Goal: Task Accomplishment & Management: Use online tool/utility

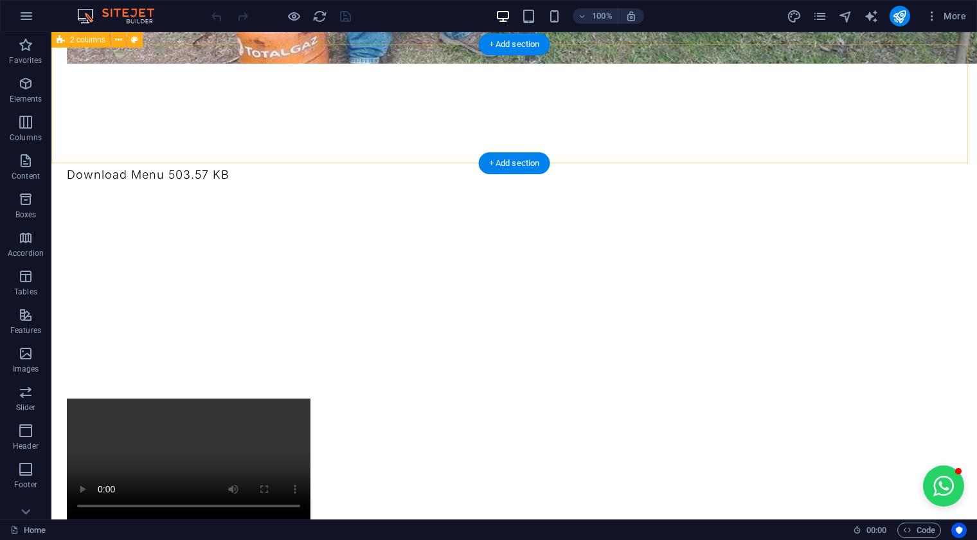
scroll to position [1140, 0]
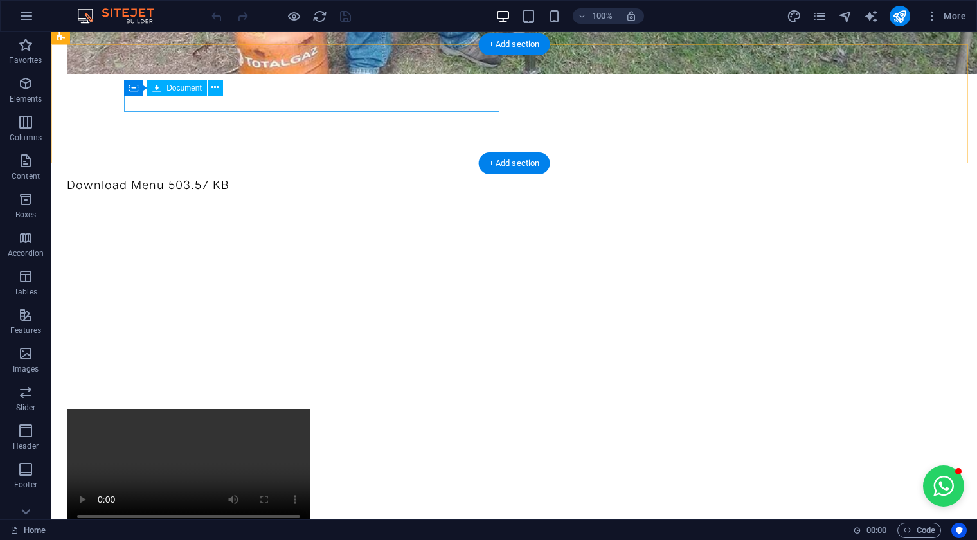
click at [271, 177] on div "Download Menu 503.57 KB" at bounding box center [254, 185] width 375 height 16
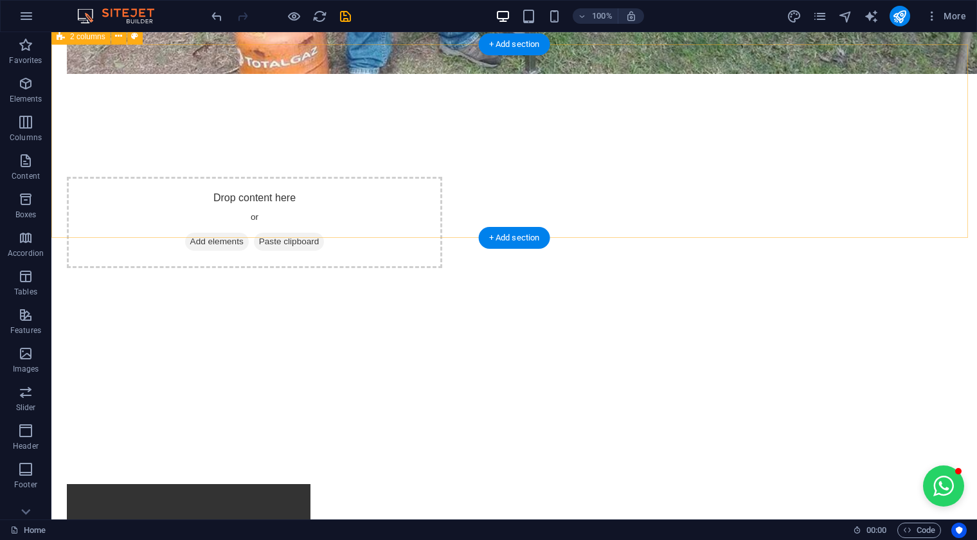
click at [566, 125] on div "Drop content here or Add elements Paste clipboard" at bounding box center [513, 222] width 925 height 194
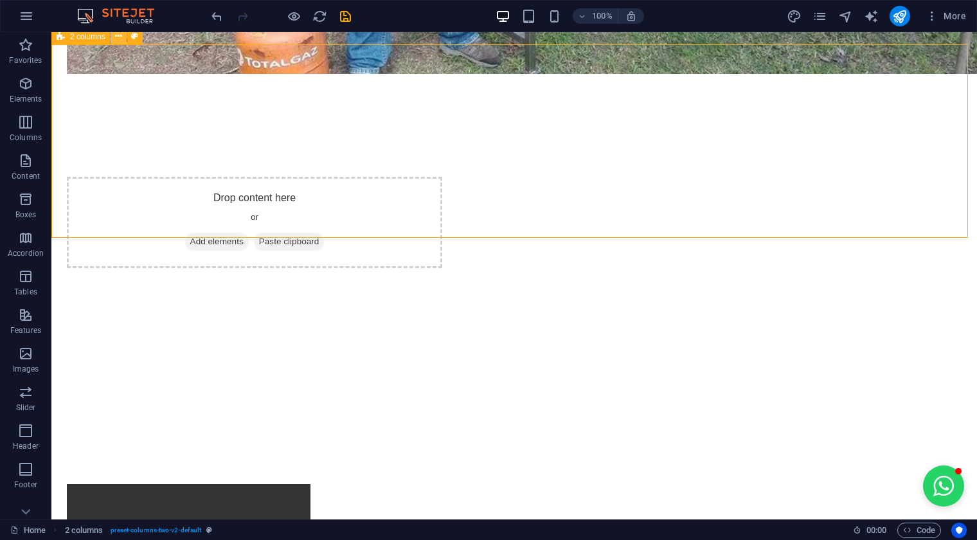
click at [116, 38] on icon at bounding box center [118, 36] width 7 height 13
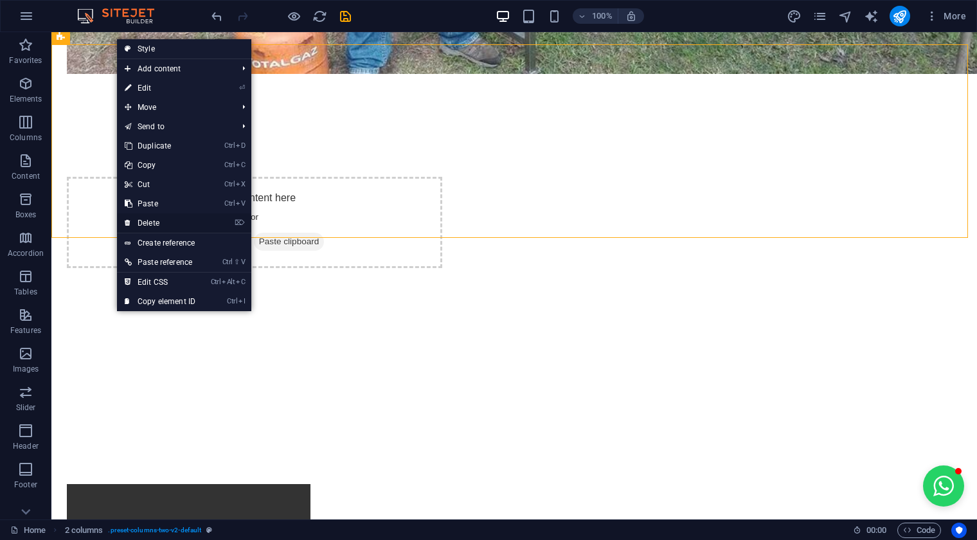
click at [177, 224] on link "⌦ Delete" at bounding box center [160, 222] width 86 height 19
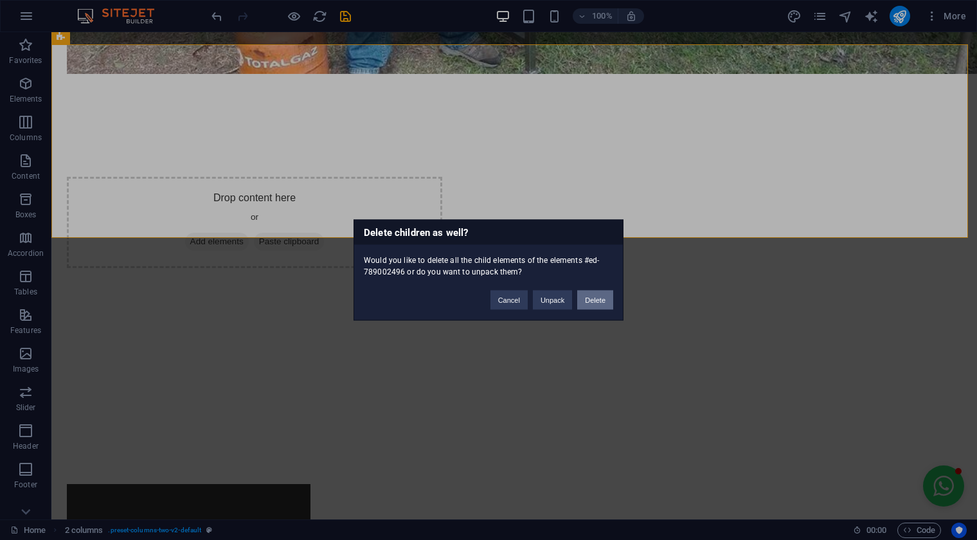
click at [581, 298] on button "Delete" at bounding box center [595, 300] width 36 height 19
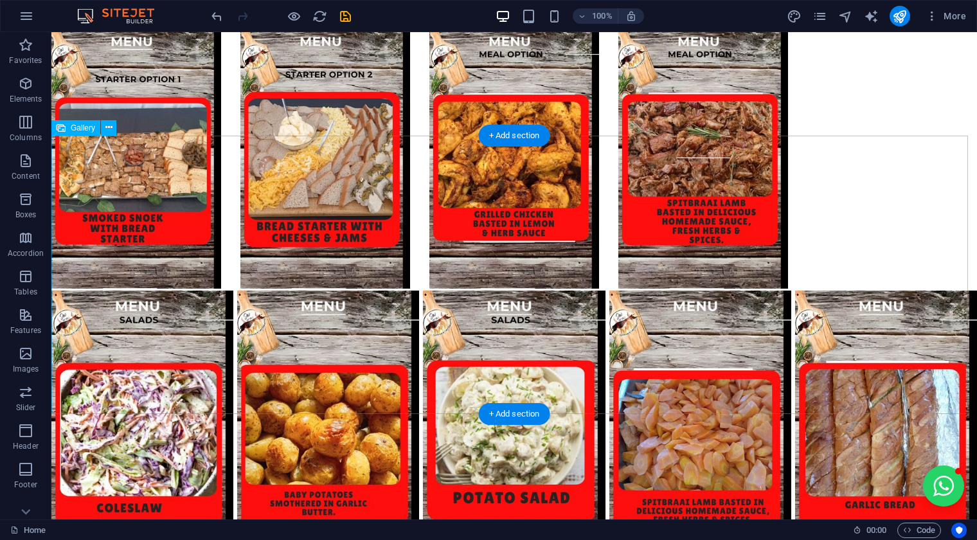
scroll to position [1841, 0]
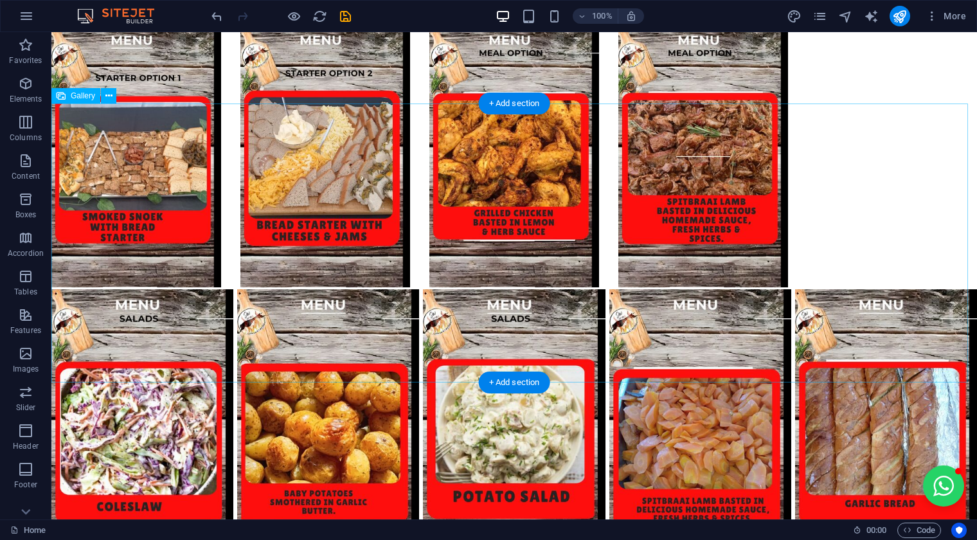
click at [139, 160] on li at bounding box center [136, 157] width 189 height 282
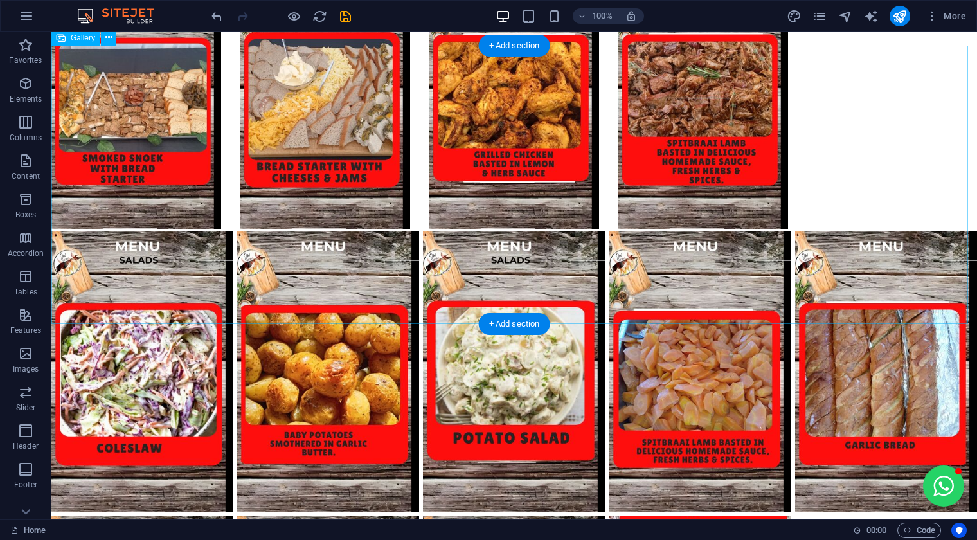
scroll to position [1783, 0]
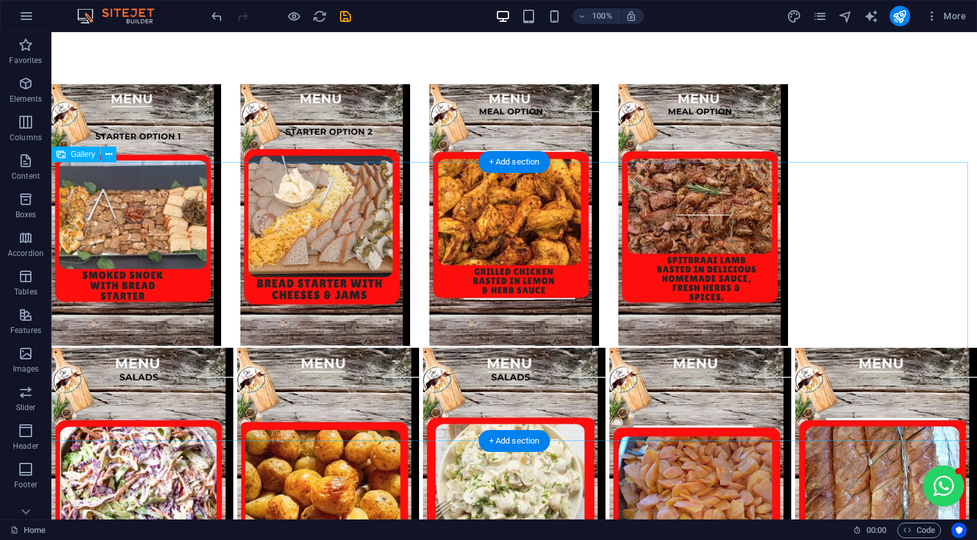
click at [171, 201] on li at bounding box center [136, 216] width 189 height 282
click at [169, 198] on li at bounding box center [136, 216] width 189 height 282
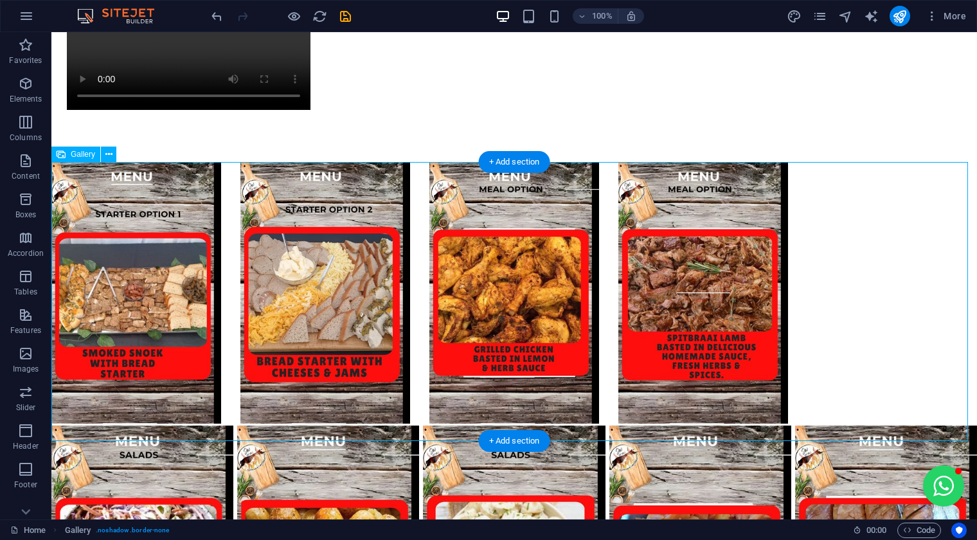
select select "%"
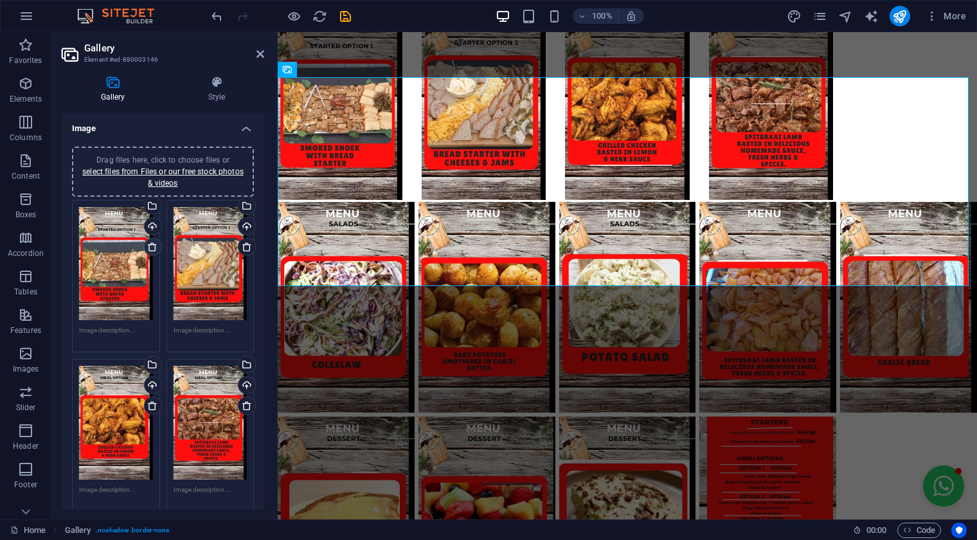
click at [150, 244] on icon at bounding box center [152, 247] width 10 height 10
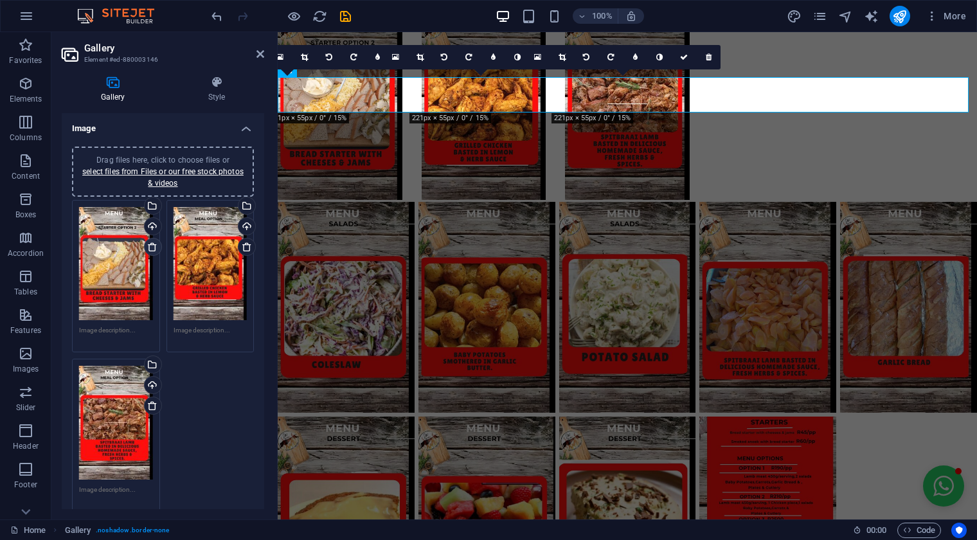
click at [150, 244] on icon at bounding box center [152, 247] width 10 height 10
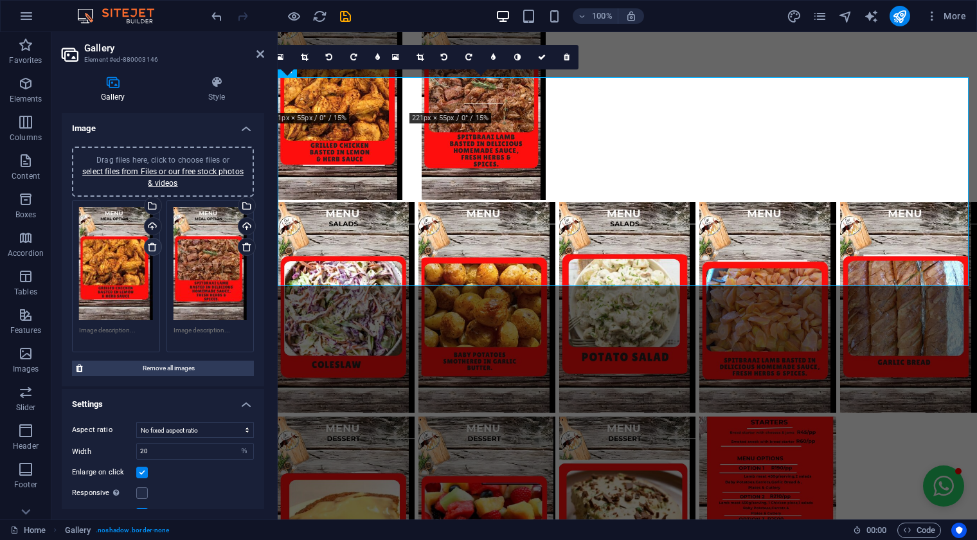
click at [150, 244] on icon at bounding box center [152, 247] width 10 height 10
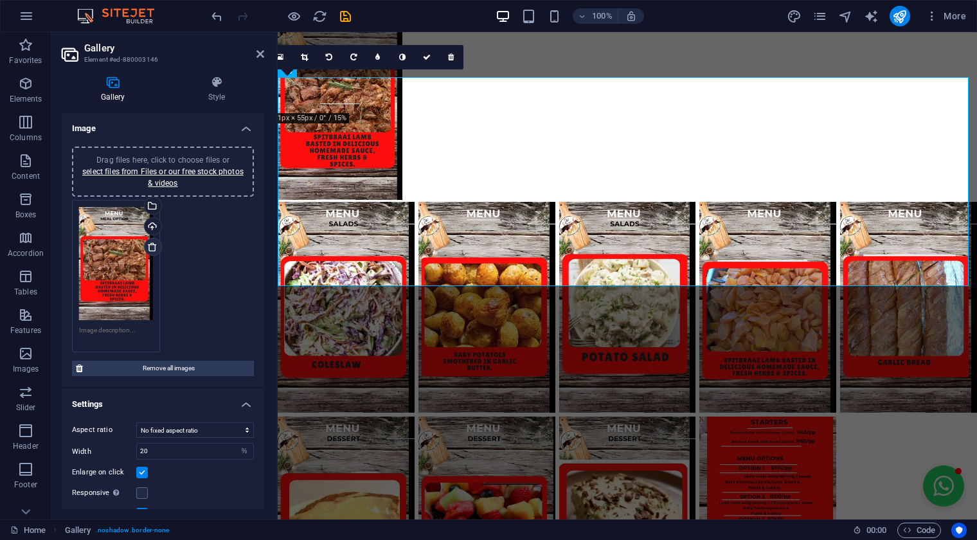
click at [150, 244] on icon at bounding box center [152, 247] width 10 height 10
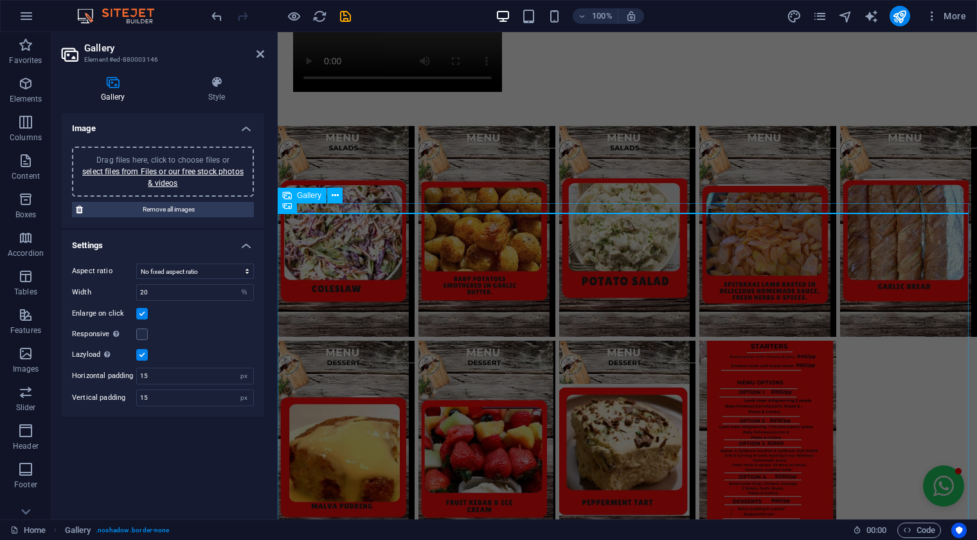
scroll to position [1588, 0]
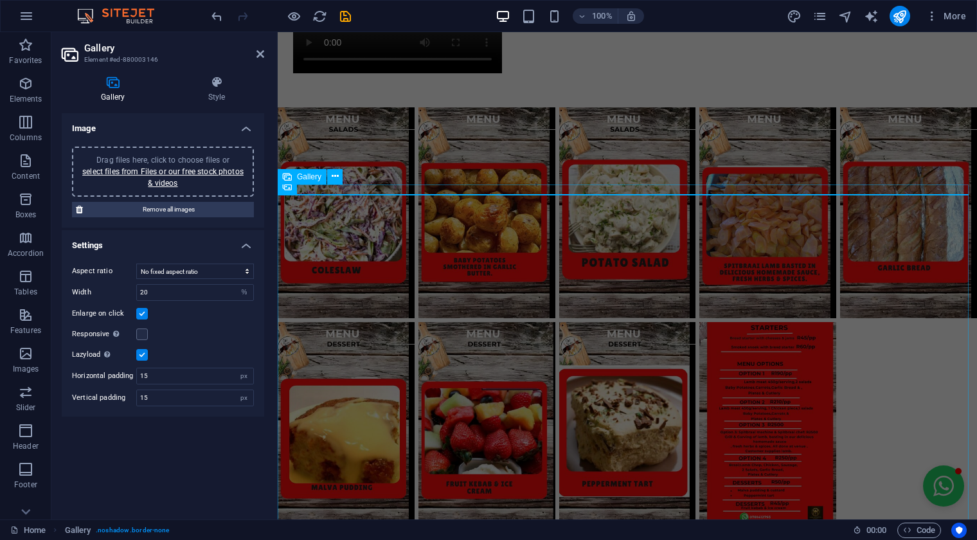
click at [343, 275] on li at bounding box center [346, 212] width 141 height 215
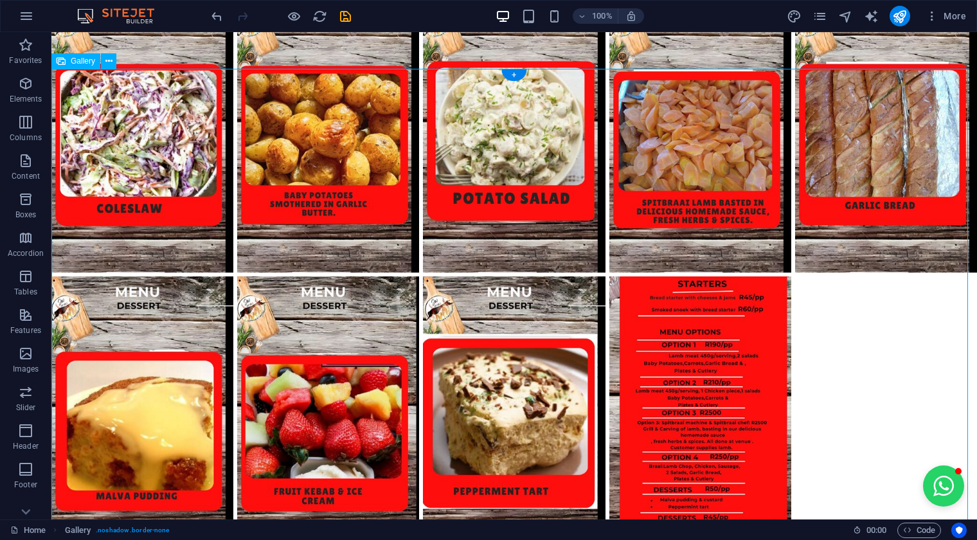
scroll to position [1841, 0]
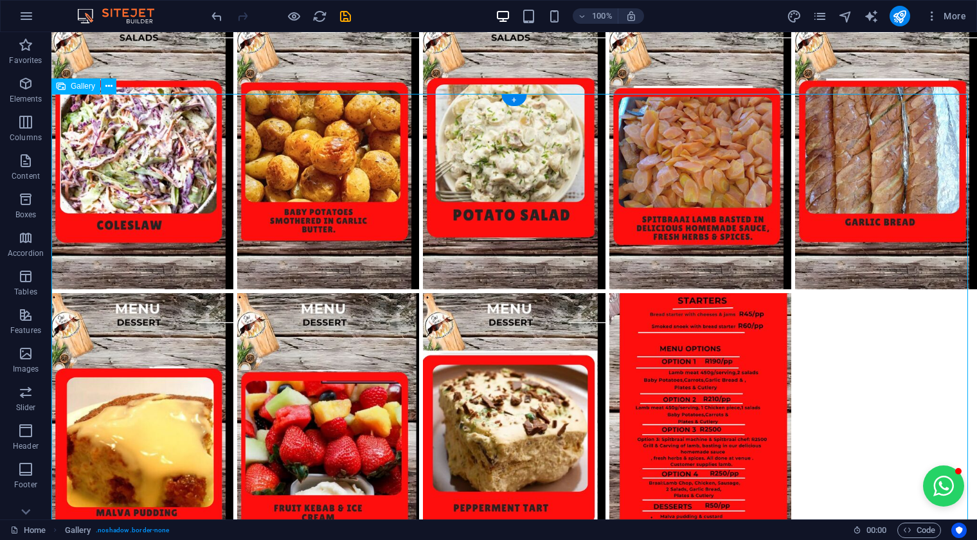
click at [125, 238] on li at bounding box center [142, 148] width 186 height 285
click at [121, 226] on li at bounding box center [142, 148] width 186 height 285
select select "%"
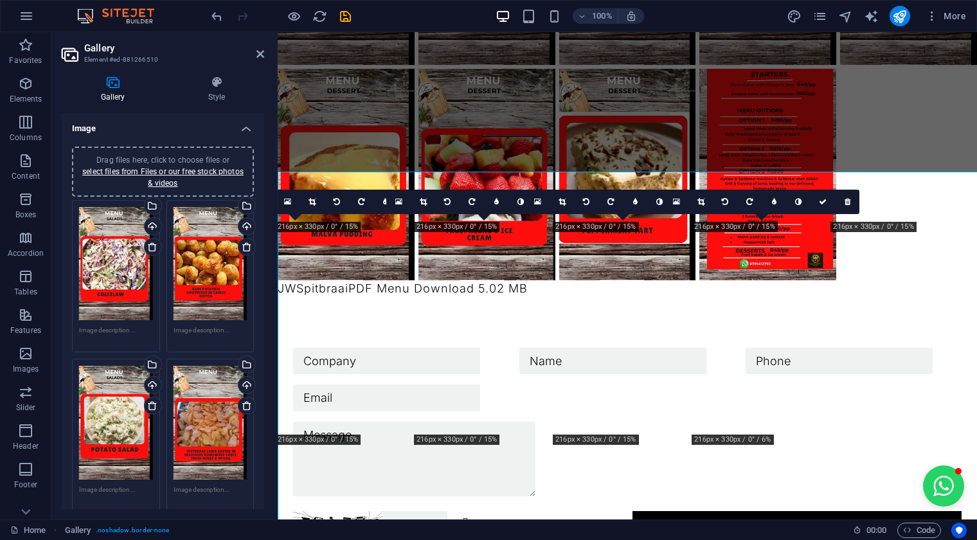
scroll to position [1764, 0]
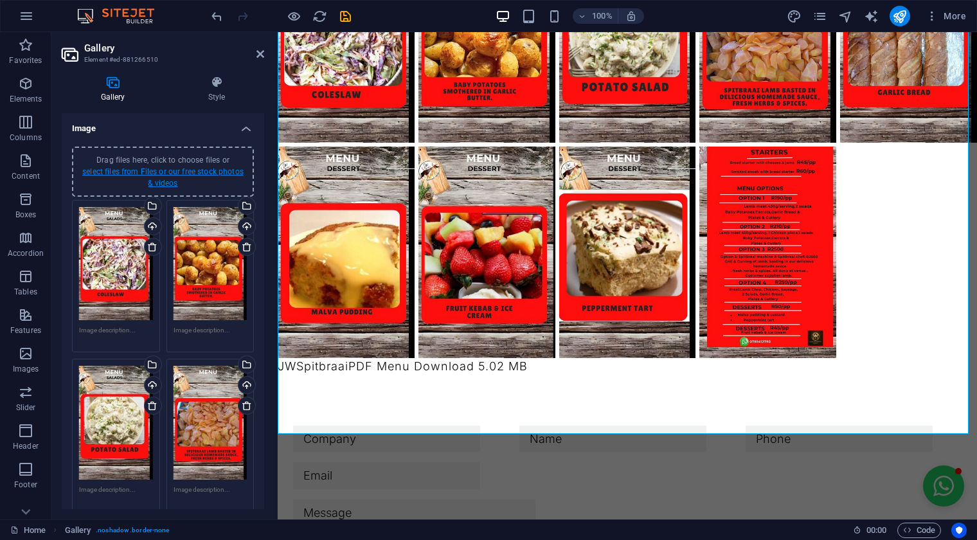
click at [174, 174] on link "select files from Files or our free stock photos & videos" at bounding box center [162, 177] width 161 height 21
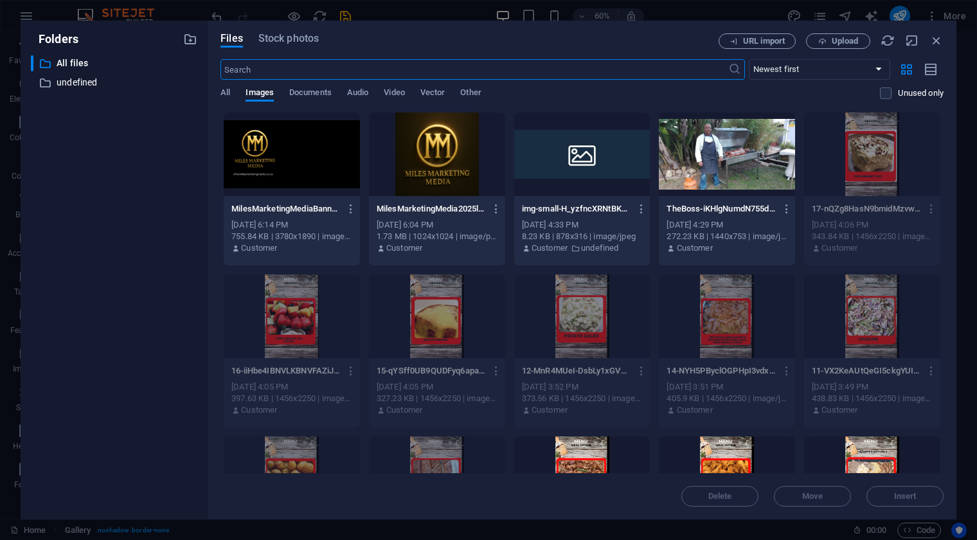
scroll to position [1706, 0]
click at [828, 39] on span "Upload" at bounding box center [838, 41] width 53 height 8
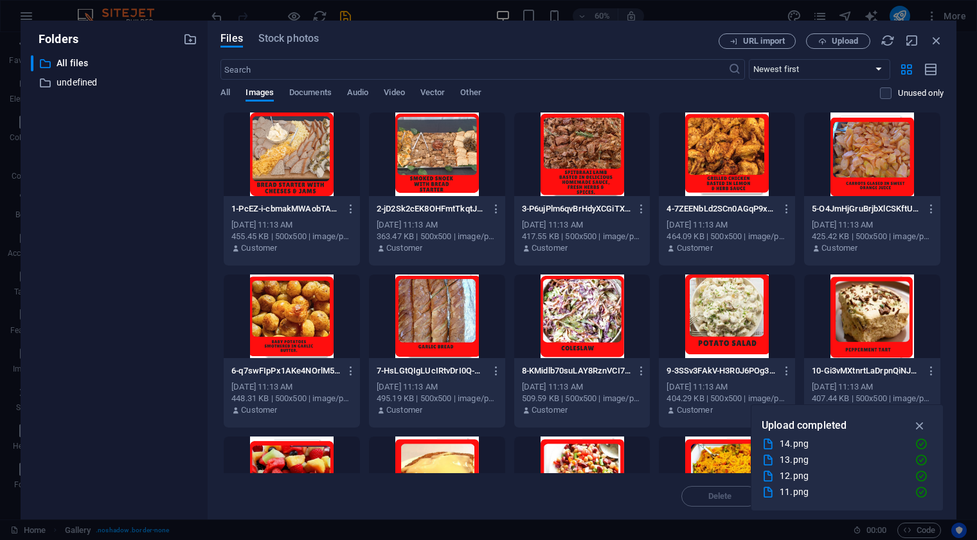
click at [282, 166] on div at bounding box center [292, 154] width 136 height 84
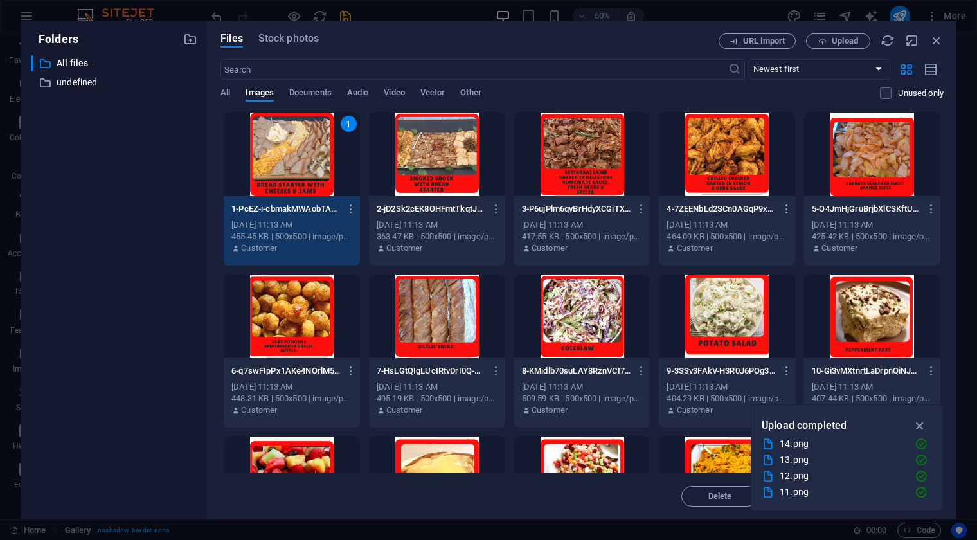
click at [440, 154] on div at bounding box center [437, 154] width 136 height 84
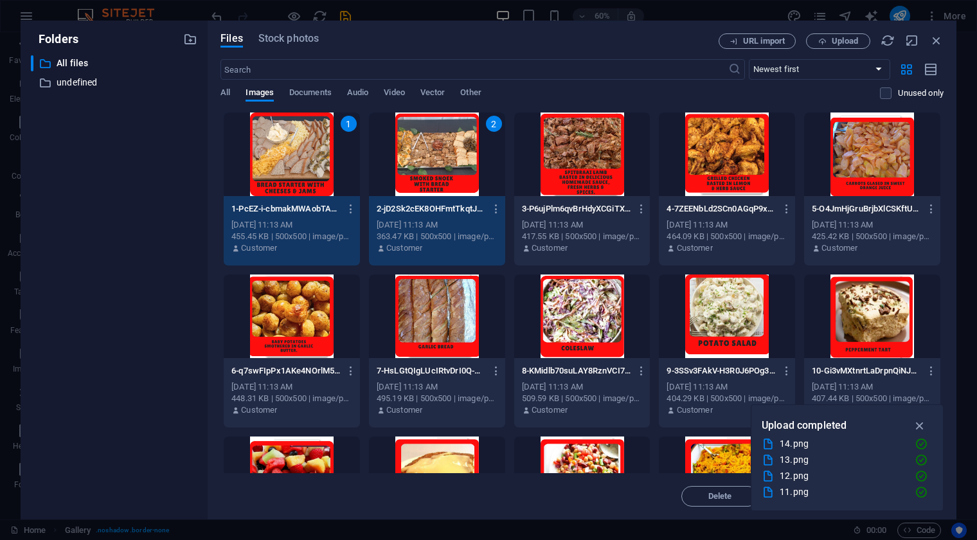
click at [578, 146] on div at bounding box center [582, 154] width 136 height 84
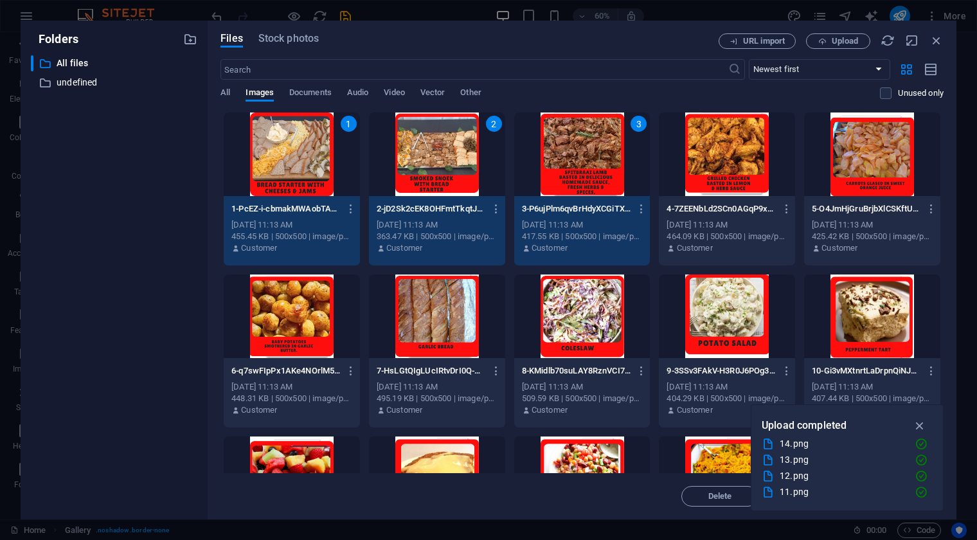
click at [716, 142] on div at bounding box center [727, 154] width 136 height 84
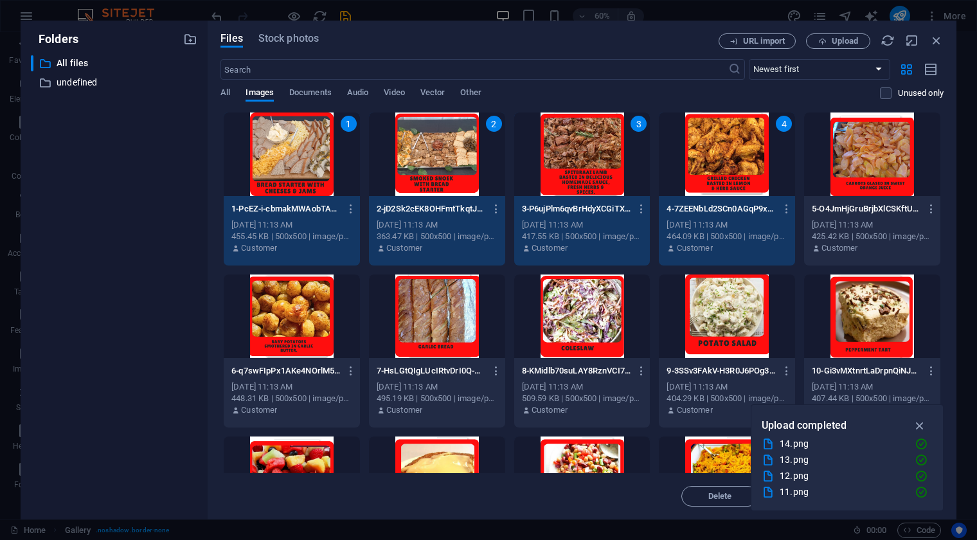
click at [873, 158] on div at bounding box center [872, 154] width 136 height 84
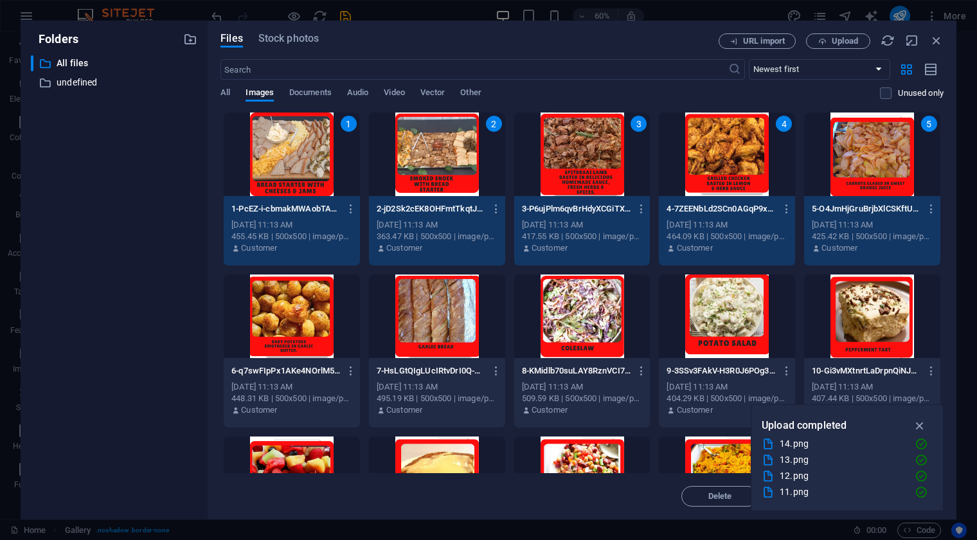
click at [272, 311] on div at bounding box center [292, 316] width 136 height 84
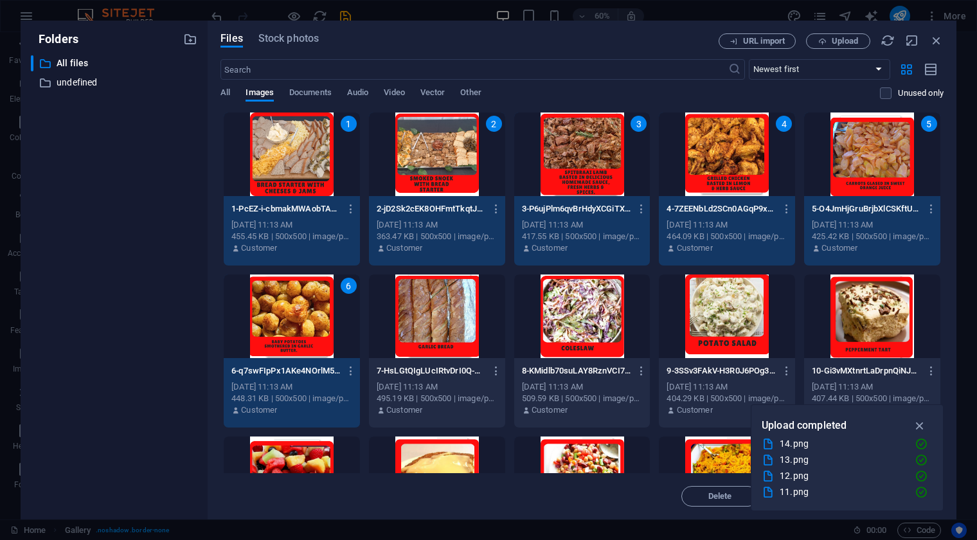
click at [413, 314] on div at bounding box center [437, 316] width 136 height 84
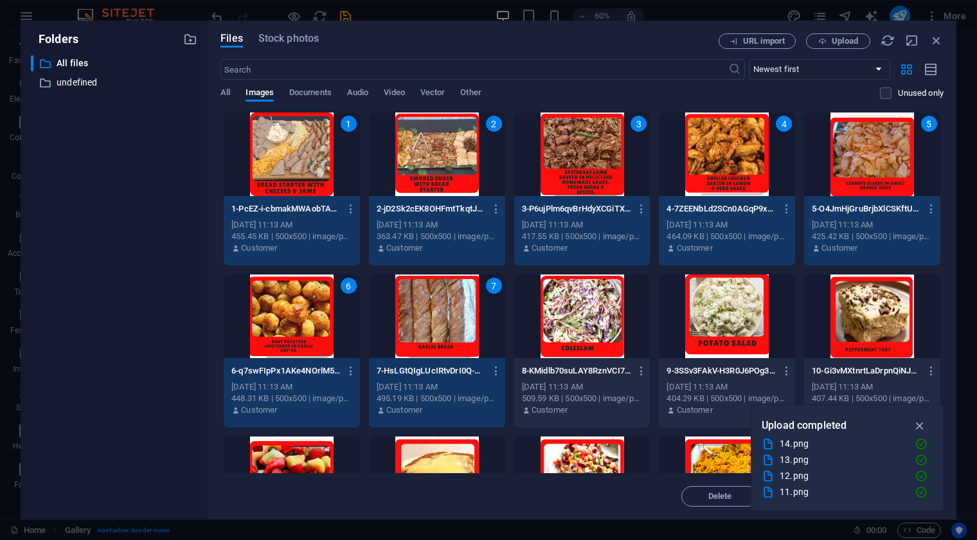
click at [574, 321] on div at bounding box center [582, 316] width 136 height 84
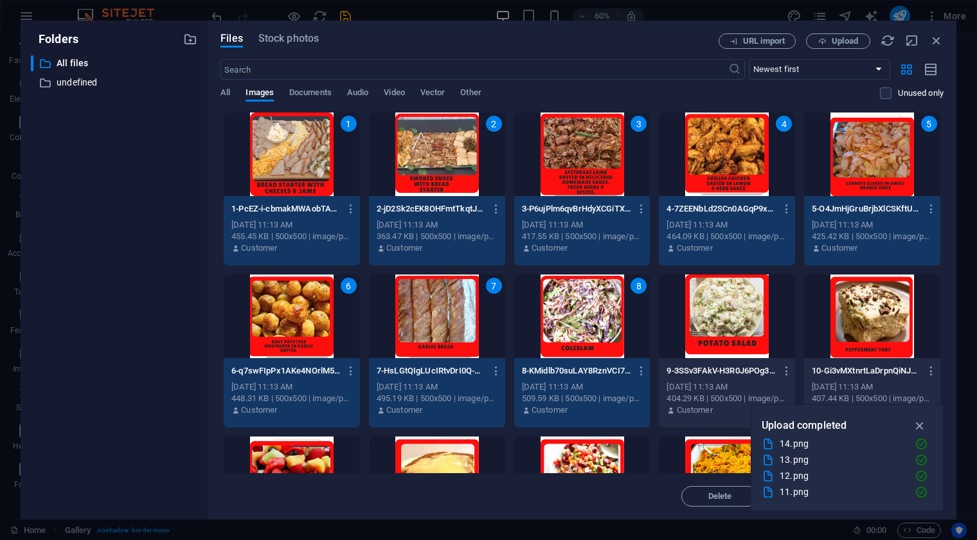
click at [747, 314] on div at bounding box center [727, 316] width 136 height 84
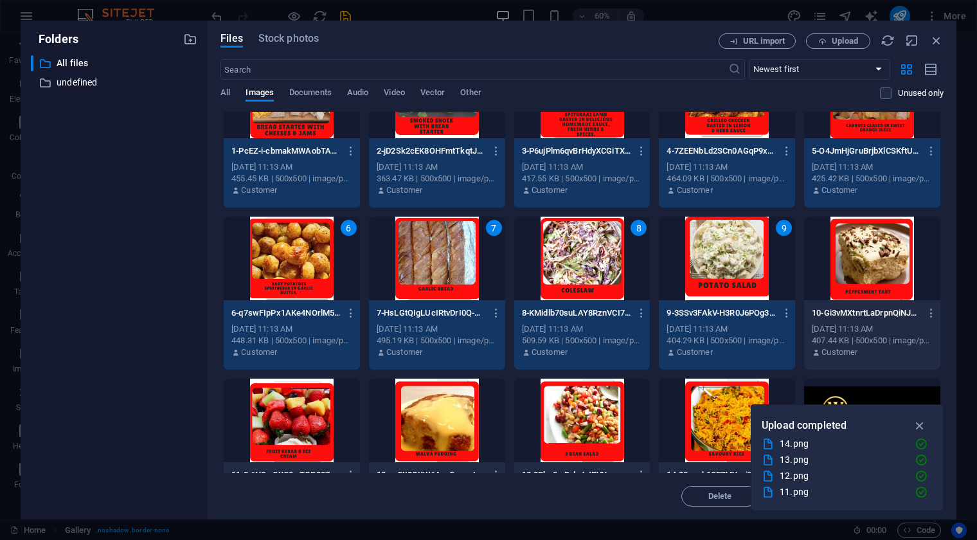
scroll to position [116, 0]
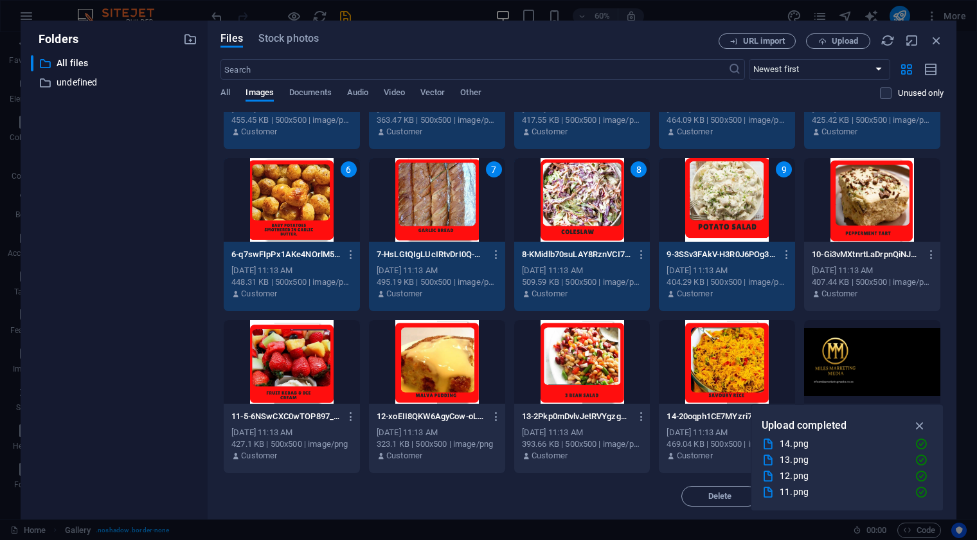
click at [576, 361] on div at bounding box center [582, 362] width 136 height 84
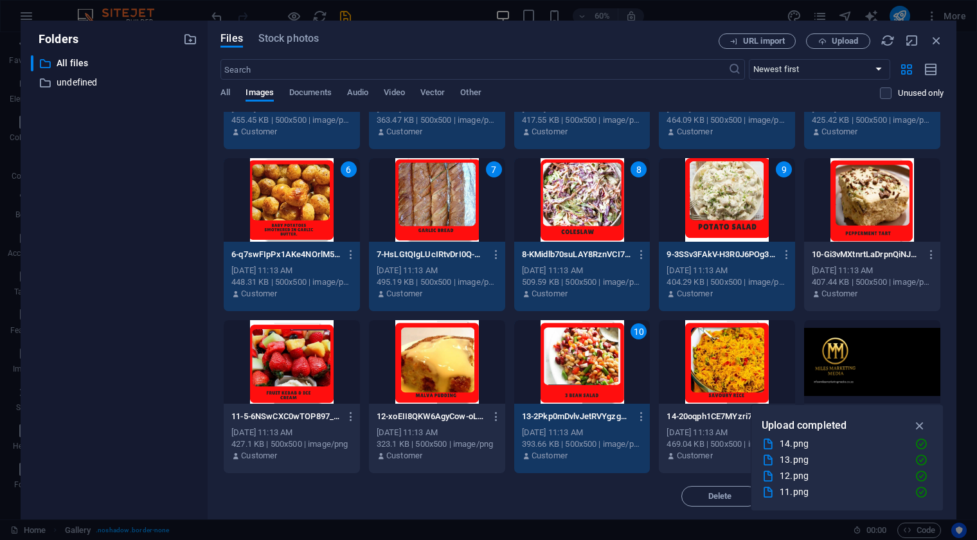
click at [740, 364] on div at bounding box center [727, 362] width 136 height 84
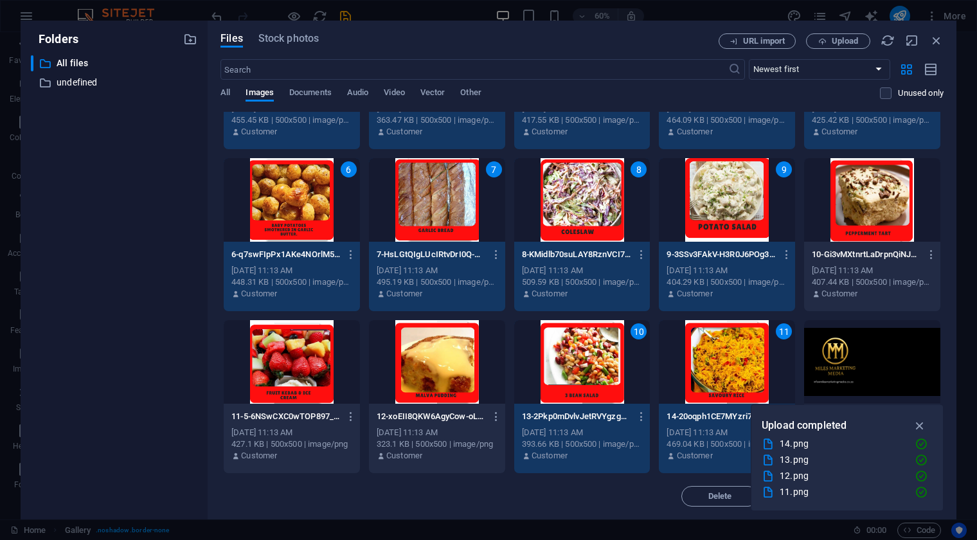
click at [879, 192] on div at bounding box center [872, 200] width 136 height 84
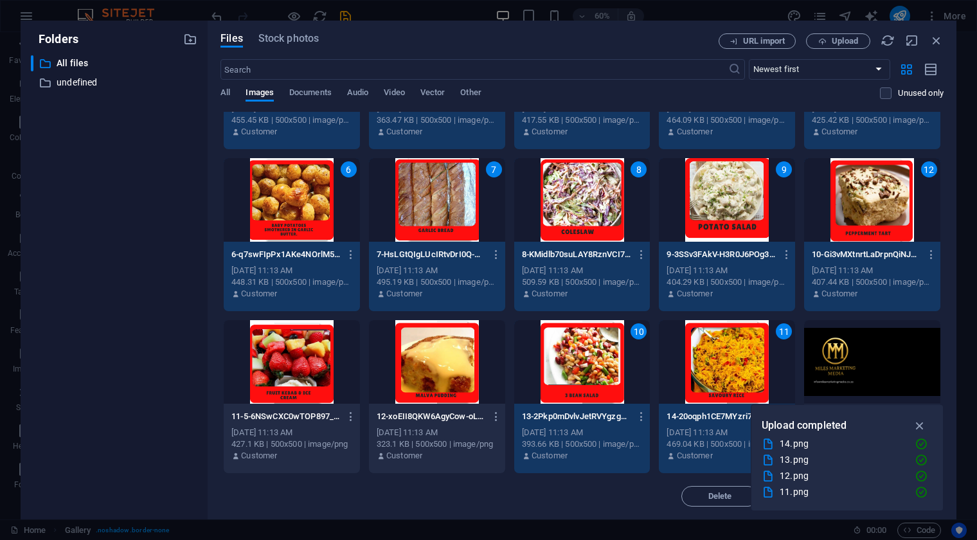
click at [324, 357] on div at bounding box center [292, 362] width 136 height 84
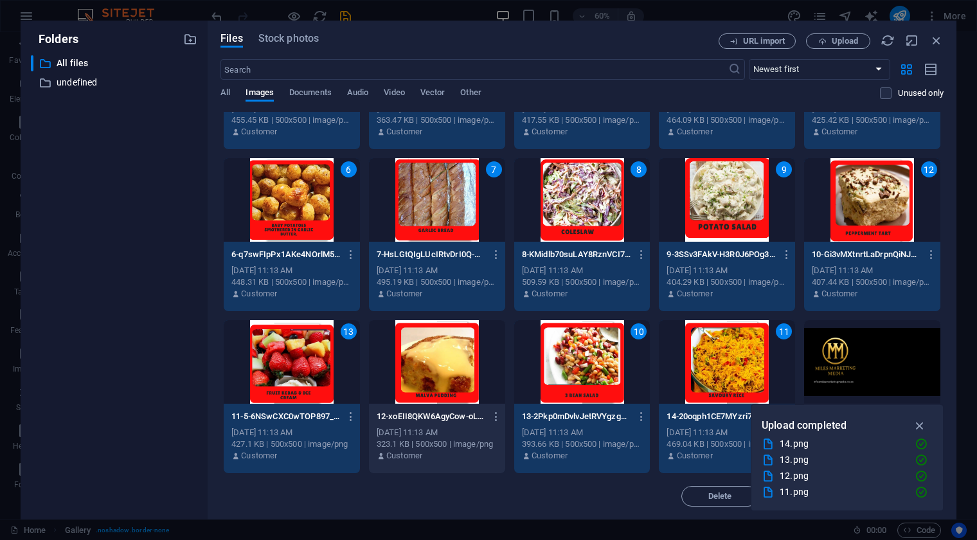
click at [411, 375] on div at bounding box center [437, 362] width 136 height 84
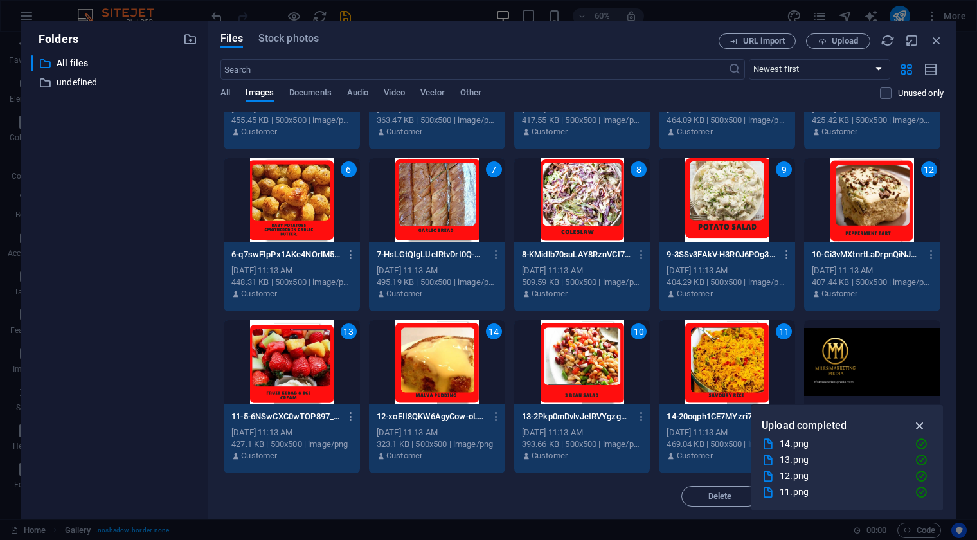
click at [920, 427] on icon "button" at bounding box center [920, 425] width 15 height 14
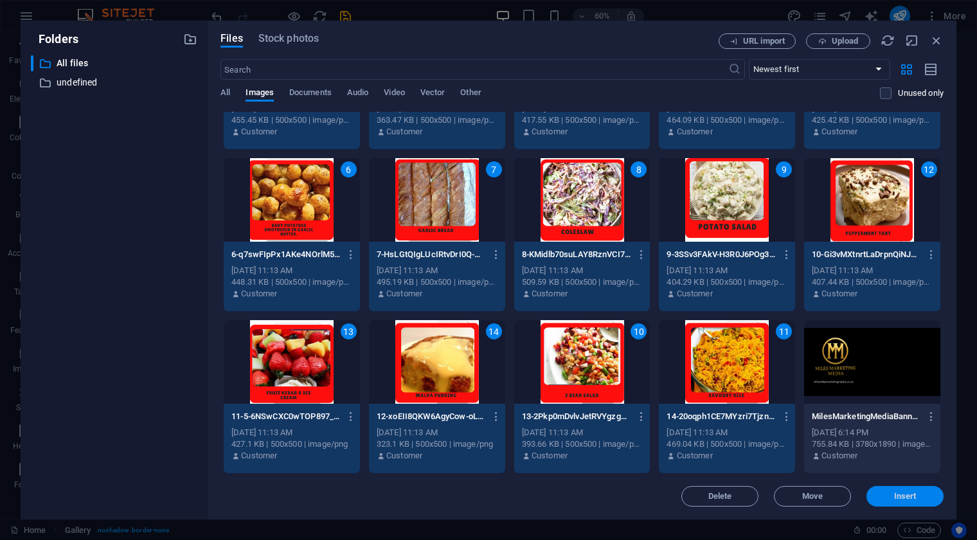
click at [883, 495] on span "Insert" at bounding box center [905, 496] width 67 height 8
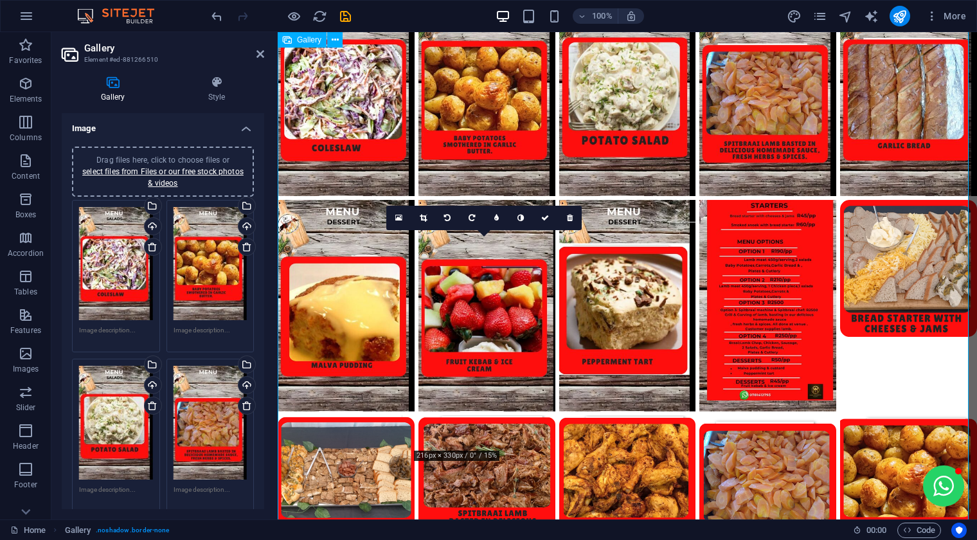
scroll to position [1647, 0]
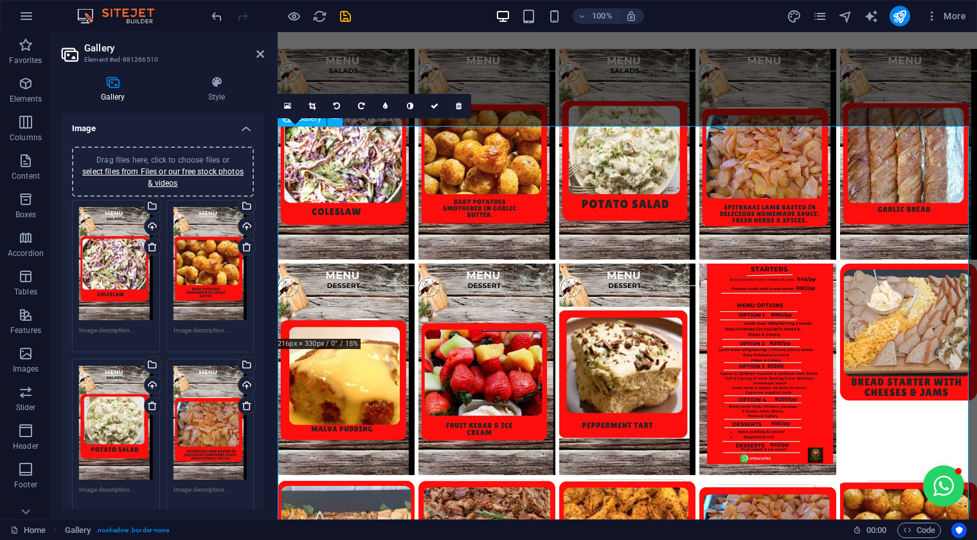
click at [375, 262] on li at bounding box center [346, 154] width 141 height 215
click at [392, 167] on li at bounding box center [346, 154] width 141 height 215
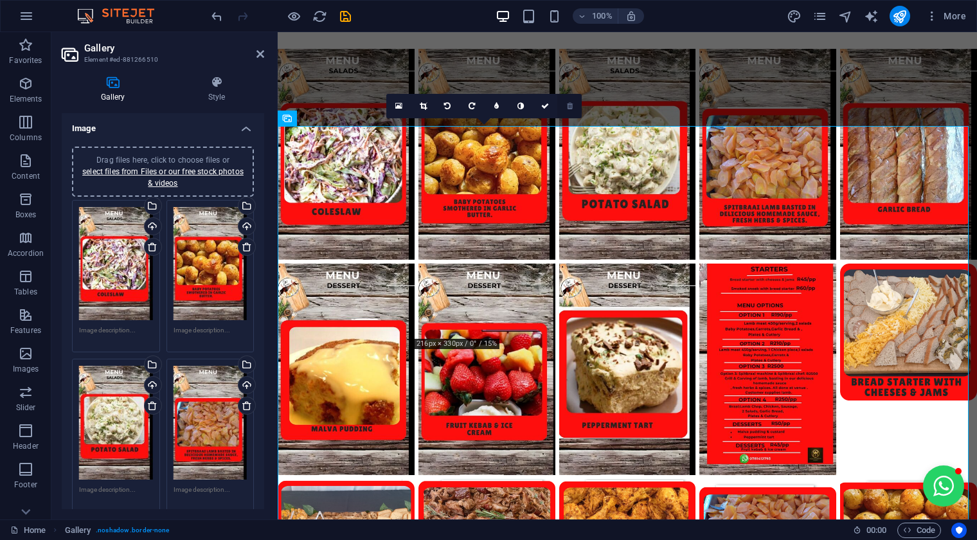
click at [561, 103] on link at bounding box center [569, 106] width 24 height 24
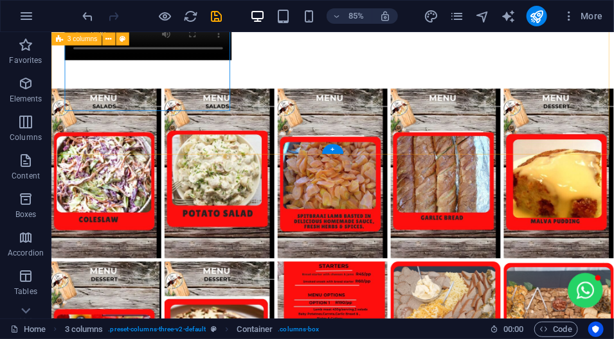
scroll to position [1584, 0]
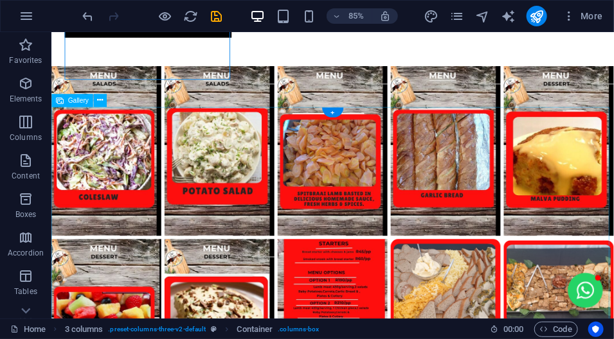
click at [119, 177] on li at bounding box center [115, 171] width 133 height 203
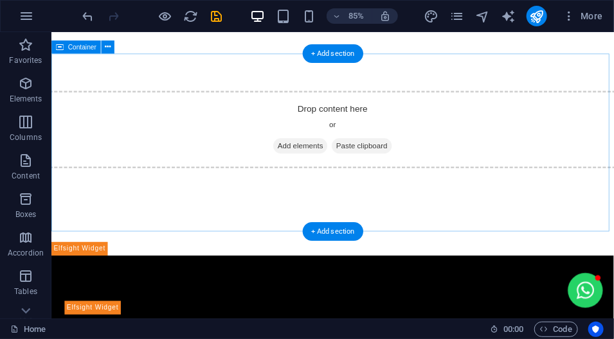
scroll to position [1841, 0]
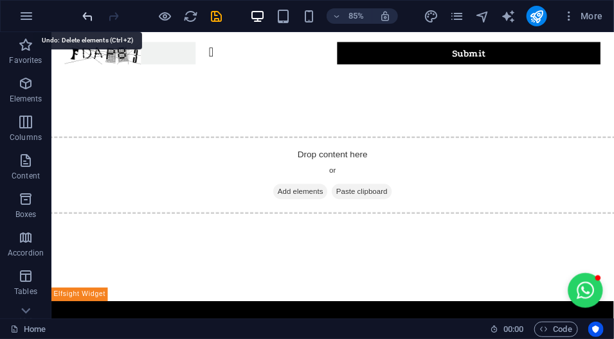
click at [91, 19] on icon "undo" at bounding box center [88, 16] width 15 height 15
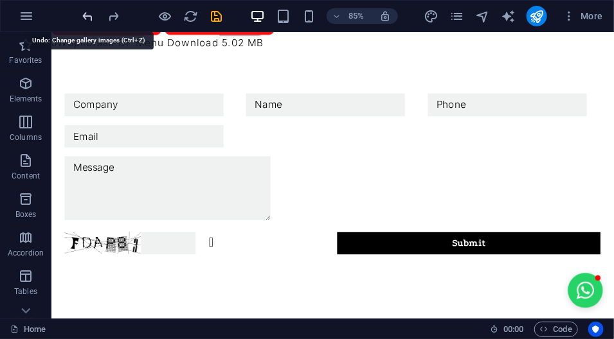
scroll to position [1906, 0]
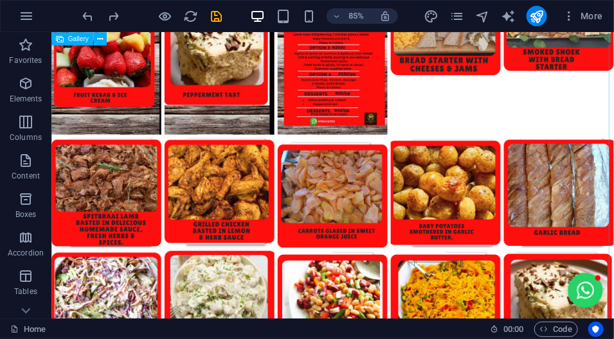
click at [242, 97] on li at bounding box center [248, 53] width 133 height 203
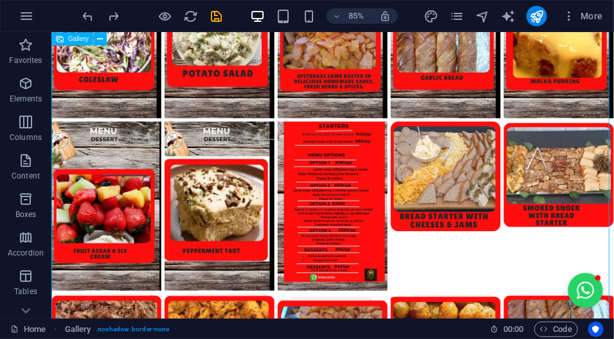
scroll to position [1723, 0]
click at [154, 130] on li at bounding box center [115, 32] width 133 height 203
click at [103, 34] on button at bounding box center [99, 38] width 13 height 13
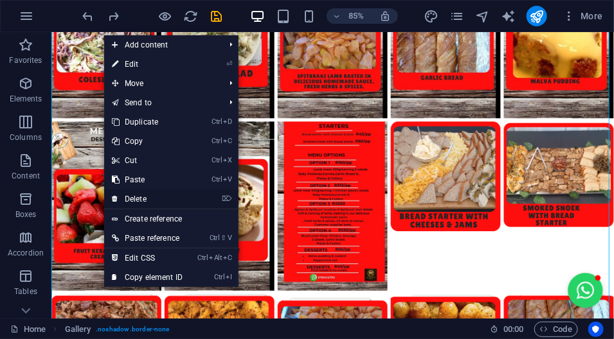
click at [129, 196] on link "⌦ Delete" at bounding box center [147, 199] width 86 height 19
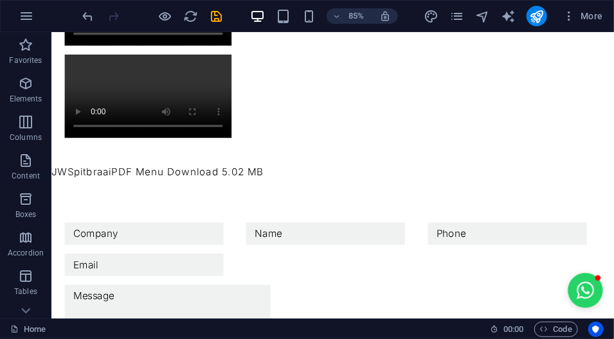
scroll to position [1466, 0]
click at [89, 19] on icon "undo" at bounding box center [88, 16] width 15 height 15
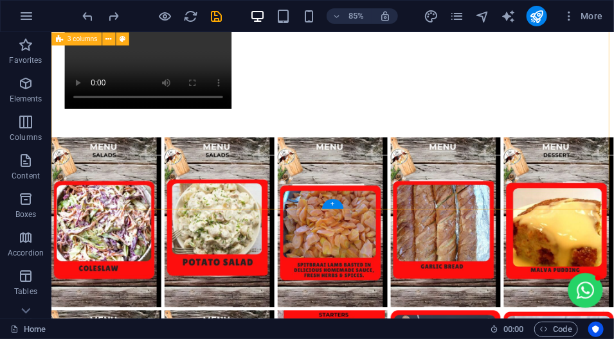
scroll to position [1539, 0]
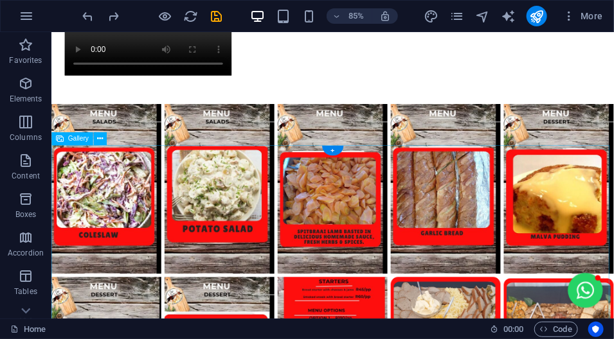
click at [149, 199] on li at bounding box center [115, 216] width 133 height 203
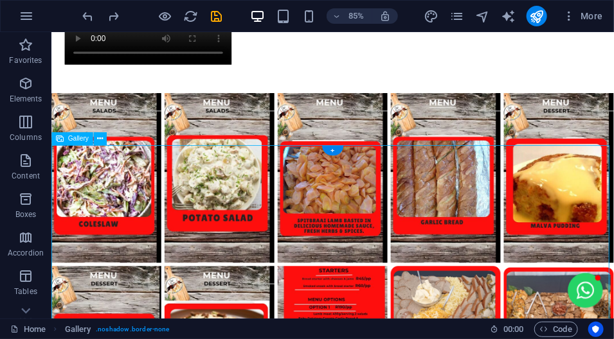
select select "%"
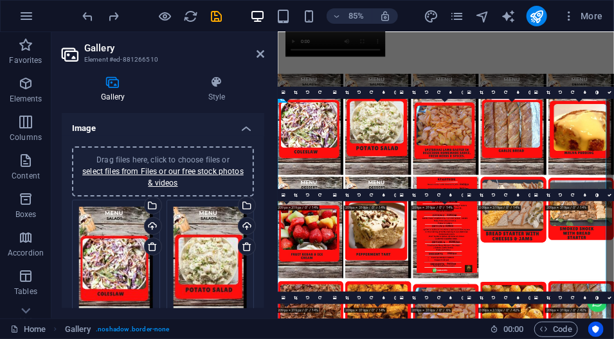
drag, startPoint x: 98, startPoint y: 166, endPoint x: 105, endPoint y: 170, distance: 7.8
click at [105, 170] on link "select files from Files or our free stock photos & videos" at bounding box center [162, 177] width 161 height 21
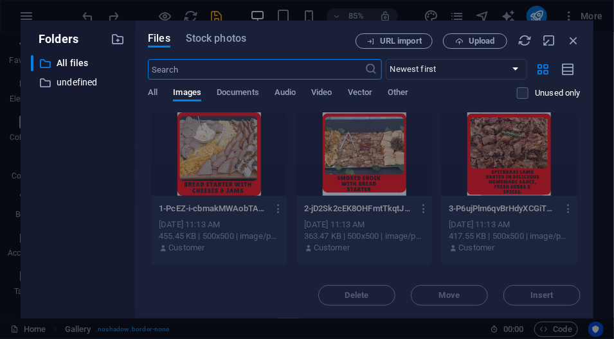
scroll to position [0, 0]
click at [575, 46] on icon "button" at bounding box center [573, 40] width 14 height 14
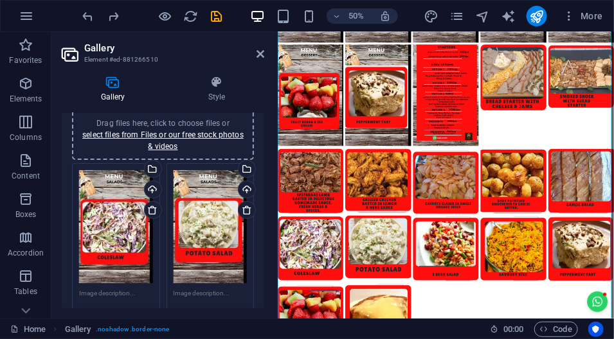
scroll to position [73, 0]
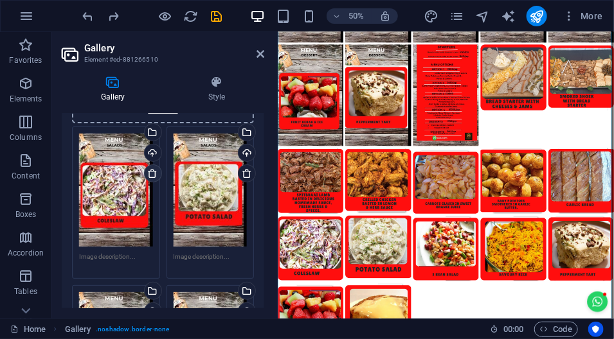
click at [147, 174] on icon at bounding box center [152, 173] width 10 height 10
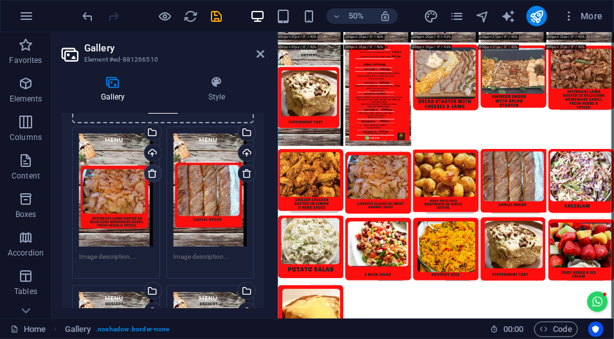
click at [152, 172] on icon at bounding box center [152, 173] width 10 height 10
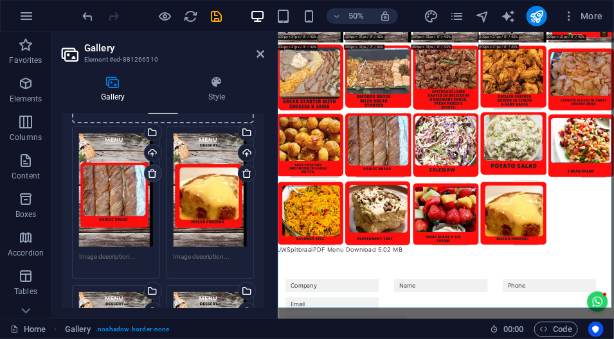
scroll to position [1750, 0]
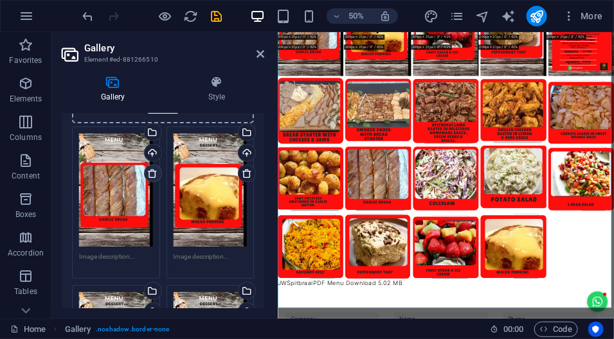
click at [147, 170] on icon at bounding box center [152, 173] width 10 height 10
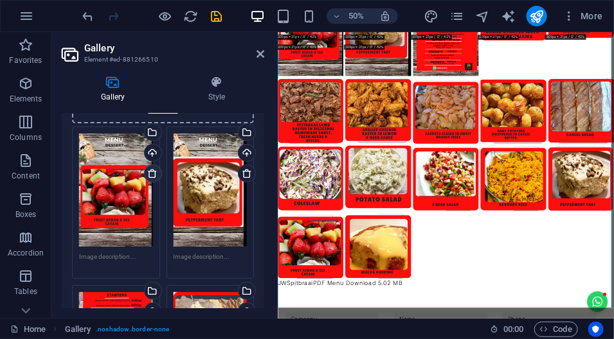
click at [147, 170] on icon at bounding box center [152, 173] width 10 height 10
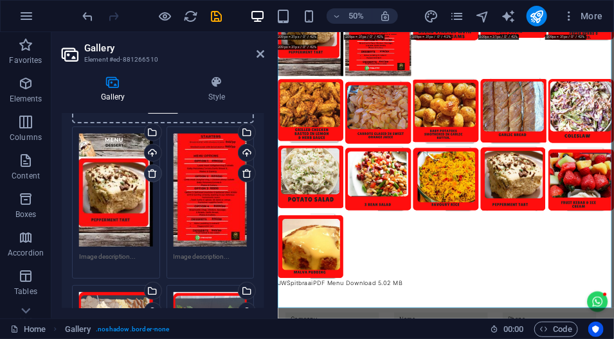
click at [152, 172] on icon at bounding box center [152, 173] width 10 height 10
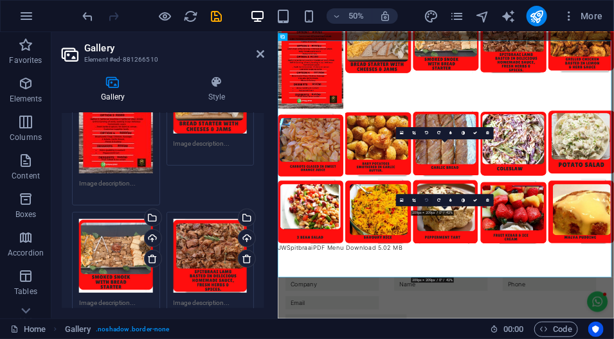
scroll to position [1677, 0]
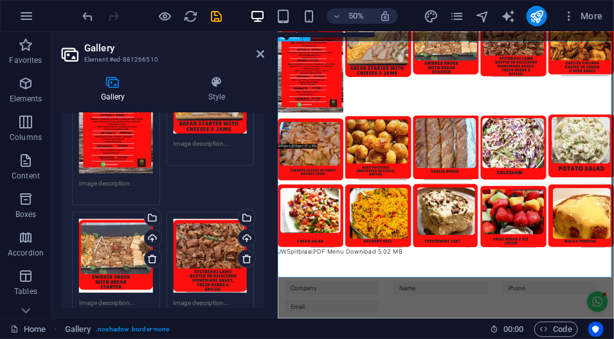
click at [361, 170] on li at bounding box center [342, 91] width 135 height 207
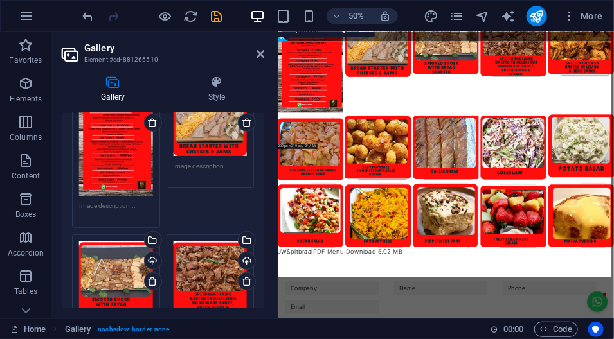
scroll to position [73, 0]
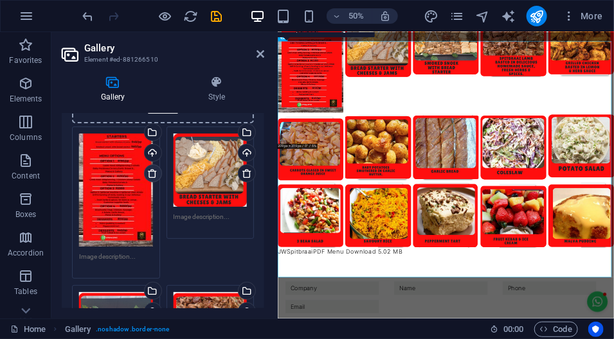
click at [148, 175] on icon at bounding box center [152, 173] width 10 height 10
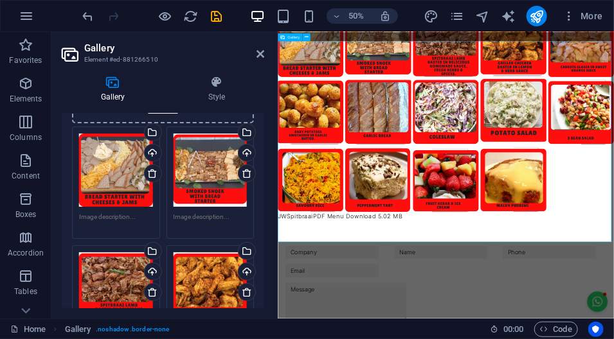
click at [866, 370] on div at bounding box center [613, 191] width 672 height 406
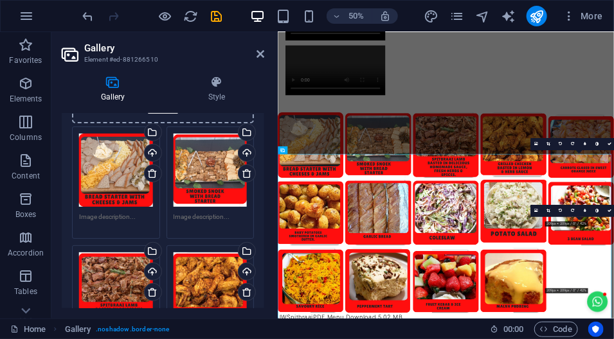
scroll to position [1420, 0]
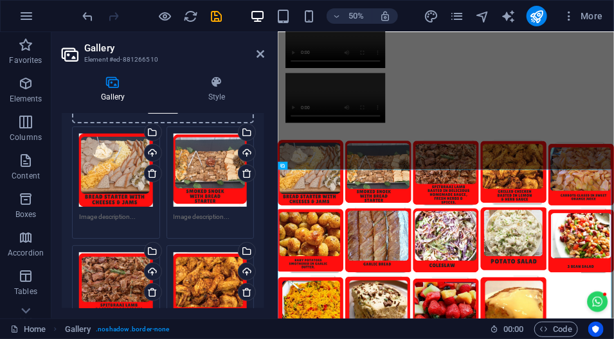
click at [265, 58] on aside "Gallery Element #ed-881266510 Gallery Style Image Drag files here, click to cho…" at bounding box center [164, 175] width 226 height 287
click at [212, 15] on icon "save" at bounding box center [217, 16] width 15 height 15
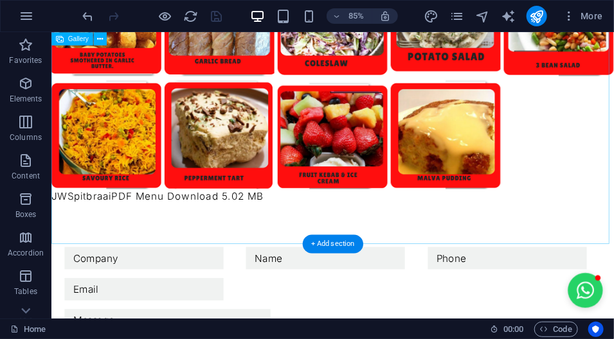
scroll to position [1846, 0]
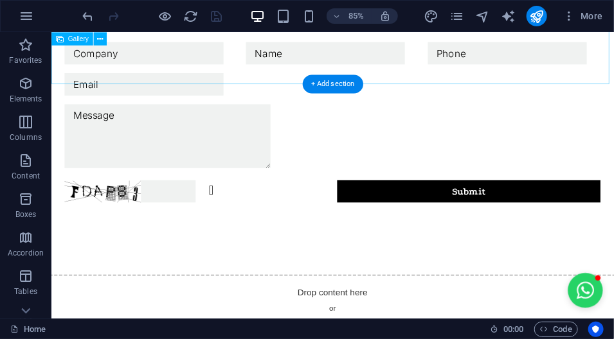
scroll to position [1994, 0]
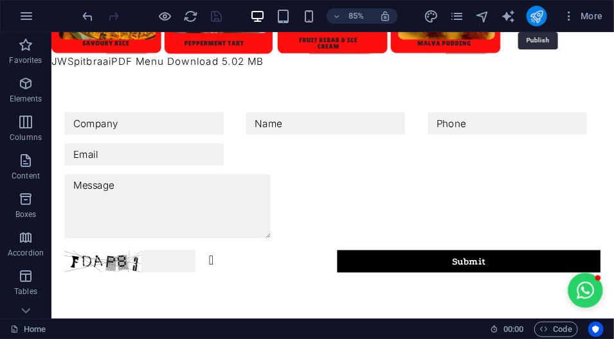
click at [532, 17] on icon "publish" at bounding box center [536, 16] width 15 height 15
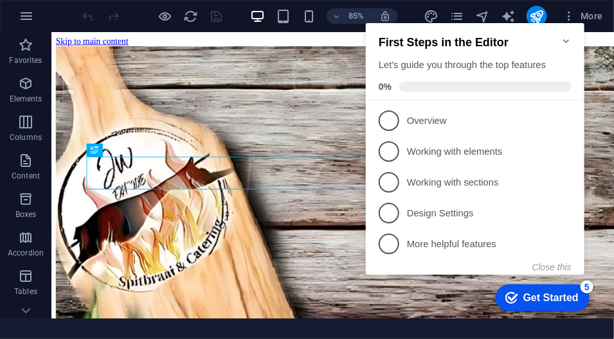
scroll to position [336, 0]
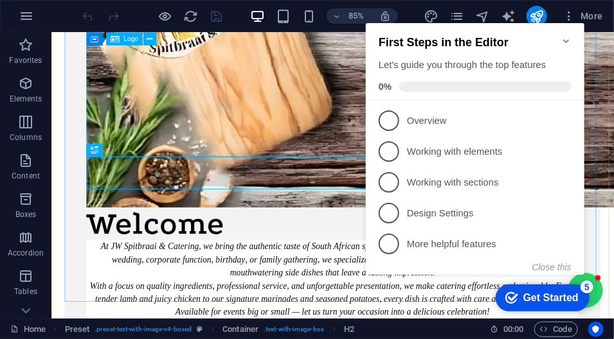
click at [344, 162] on div at bounding box center [381, 5] width 579 height 465
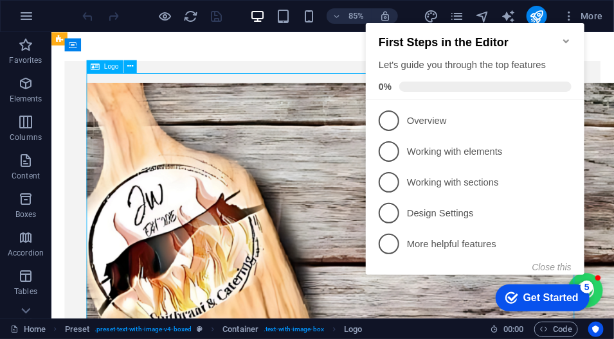
scroll to position [6, 0]
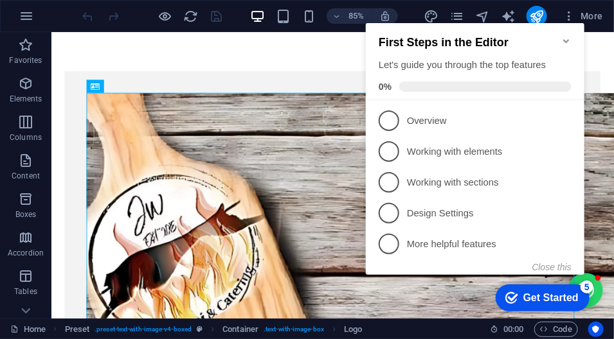
click at [537, 296] on div "Get Started" at bounding box center [550, 298] width 55 height 12
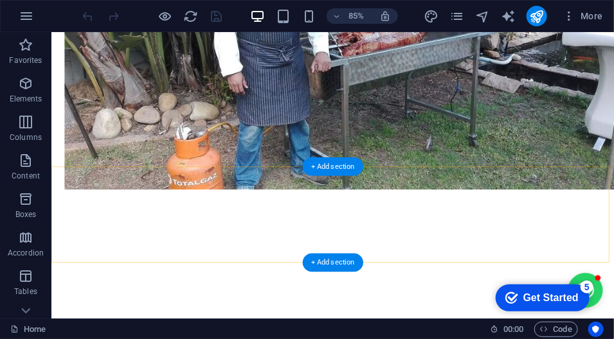
scroll to position [887, 0]
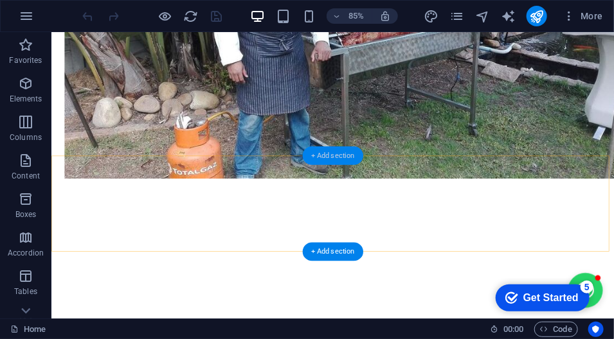
click at [332, 158] on div "+ Add section" at bounding box center [332, 155] width 60 height 19
click at [28, 166] on icon "button" at bounding box center [25, 160] width 15 height 15
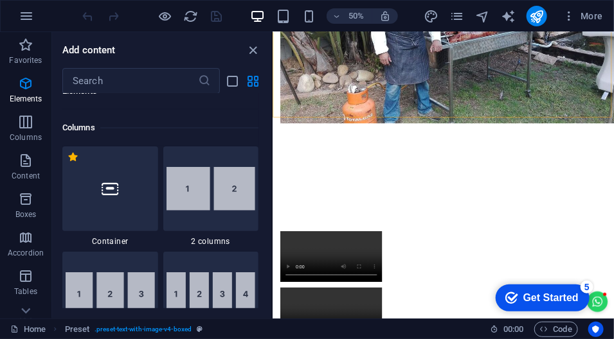
scroll to position [610, 0]
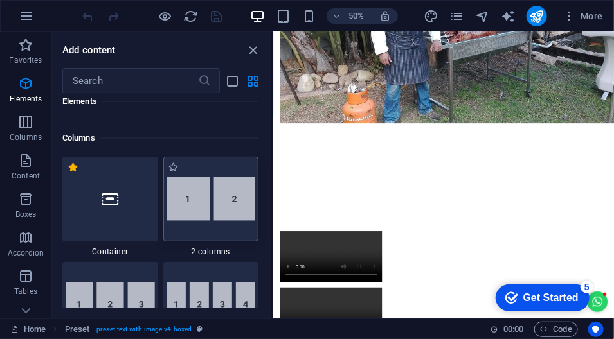
click at [214, 211] on img at bounding box center [210, 199] width 89 height 44
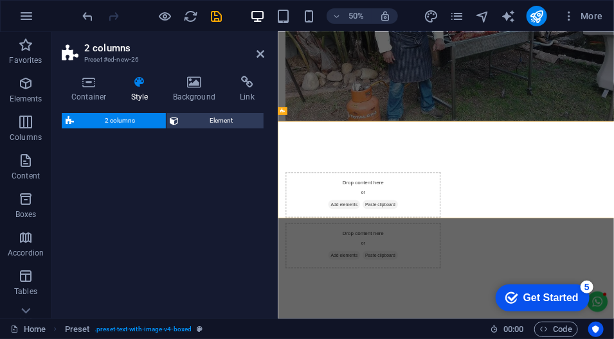
select select "rem"
select select "preset-columns-two-v2-default"
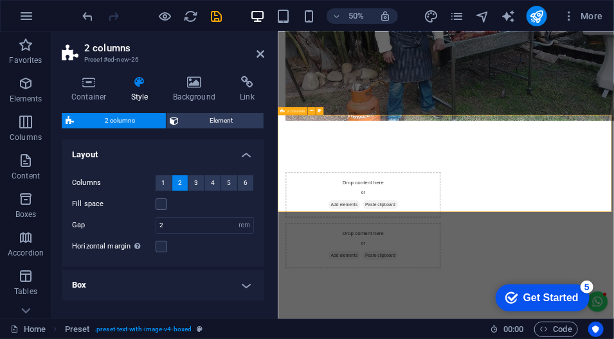
scroll to position [880, 0]
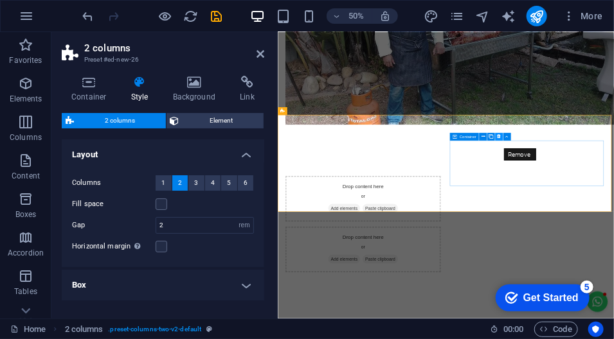
click at [499, 139] on icon at bounding box center [499, 137] width 4 height 7
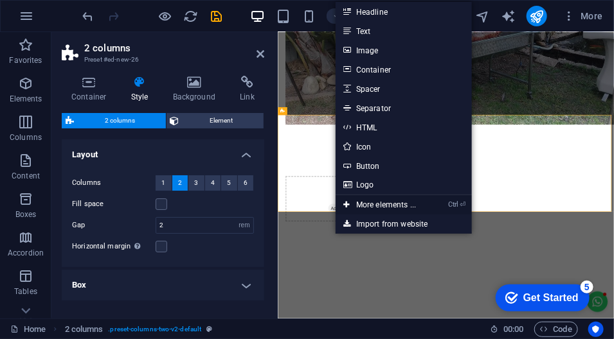
click at [386, 206] on link "Ctrl ⏎ More elements ..." at bounding box center [379, 204] width 88 height 19
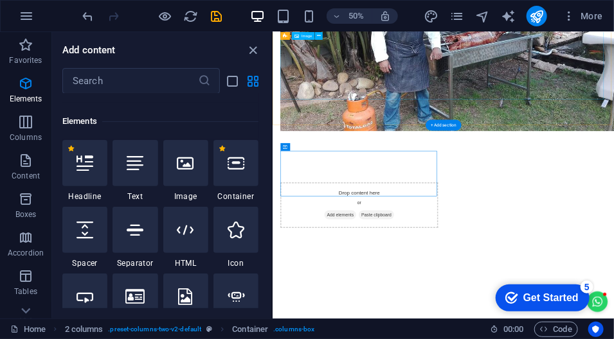
scroll to position [137, 0]
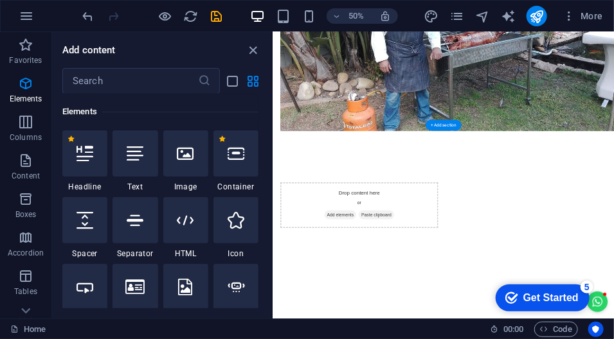
click at [587, 127] on figure at bounding box center [613, 51] width 652 height 357
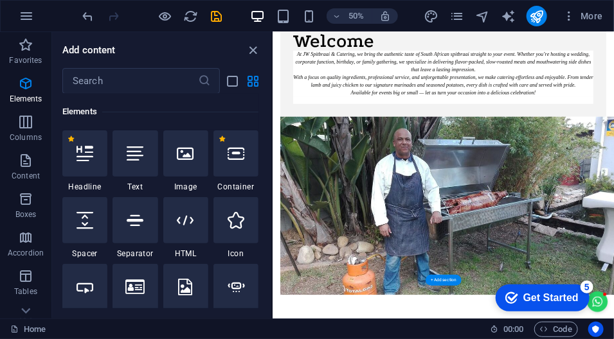
scroll to position [541, 0]
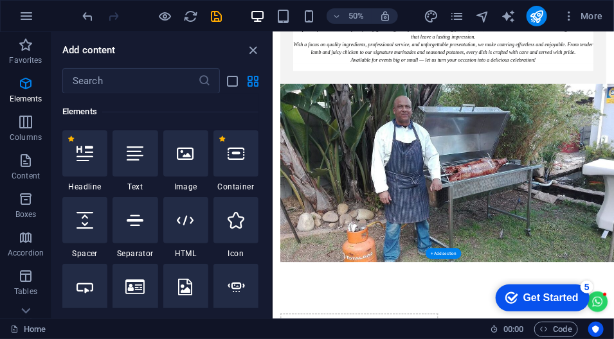
scroll to position [615, 0]
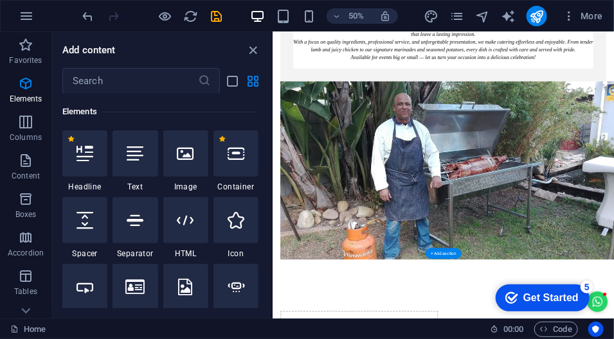
click at [613, 265] on figure at bounding box center [613, 308] width 652 height 357
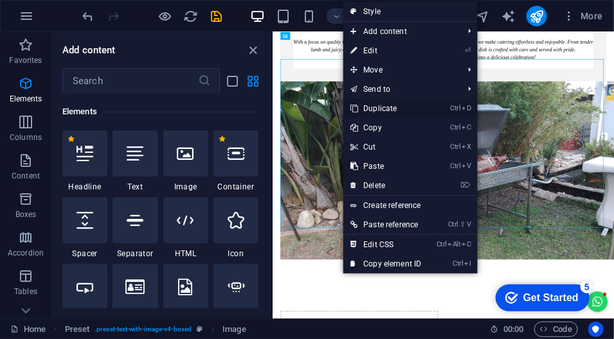
click at [393, 108] on link "Ctrl D Duplicate" at bounding box center [386, 108] width 86 height 19
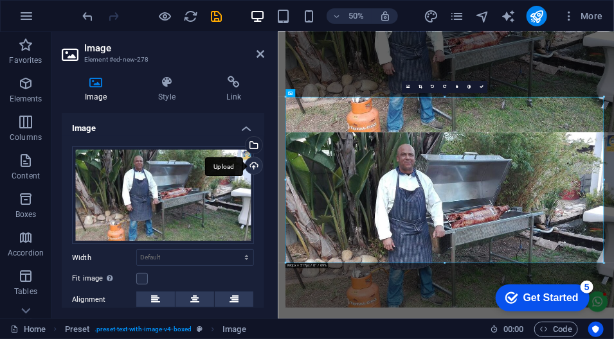
click at [253, 168] on div "Upload" at bounding box center [252, 166] width 19 height 19
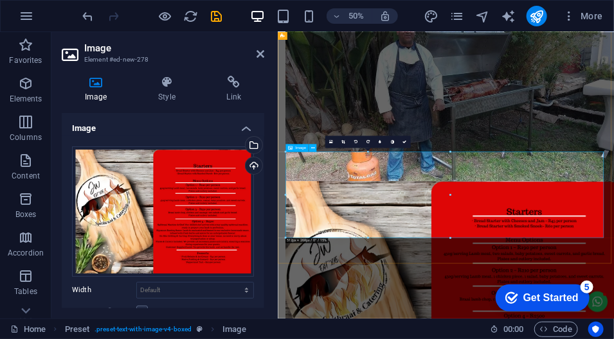
scroll to position [755, 0]
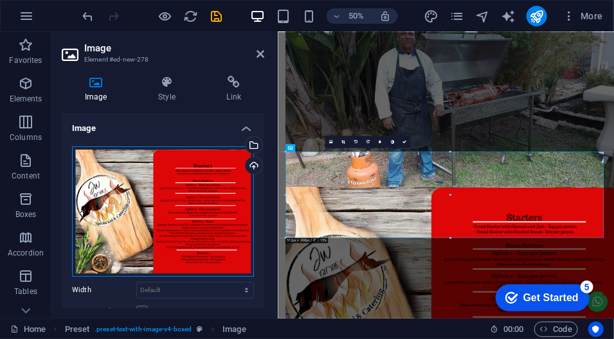
click at [188, 211] on div "Drag files here, click to choose files or select files from Files or our free s…" at bounding box center [163, 212] width 182 height 130
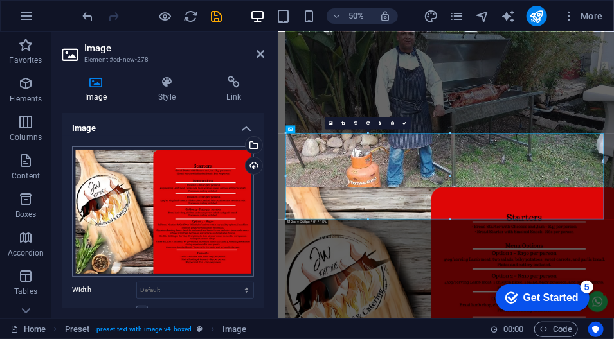
scroll to position [792, 0]
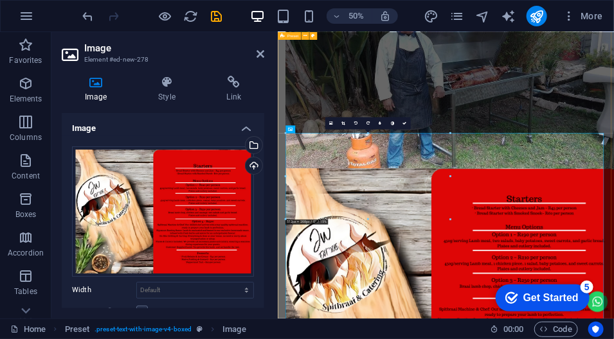
drag, startPoint x: 281, startPoint y: 193, endPoint x: 546, endPoint y: 127, distance: 273.7
click at [546, 127] on div "Welcome At JW Spitbraai & Catering, we bring the authentic taste of South Afric…" at bounding box center [613, 31] width 672 height 1582
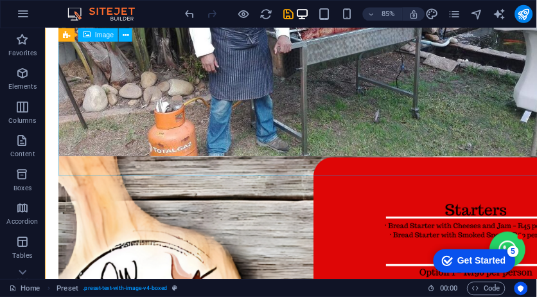
scroll to position [815, 0]
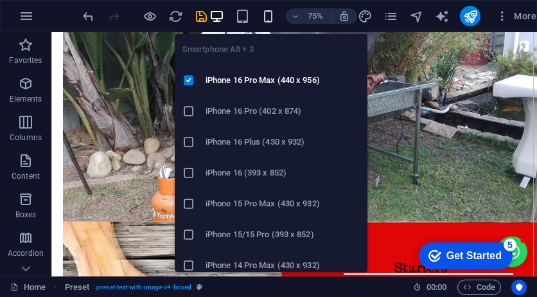
click at [265, 18] on icon "button" at bounding box center [268, 16] width 15 height 15
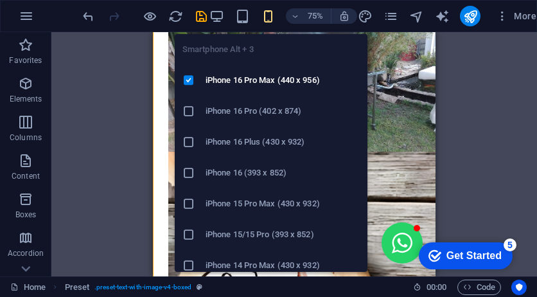
scroll to position [282, 0]
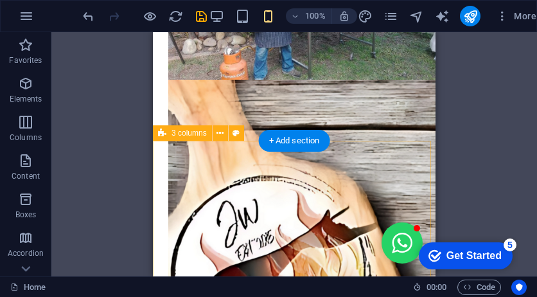
scroll to position [900, 0]
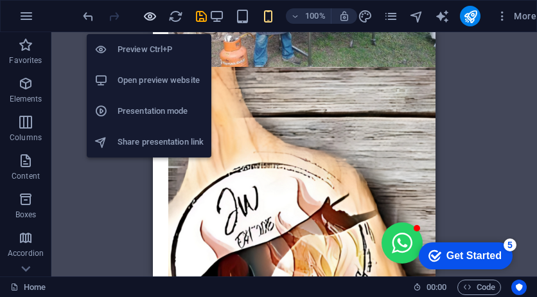
click at [150, 17] on icon "button" at bounding box center [150, 16] width 15 height 15
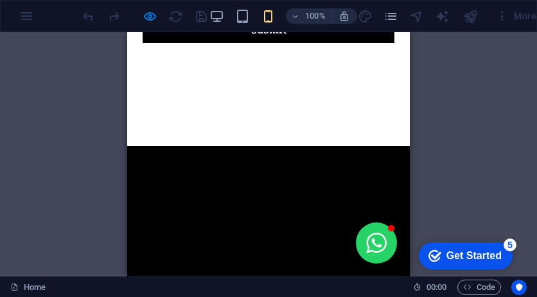
scroll to position [2442, 0]
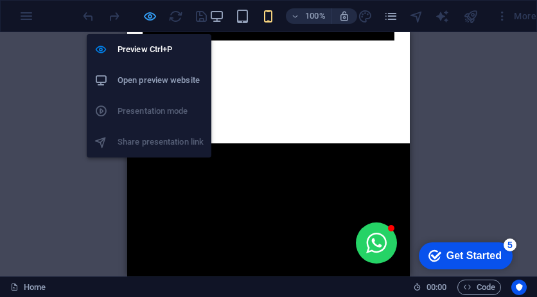
click at [149, 18] on icon "button" at bounding box center [150, 16] width 15 height 15
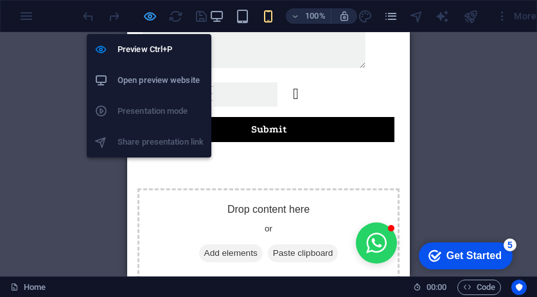
scroll to position [2534, 0]
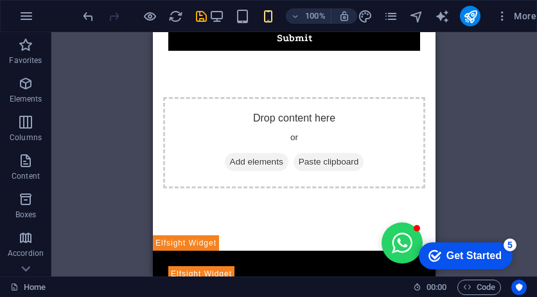
click at [472, 145] on div "Drag here to replace the existing content. Press “Ctrl” if you want to create a…" at bounding box center [294, 154] width 486 height 244
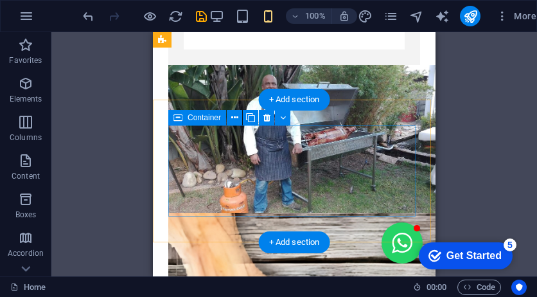
scroll to position [734, 0]
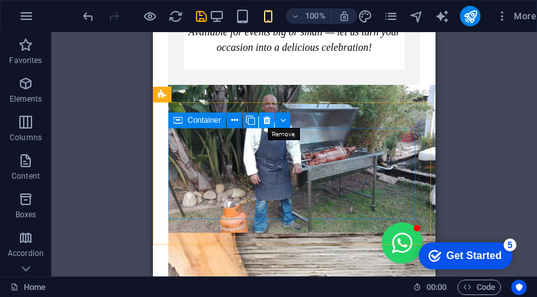
click at [269, 123] on icon at bounding box center [267, 120] width 7 height 13
click at [266, 121] on icon at bounding box center [267, 120] width 7 height 13
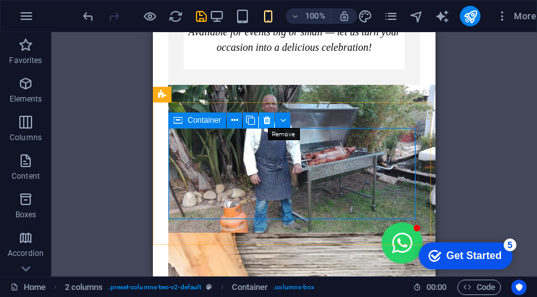
click at [266, 125] on icon at bounding box center [267, 120] width 7 height 13
click at [266, 120] on icon at bounding box center [267, 120] width 7 height 13
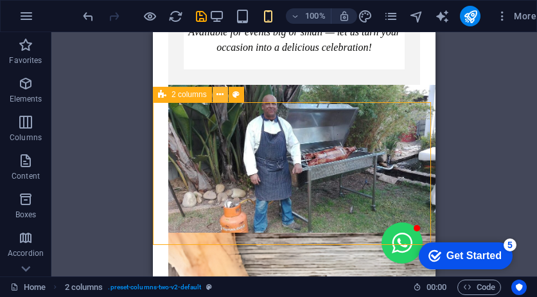
click at [216, 97] on button at bounding box center [220, 94] width 15 height 15
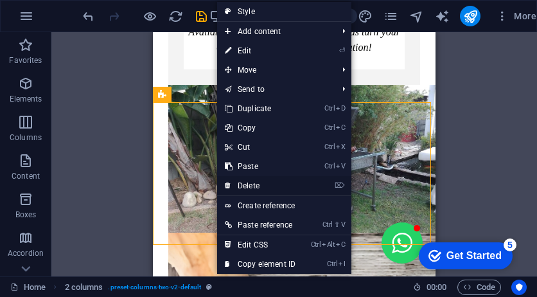
click at [250, 184] on link "⌦ Delete" at bounding box center [260, 185] width 86 height 19
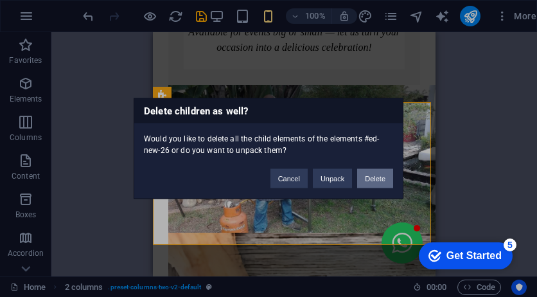
click at [369, 181] on button "Delete" at bounding box center [375, 178] width 36 height 19
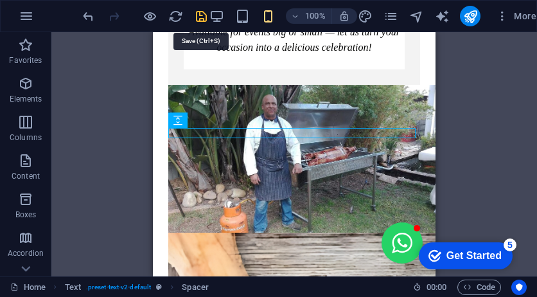
click at [198, 13] on icon "save" at bounding box center [201, 16] width 15 height 15
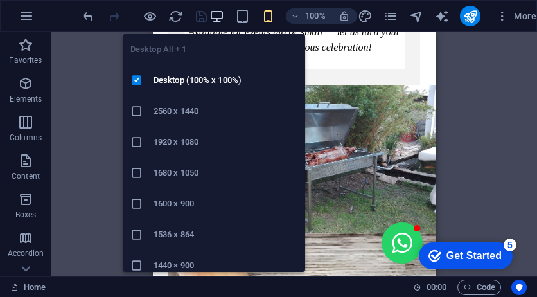
click at [214, 17] on icon "button" at bounding box center [217, 16] width 15 height 15
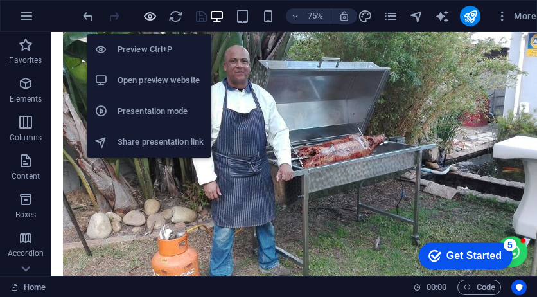
click at [152, 13] on icon "button" at bounding box center [150, 16] width 15 height 15
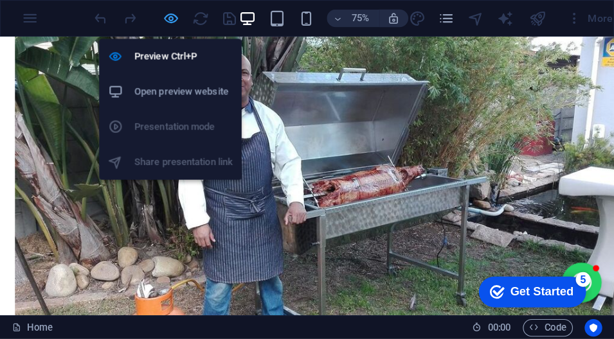
scroll to position [722, 0]
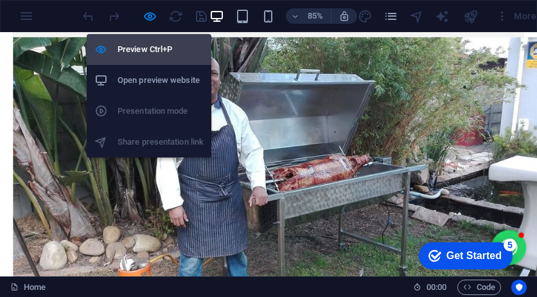
click at [151, 48] on h6 "Preview Ctrl+P" at bounding box center [161, 49] width 86 height 15
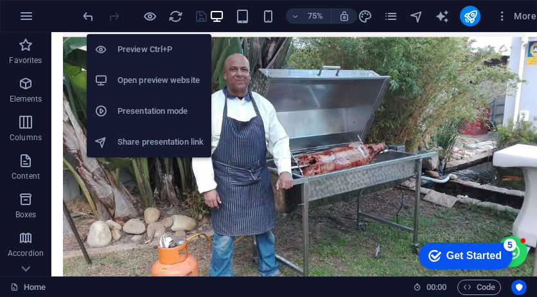
click at [186, 78] on h6 "Open preview website" at bounding box center [161, 80] width 86 height 15
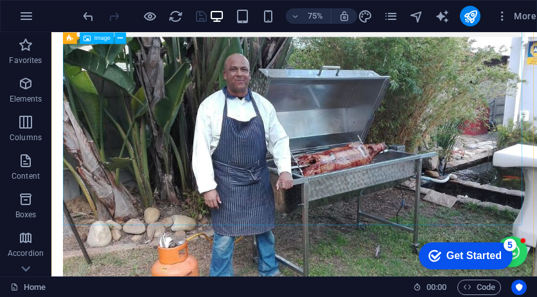
click at [420, 115] on figure at bounding box center [375, 208] width 617 height 339
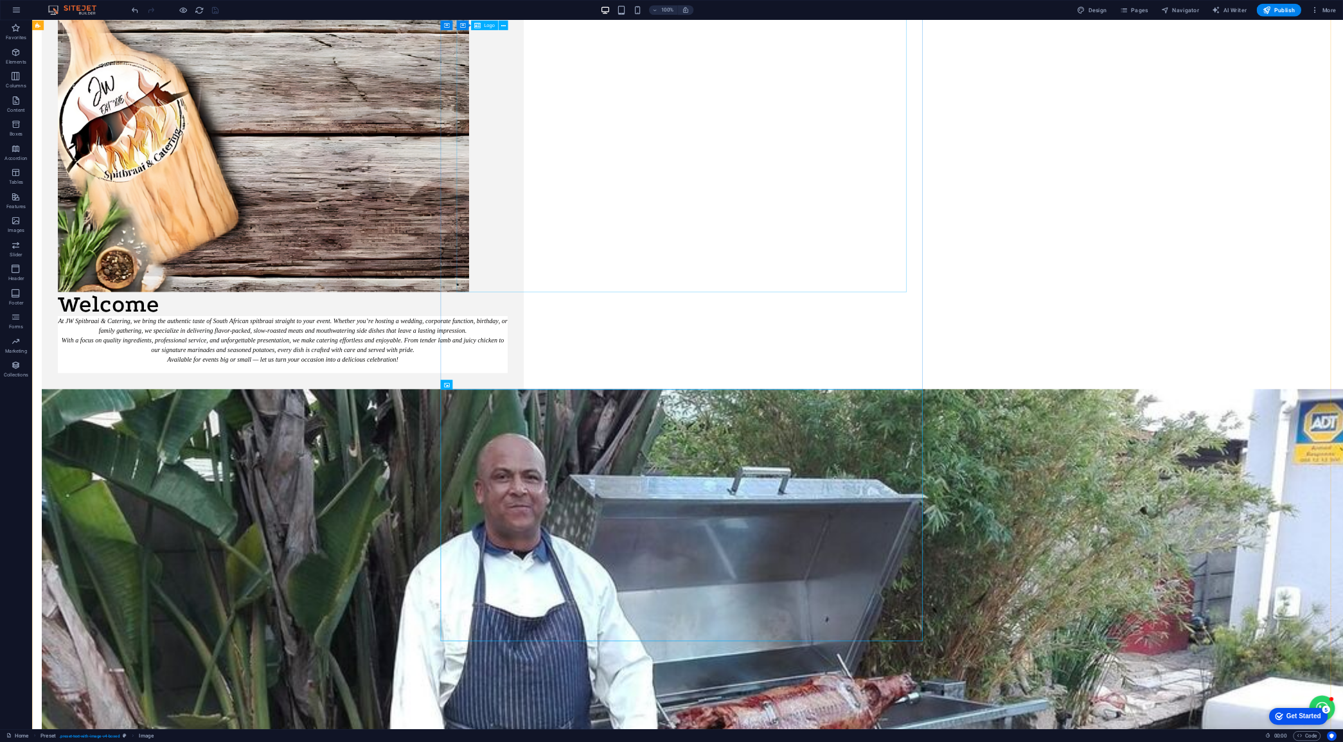
scroll to position [0, 0]
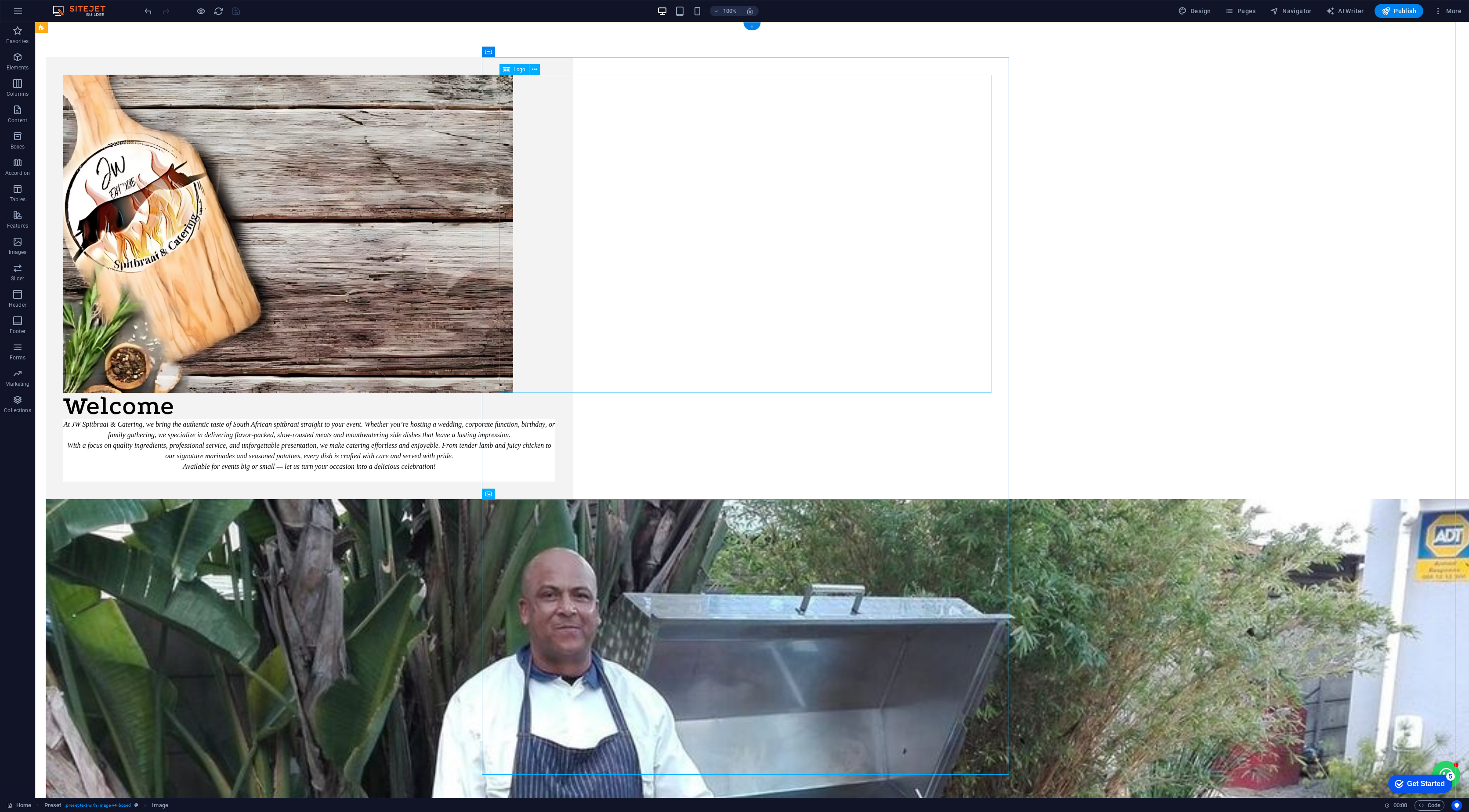
click at [419, 208] on div at bounding box center [310, 233] width 492 height 318
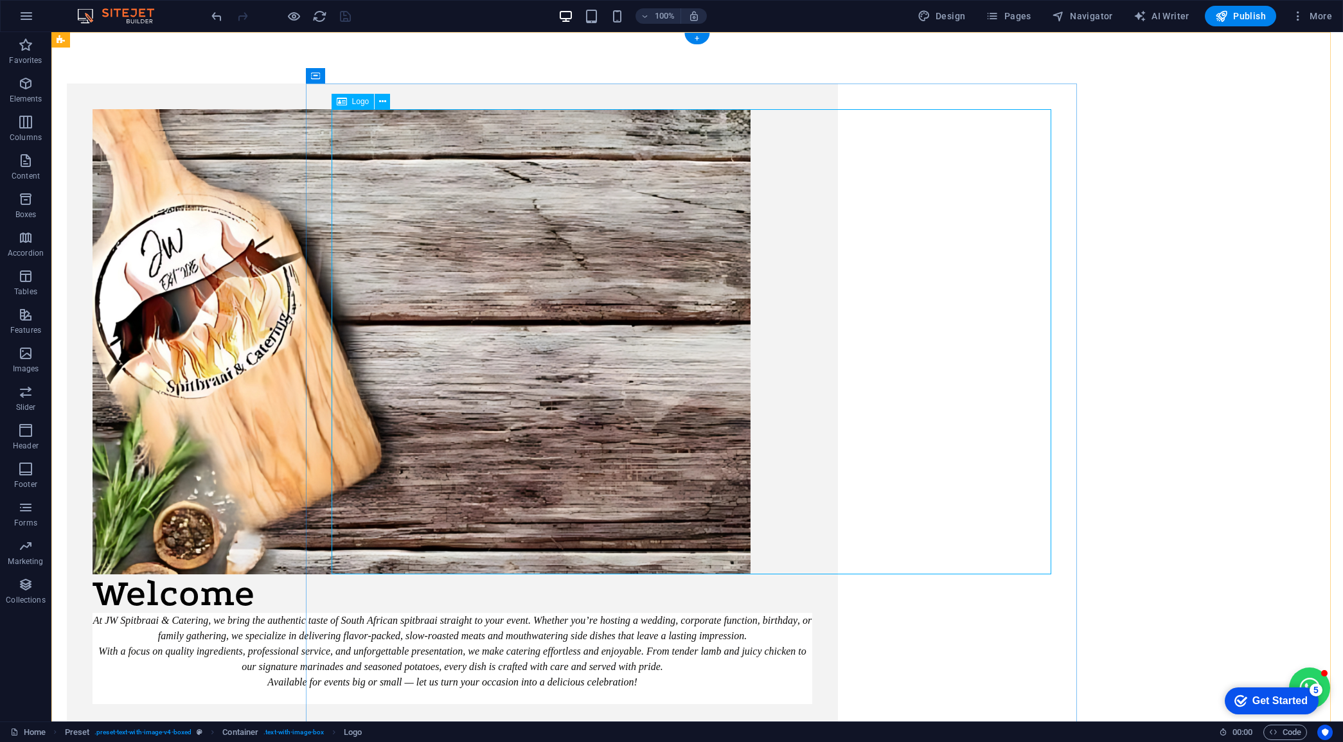
click at [613, 305] on div at bounding box center [453, 341] width 720 height 465
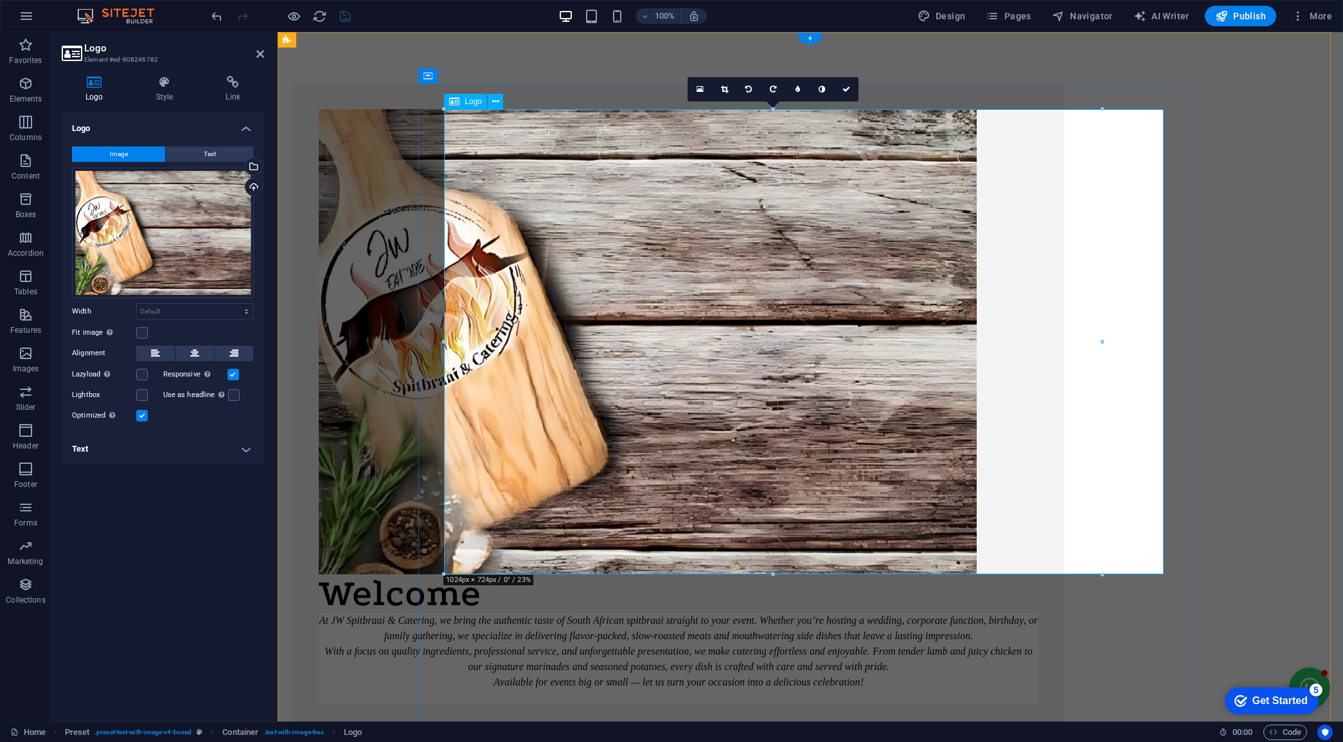
click at [512, 222] on div at bounding box center [679, 341] width 720 height 465
click at [487, 79] on icon at bounding box center [484, 75] width 7 height 13
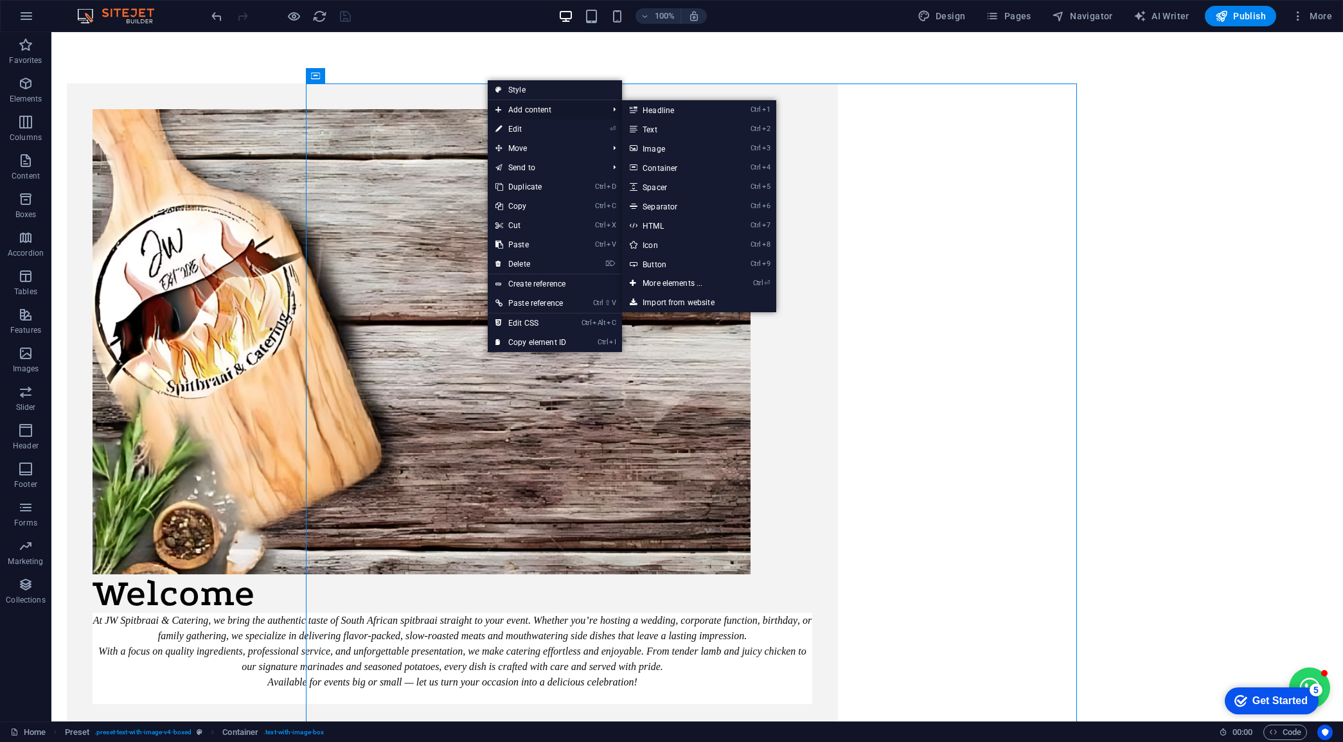
click at [511, 100] on span "Add content" at bounding box center [545, 109] width 115 height 19
click at [357, 159] on div at bounding box center [453, 341] width 720 height 465
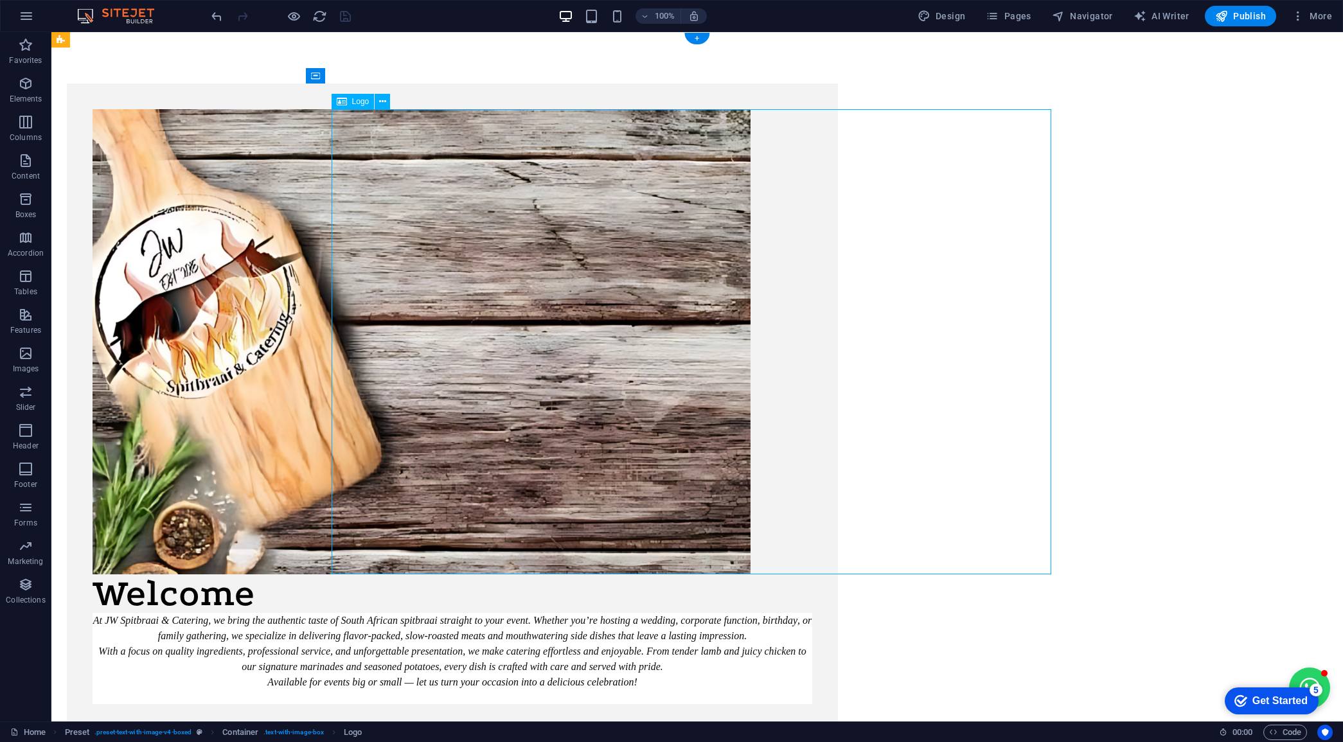
click at [510, 180] on div at bounding box center [453, 341] width 720 height 465
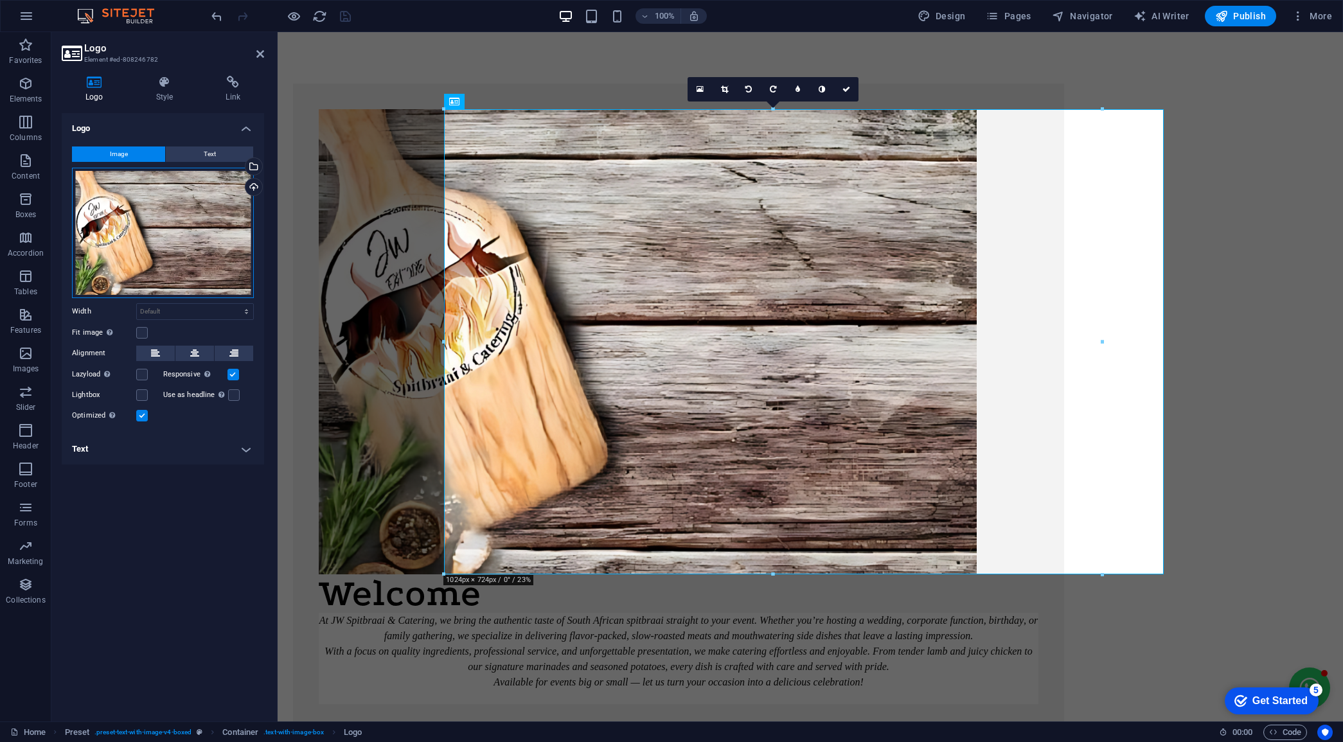
click at [193, 230] on div "Drag files here, click to choose files or select files from Files or our free s…" at bounding box center [163, 233] width 182 height 130
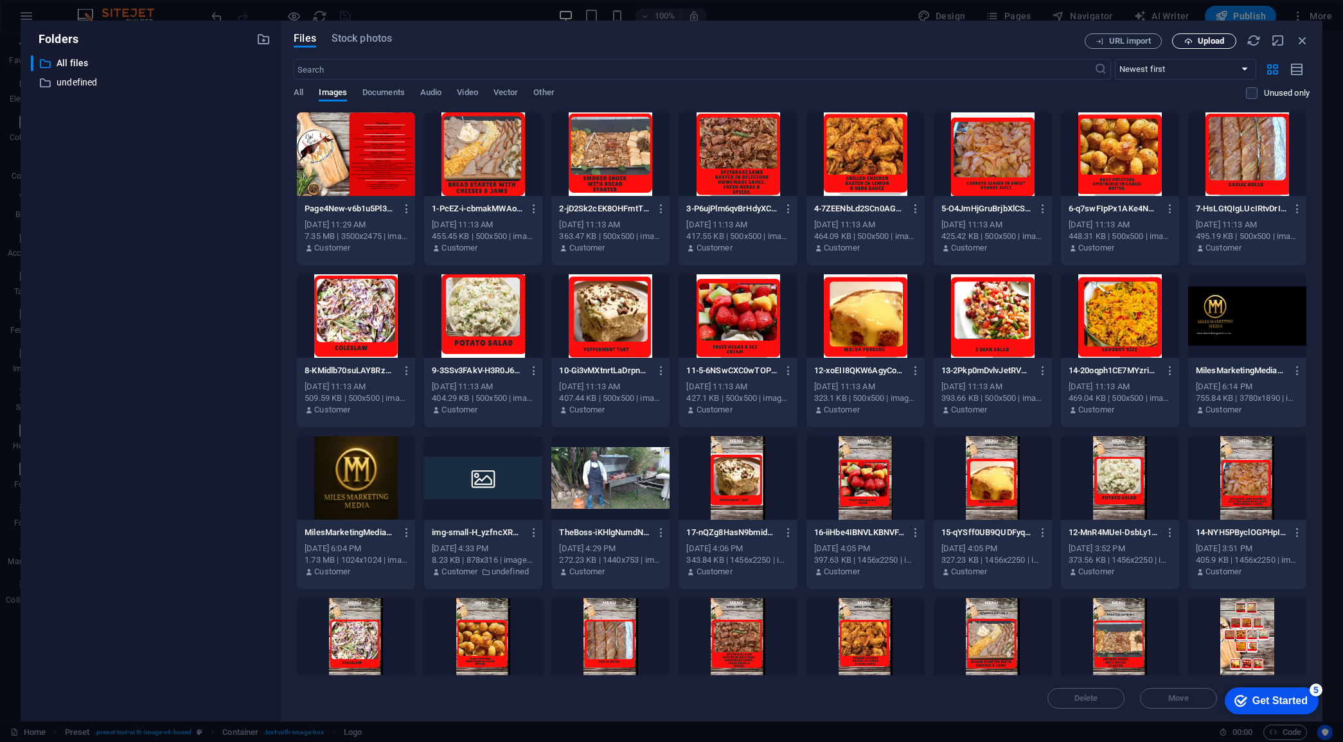
click at [613, 39] on span "Upload" at bounding box center [1204, 41] width 53 height 8
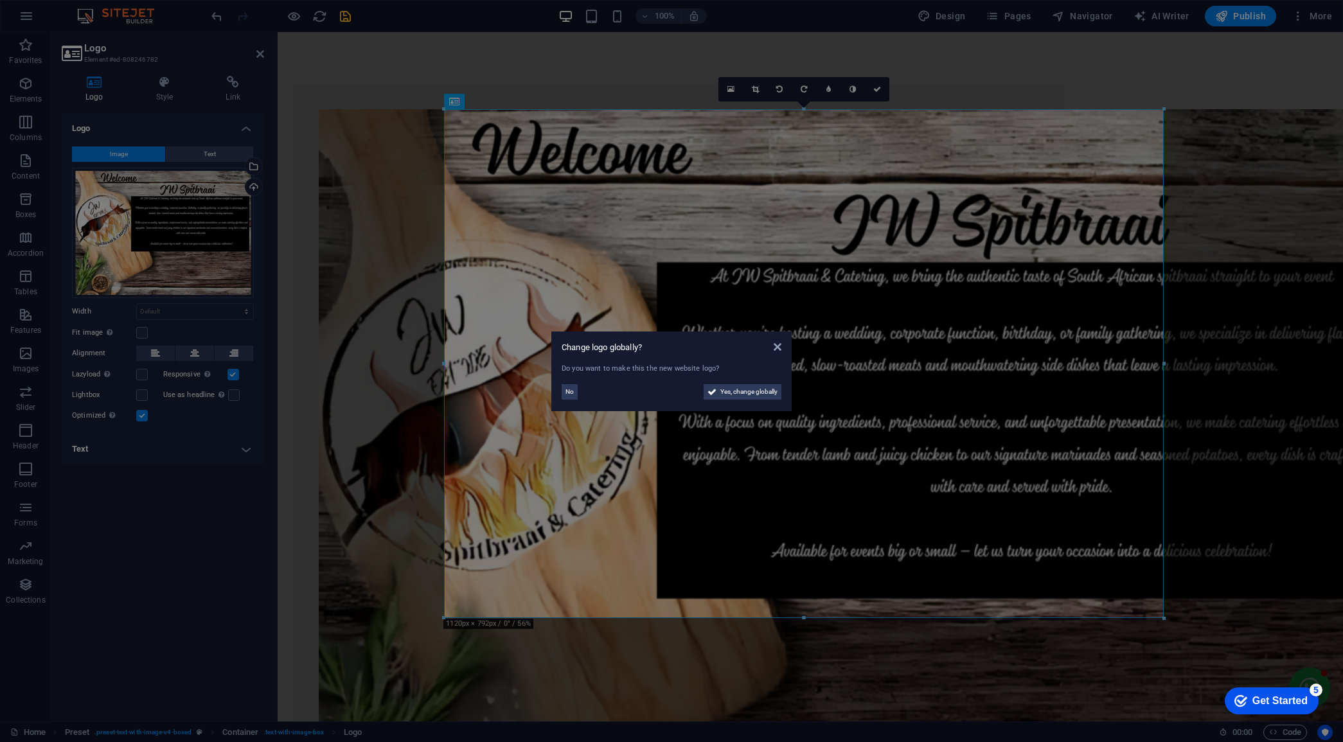
click at [421, 303] on aside "Change logo globally? Do you want to make this the new website logo? No Yes, ch…" at bounding box center [671, 371] width 1343 height 742
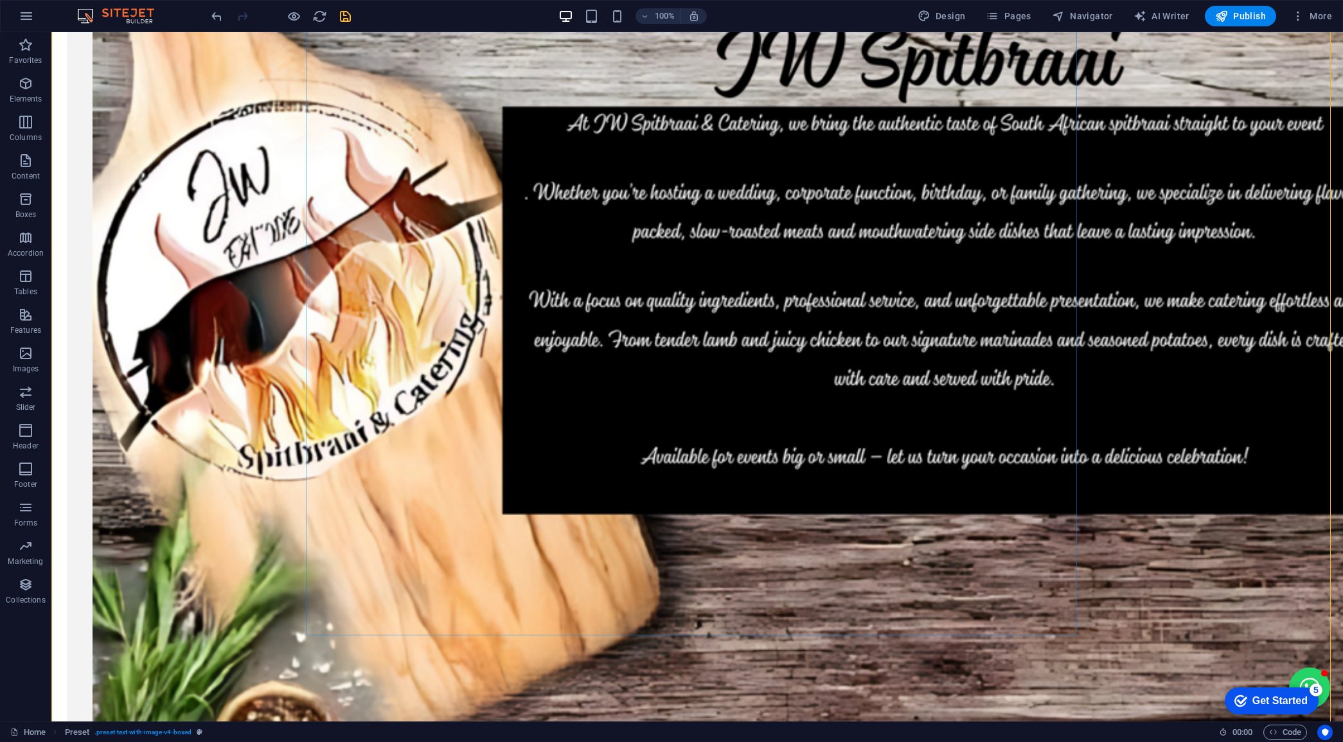
scroll to position [241, 0]
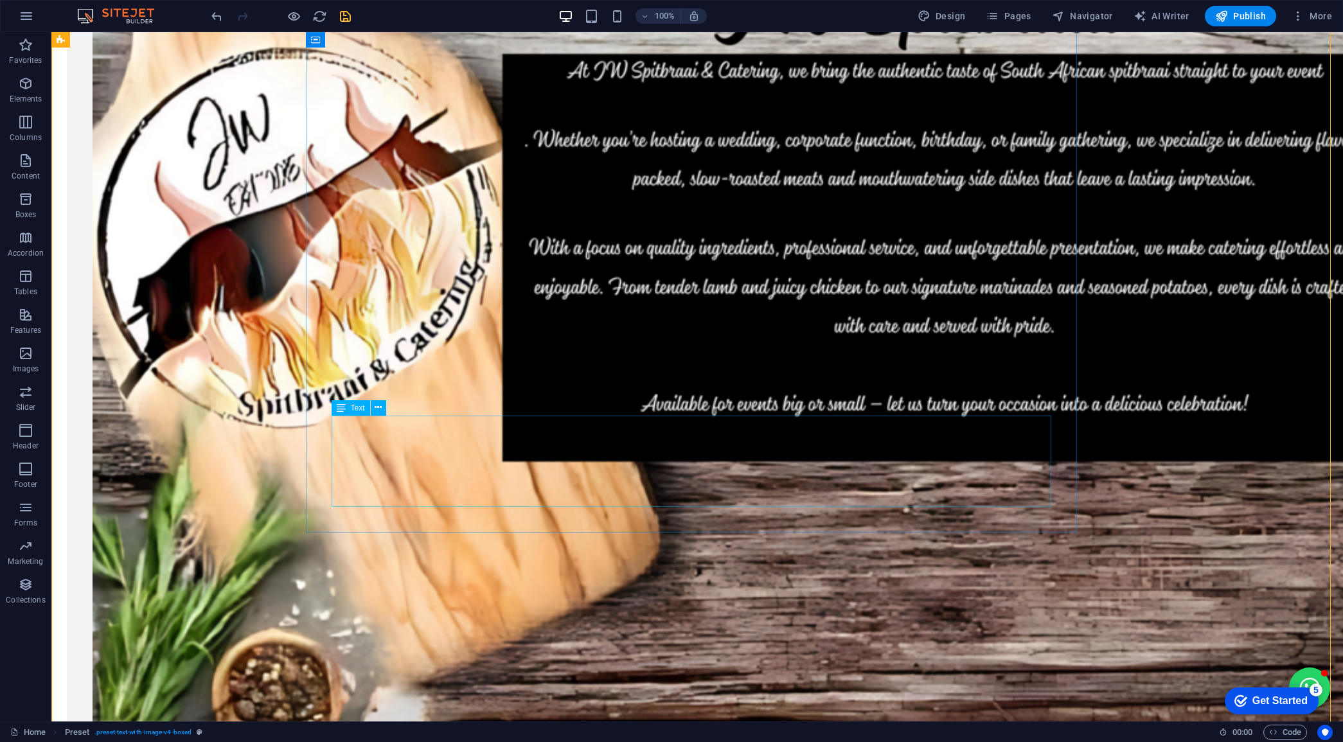
click at [380, 339] on icon at bounding box center [378, 407] width 7 height 13
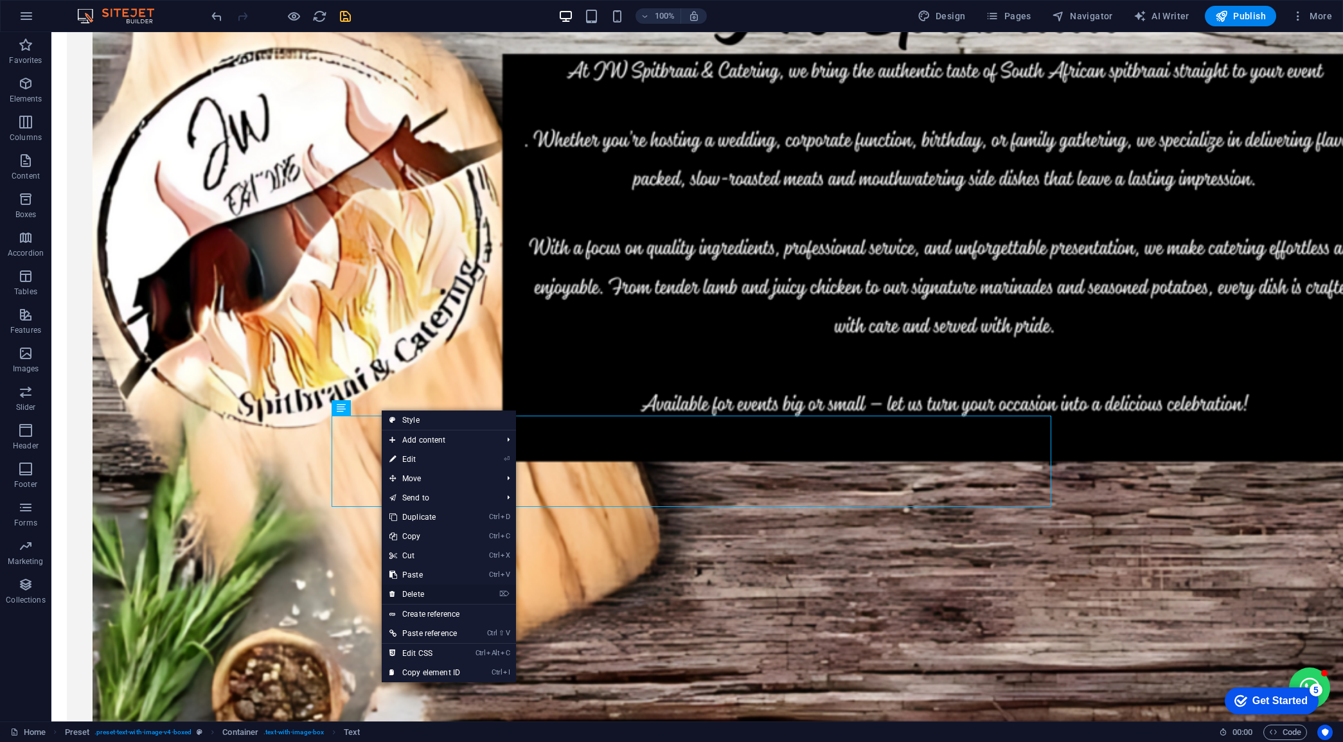
click at [483, 339] on li "⌦ Delete" at bounding box center [449, 595] width 134 height 20
click at [422, 339] on link "⌦ Delete" at bounding box center [425, 594] width 86 height 19
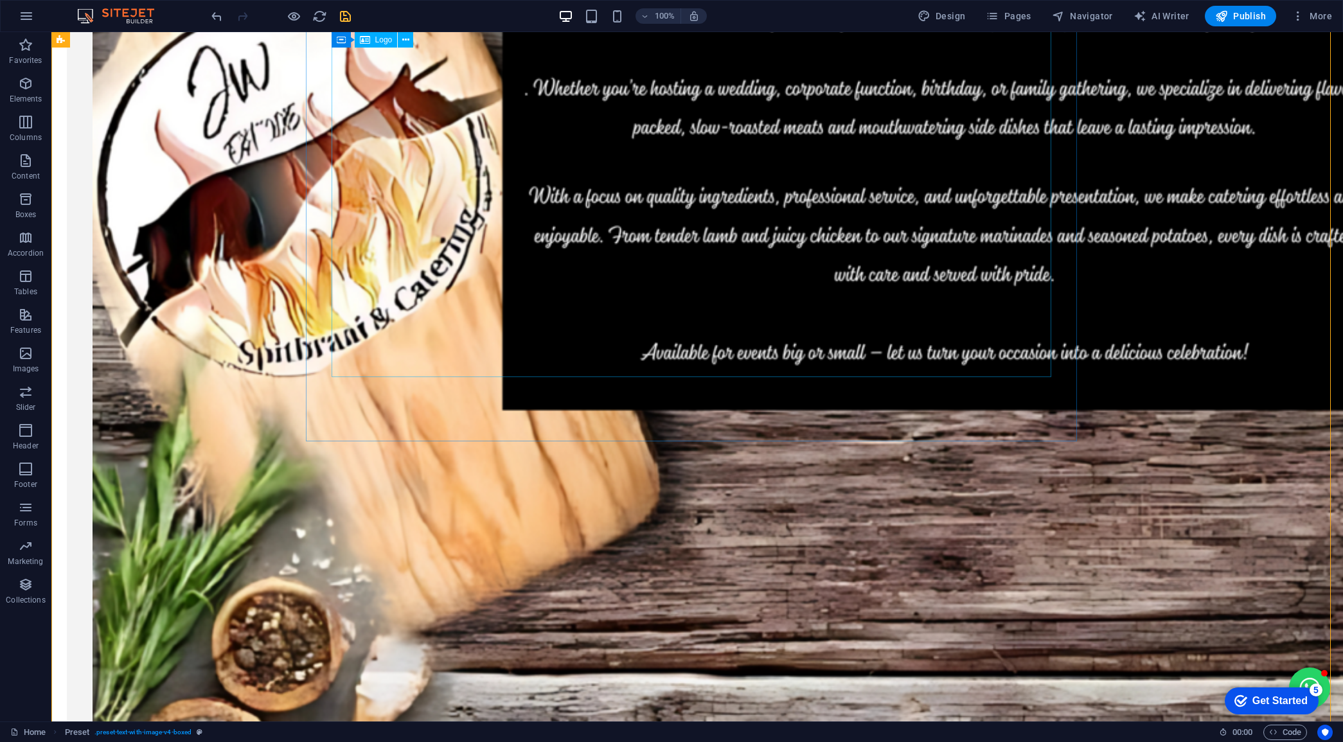
scroll to position [321, 0]
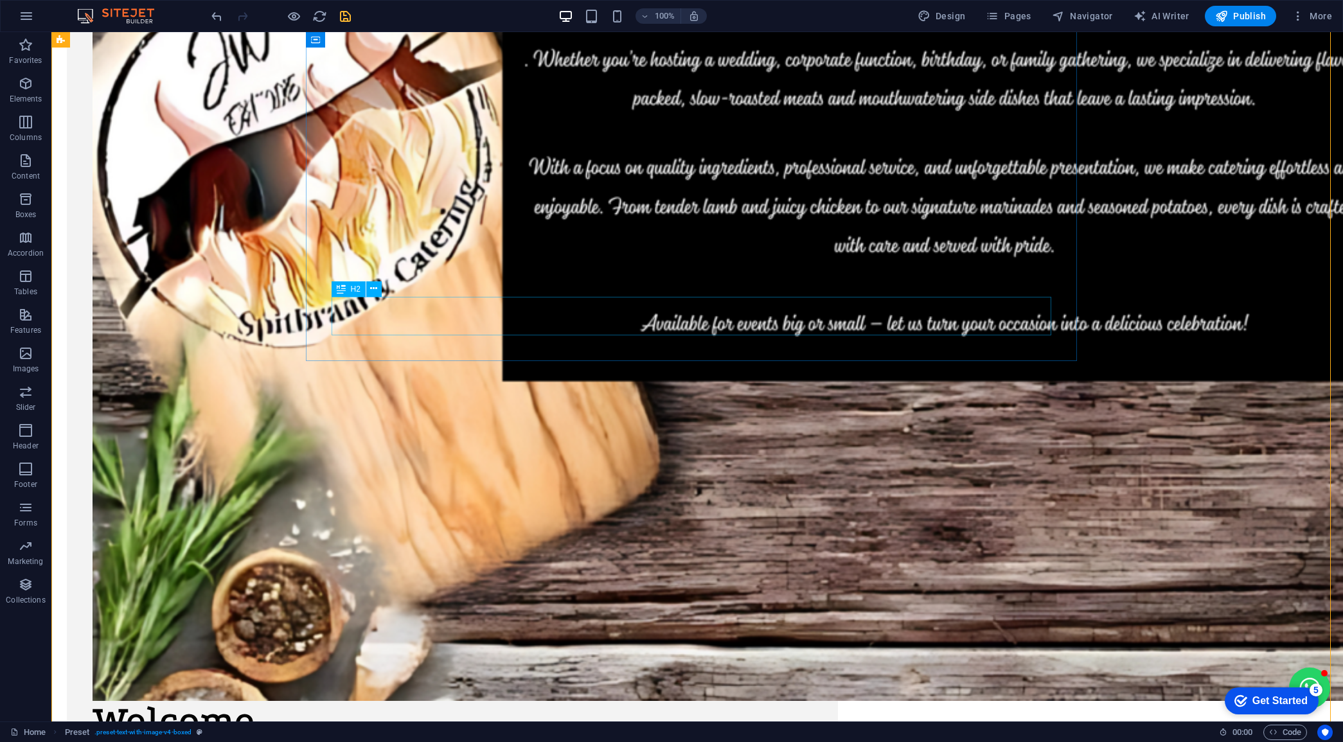
click at [402, 339] on div "Welcome" at bounding box center [453, 720] width 720 height 39
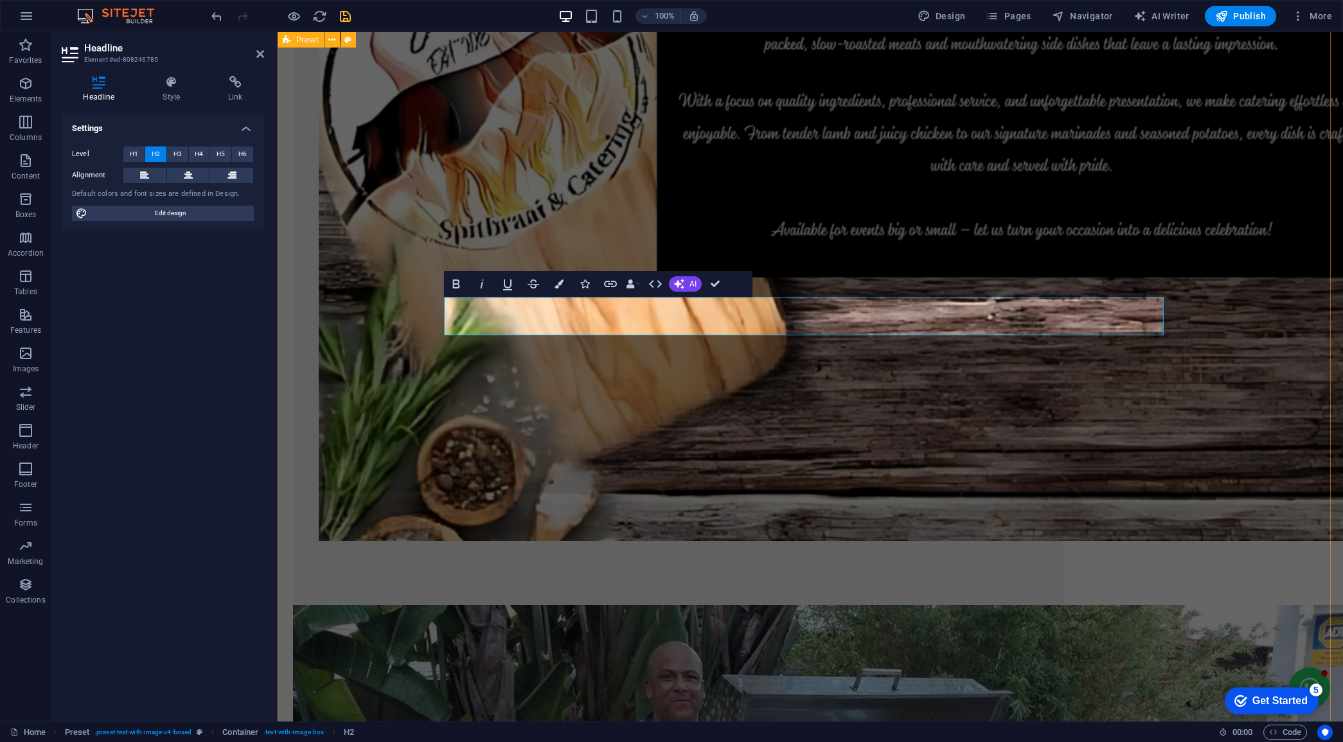
click at [406, 242] on div "​" at bounding box center [811, 695] width 1066 height 1969
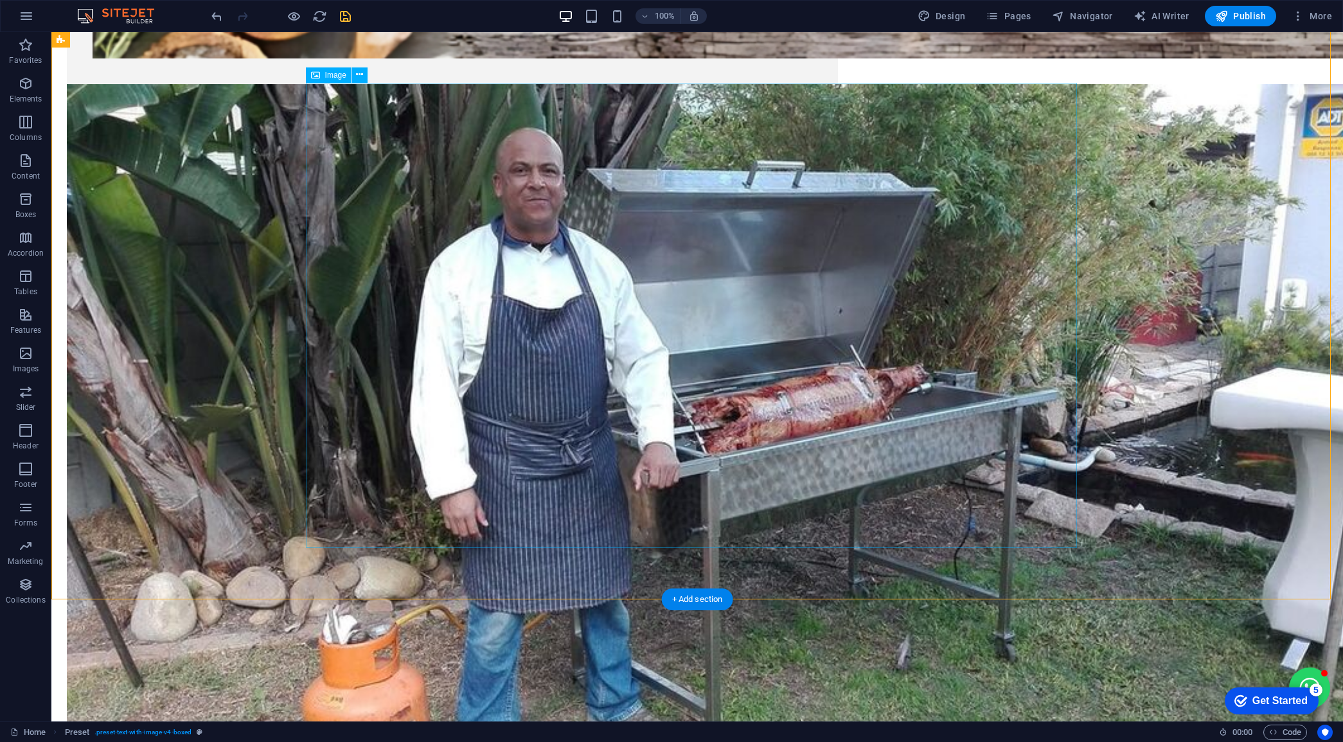
scroll to position [884, 0]
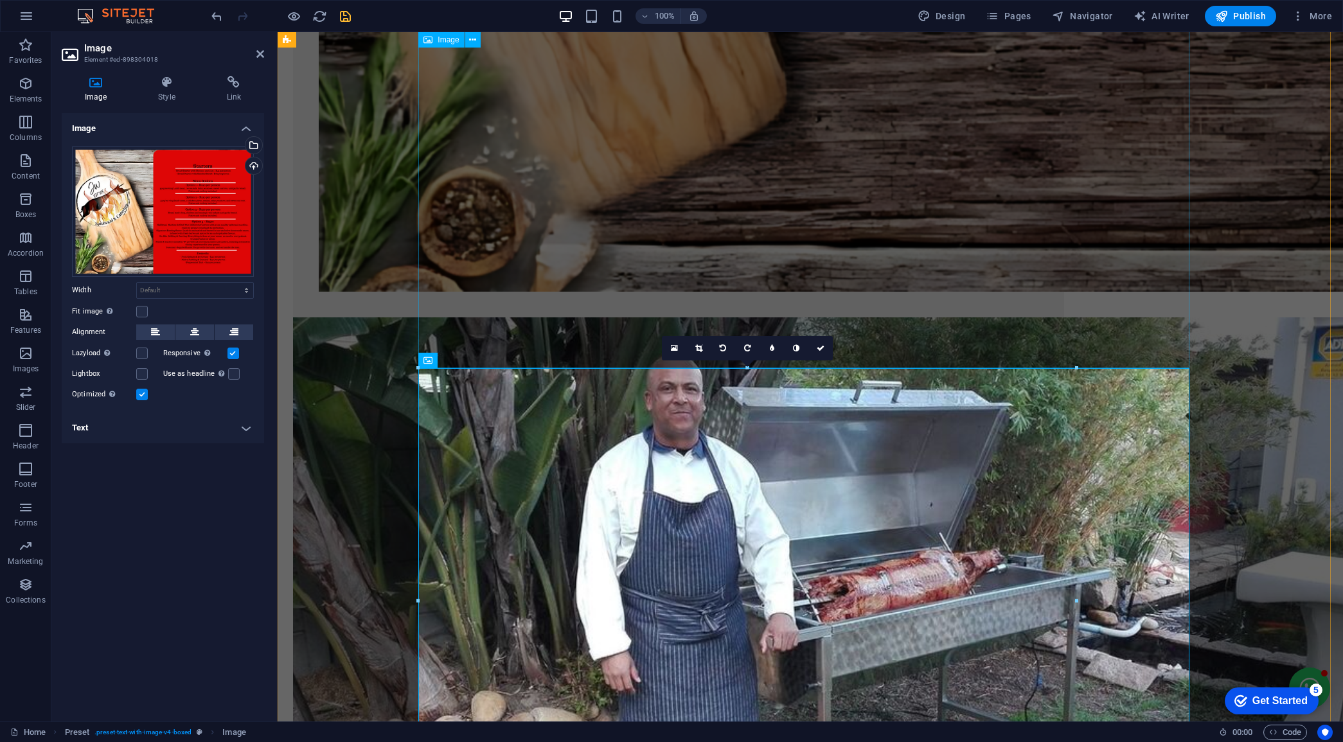
scroll to position [562, 0]
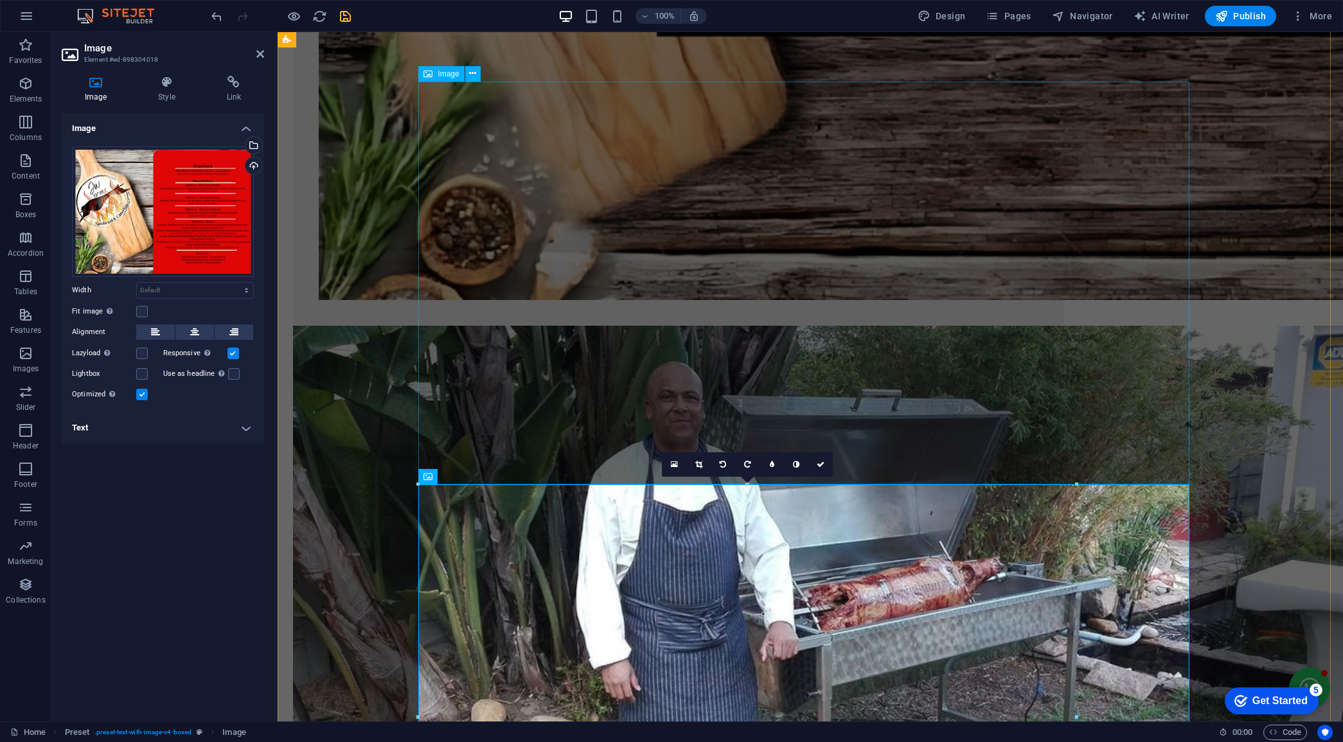
click at [613, 326] on figure at bounding box center [678, 604] width 771 height 557
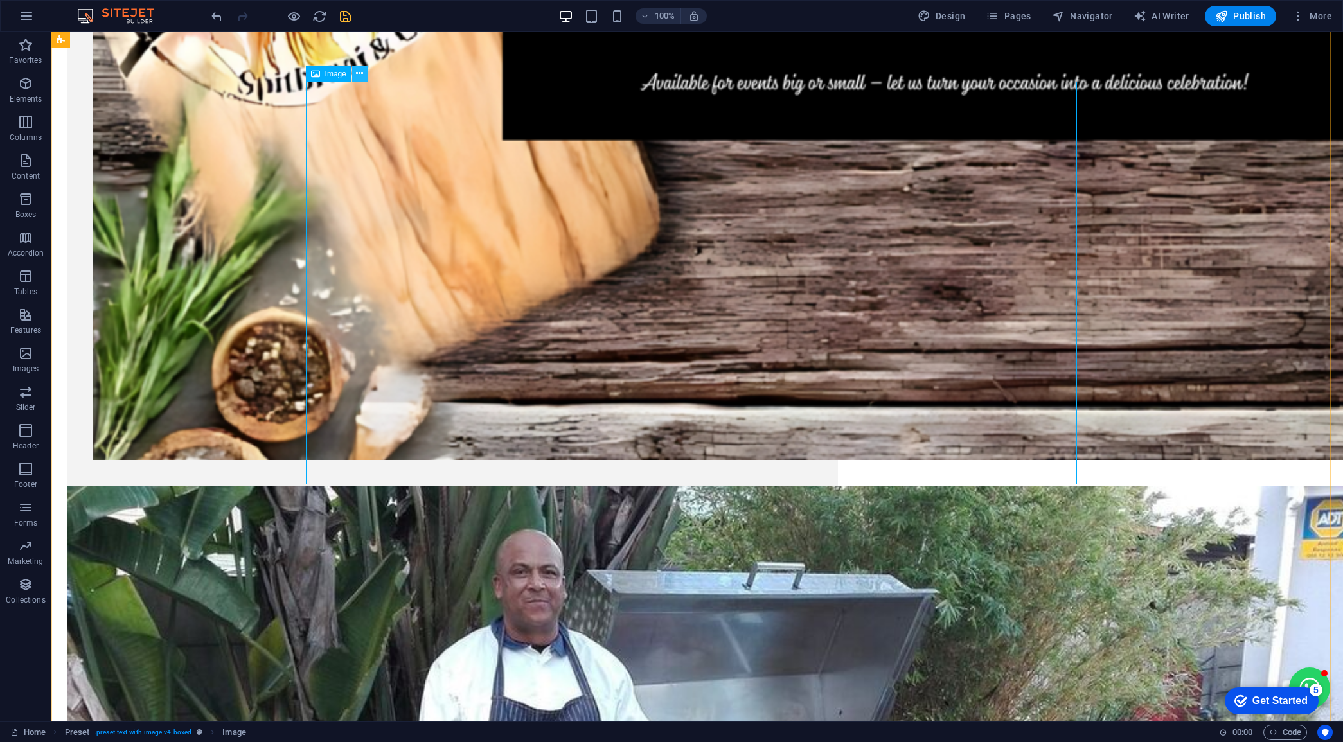
click at [360, 74] on icon at bounding box center [359, 73] width 7 height 13
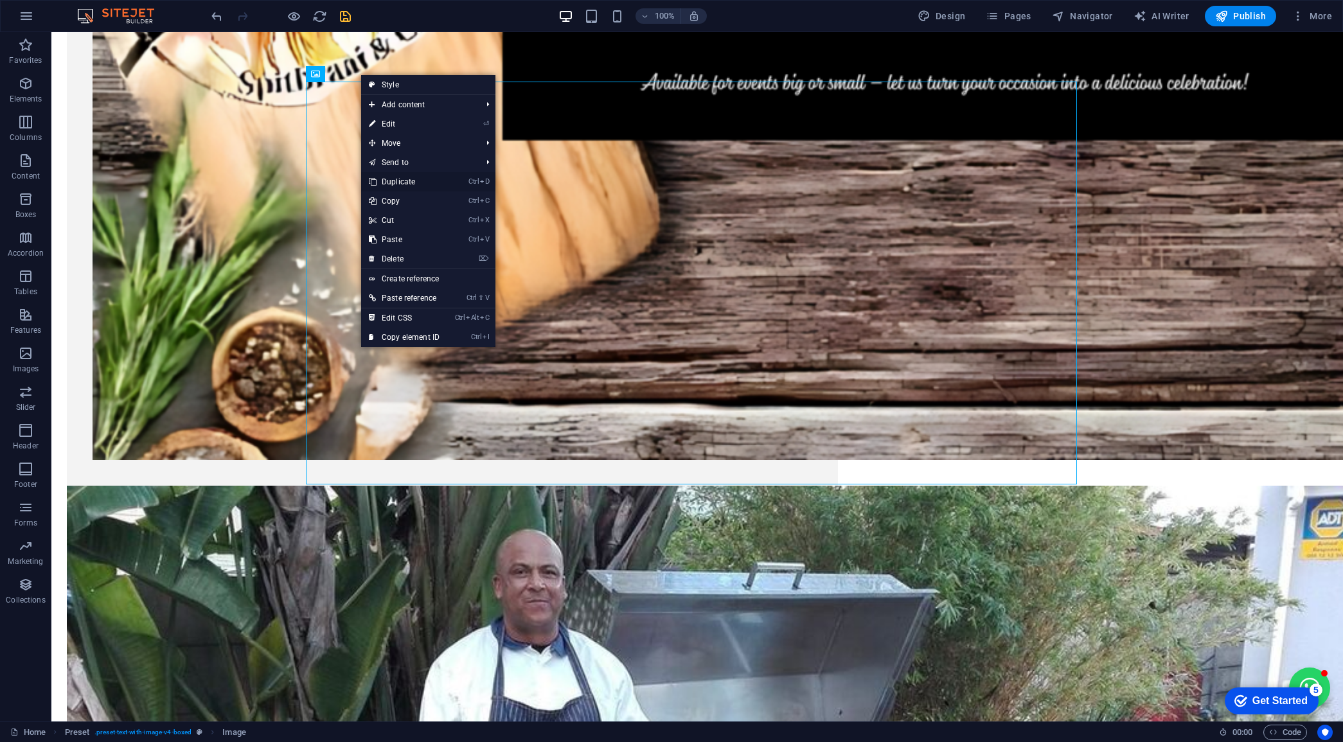
click at [413, 177] on link "Ctrl D Duplicate" at bounding box center [404, 181] width 86 height 19
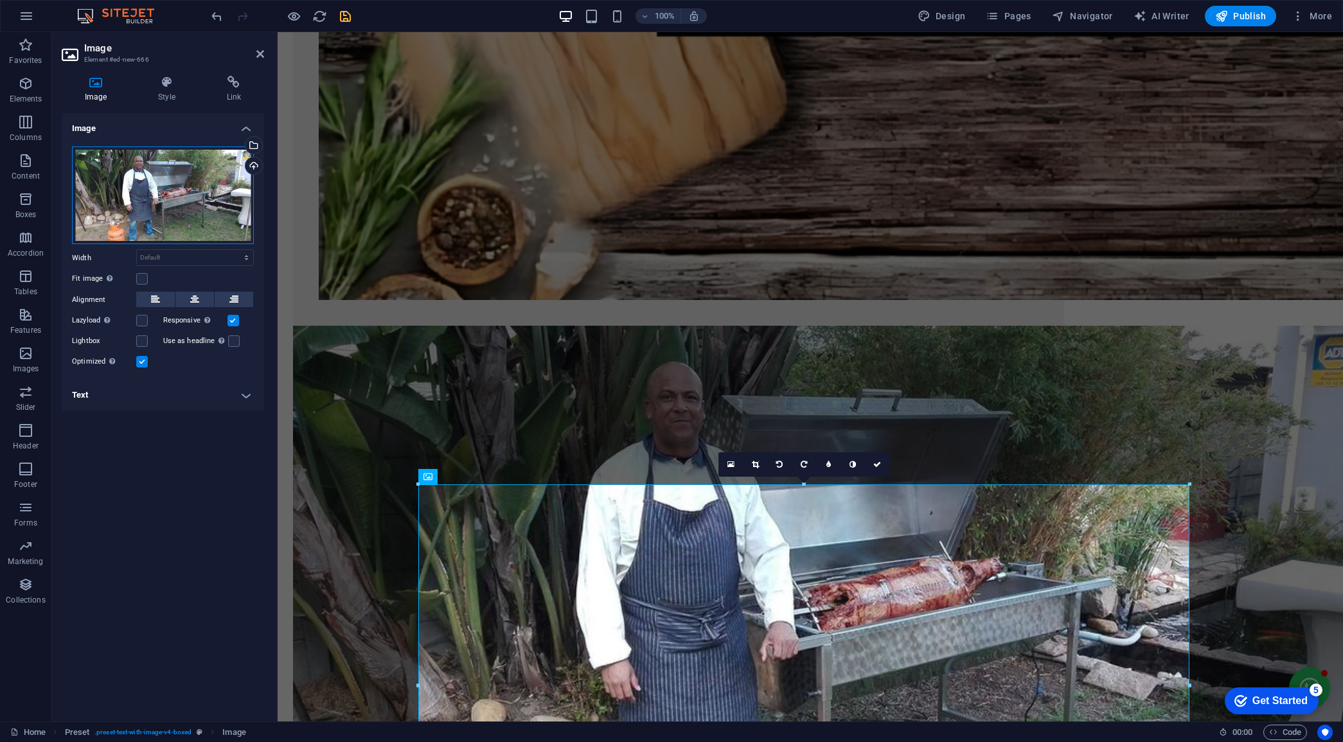
click at [226, 177] on div "Drag files here, click to choose files or select files from Files or our free s…" at bounding box center [163, 196] width 182 height 98
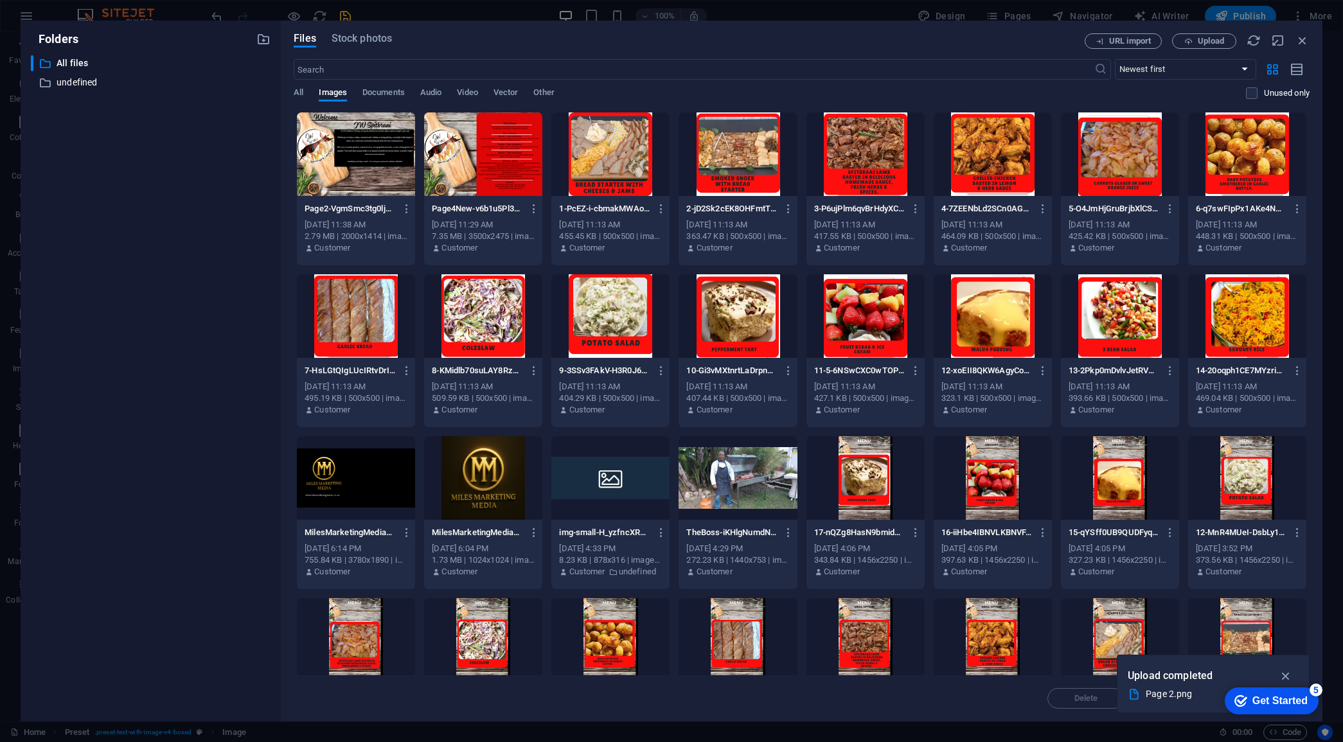
click at [332, 157] on div at bounding box center [356, 154] width 118 height 84
click at [613, 339] on icon "button" at bounding box center [1286, 676] width 15 height 14
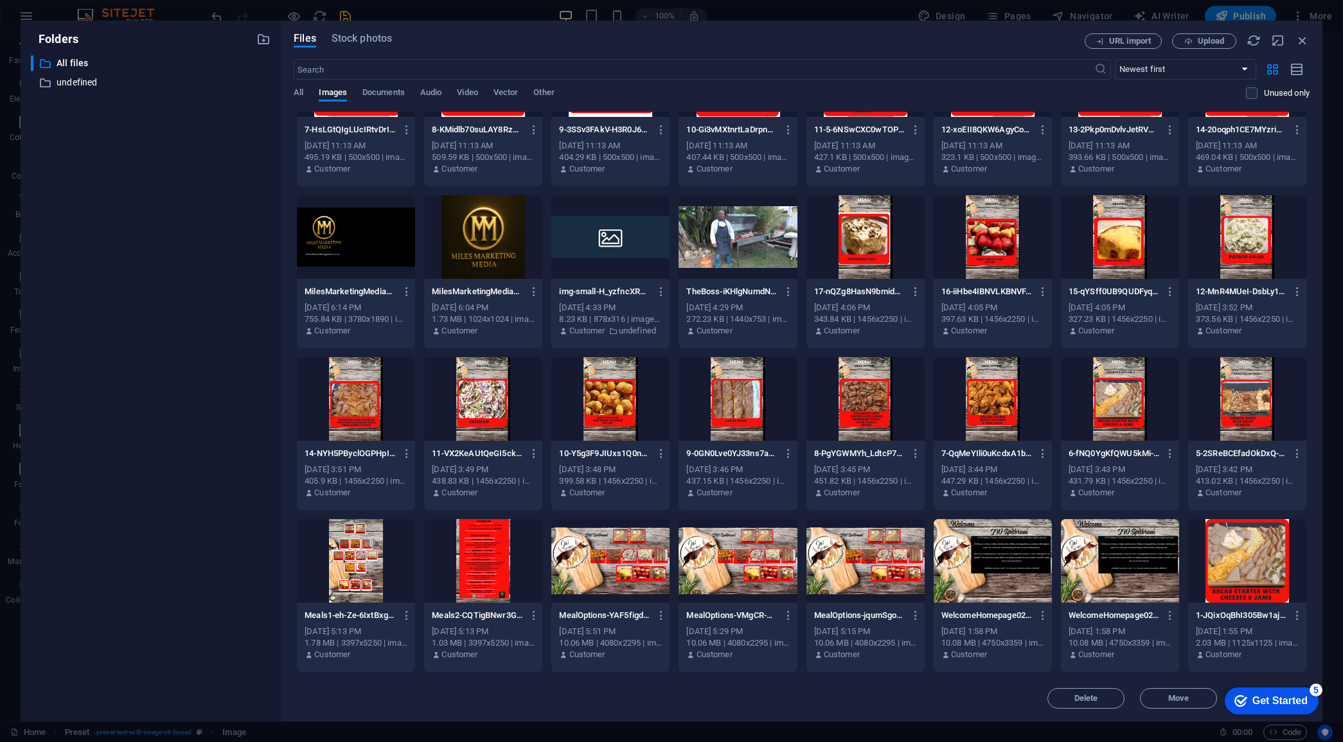
scroll to position [80, 0]
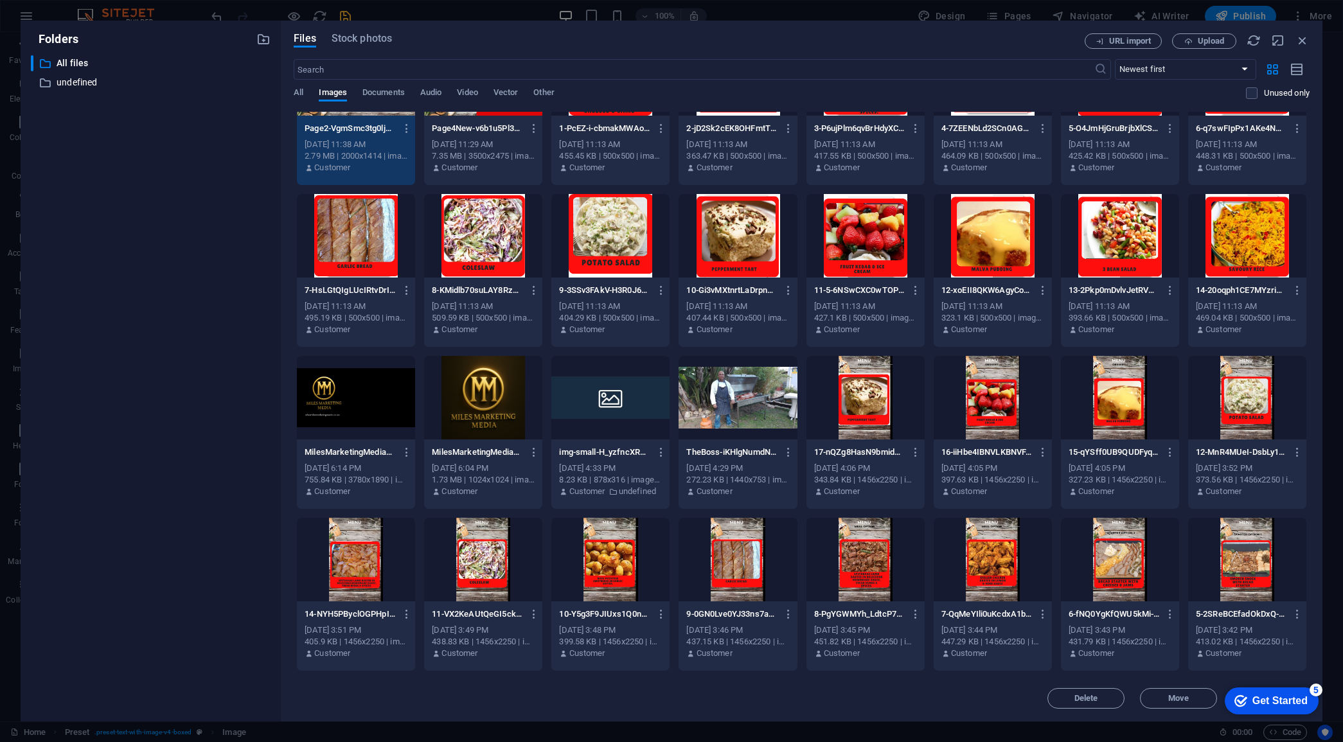
click at [613, 339] on div "Get Started" at bounding box center [1280, 701] width 55 height 12
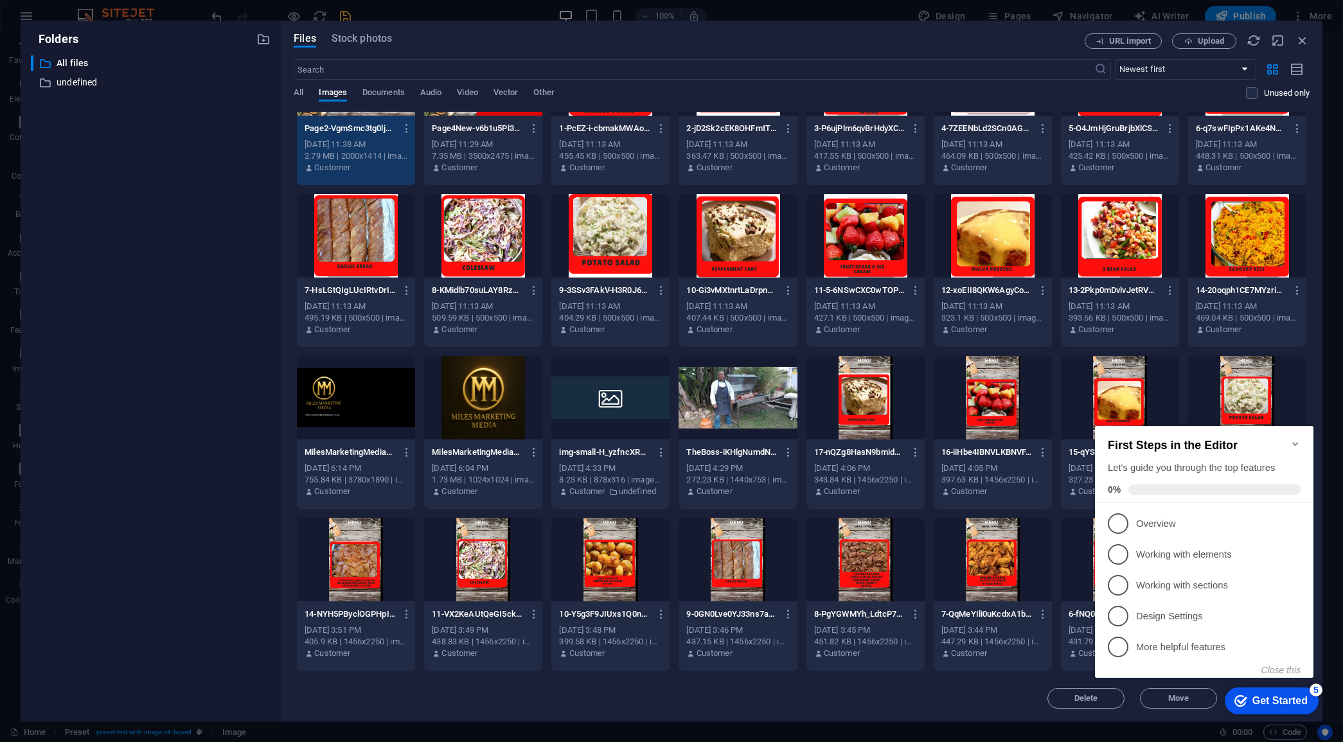
click at [613, 339] on div "Delete Move Insert" at bounding box center [802, 691] width 1016 height 33
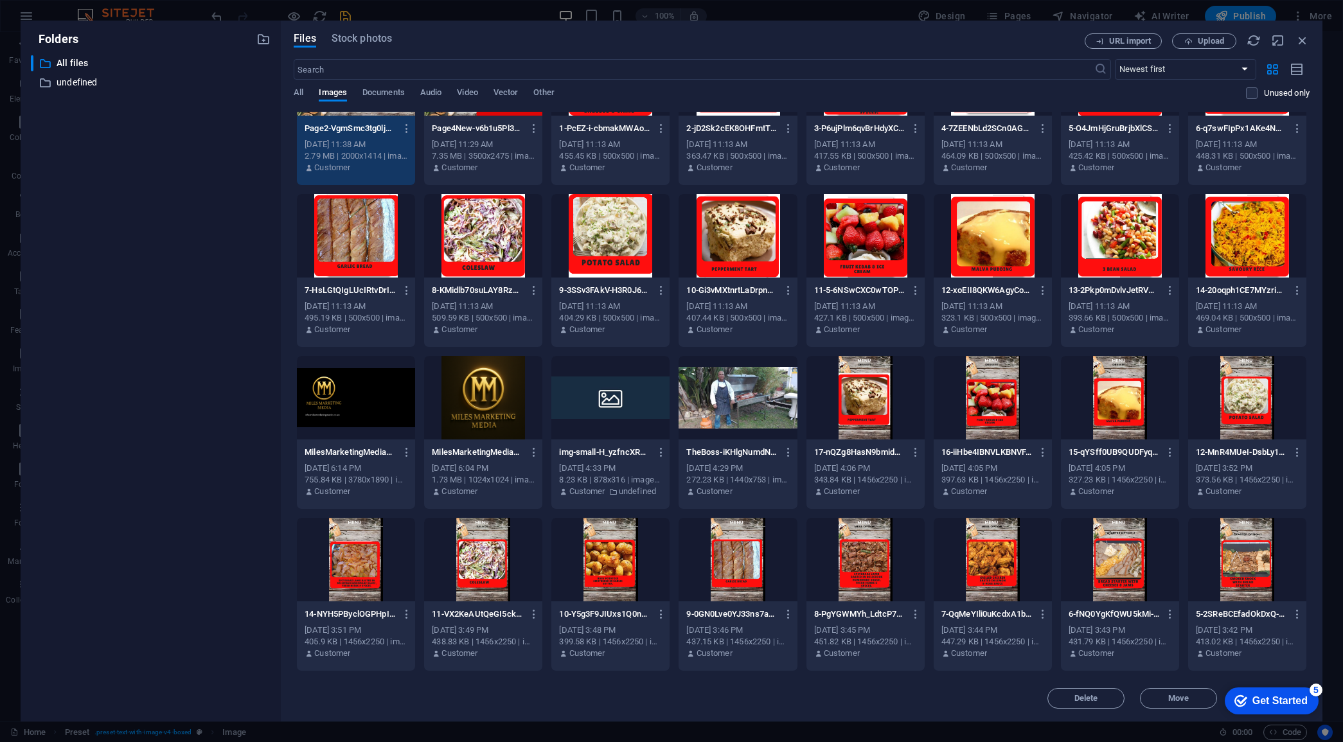
scroll to position [0, 0]
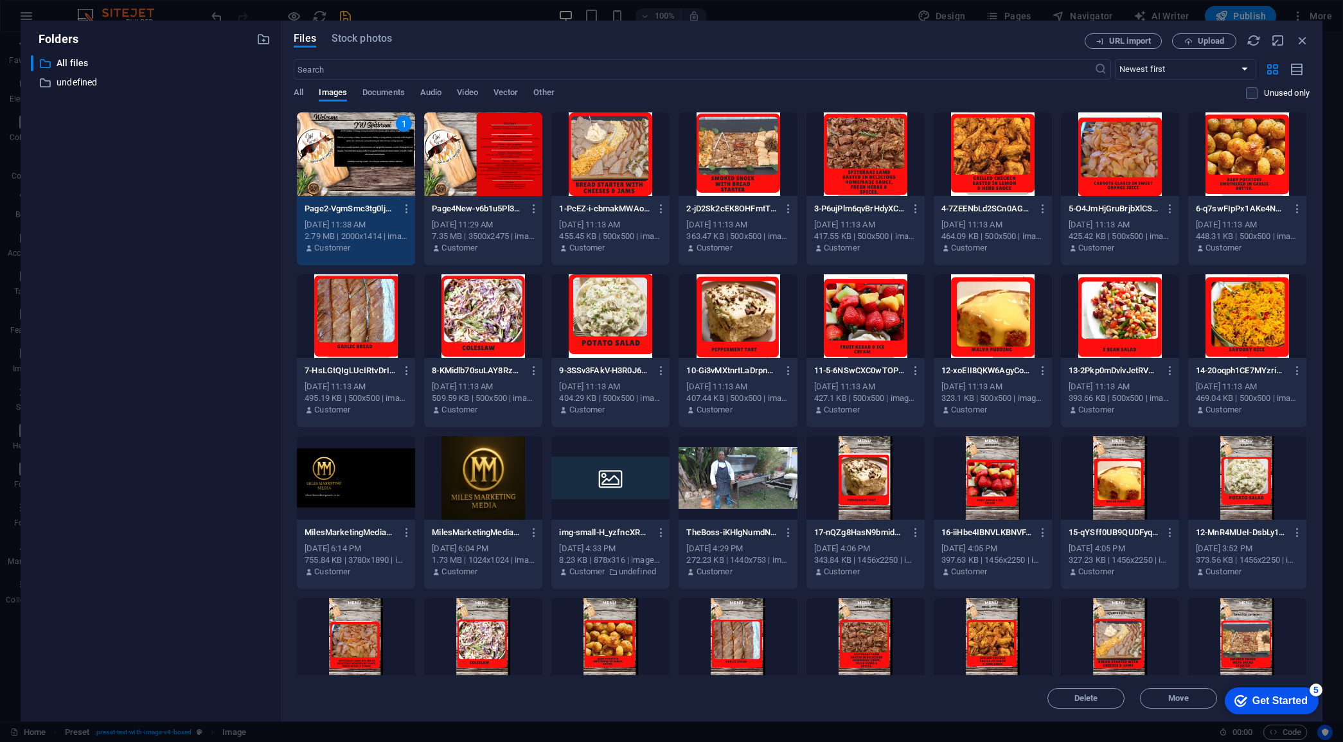
click at [359, 229] on div "[DATE] 11:38 AM" at bounding box center [356, 225] width 103 height 12
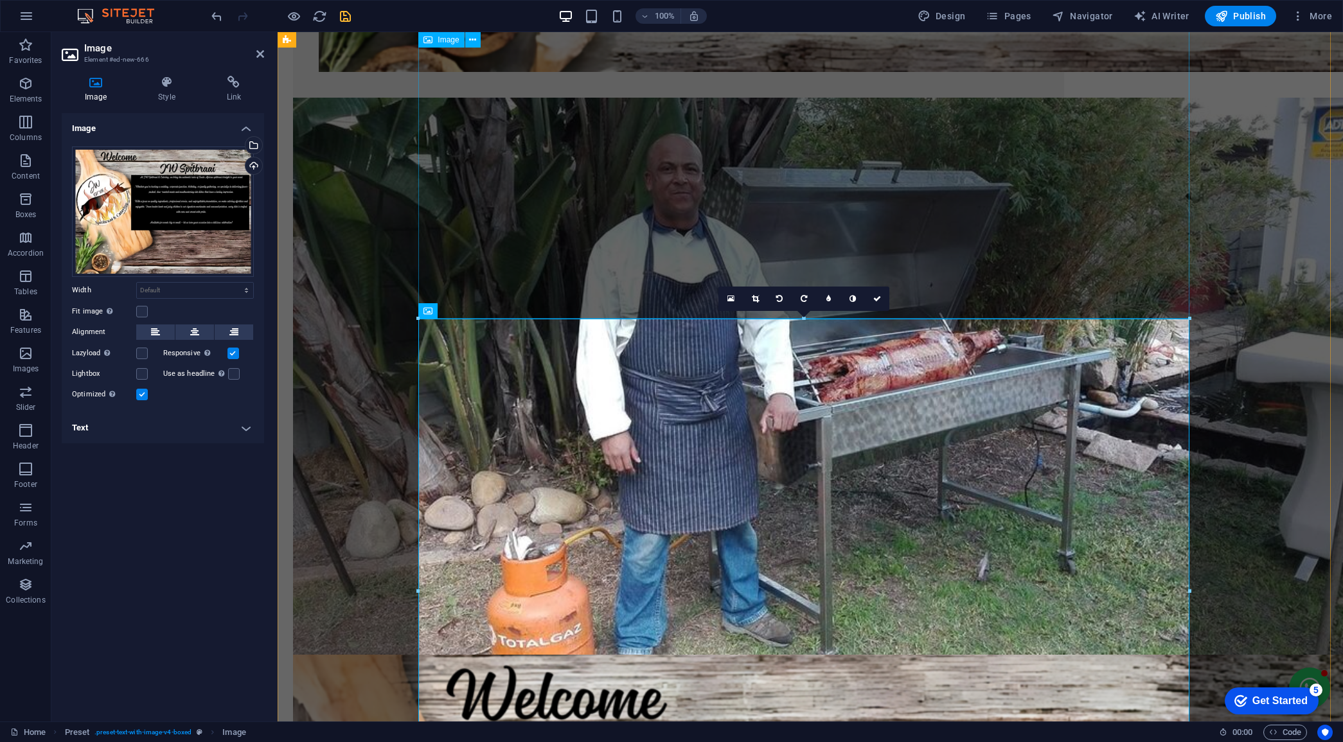
scroll to position [884, 0]
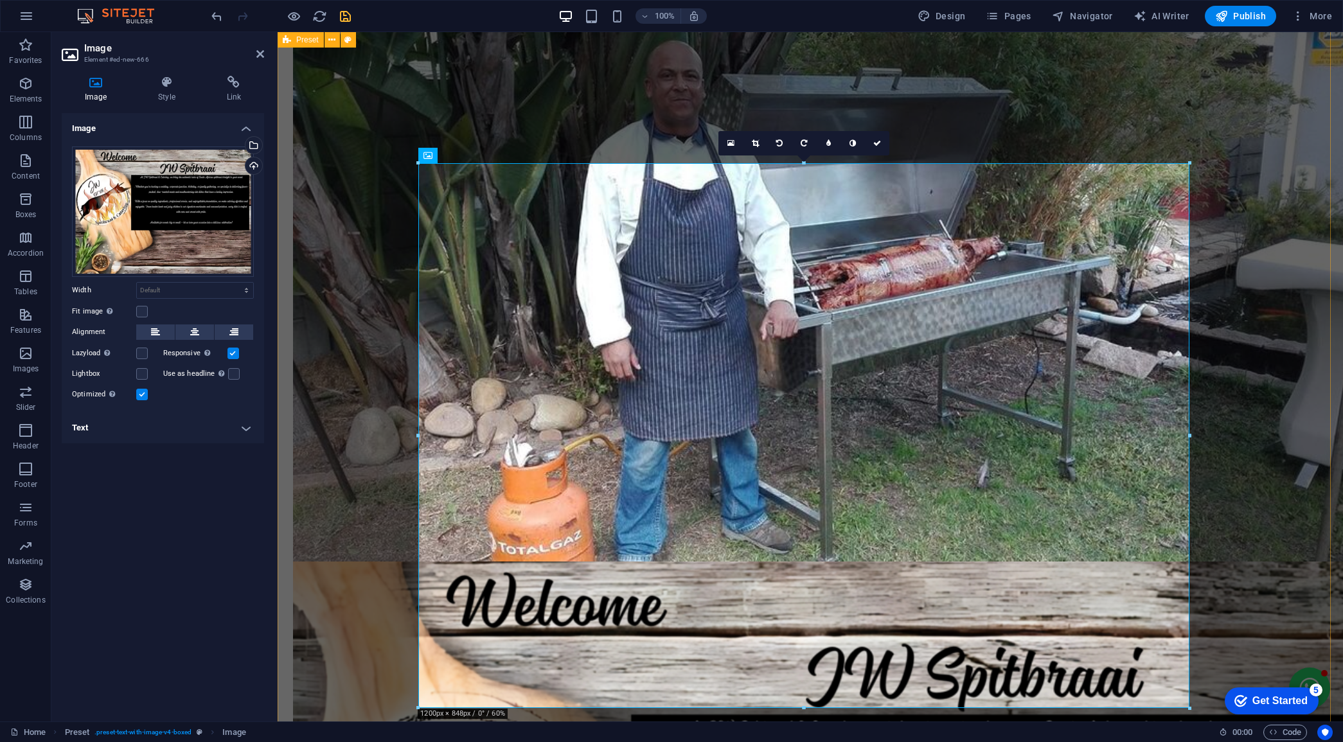
click at [613, 339] on div at bounding box center [811, 489] width 1066 height 2683
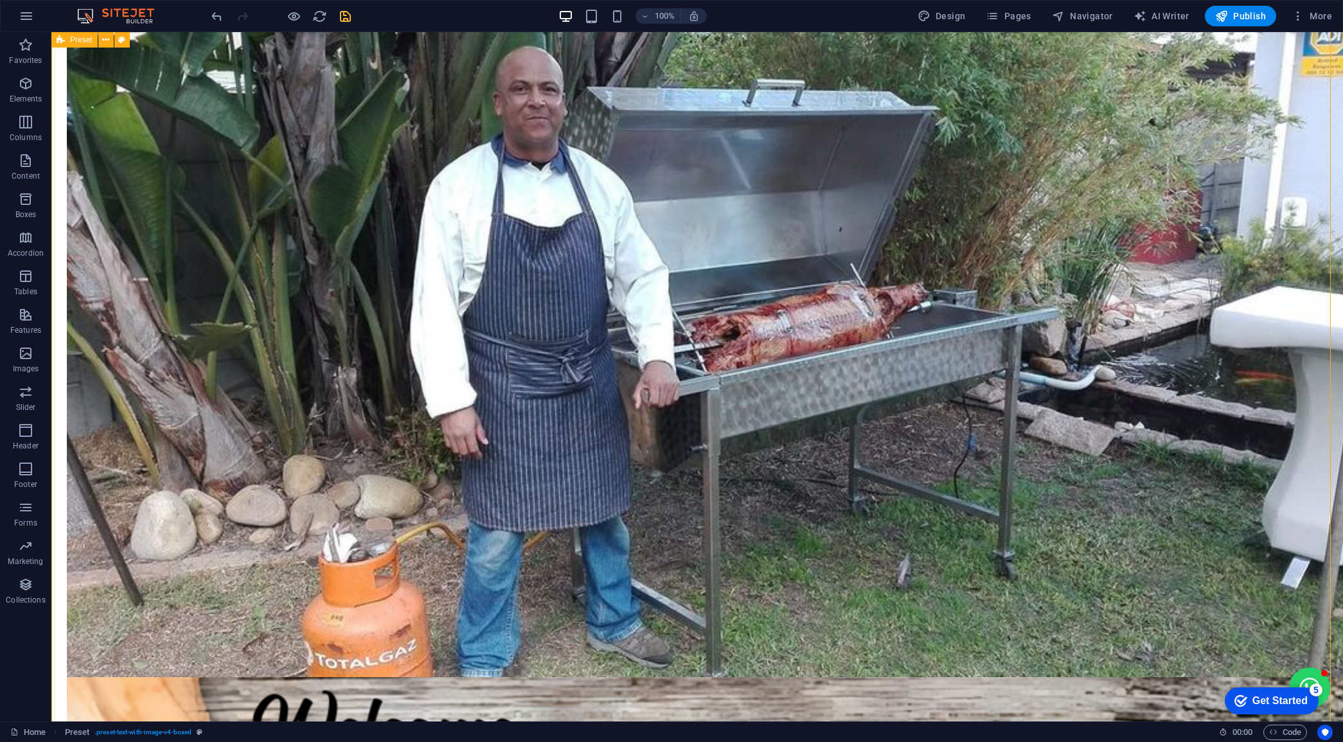
scroll to position [1205, 0]
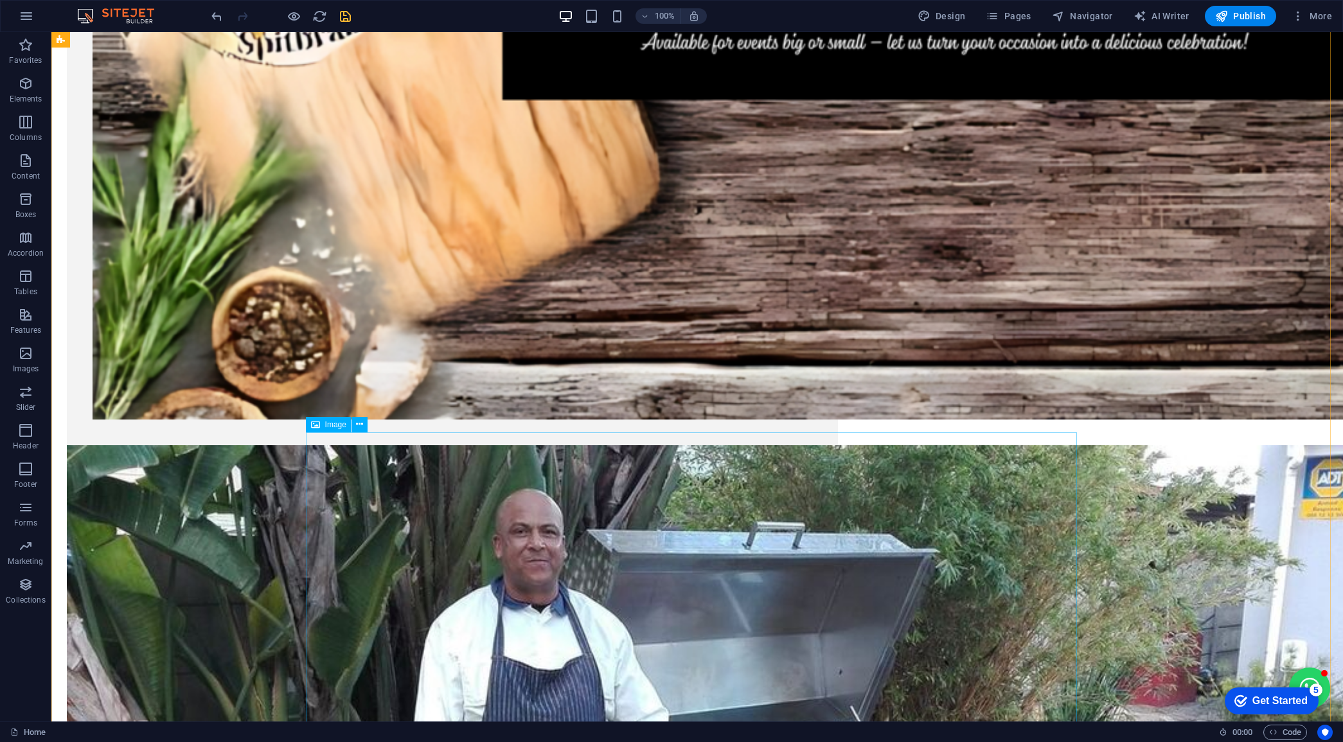
scroll to position [643, 0]
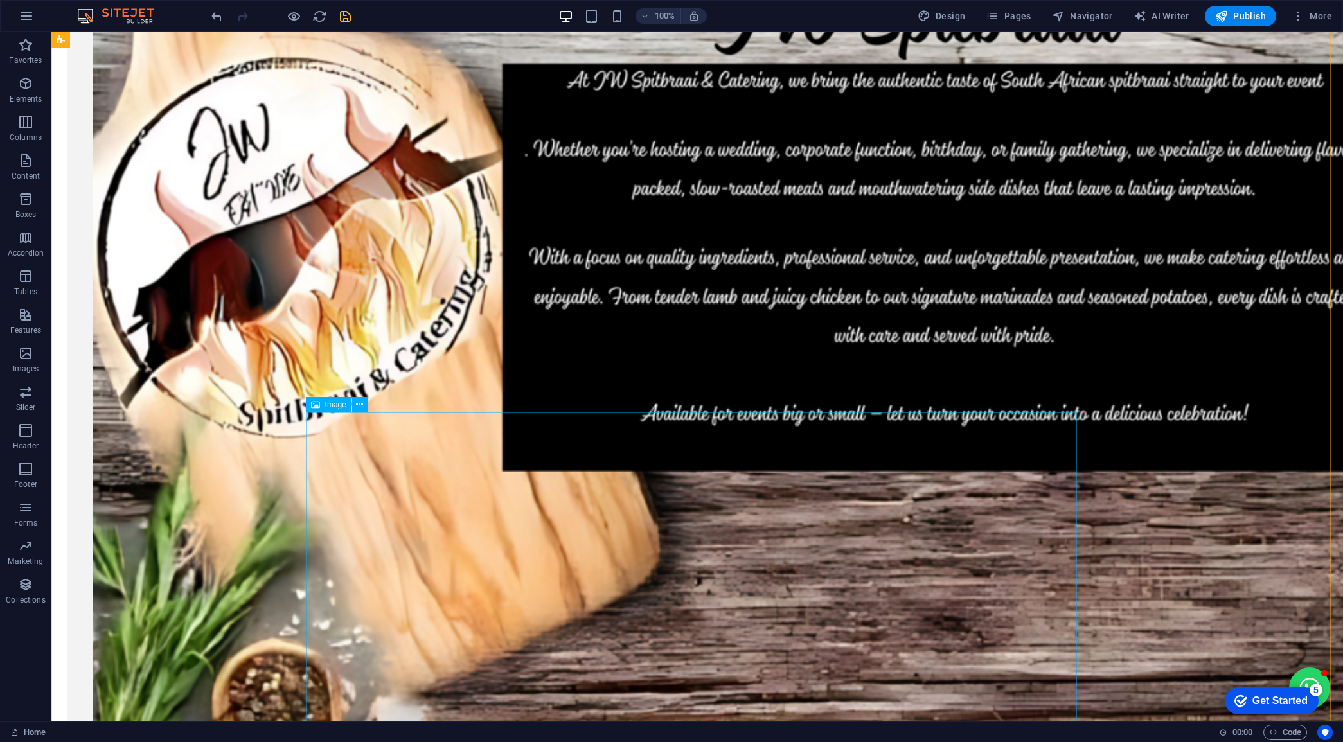
scroll to position [0, 0]
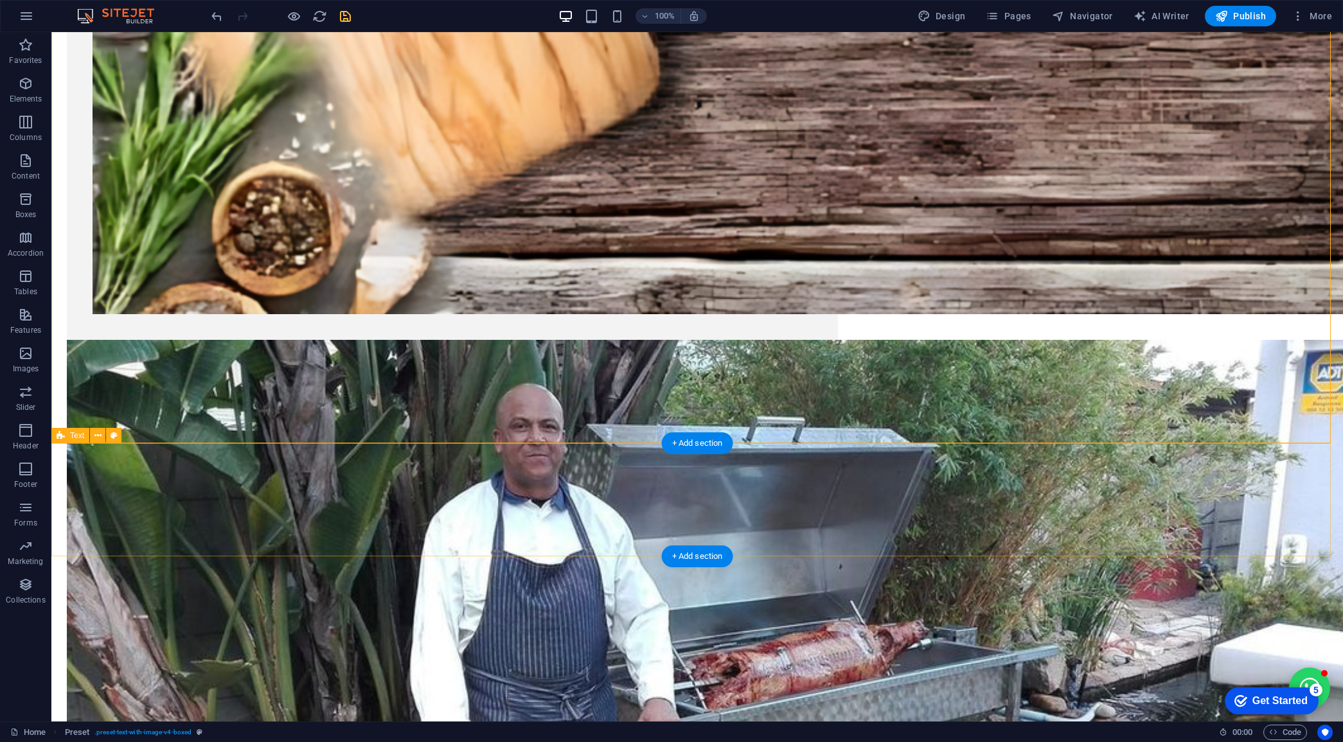
scroll to position [803, 0]
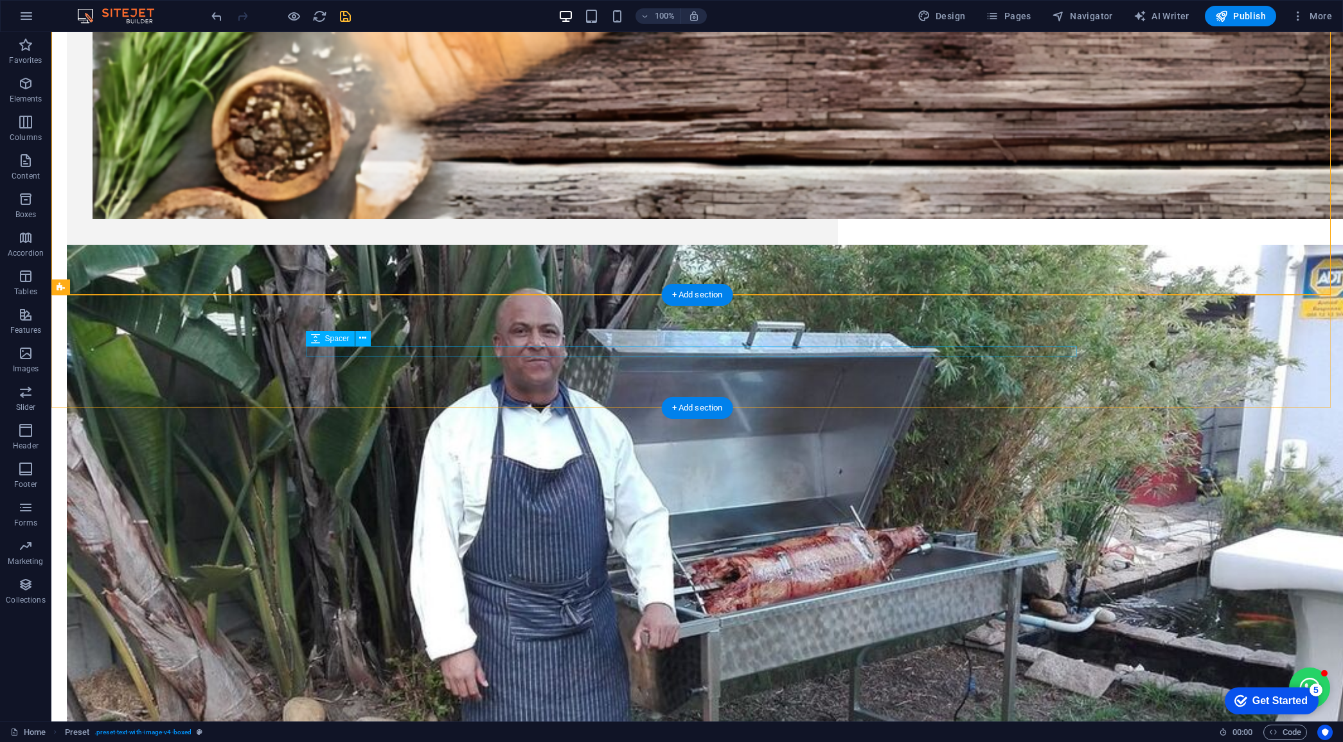
click at [347, 17] on icon "save" at bounding box center [345, 16] width 15 height 15
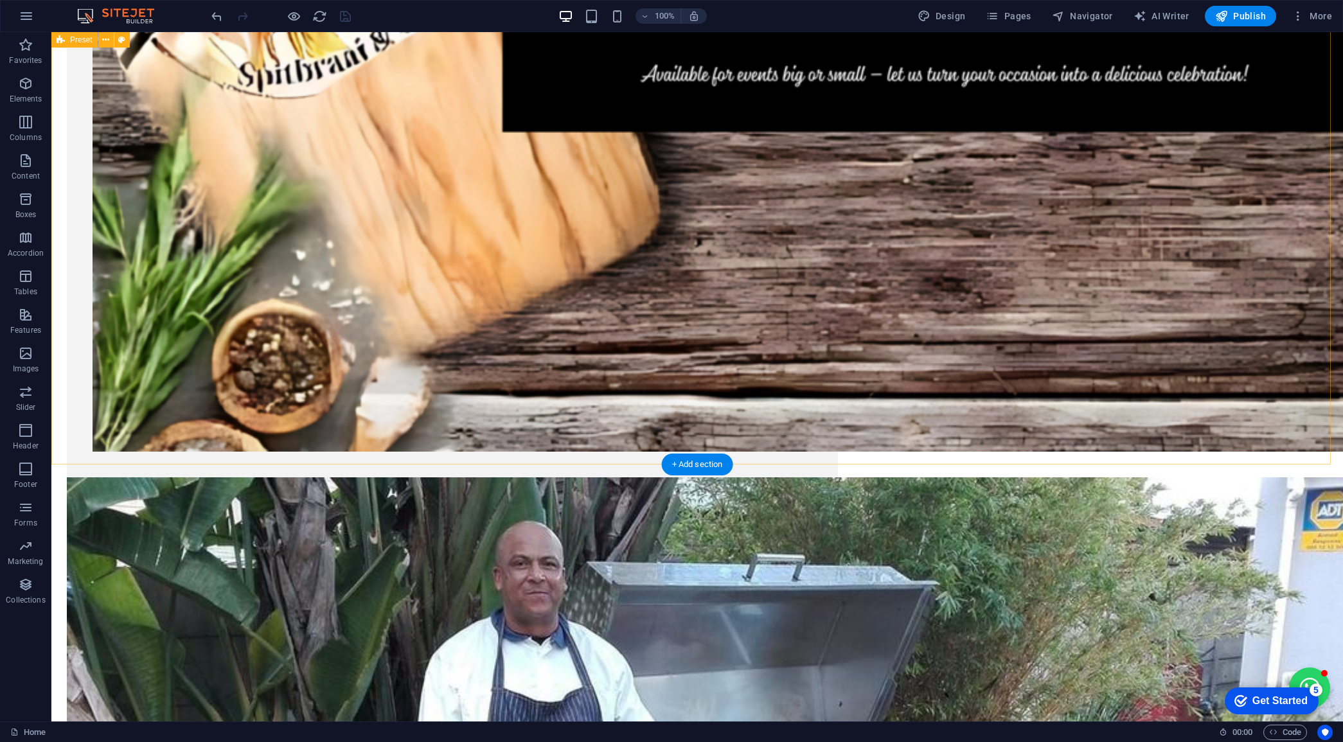
scroll to position [562, 0]
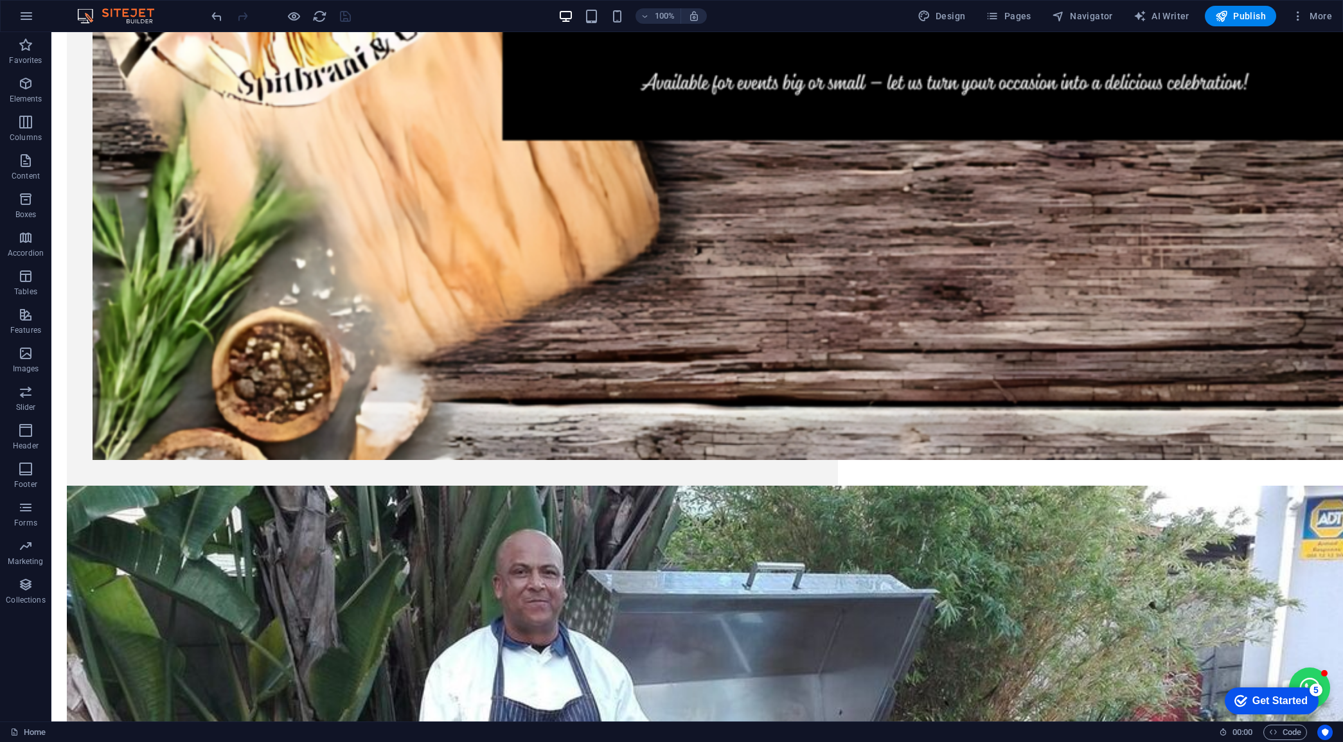
click at [302, 22] on div at bounding box center [281, 16] width 144 height 21
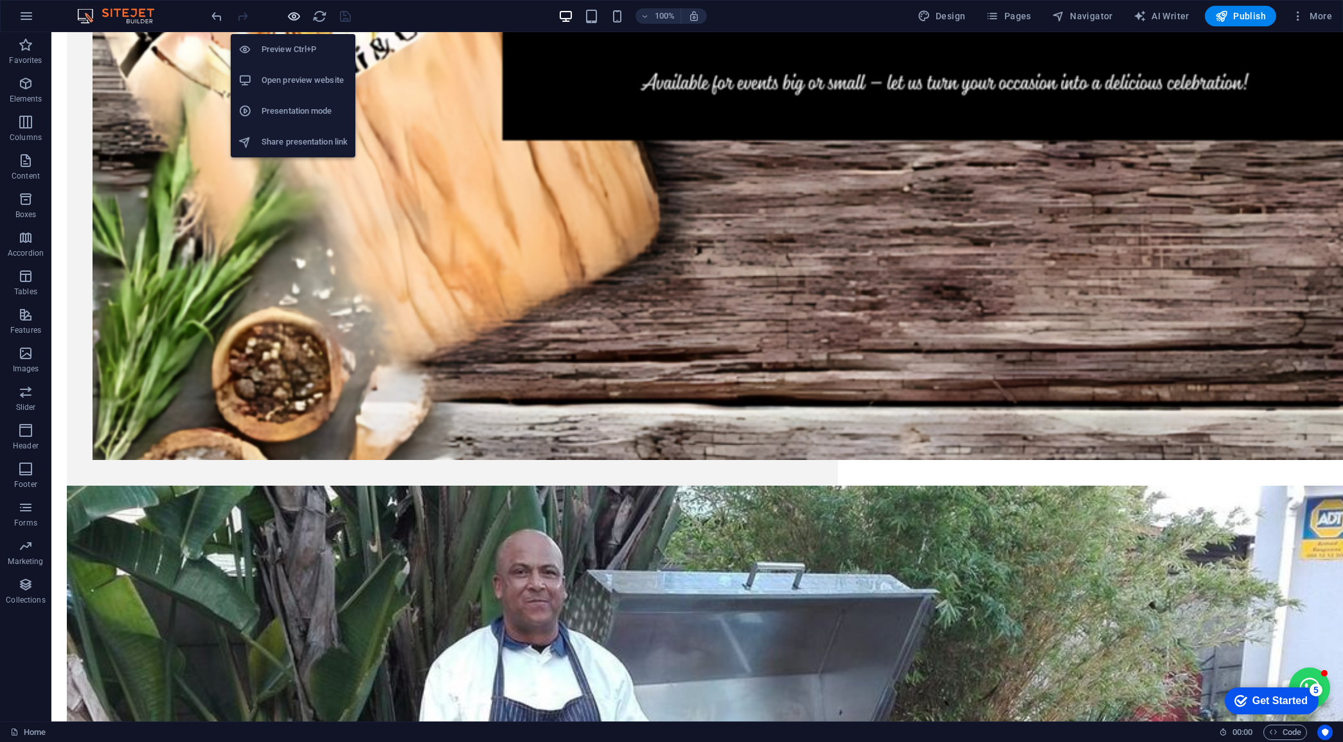
click at [293, 17] on icon "button" at bounding box center [294, 16] width 15 height 15
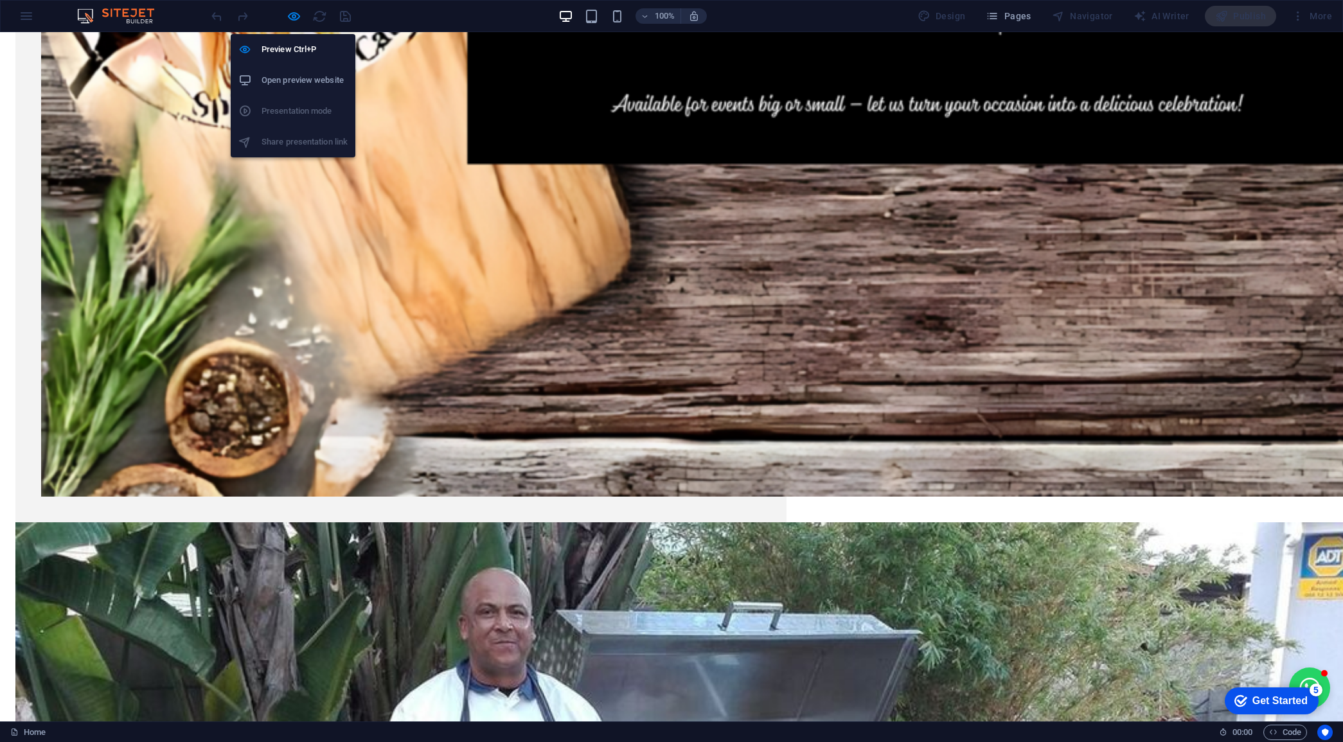
click at [293, 73] on h6 "Open preview website" at bounding box center [305, 80] width 86 height 15
click at [291, 10] on icon "button" at bounding box center [294, 16] width 15 height 15
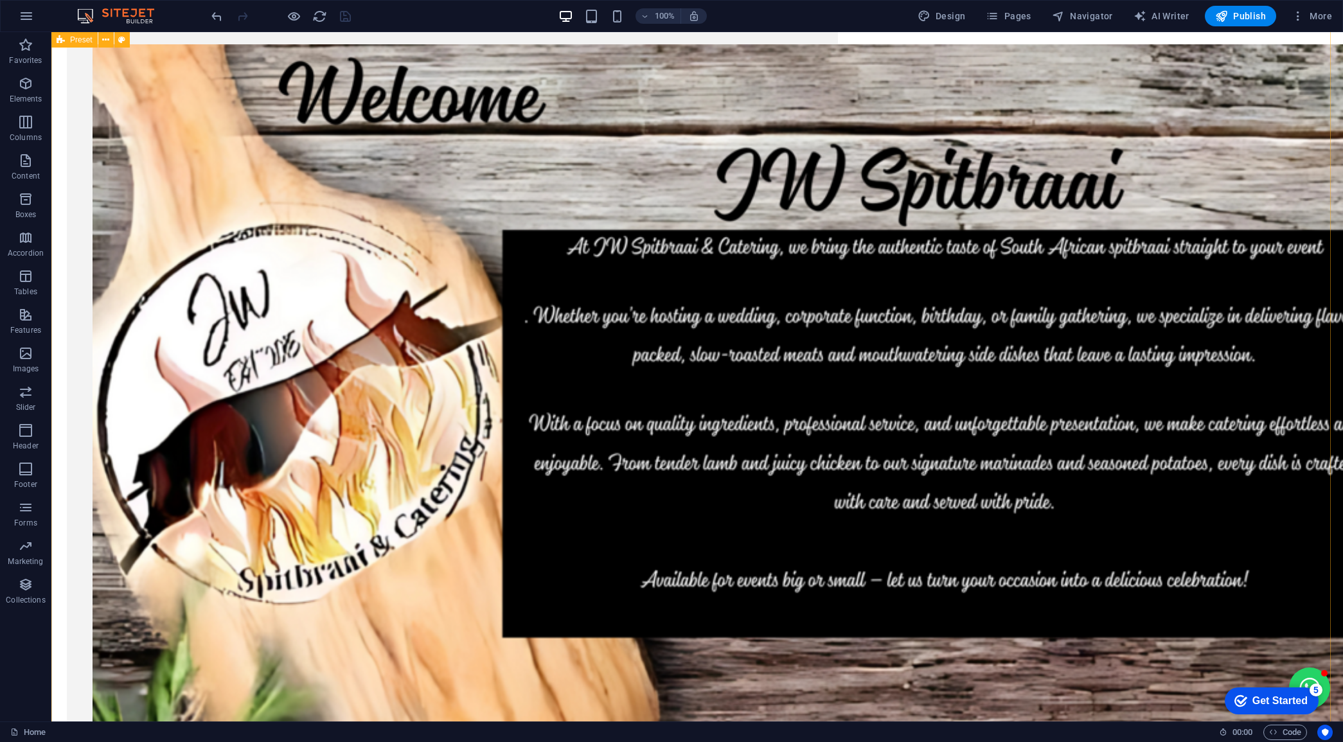
scroll to position [0, 0]
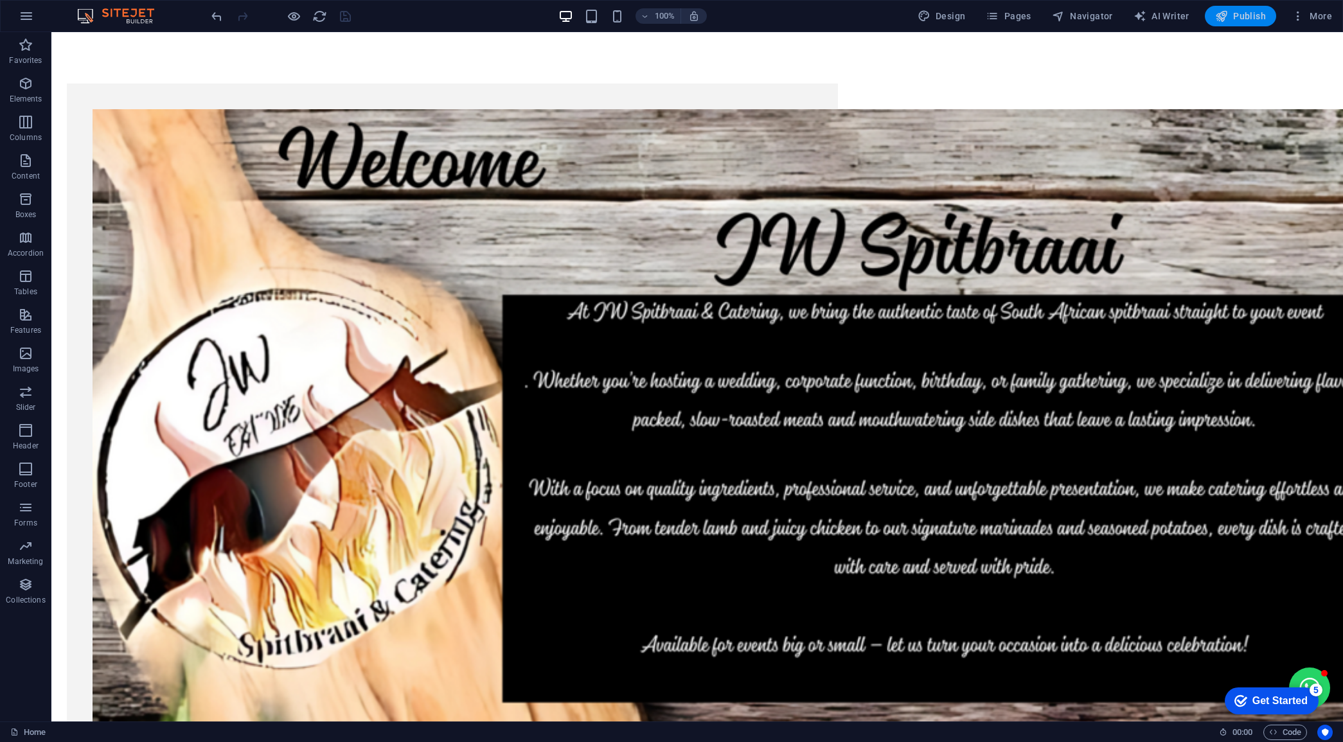
click at [613, 24] on button "Publish" at bounding box center [1240, 16] width 71 height 21
click at [31, 429] on icon "button" at bounding box center [25, 430] width 15 height 15
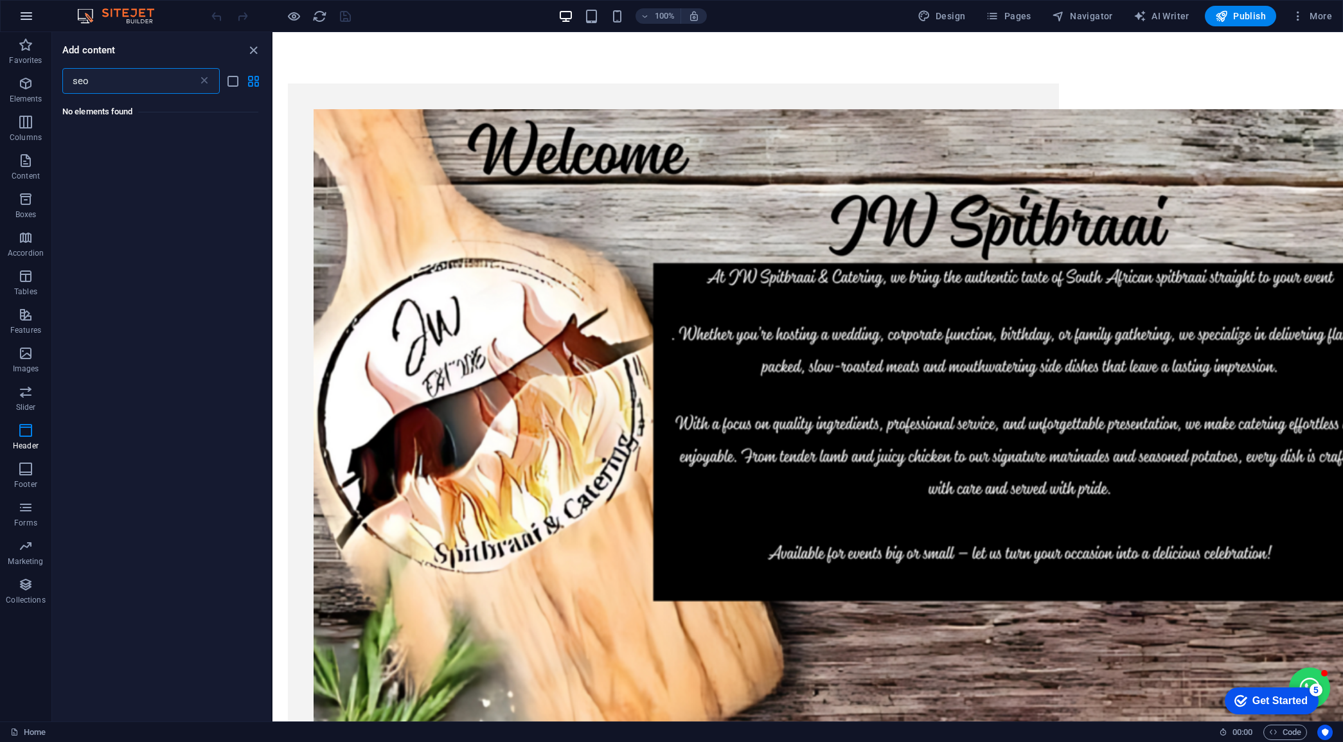
type input "seo"
click at [21, 10] on icon "button" at bounding box center [26, 15] width 15 height 15
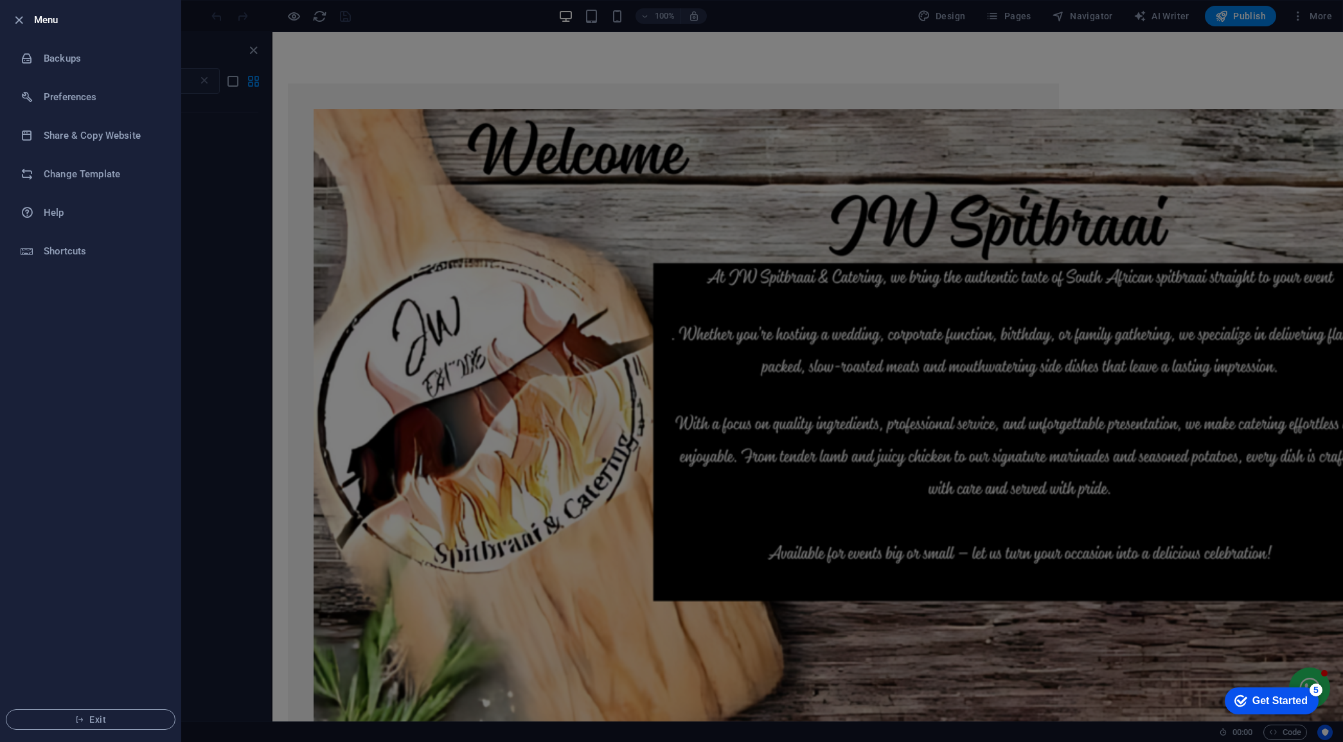
click at [217, 251] on div at bounding box center [671, 371] width 1343 height 742
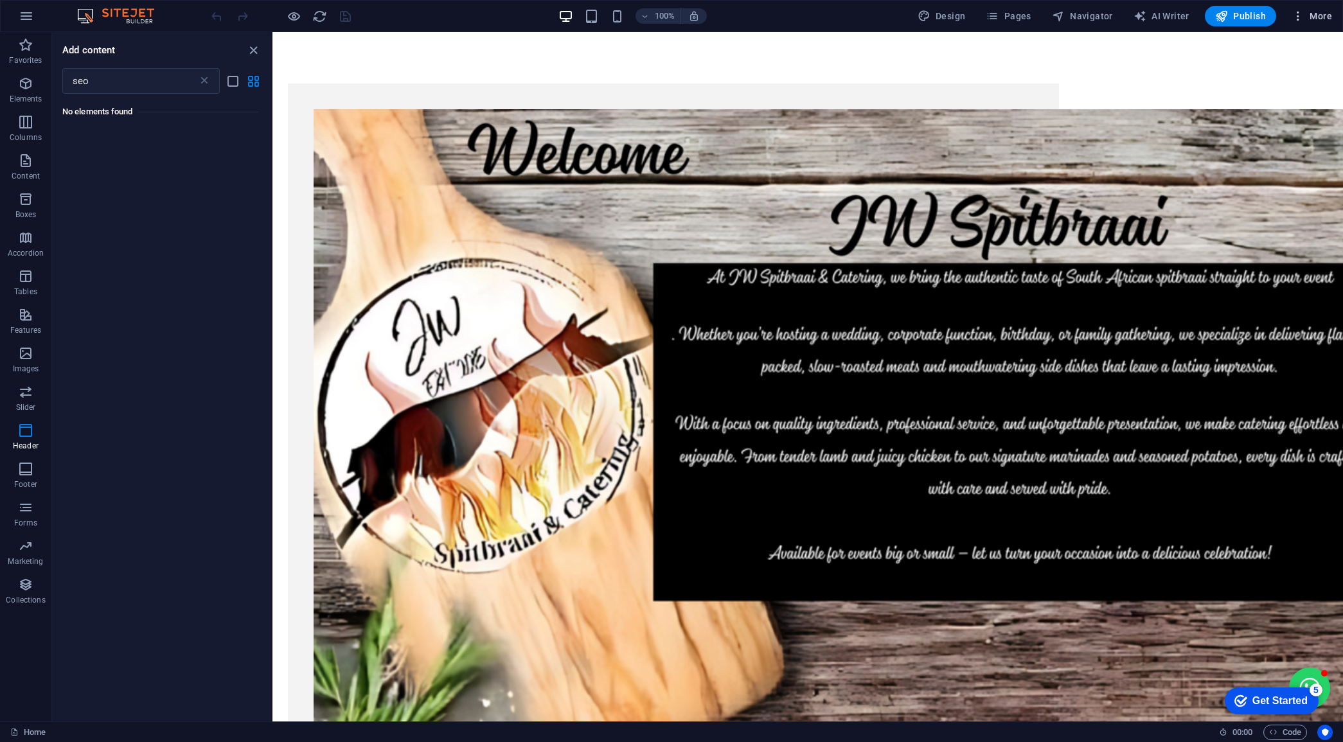
click at [1309, 10] on span "More" at bounding box center [1312, 16] width 40 height 13
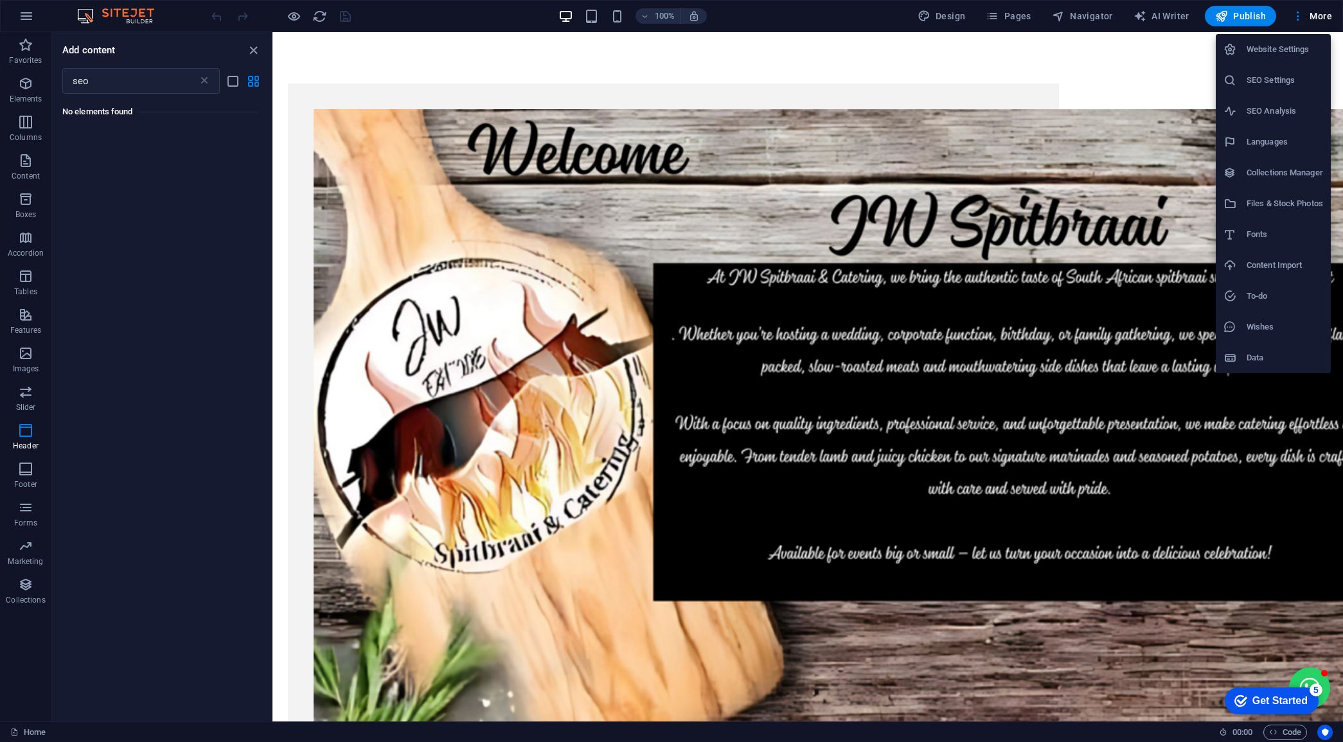
click at [1287, 52] on h6 "Website Settings" at bounding box center [1285, 49] width 76 height 15
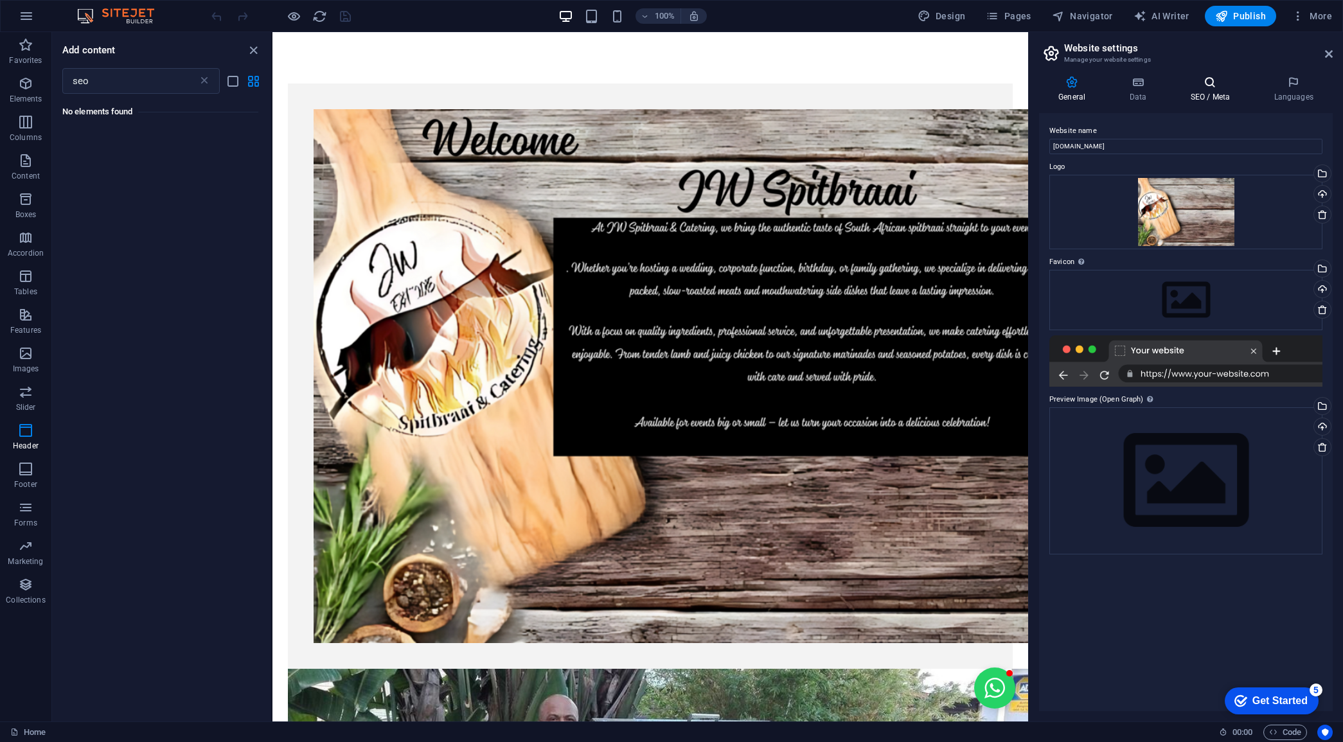
click at [1207, 87] on icon at bounding box center [1210, 82] width 78 height 13
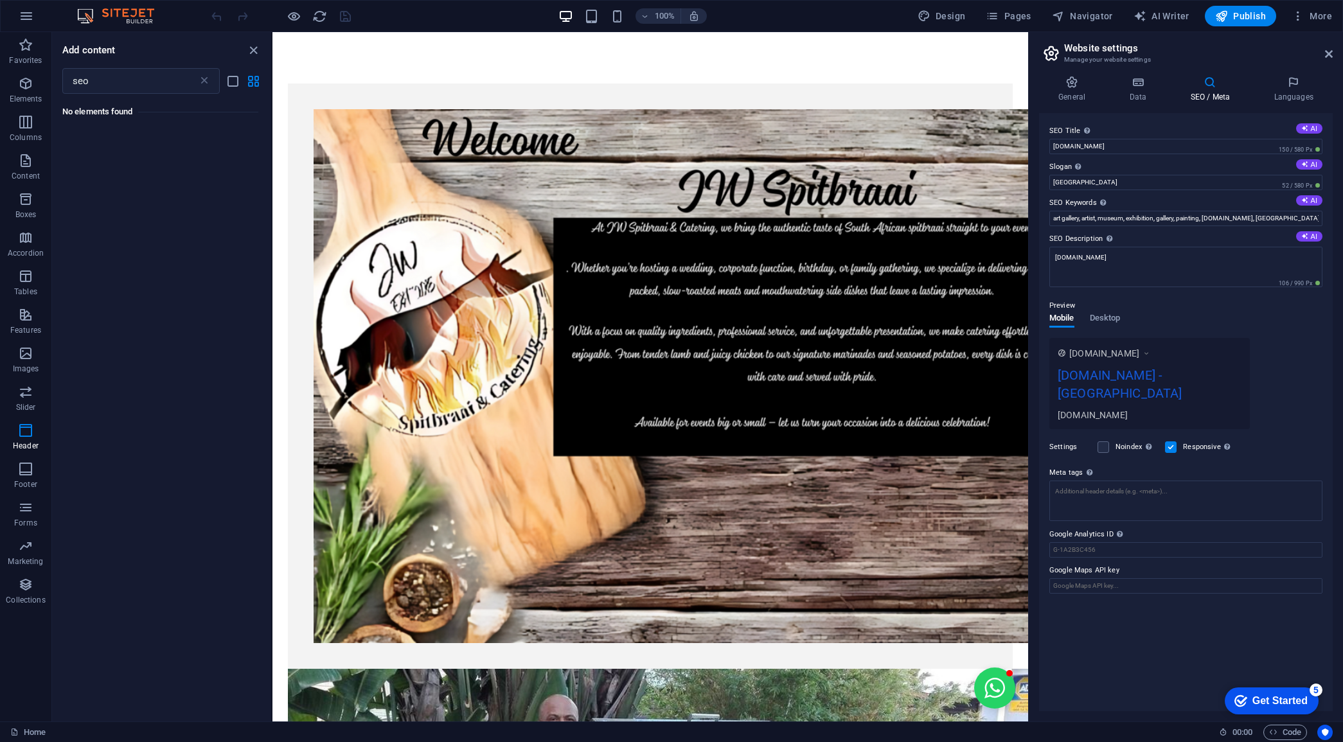
click at [1191, 379] on div "[DOMAIN_NAME] - [GEOGRAPHIC_DATA]" at bounding box center [1150, 387] width 184 height 43
click at [1195, 373] on div "[DOMAIN_NAME] - [GEOGRAPHIC_DATA]" at bounding box center [1150, 387] width 184 height 43
click at [1168, 375] on div "jwspitbraai.co.za - Berlin" at bounding box center [1150, 387] width 184 height 43
click at [1102, 313] on span "Desktop" at bounding box center [1105, 319] width 31 height 18
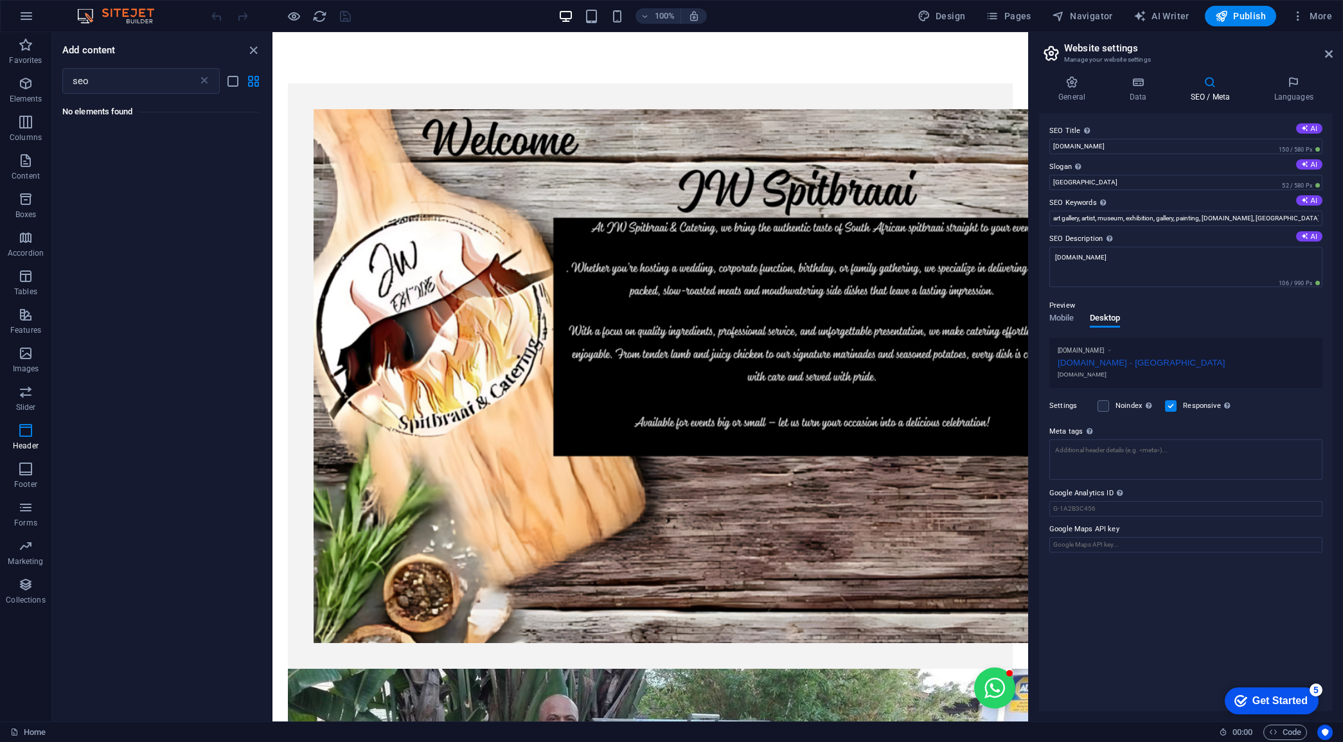
click at [1116, 360] on div "jwspitbraai.co.za - Berlin" at bounding box center [1186, 361] width 256 height 13
click at [1096, 373] on div "[DOMAIN_NAME]" at bounding box center [1186, 375] width 256 height 10
click at [1100, 409] on label at bounding box center [1104, 406] width 12 height 12
click at [0, 0] on input "Noindex Instruct search engines to exclude this website from search results." at bounding box center [0, 0] width 0 height 0
click at [1071, 84] on icon at bounding box center [1072, 82] width 66 height 13
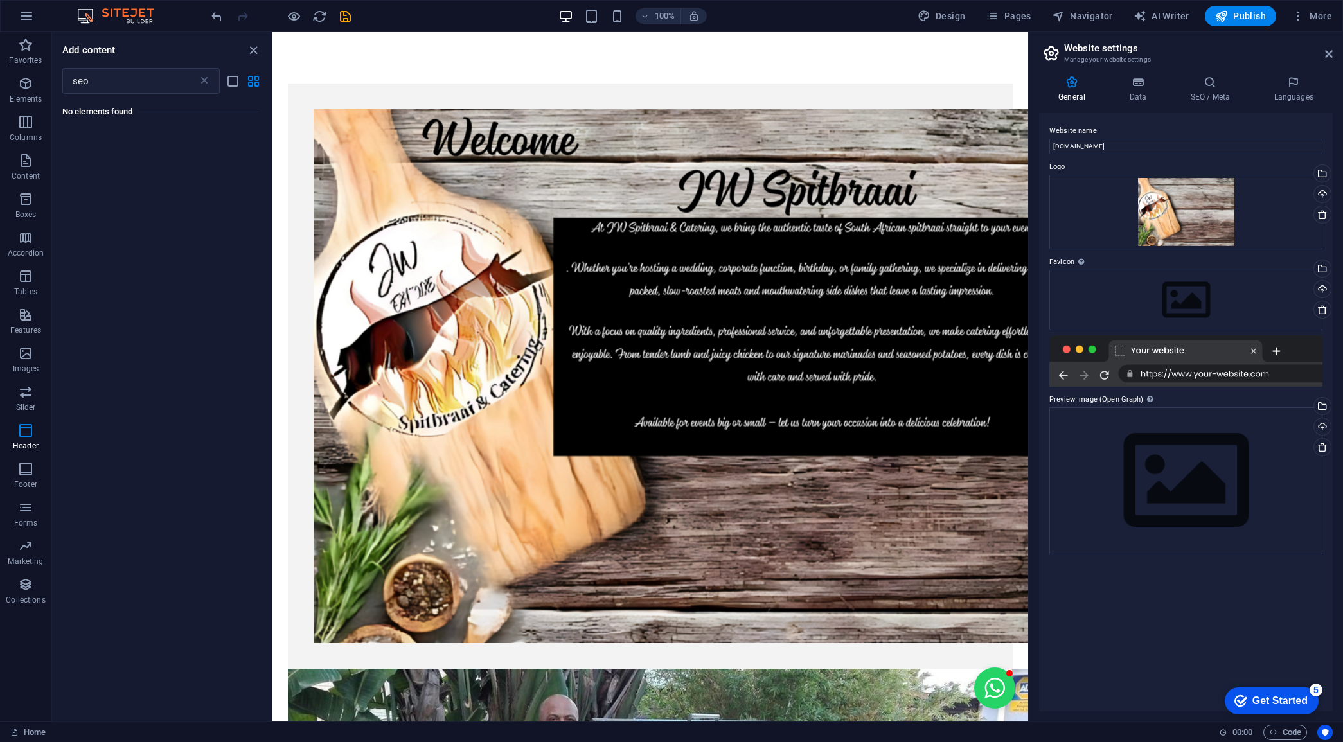
click at [1188, 370] on div at bounding box center [1186, 360] width 273 height 51
click at [1207, 88] on icon at bounding box center [1210, 82] width 78 height 13
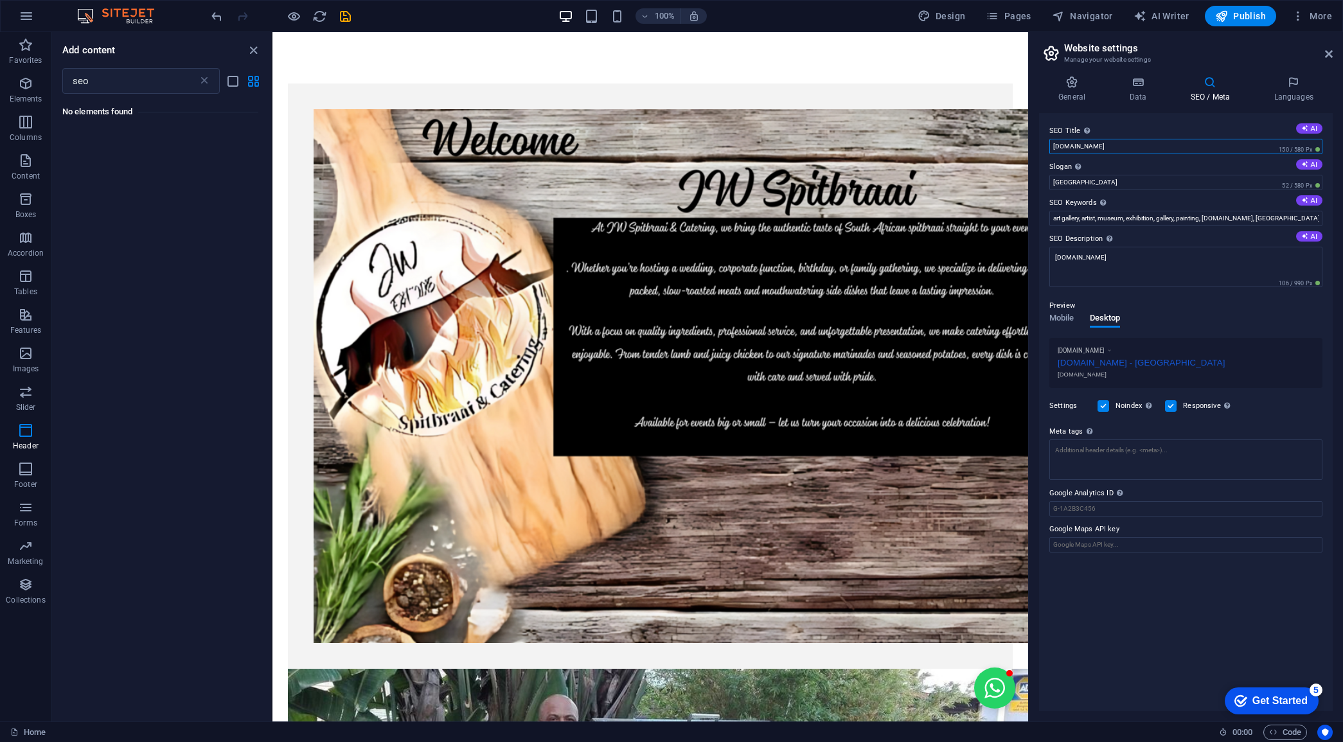
click at [1132, 143] on input "[DOMAIN_NAME]" at bounding box center [1186, 146] width 273 height 15
click at [1118, 177] on input "[GEOGRAPHIC_DATA]" at bounding box center [1186, 182] width 273 height 15
type input "B"
type input "[GEOGRAPHIC_DATA]"
click at [341, 16] on icon "save" at bounding box center [345, 16] width 15 height 15
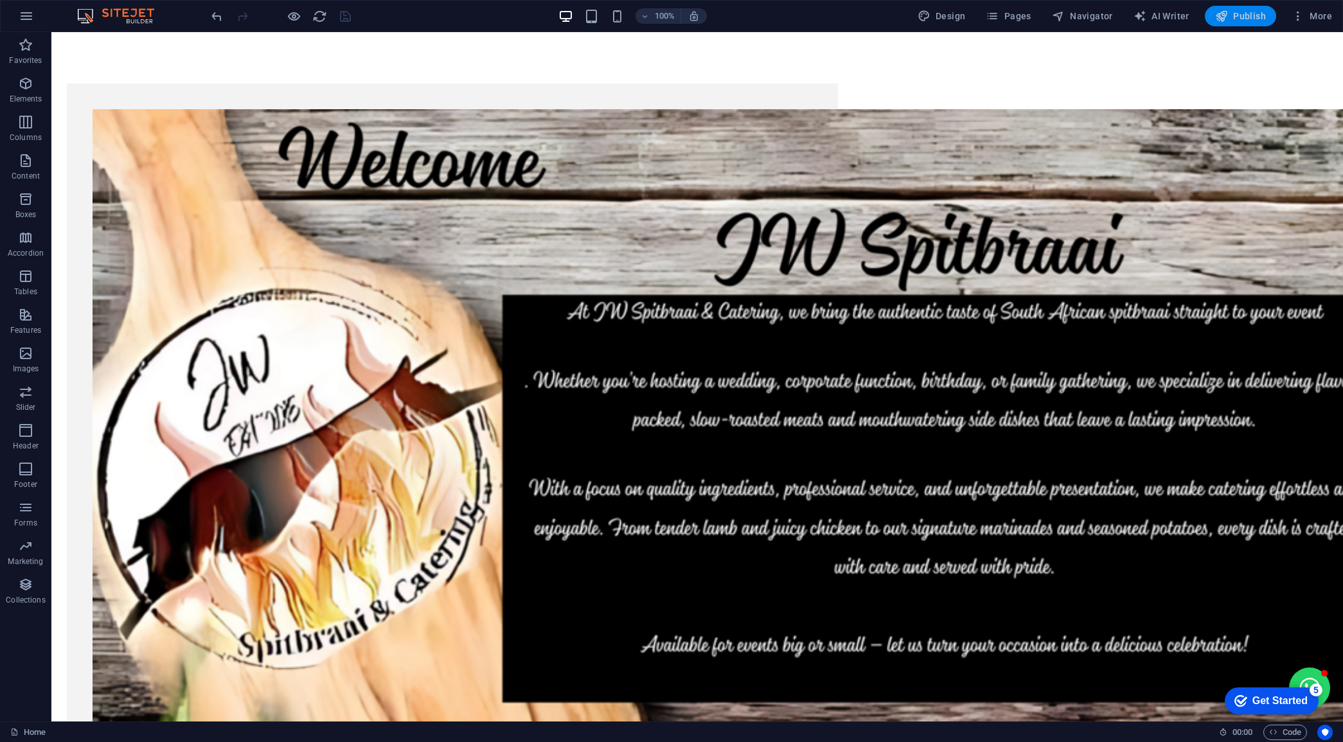
click at [1251, 21] on span "Publish" at bounding box center [1240, 16] width 51 height 13
click at [1322, 20] on span "More" at bounding box center [1312, 16] width 40 height 13
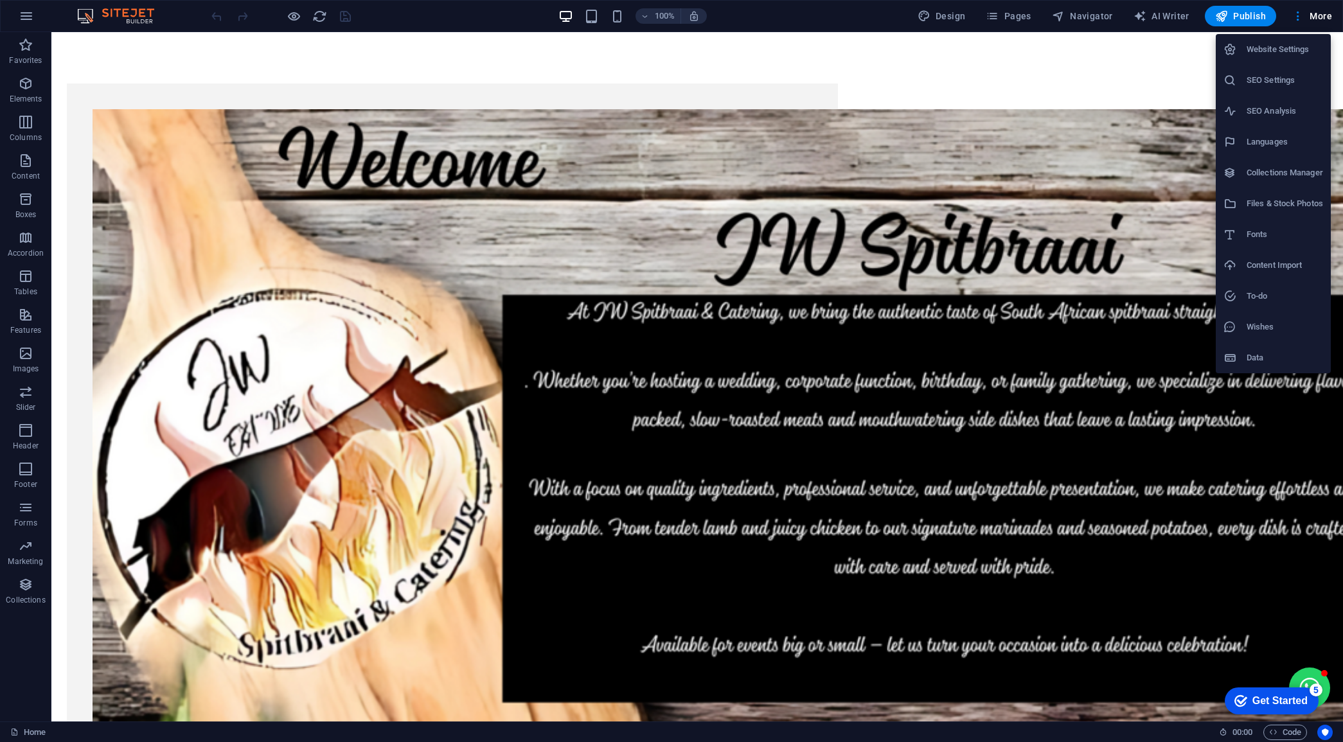
click at [1265, 117] on h6 "SEO Analysis" at bounding box center [1285, 110] width 76 height 15
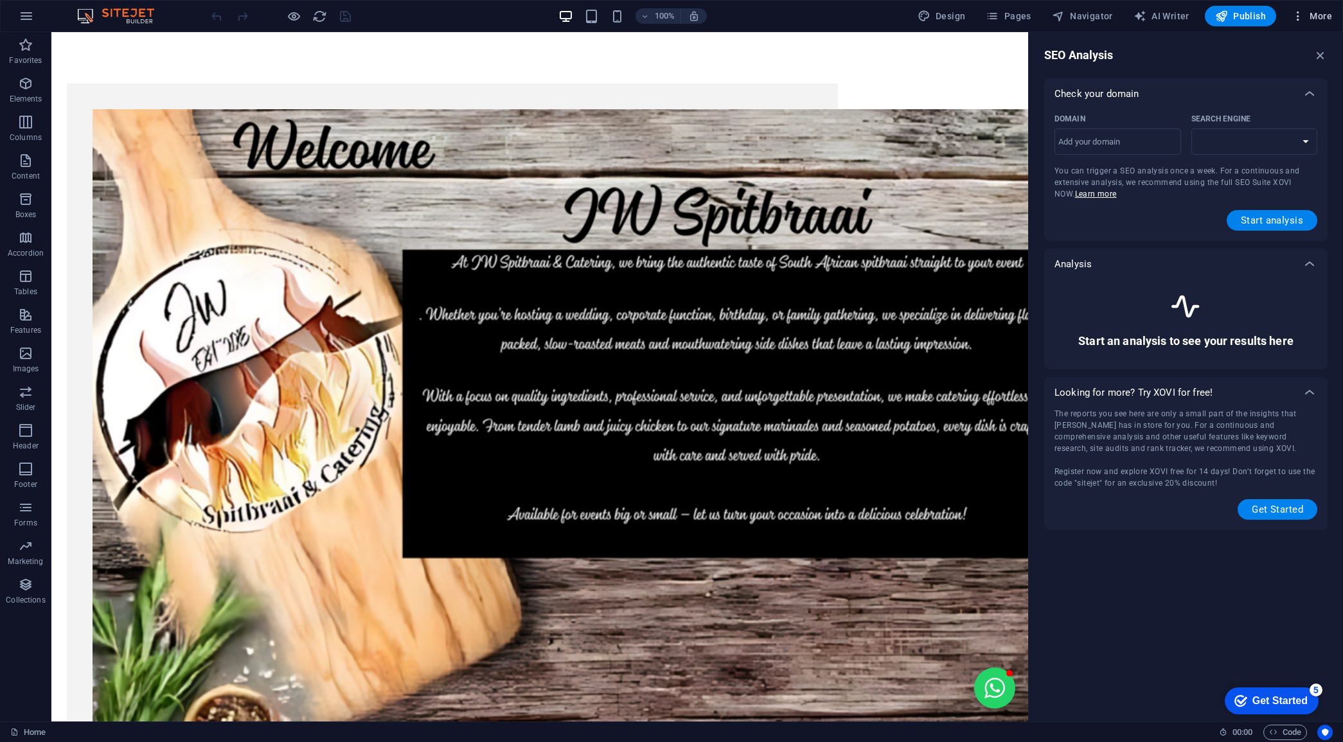
select select "google.com"
click at [1319, 14] on span "More" at bounding box center [1312, 16] width 40 height 13
click at [1269, 82] on h6 "SEO Settings" at bounding box center [1285, 80] width 76 height 15
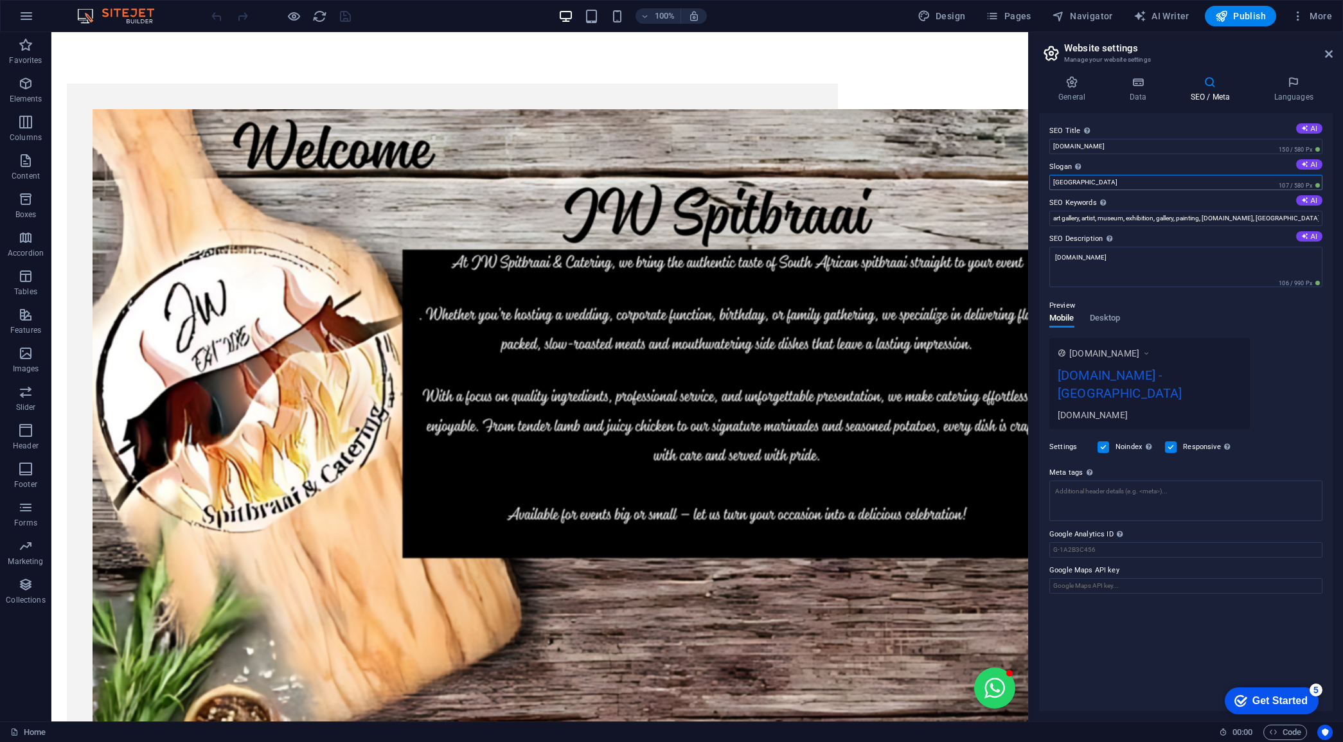
click at [1160, 184] on input "Cape Town" at bounding box center [1186, 182] width 273 height 15
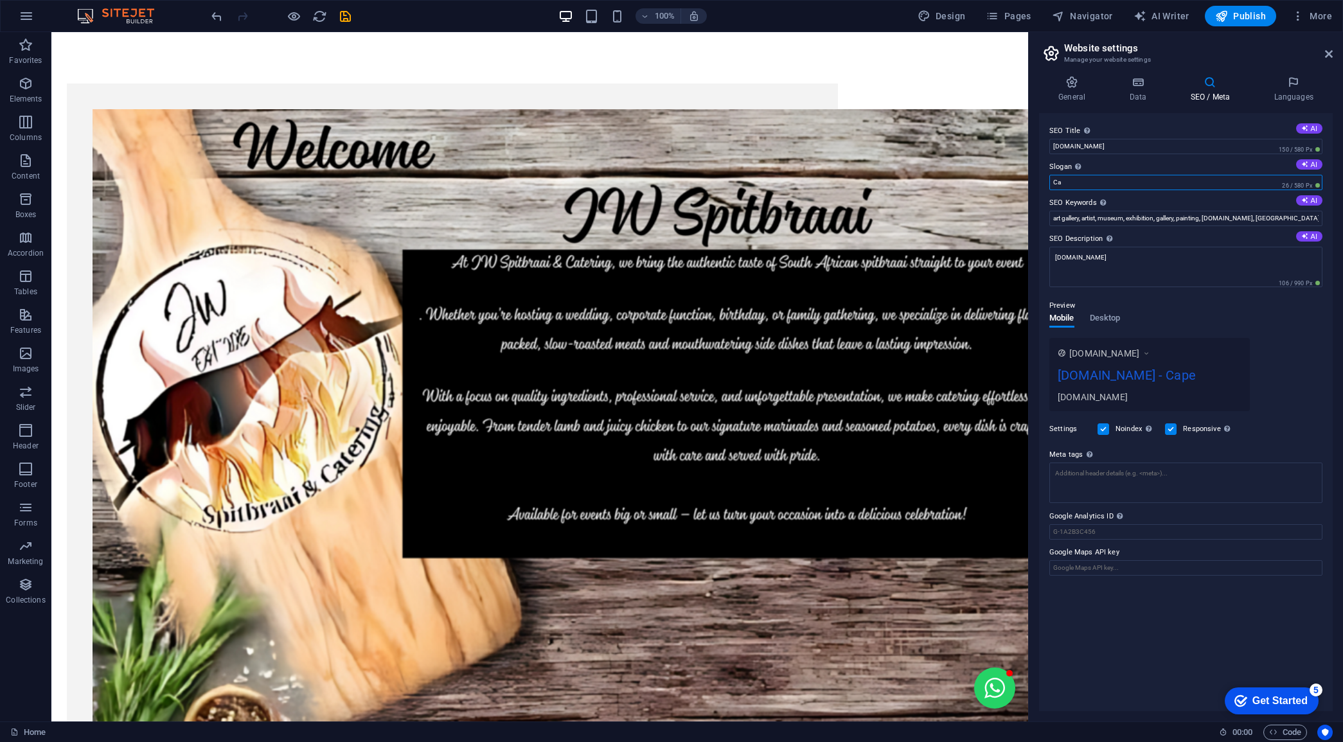
type input "C"
click at [1291, 346] on div "www.example.com jwspitbraai.co.za jwspitbraai.co.za" at bounding box center [1186, 374] width 273 height 73
click at [1098, 316] on span "Desktop" at bounding box center [1105, 319] width 31 height 18
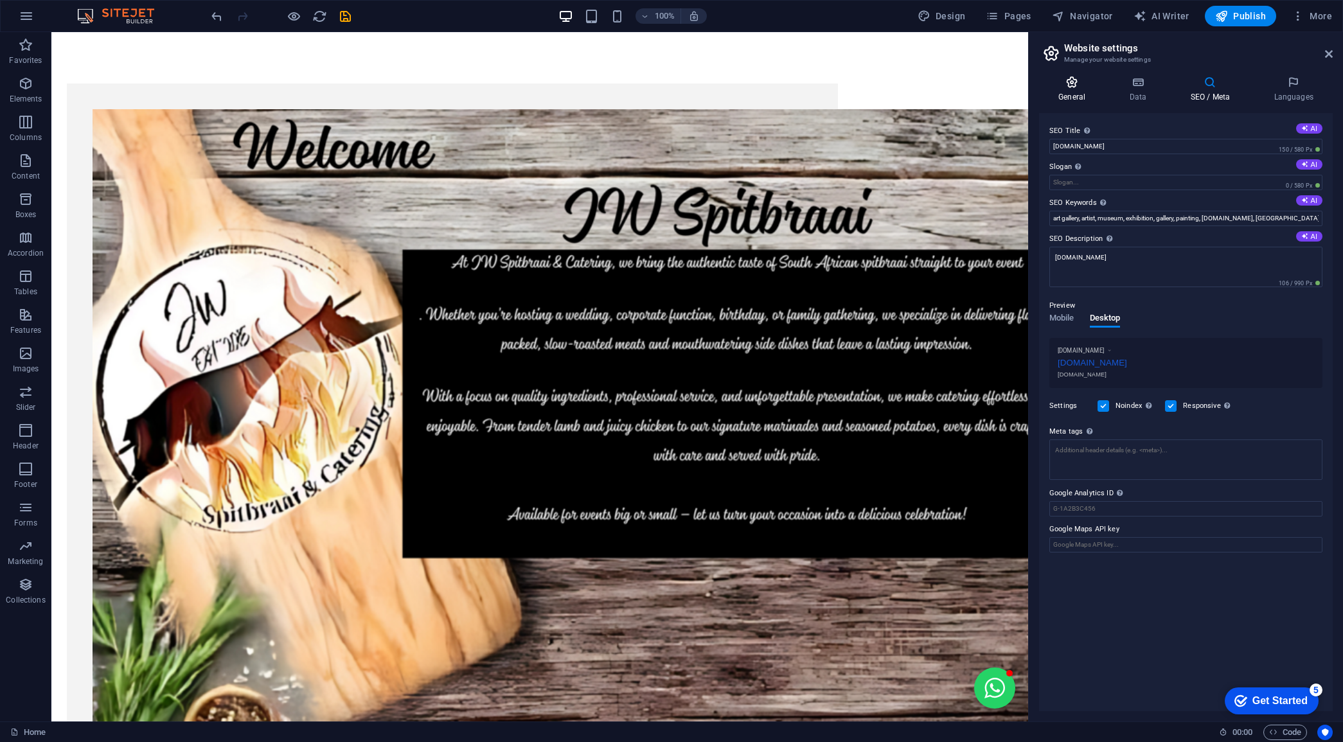
click at [1075, 91] on h4 "General" at bounding box center [1074, 89] width 71 height 27
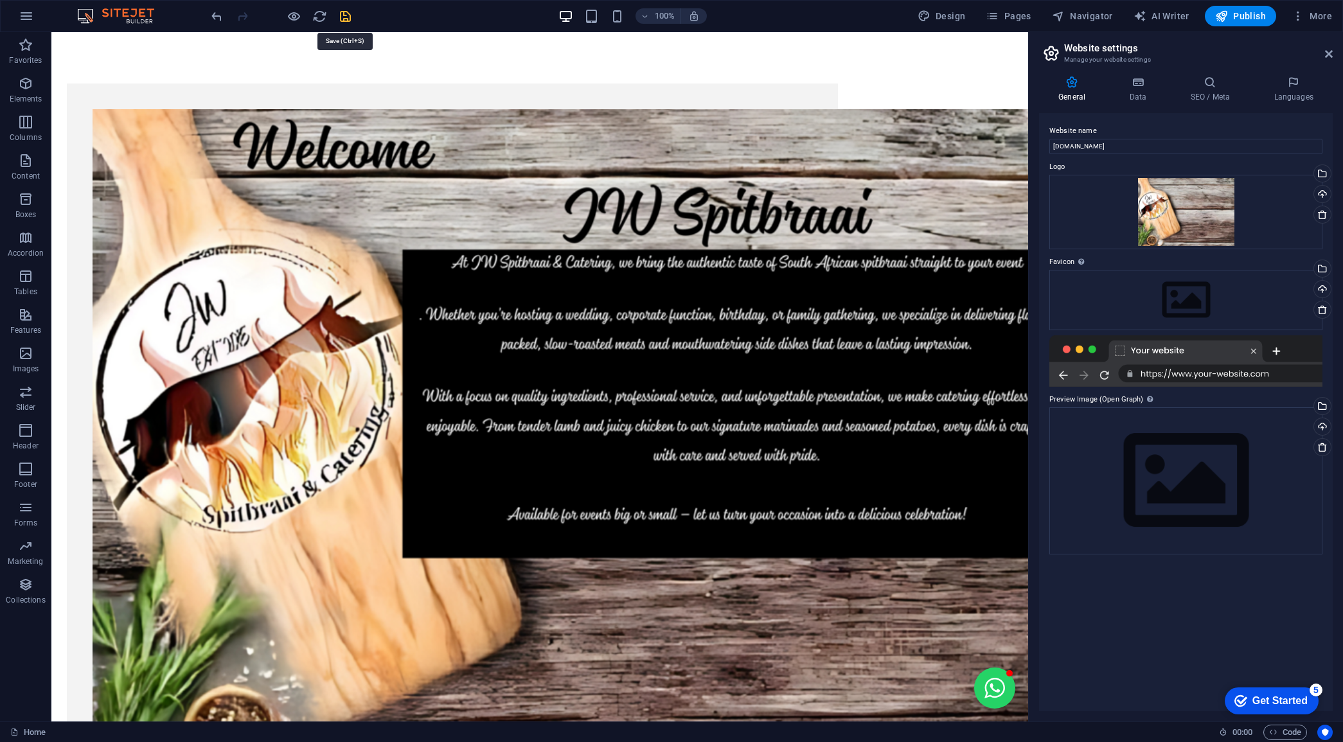
click at [349, 13] on icon "save" at bounding box center [345, 16] width 15 height 15
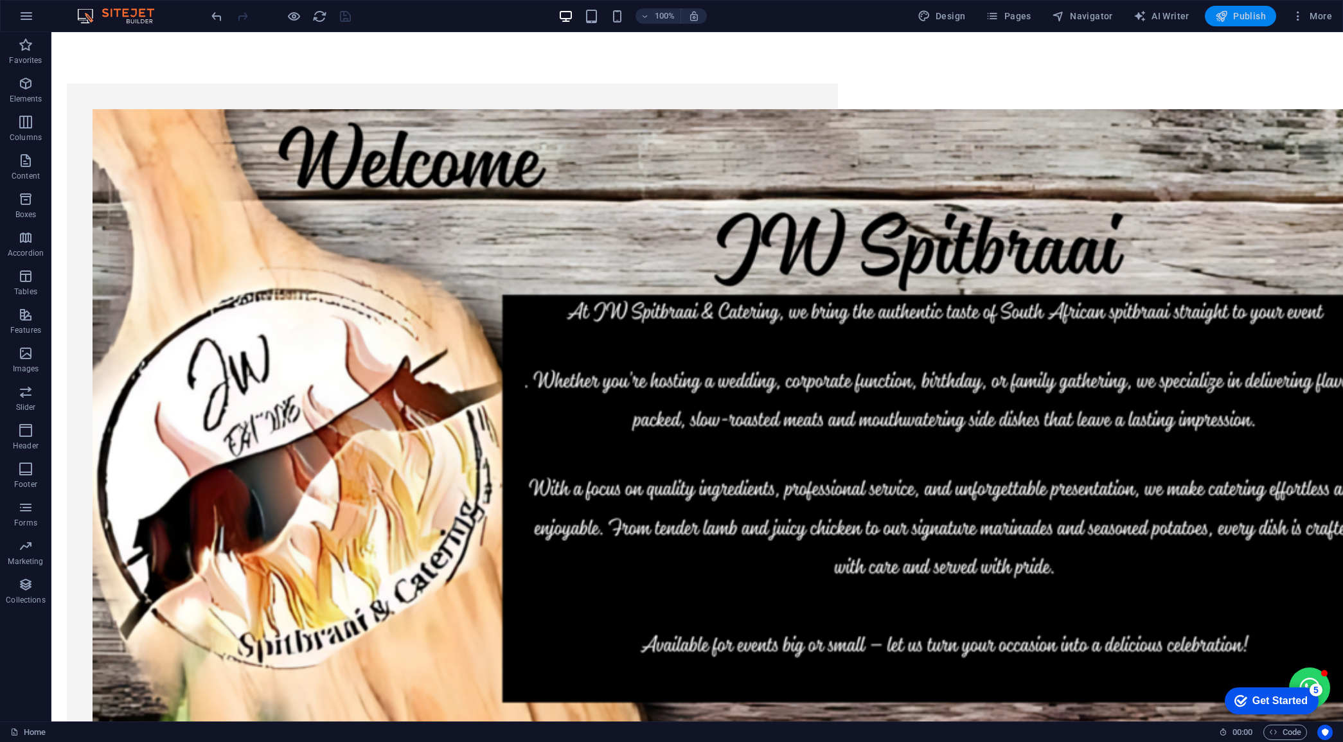
click at [1235, 10] on span "Publish" at bounding box center [1240, 16] width 51 height 13
click at [1314, 18] on span "More" at bounding box center [1312, 16] width 40 height 13
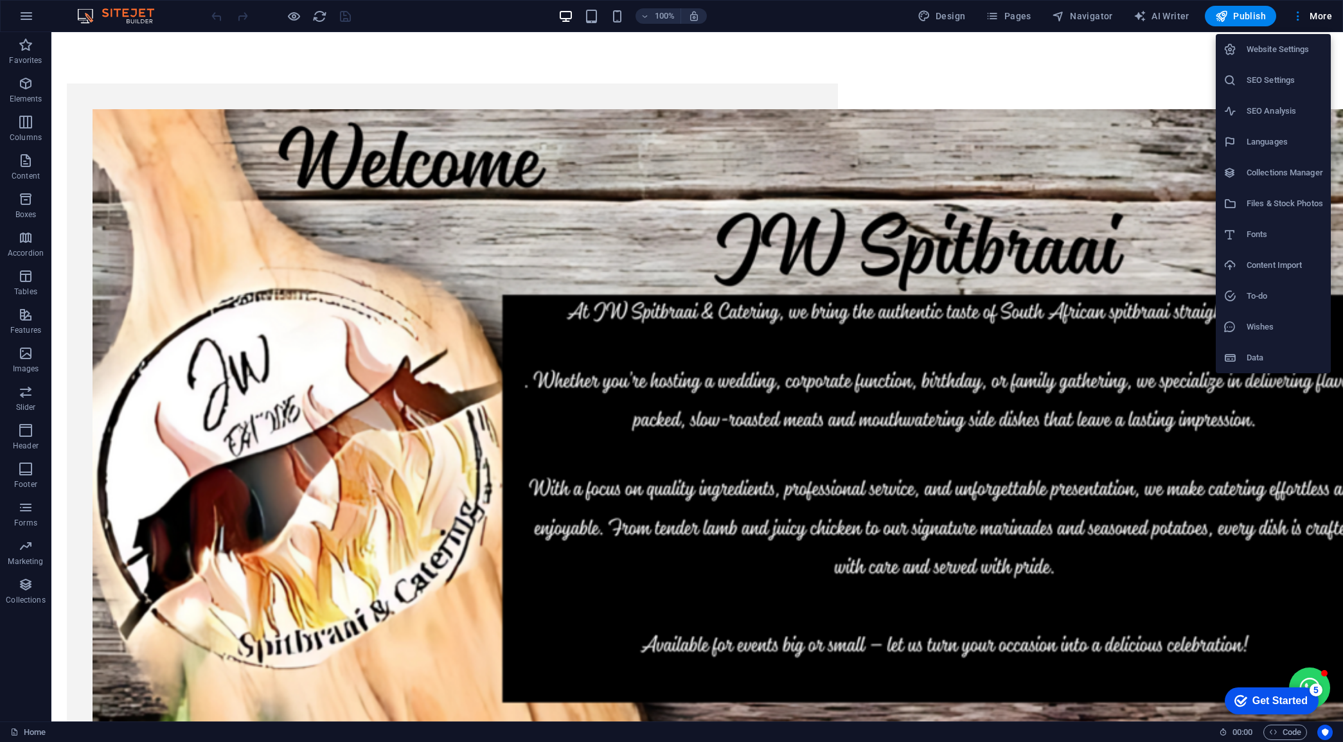
click at [1258, 71] on li "SEO Settings" at bounding box center [1273, 80] width 115 height 31
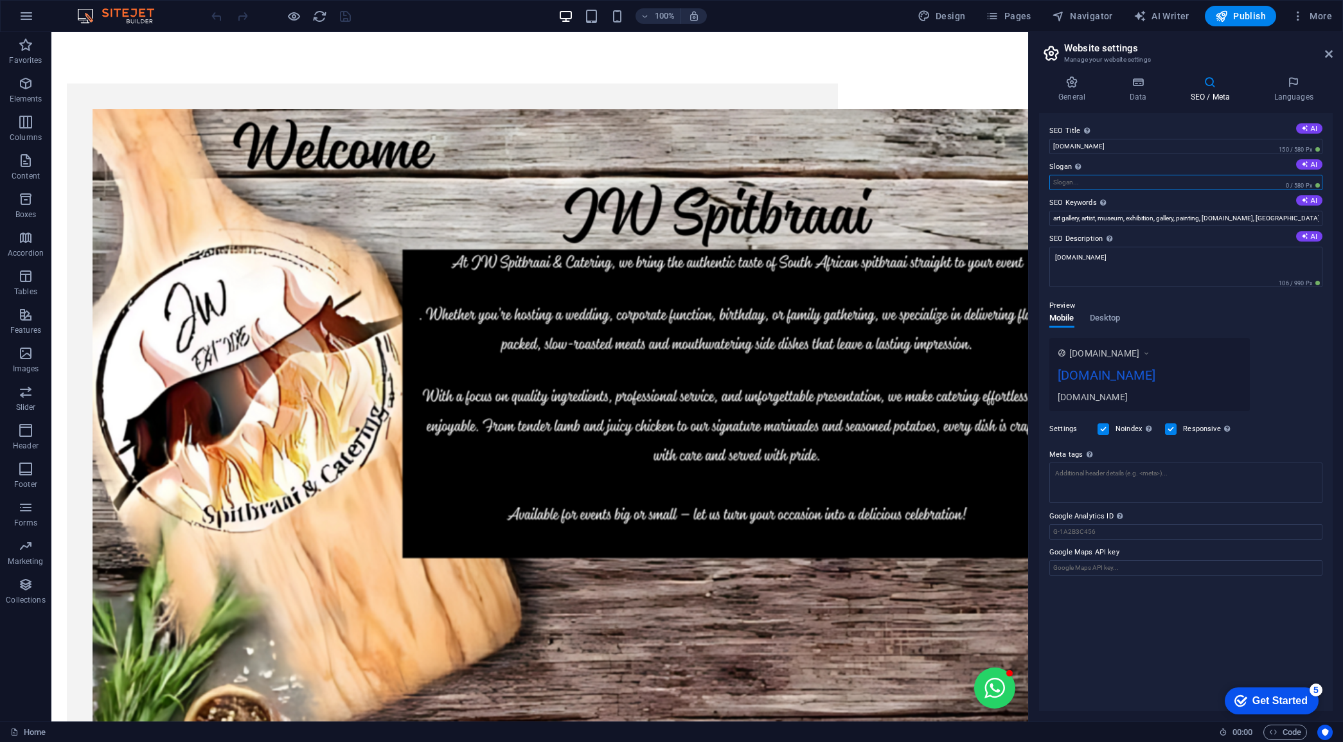
click at [1109, 178] on input "Slogan The slogan of your website. AI" at bounding box center [1186, 182] width 273 height 15
type input "[GEOGRAPHIC_DATA]"
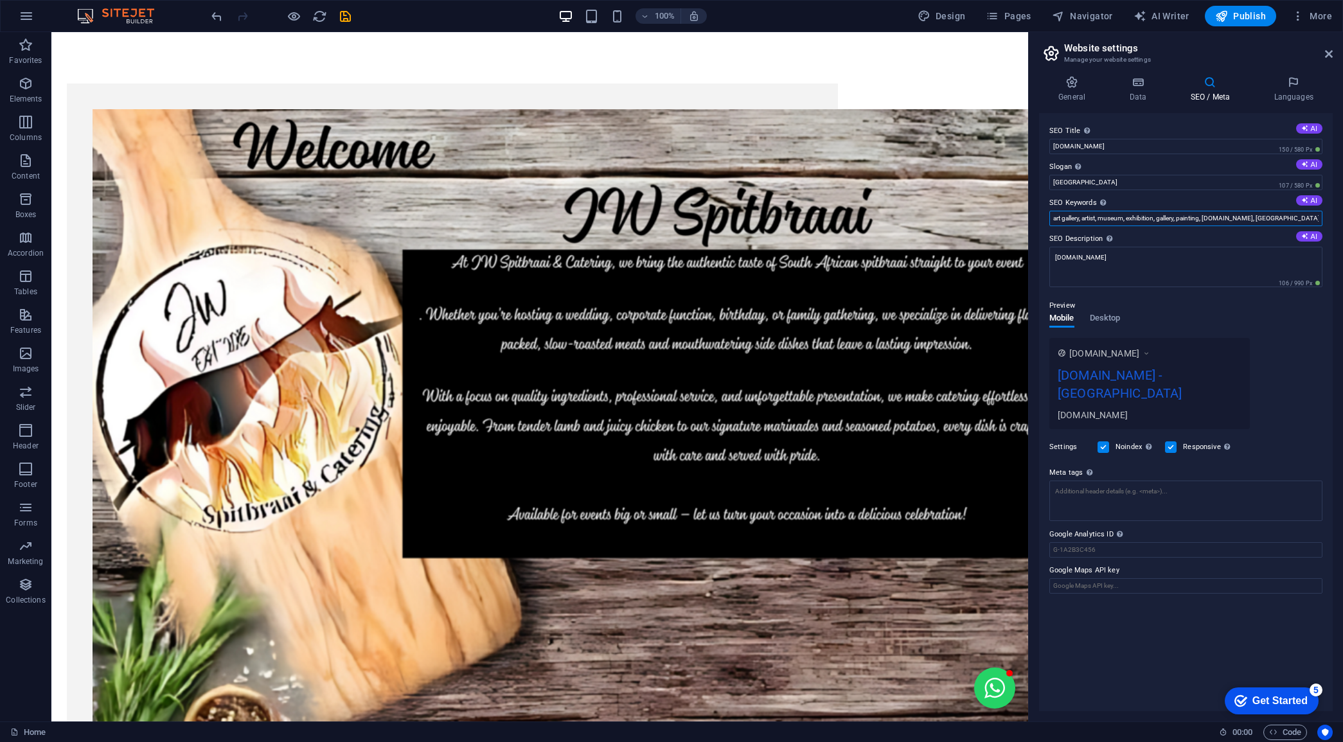
drag, startPoint x: 1281, startPoint y: 217, endPoint x: 1046, endPoint y: 216, distance: 234.6
click at [1046, 216] on div "SEO Title The title of your website - make it something that stands out in sear…" at bounding box center [1186, 412] width 294 height 598
type input "spitbraai"
click at [1207, 314] on div "Preview Mobile Desktop [DOMAIN_NAME] [DOMAIN_NAME] - Cape Town [DOMAIN_NAME]" at bounding box center [1186, 358] width 273 height 141
click at [1122, 149] on input "[DOMAIN_NAME]" at bounding box center [1186, 146] width 273 height 15
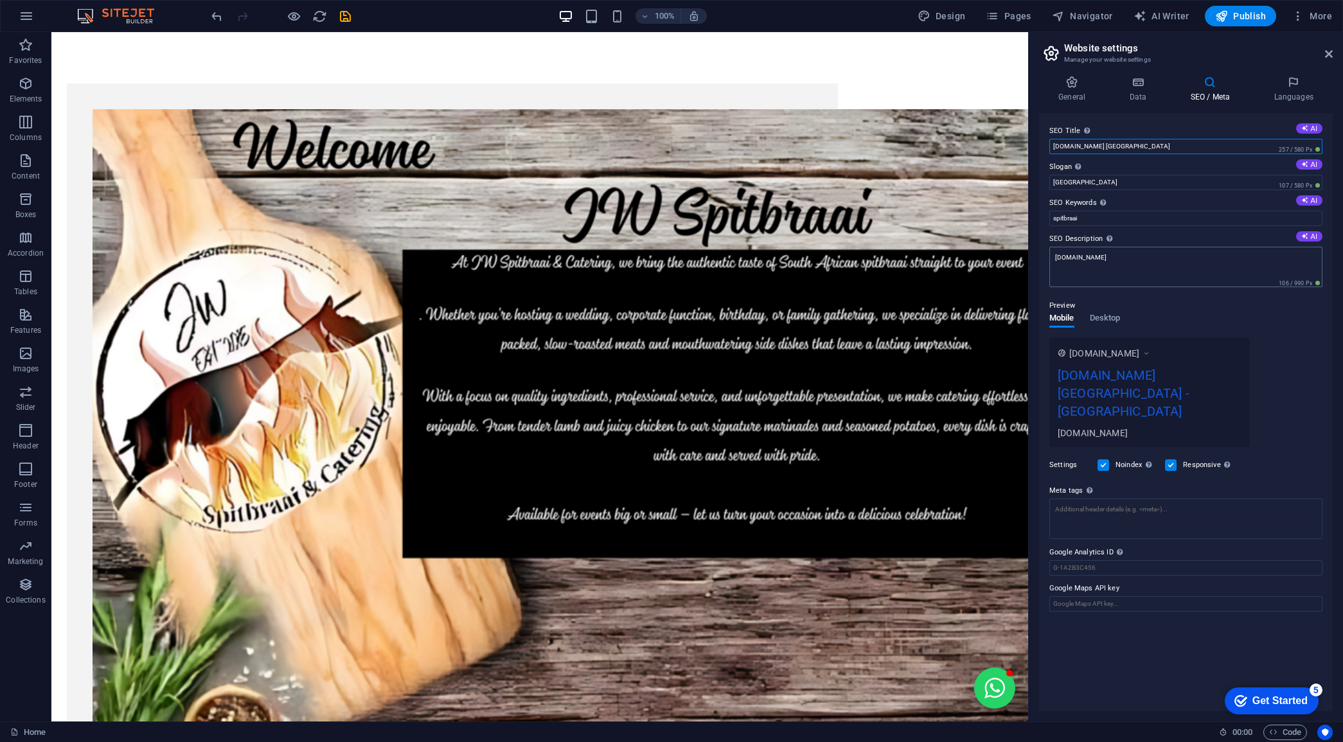
type input "[DOMAIN_NAME] [GEOGRAPHIC_DATA]"
click at [1189, 285] on textarea "[DOMAIN_NAME]" at bounding box center [1186, 272] width 273 height 50
click at [1271, 438] on div "SEO Title The title of your website - make it something that stands out in sear…" at bounding box center [1186, 412] width 294 height 598
click at [1129, 499] on textarea "Meta tags Enter HTML code here that will be placed inside the tags of your webs…" at bounding box center [1186, 524] width 273 height 50
click at [1067, 77] on icon at bounding box center [1072, 82] width 66 height 13
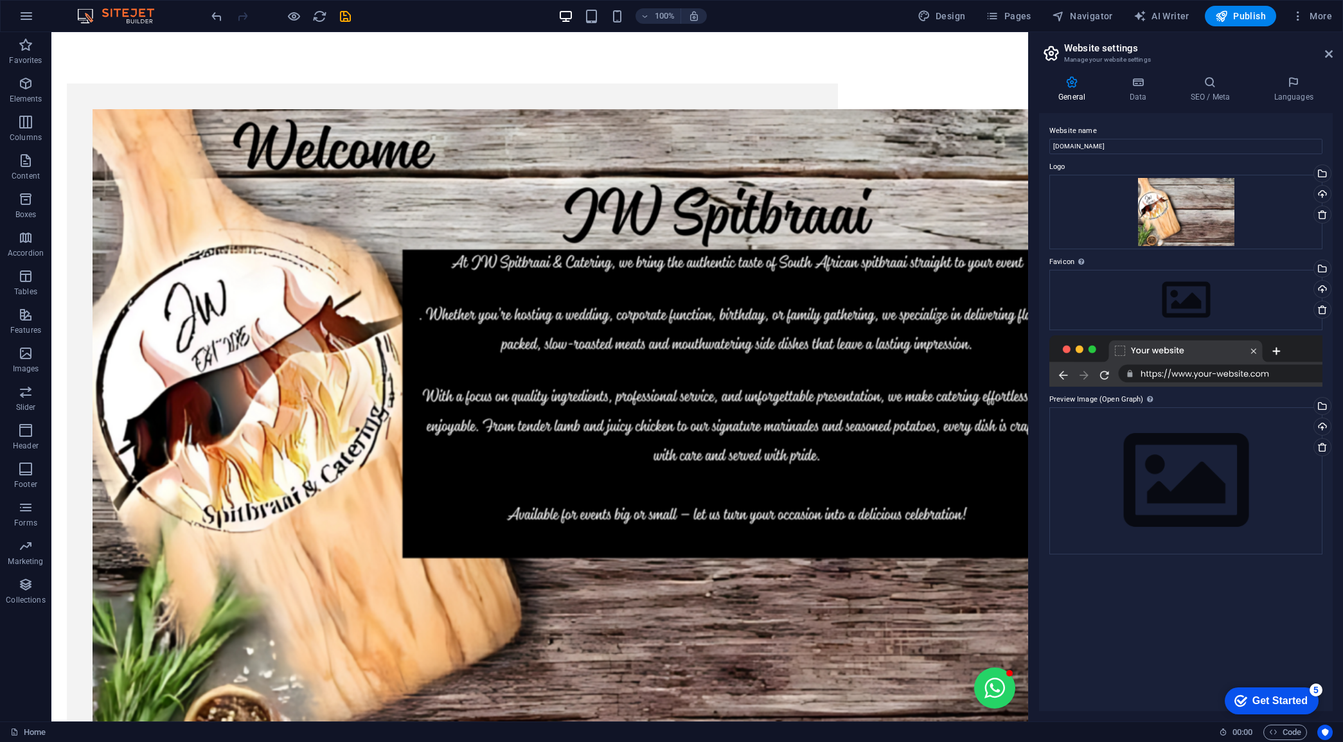
click at [1274, 351] on div at bounding box center [1186, 360] width 273 height 51
click at [1136, 78] on icon at bounding box center [1138, 82] width 56 height 13
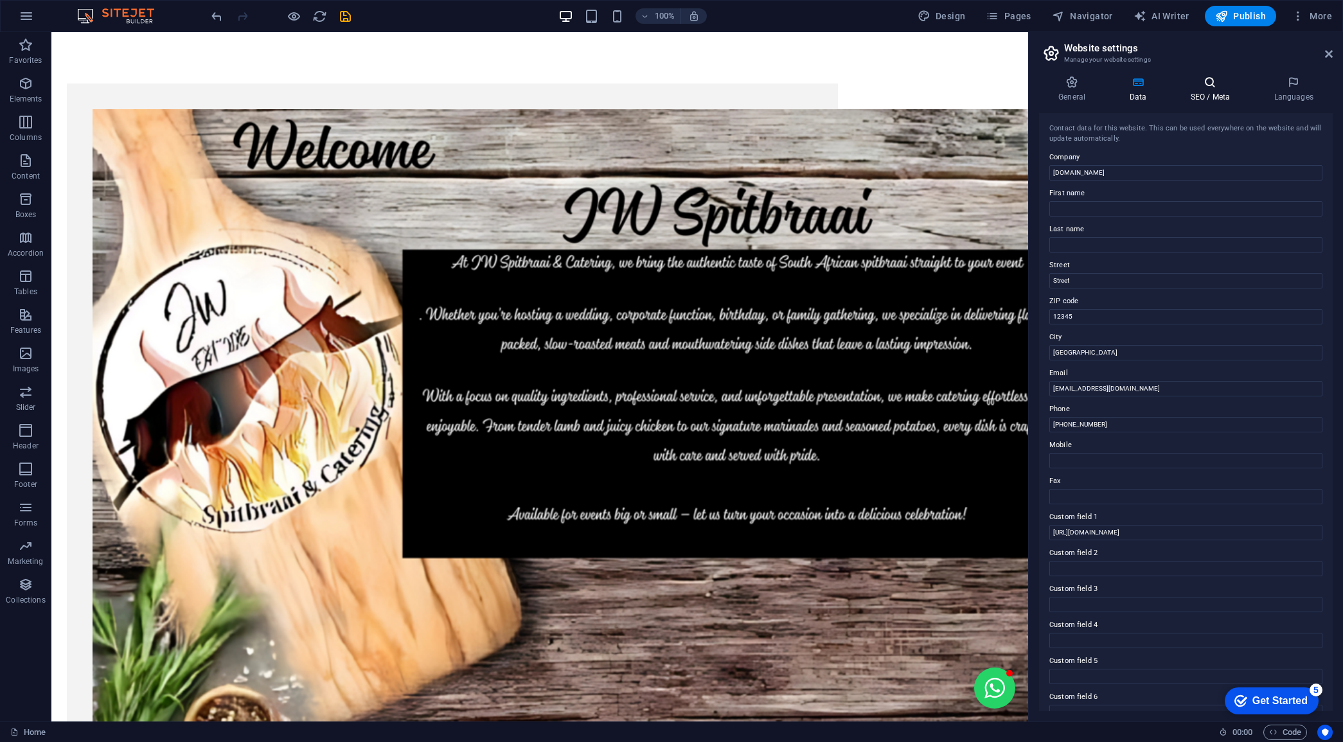
click at [1213, 87] on icon at bounding box center [1210, 82] width 78 height 13
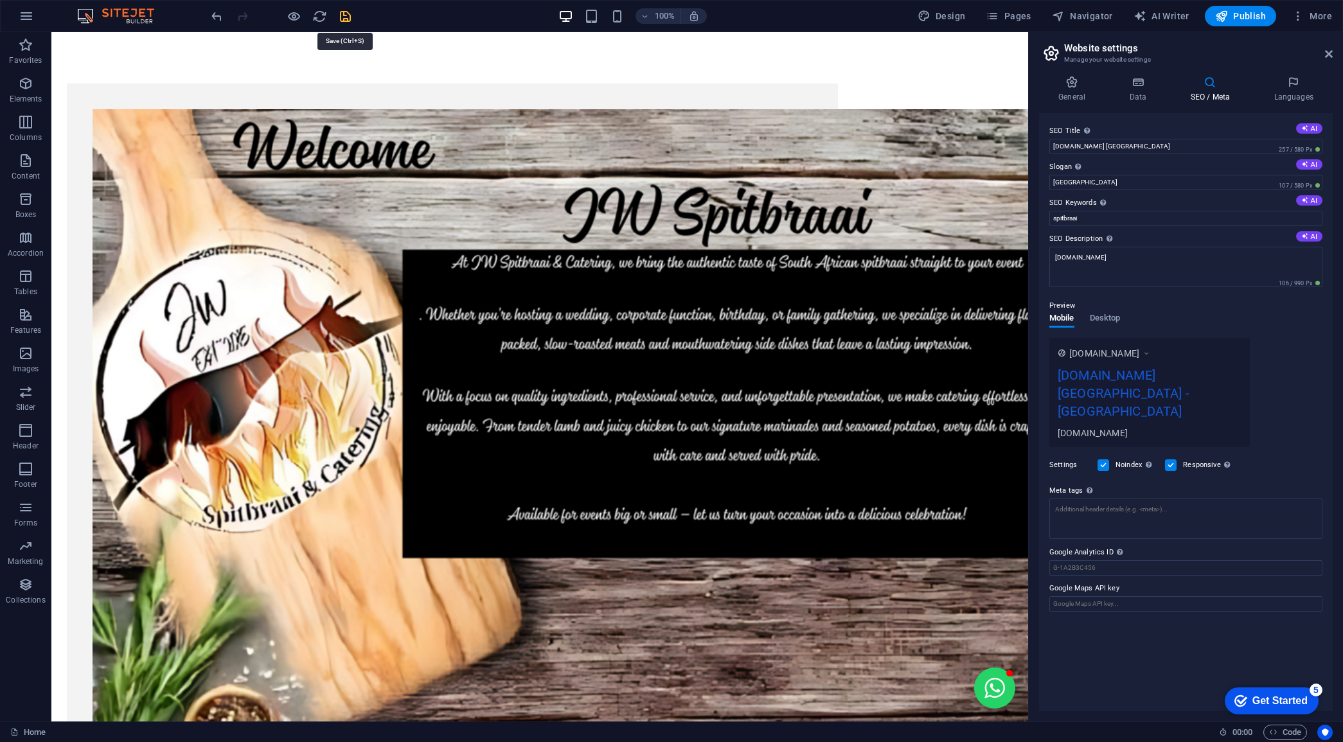
click at [345, 17] on icon "save" at bounding box center [345, 16] width 15 height 15
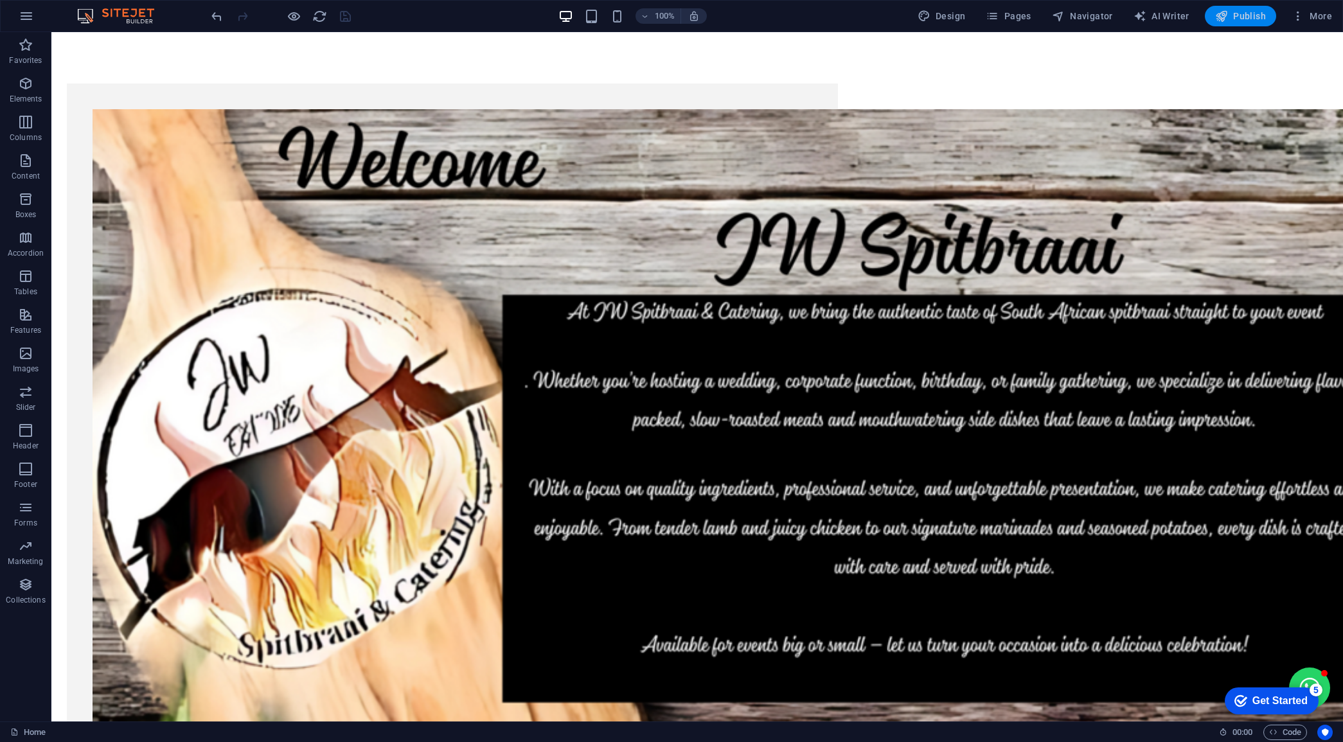
click at [1235, 13] on span "Publish" at bounding box center [1240, 16] width 51 height 13
click at [1315, 13] on span "More" at bounding box center [1312, 16] width 40 height 13
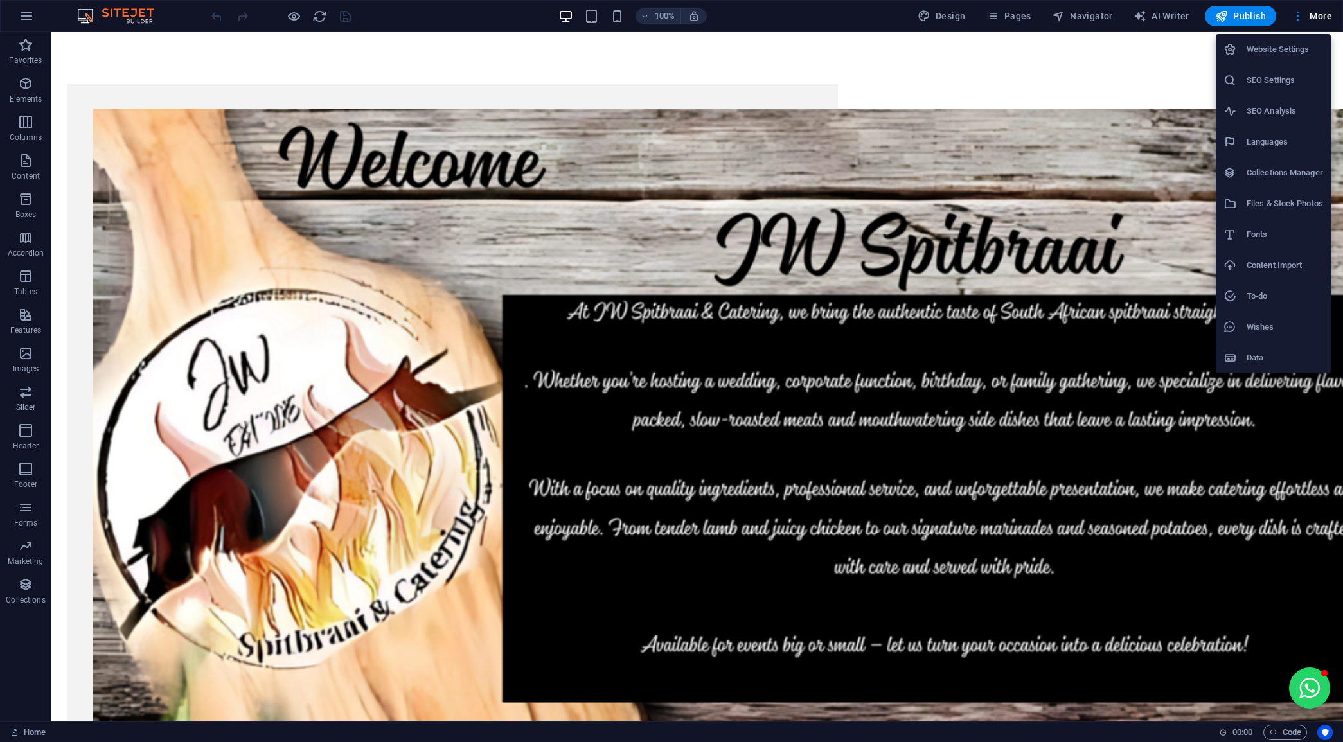
click at [1280, 44] on h6 "Website Settings" at bounding box center [1285, 49] width 76 height 15
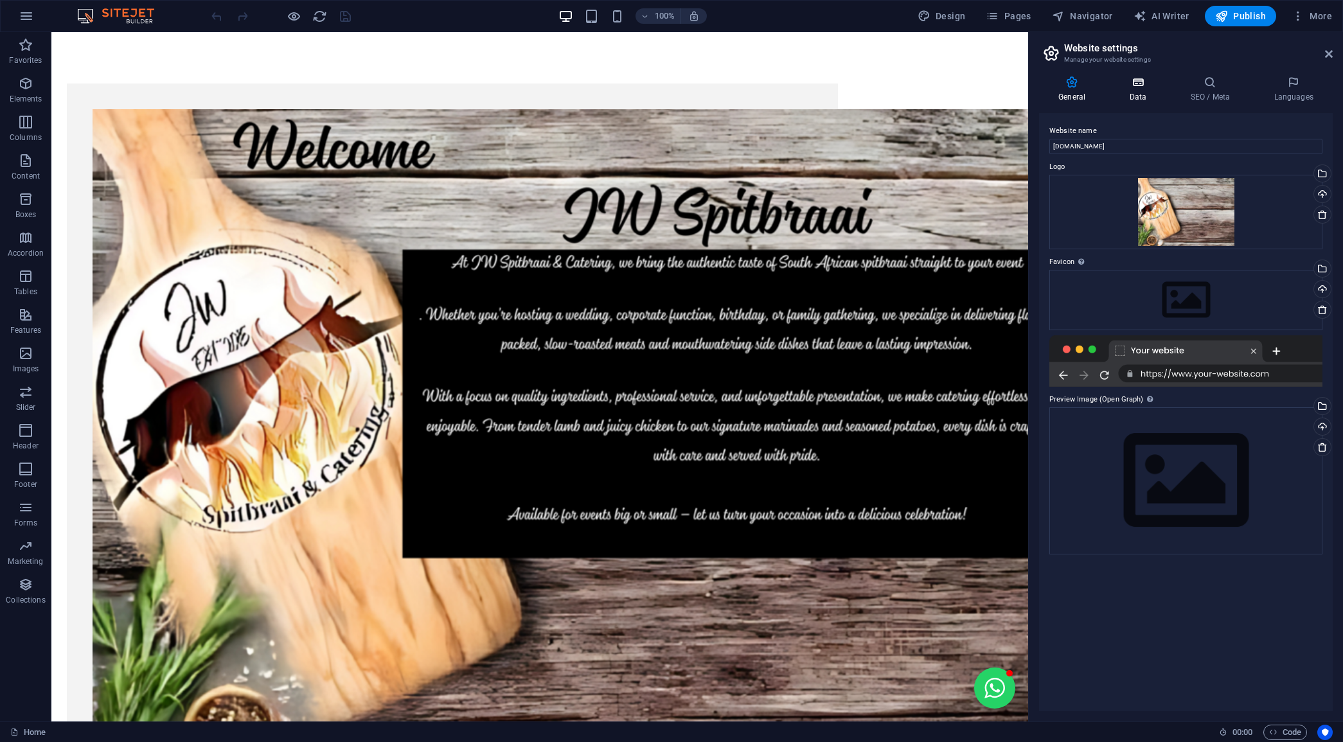
click at [1134, 92] on h4 "Data" at bounding box center [1140, 89] width 61 height 27
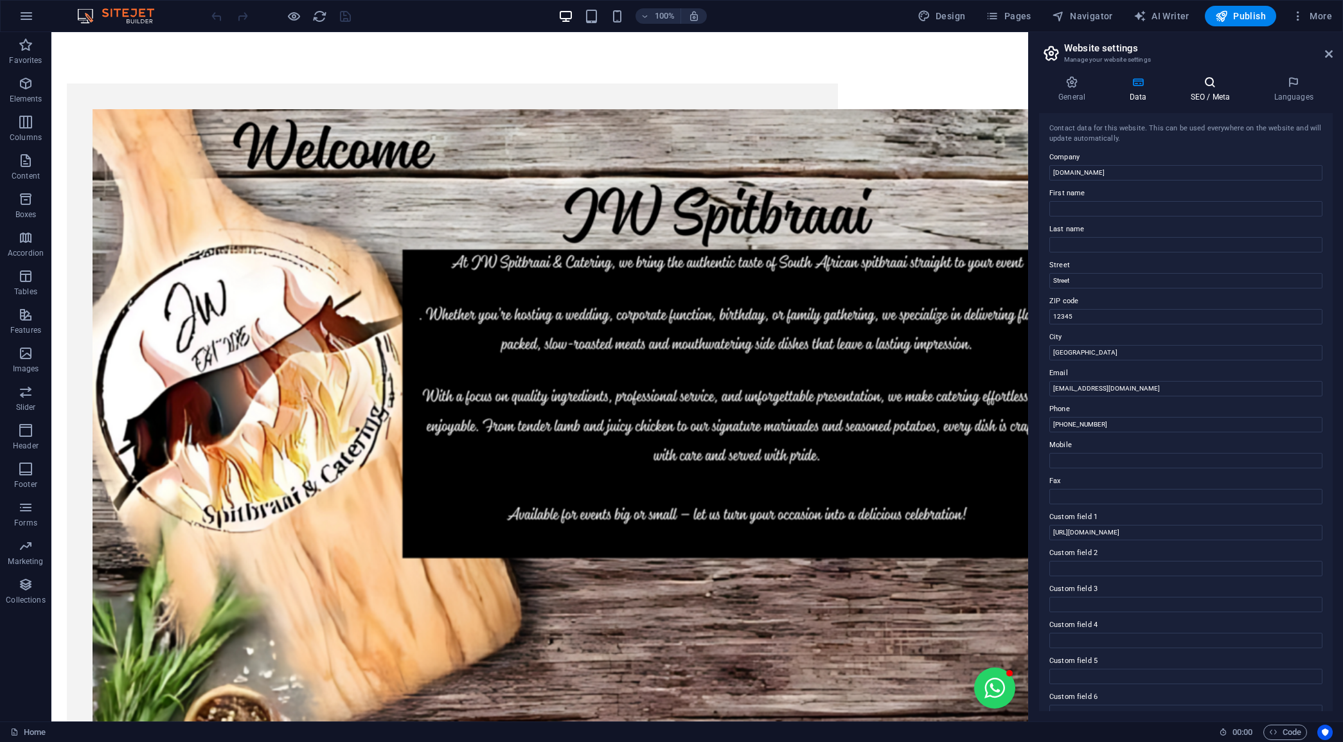
click at [1192, 85] on icon at bounding box center [1210, 82] width 78 height 13
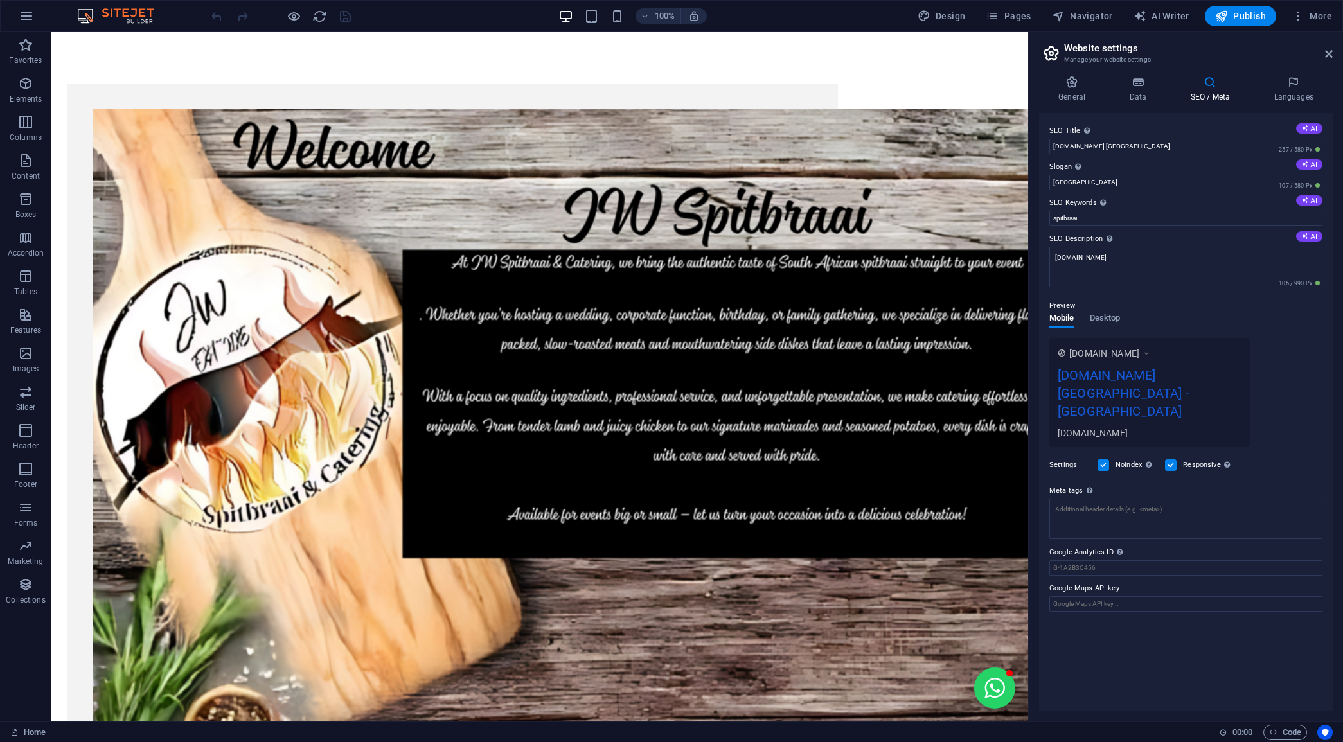
click at [1116, 458] on label "Noindex Instruct search engines to exclude this website from search results." at bounding box center [1137, 465] width 42 height 15
click at [0, 0] on input "Noindex Instruct search engines to exclude this website from search results." at bounding box center [0, 0] width 0 height 0
click at [1289, 84] on icon at bounding box center [1294, 82] width 78 height 13
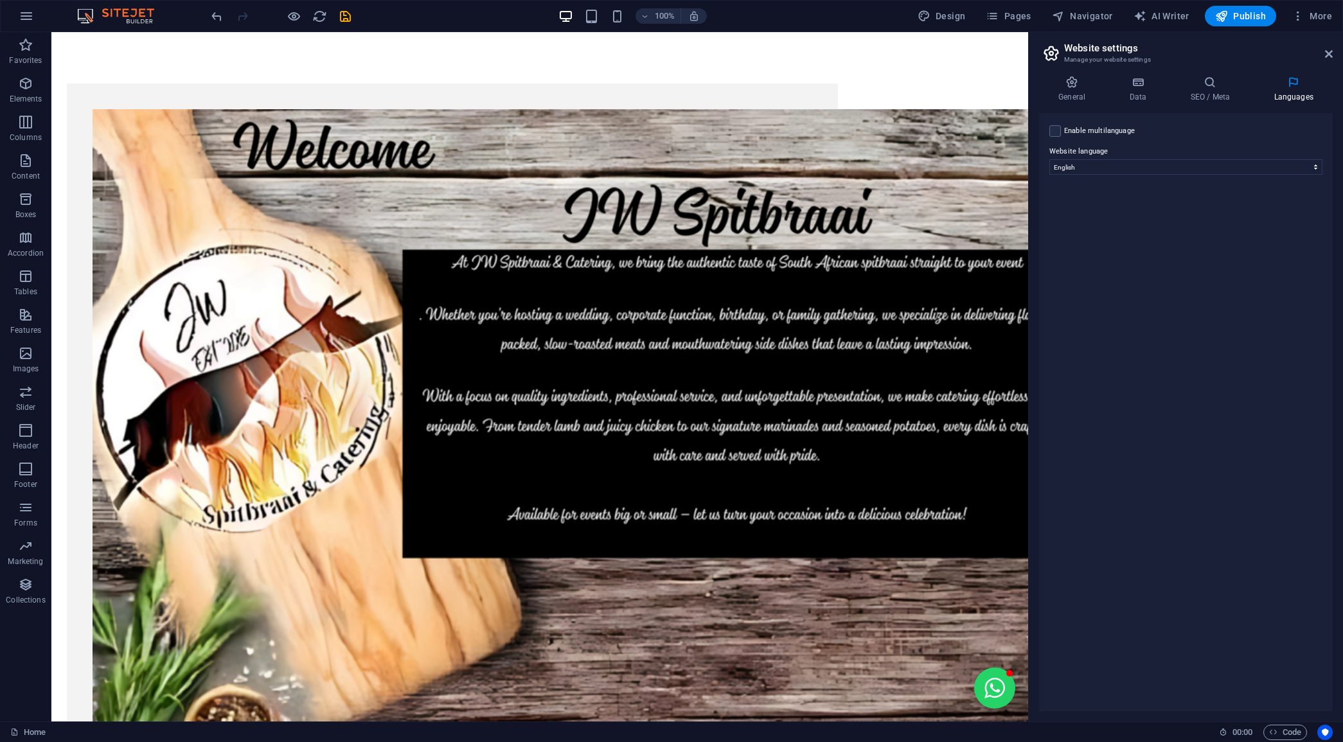
click at [1048, 47] on icon at bounding box center [1051, 53] width 19 height 18
click at [1141, 93] on h4 "Data" at bounding box center [1140, 89] width 61 height 27
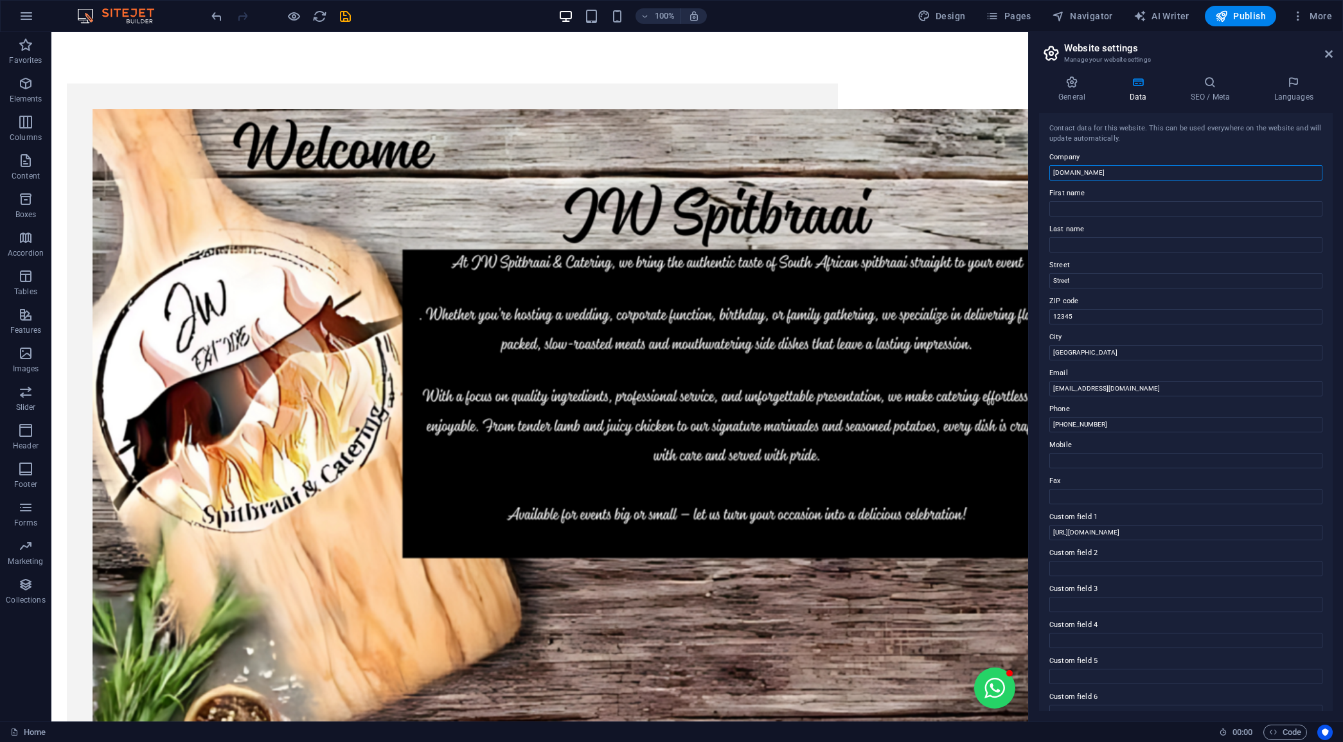
click at [1138, 177] on input "[DOMAIN_NAME]" at bounding box center [1186, 172] width 273 height 15
click at [1102, 172] on input "jwspitbraai.co.za Cape Town" at bounding box center [1186, 172] width 273 height 15
drag, startPoint x: 1140, startPoint y: 174, endPoint x: 1100, endPoint y: 174, distance: 39.9
click at [1100, 174] on input "jwspitbraai.co.za Cape Town" at bounding box center [1186, 172] width 273 height 15
type input "jwspitbraai.co.z"
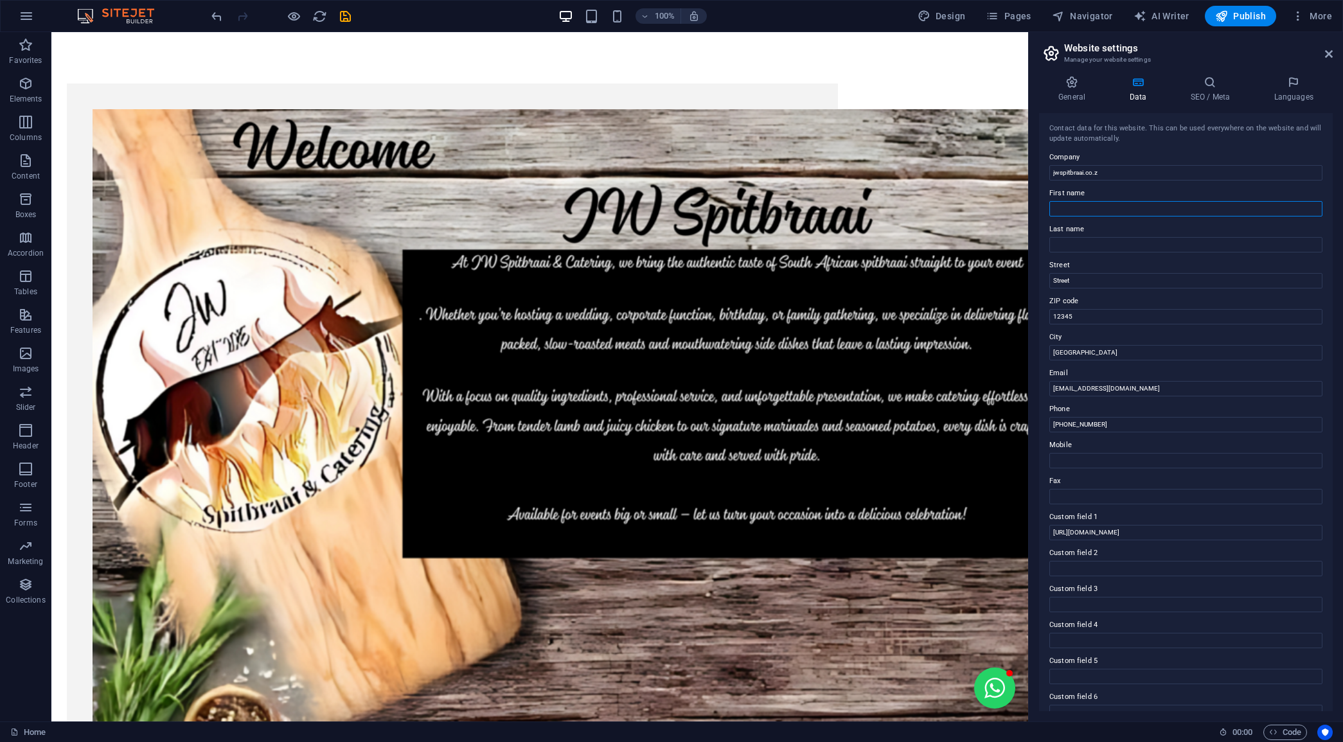
click at [1116, 213] on input "First name" at bounding box center [1186, 208] width 273 height 15
click at [1038, 213] on div "General Data SEO / Meta Languages Website name jwspitbraai.co.za Logo Drag file…" at bounding box center [1186, 394] width 314 height 656
click at [1207, 82] on icon at bounding box center [1210, 82] width 78 height 13
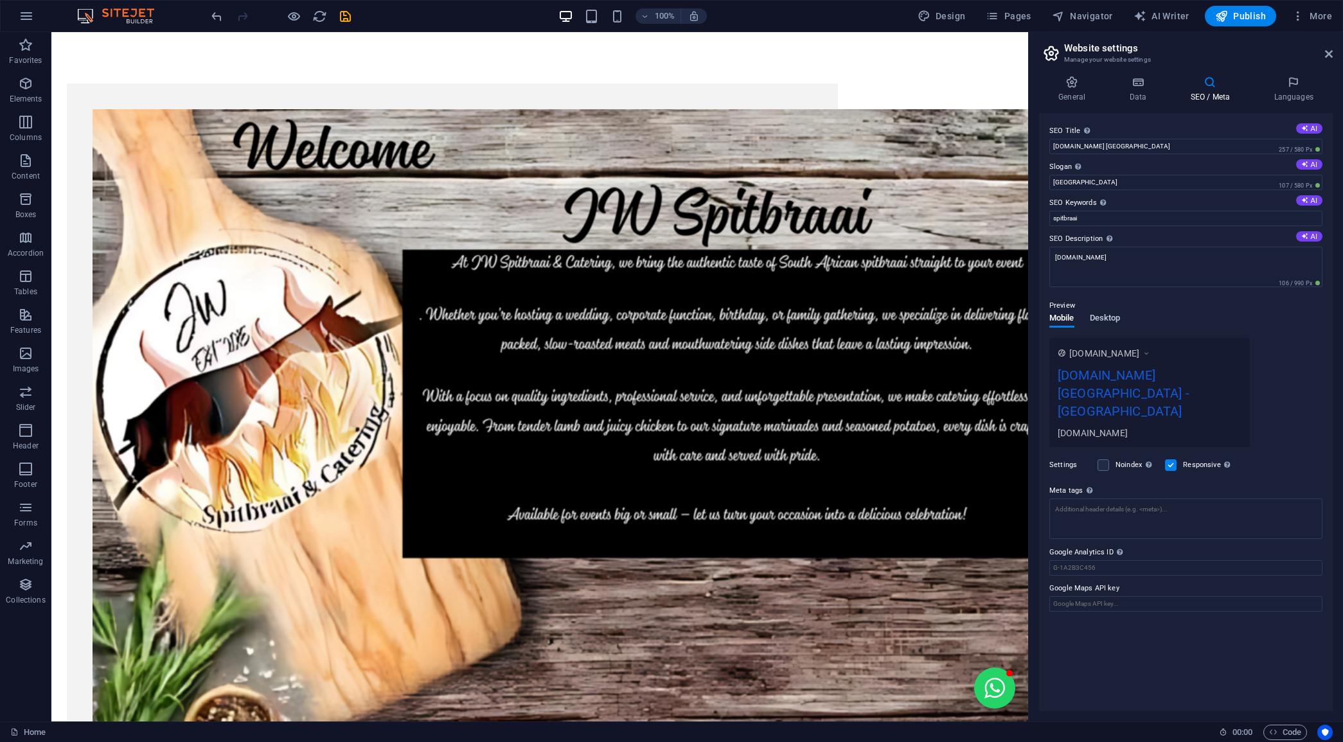
click at [1101, 322] on span "Desktop" at bounding box center [1105, 319] width 31 height 18
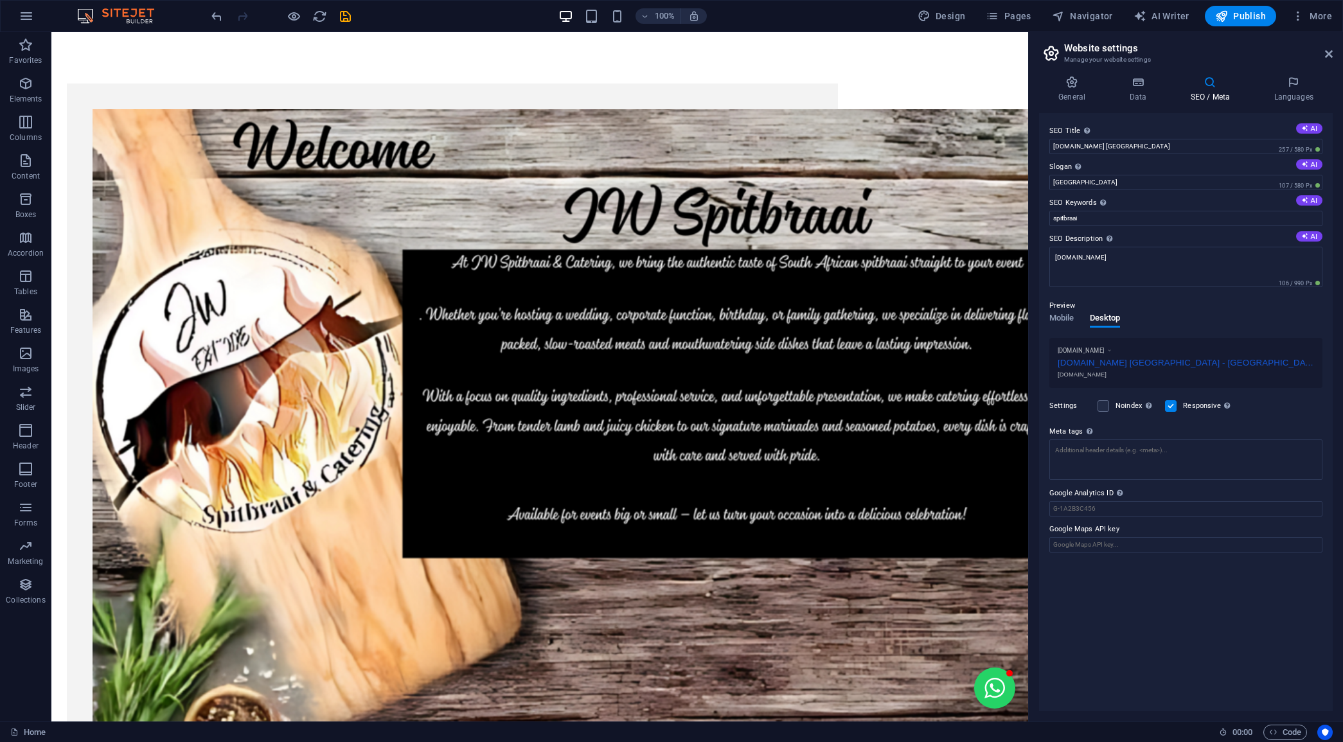
click at [1175, 355] on div "[DOMAIN_NAME] [GEOGRAPHIC_DATA] - [GEOGRAPHIC_DATA]" at bounding box center [1186, 361] width 256 height 13
click at [1071, 317] on span "Mobile" at bounding box center [1062, 319] width 25 height 18
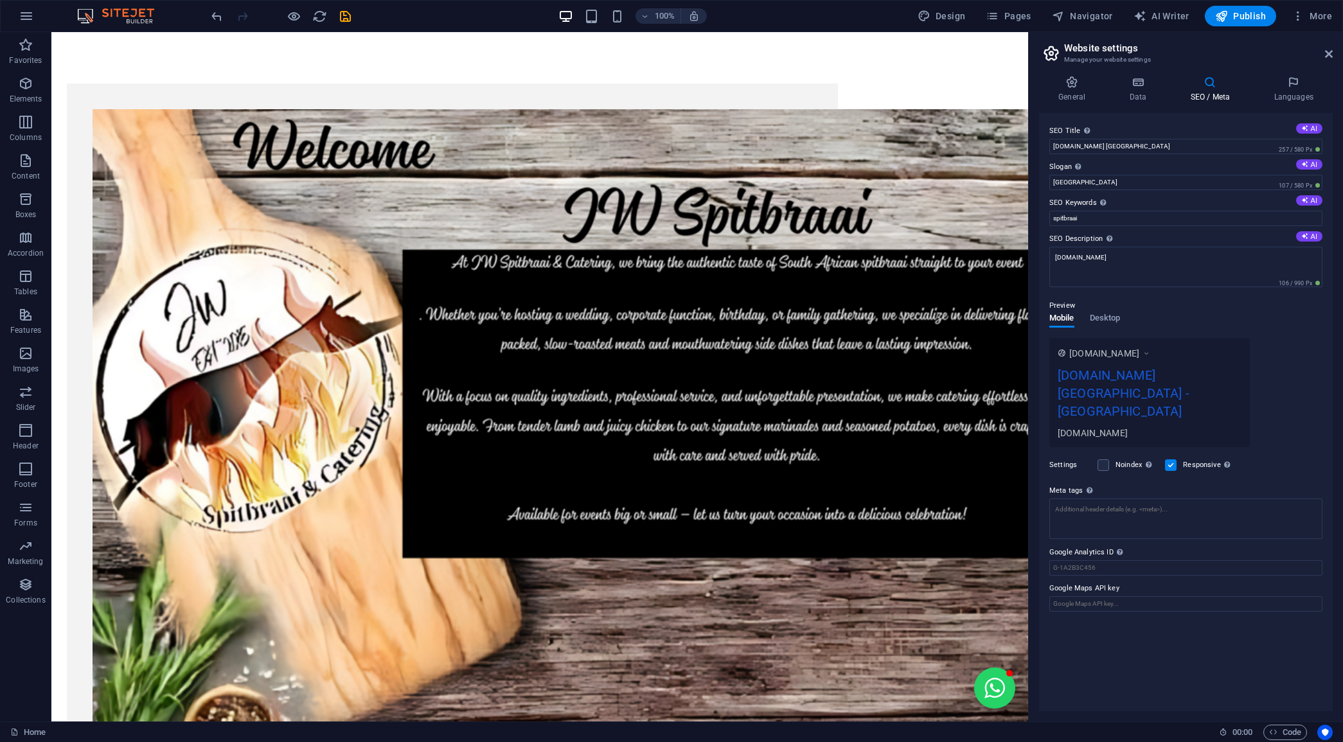
click at [1123, 386] on div "[DOMAIN_NAME] [GEOGRAPHIC_DATA] - [GEOGRAPHIC_DATA]" at bounding box center [1150, 396] width 184 height 61
click at [1125, 391] on div "[DOMAIN_NAME] [GEOGRAPHIC_DATA] - [GEOGRAPHIC_DATA]" at bounding box center [1150, 396] width 184 height 61
click at [1112, 397] on div "[DOMAIN_NAME] [GEOGRAPHIC_DATA] - [GEOGRAPHIC_DATA]" at bounding box center [1150, 396] width 184 height 61
click at [1118, 373] on div "[DOMAIN_NAME] [GEOGRAPHIC_DATA] - [GEOGRAPHIC_DATA]" at bounding box center [1150, 396] width 184 height 61
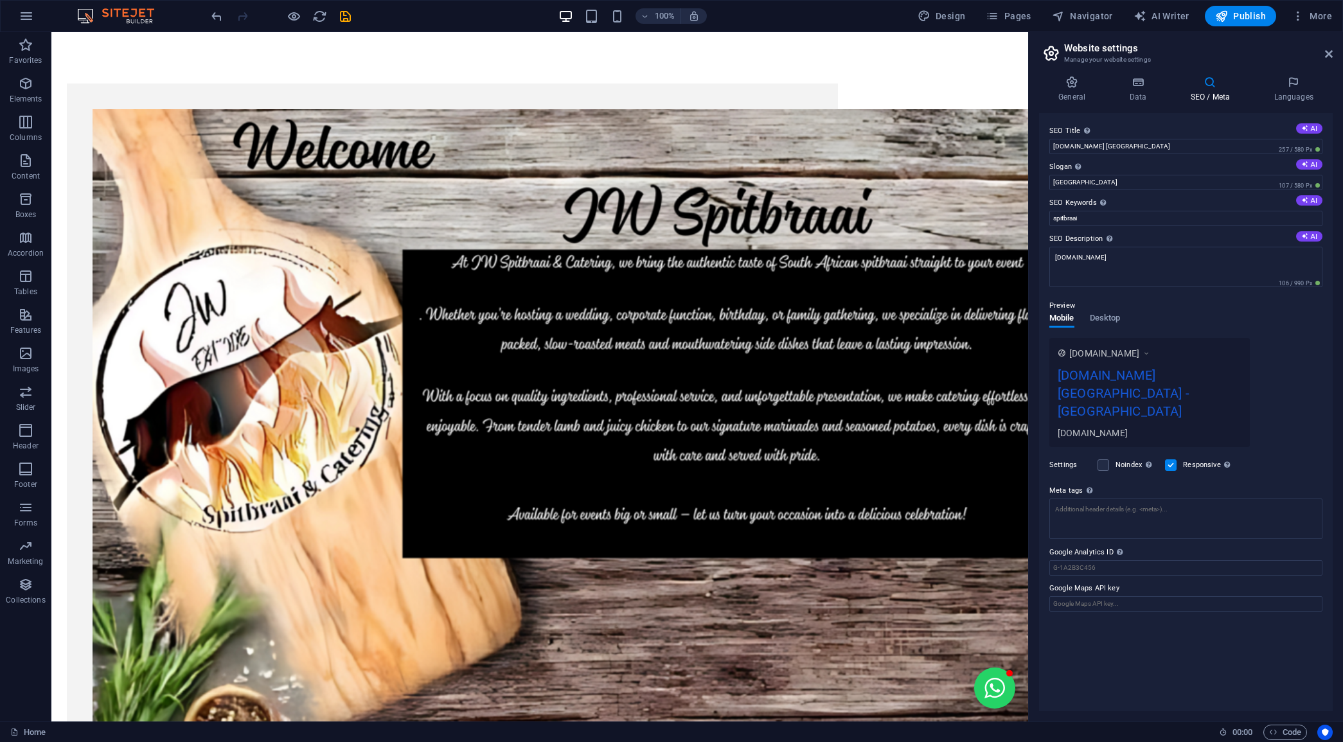
click at [1089, 393] on div "[DOMAIN_NAME] [GEOGRAPHIC_DATA] - [GEOGRAPHIC_DATA]" at bounding box center [1150, 396] width 184 height 61
click at [1104, 323] on span "Desktop" at bounding box center [1105, 319] width 31 height 18
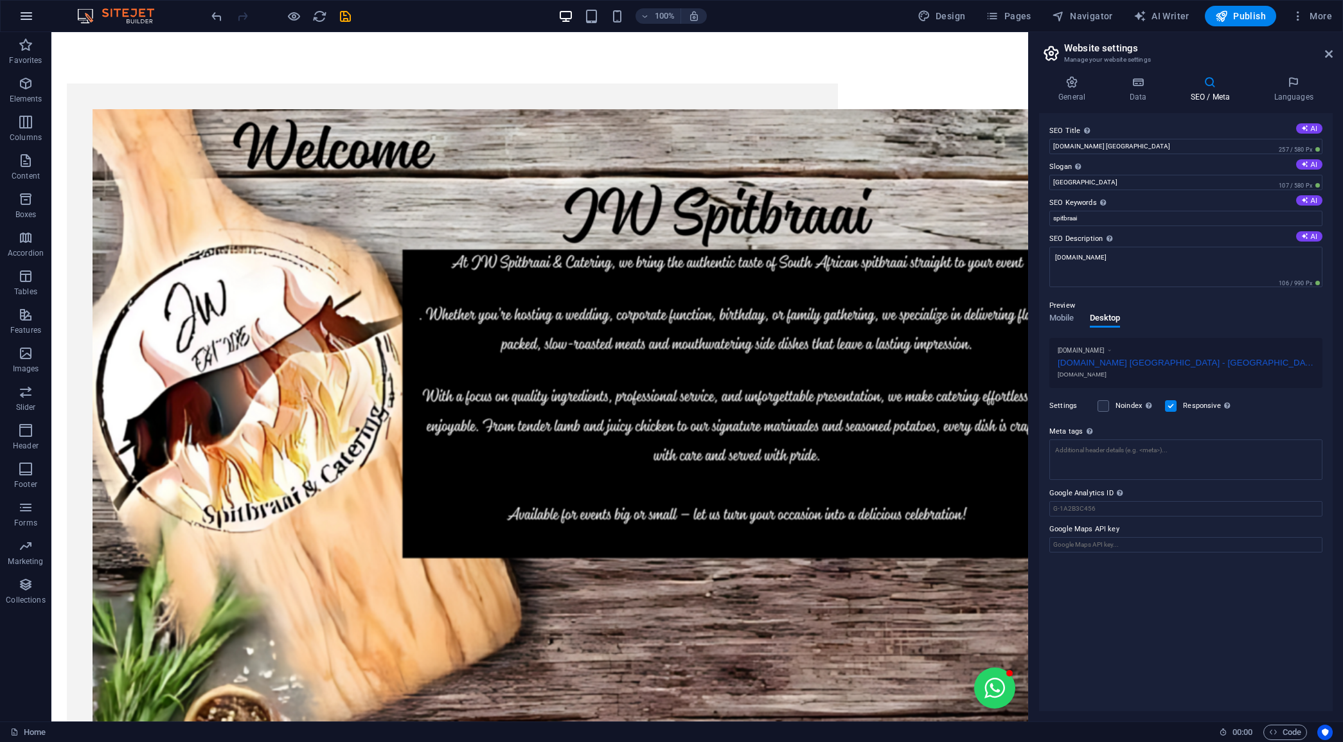
click at [33, 18] on icon "button" at bounding box center [26, 15] width 15 height 15
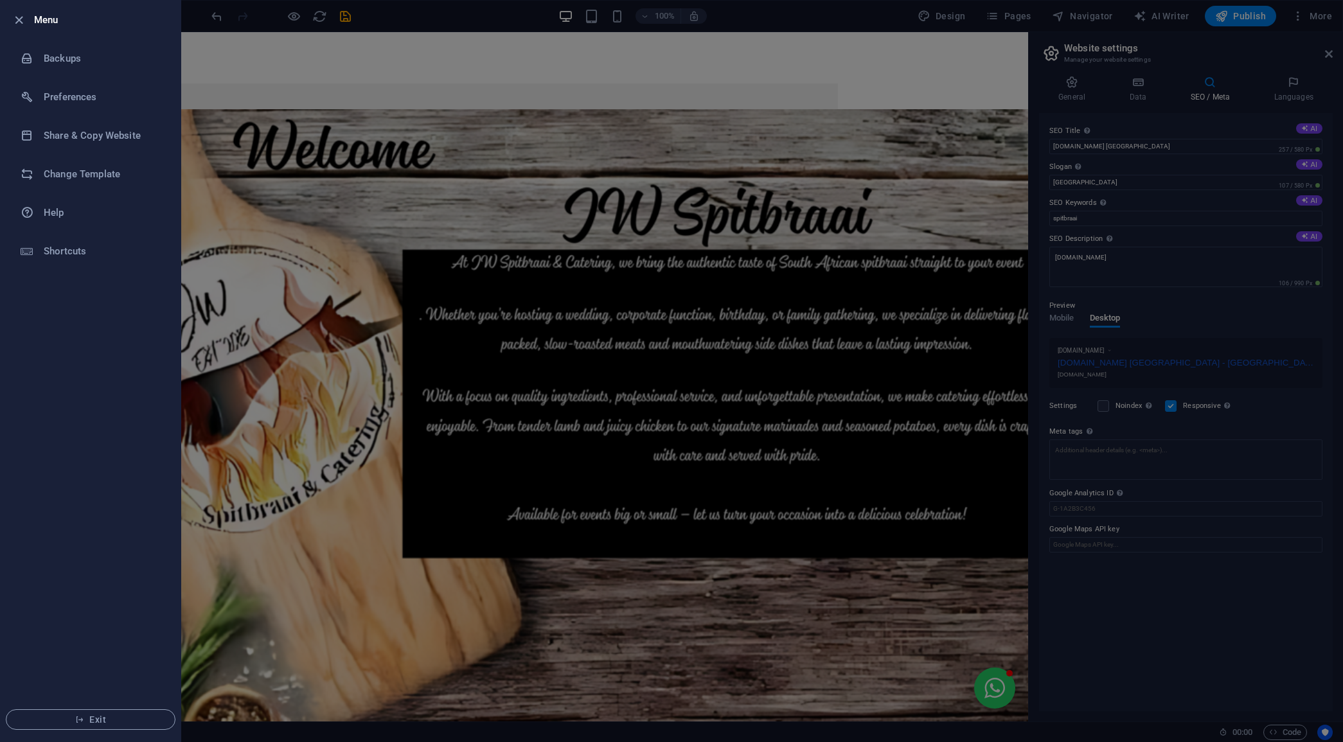
click at [42, 19] on h6 "Menu" at bounding box center [102, 19] width 136 height 15
click at [20, 21] on icon "button" at bounding box center [19, 20] width 15 height 15
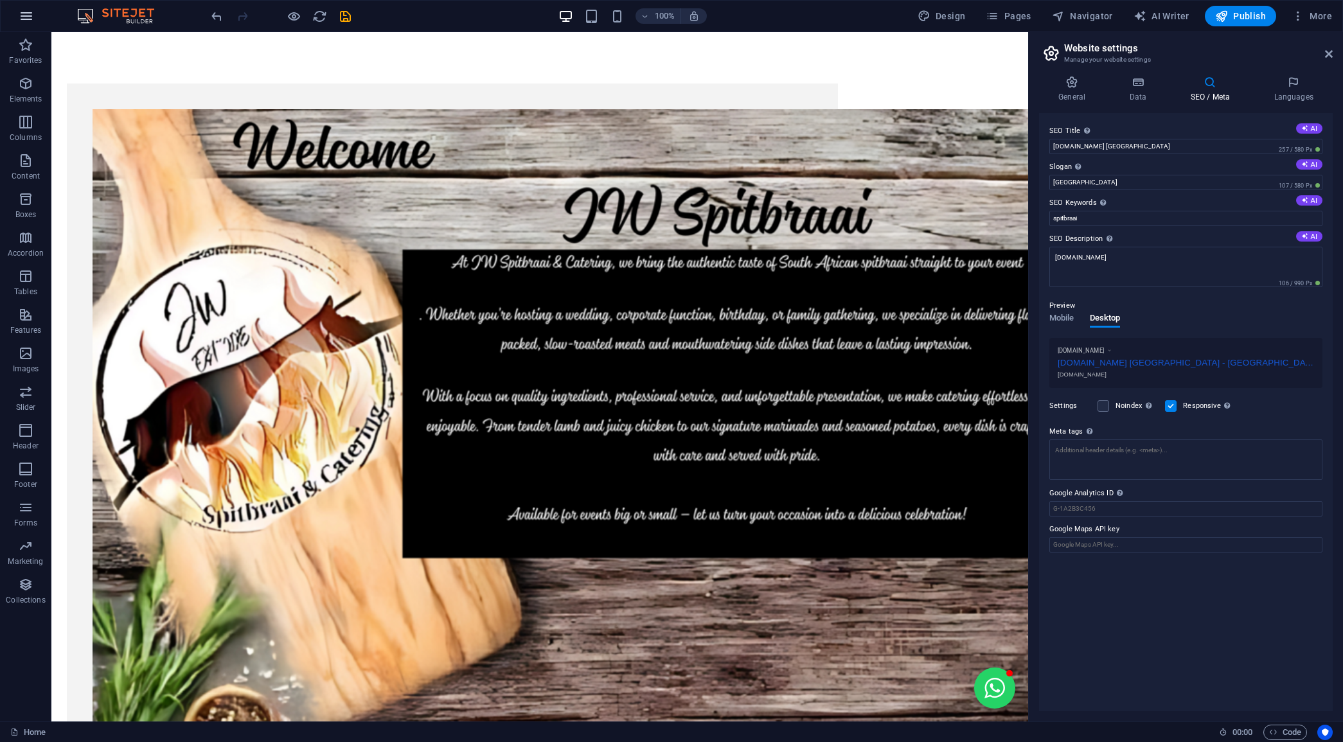
click at [23, 16] on icon "button" at bounding box center [26, 15] width 15 height 15
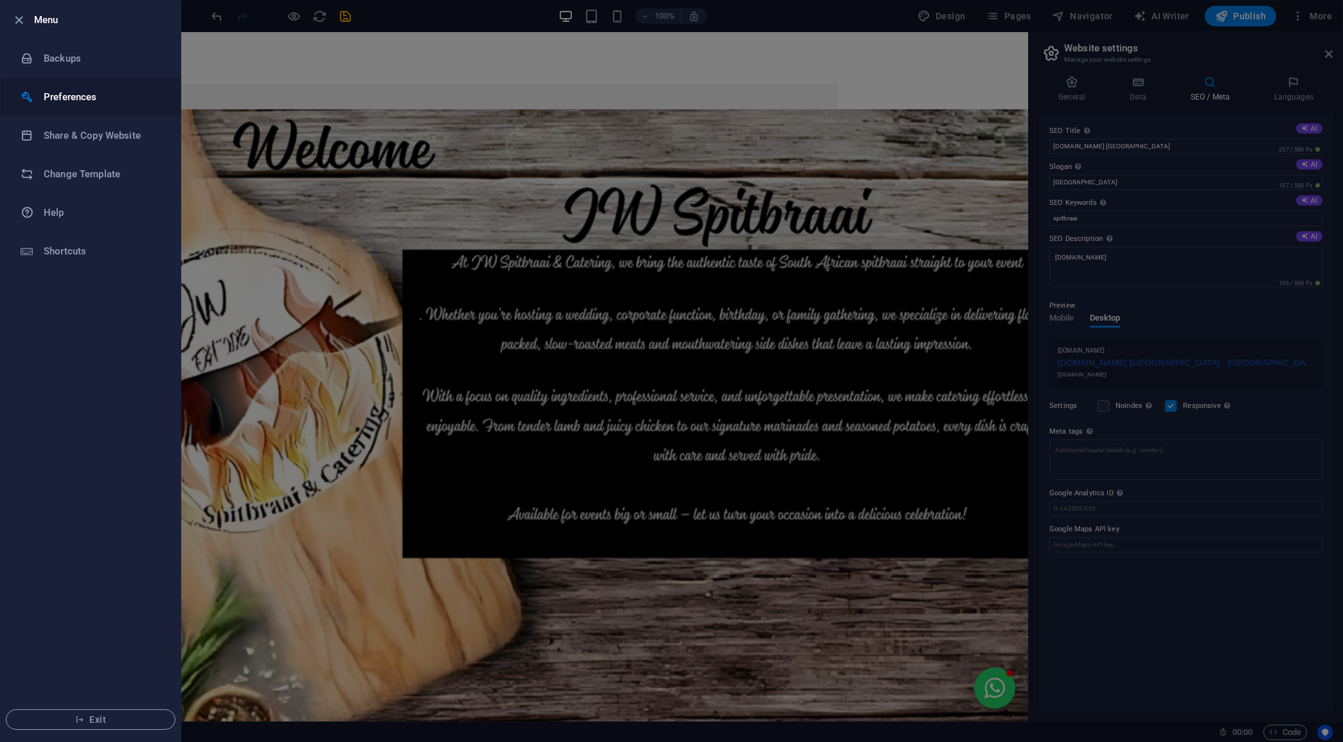
click at [62, 89] on h6 "Preferences" at bounding box center [103, 96] width 119 height 15
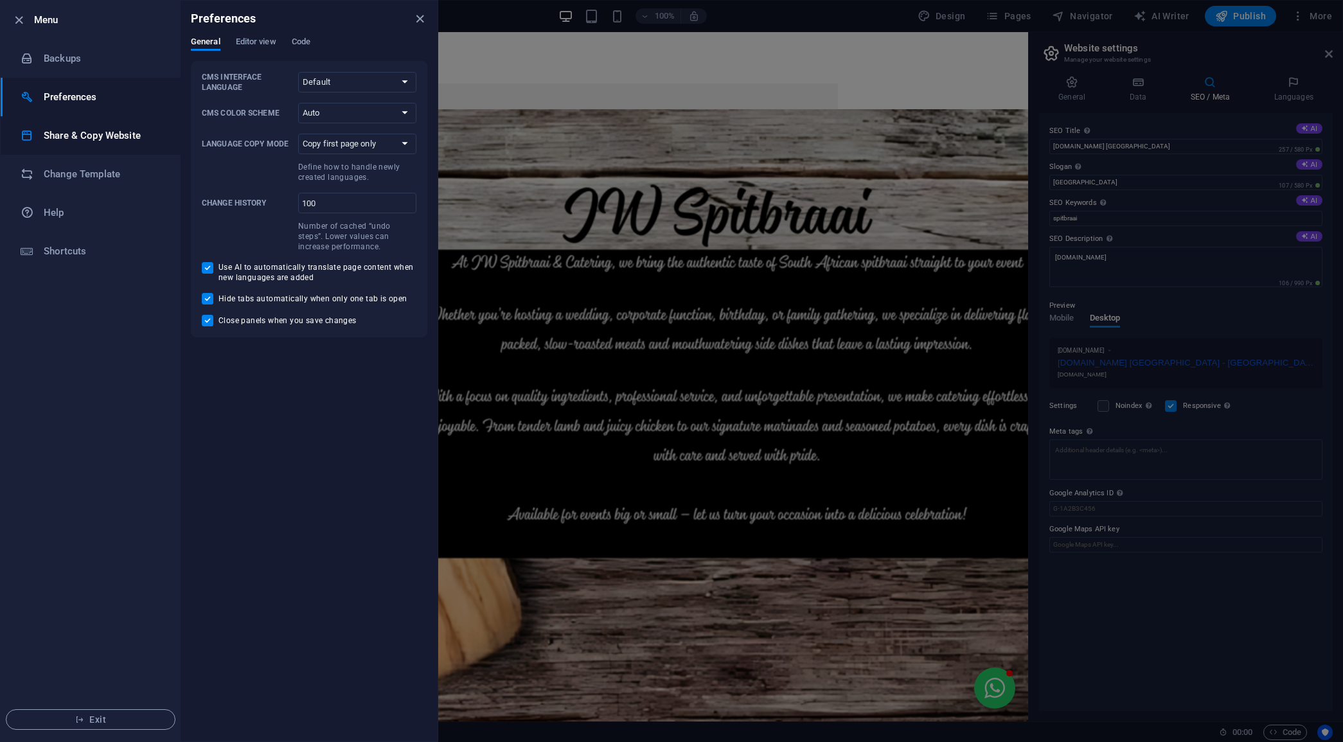
click at [87, 133] on h6 "Share & Copy Website" at bounding box center [103, 135] width 119 height 15
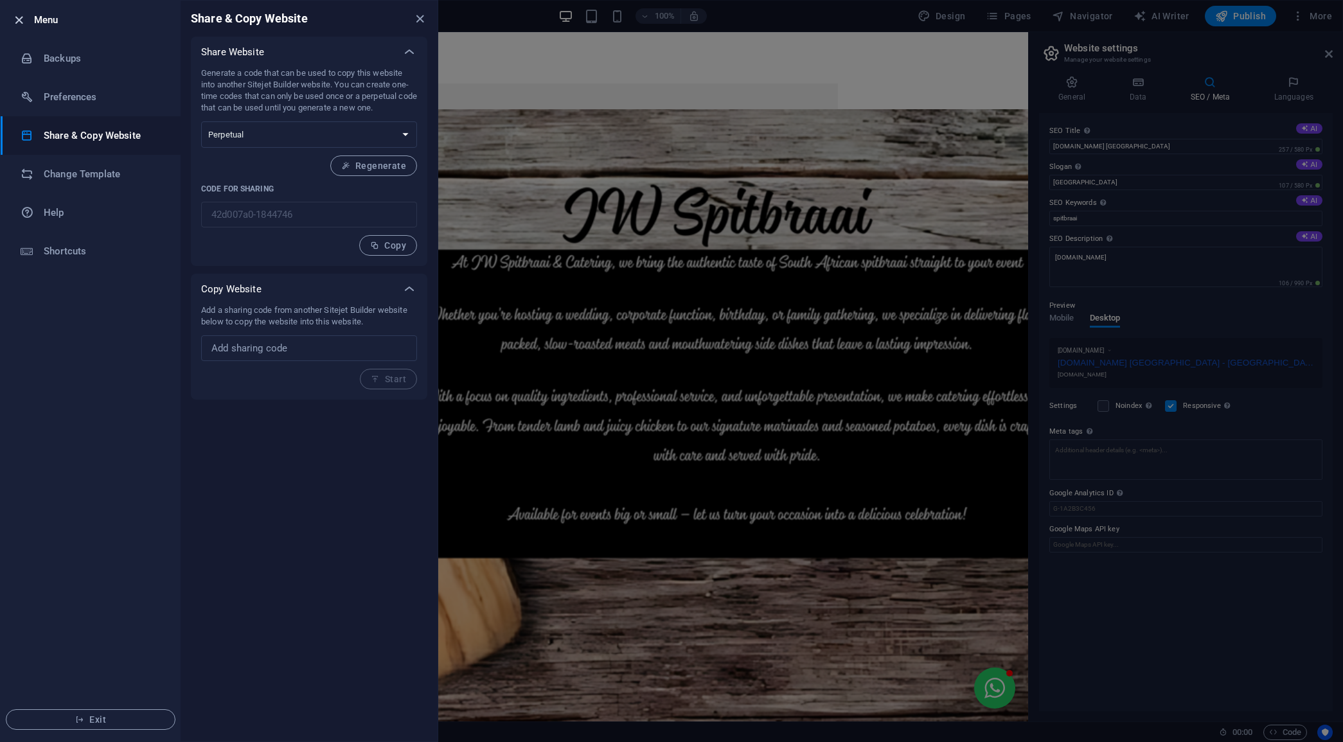
click at [21, 16] on icon "button" at bounding box center [19, 20] width 15 height 15
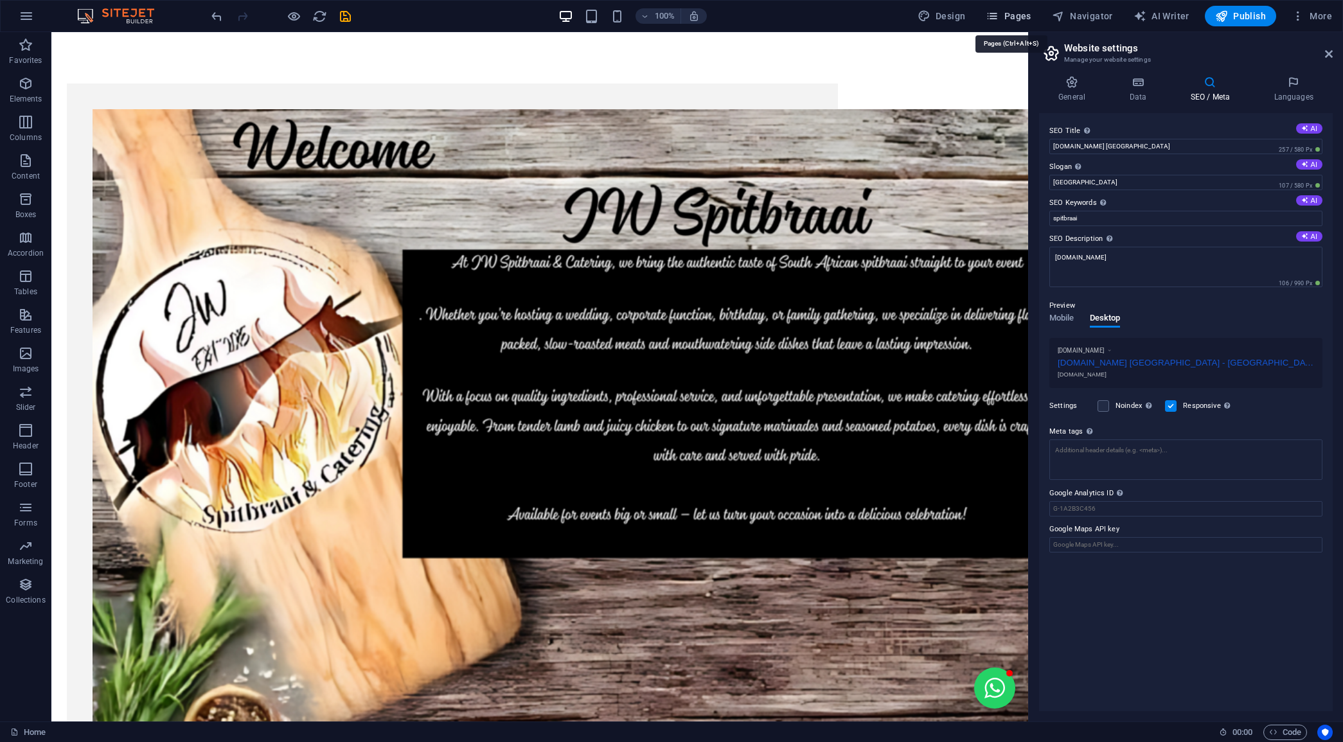
click at [1011, 12] on span "Pages" at bounding box center [1008, 16] width 45 height 13
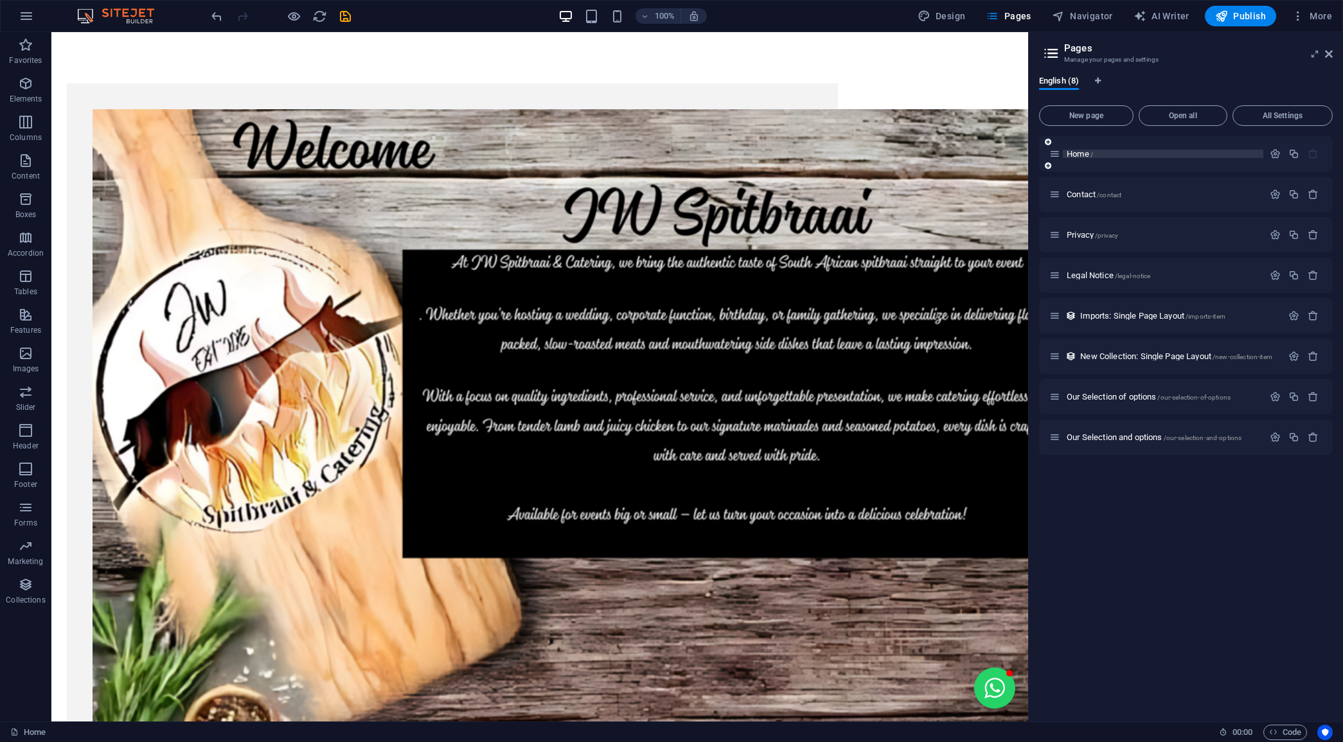
click at [1168, 153] on p "Home /" at bounding box center [1163, 154] width 193 height 8
click at [1089, 149] on span "Home /" at bounding box center [1080, 154] width 26 height 10
click at [1194, 113] on span "Open all" at bounding box center [1183, 116] width 77 height 8
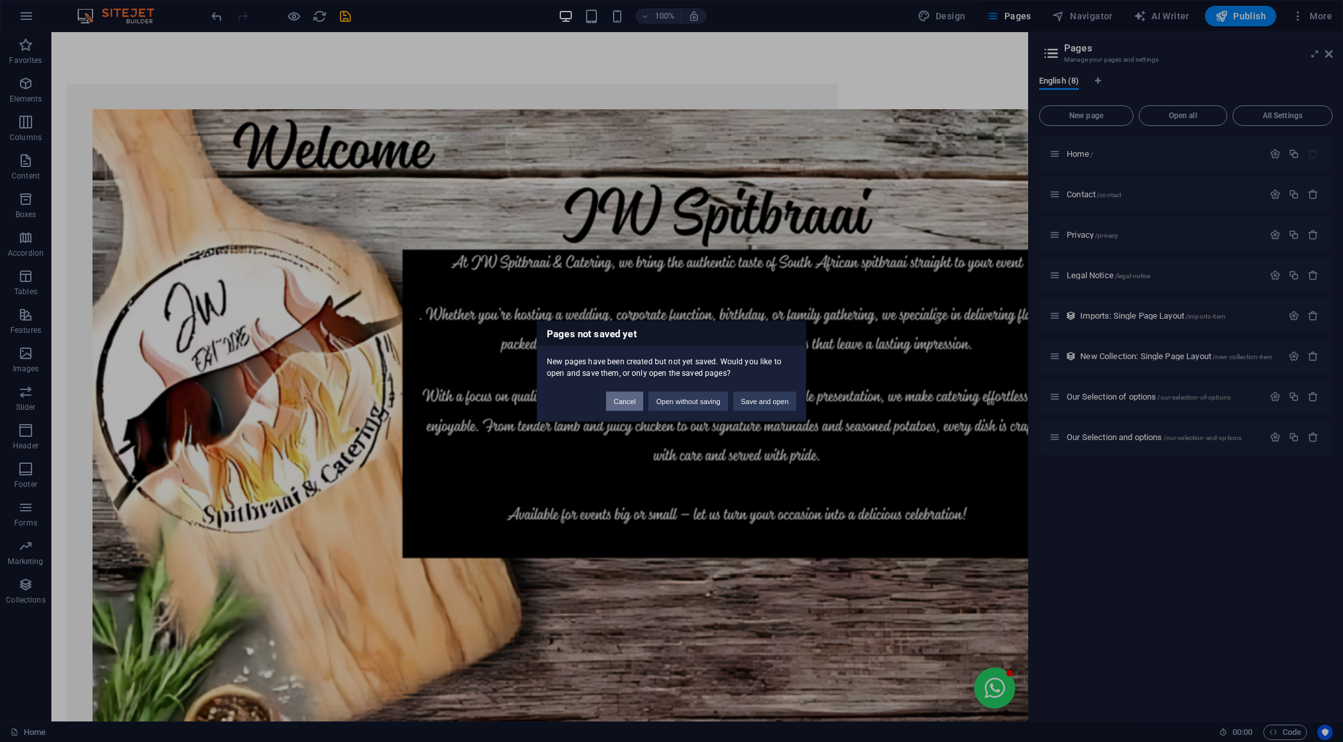
click at [628, 397] on button "Cancel" at bounding box center [624, 400] width 37 height 19
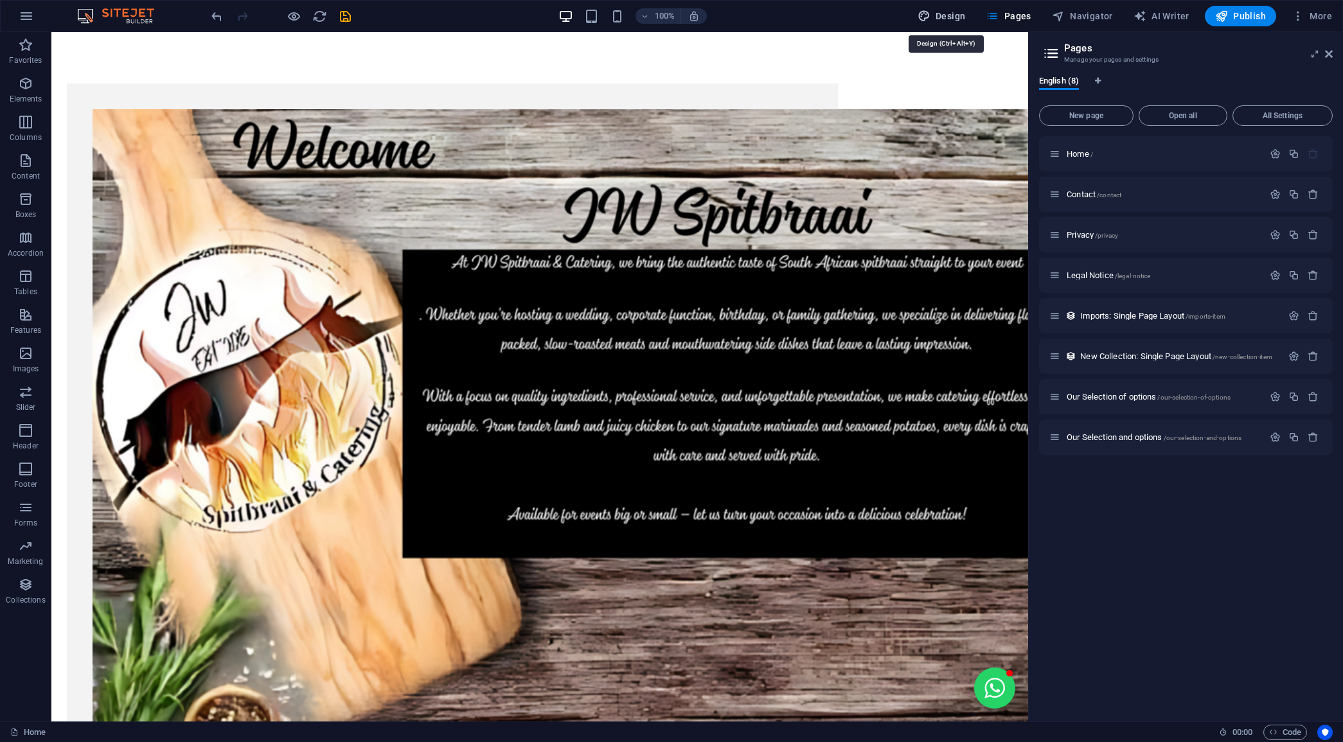
click at [931, 10] on icon "button" at bounding box center [924, 16] width 13 height 13
select select "px"
select select "300"
select select "px"
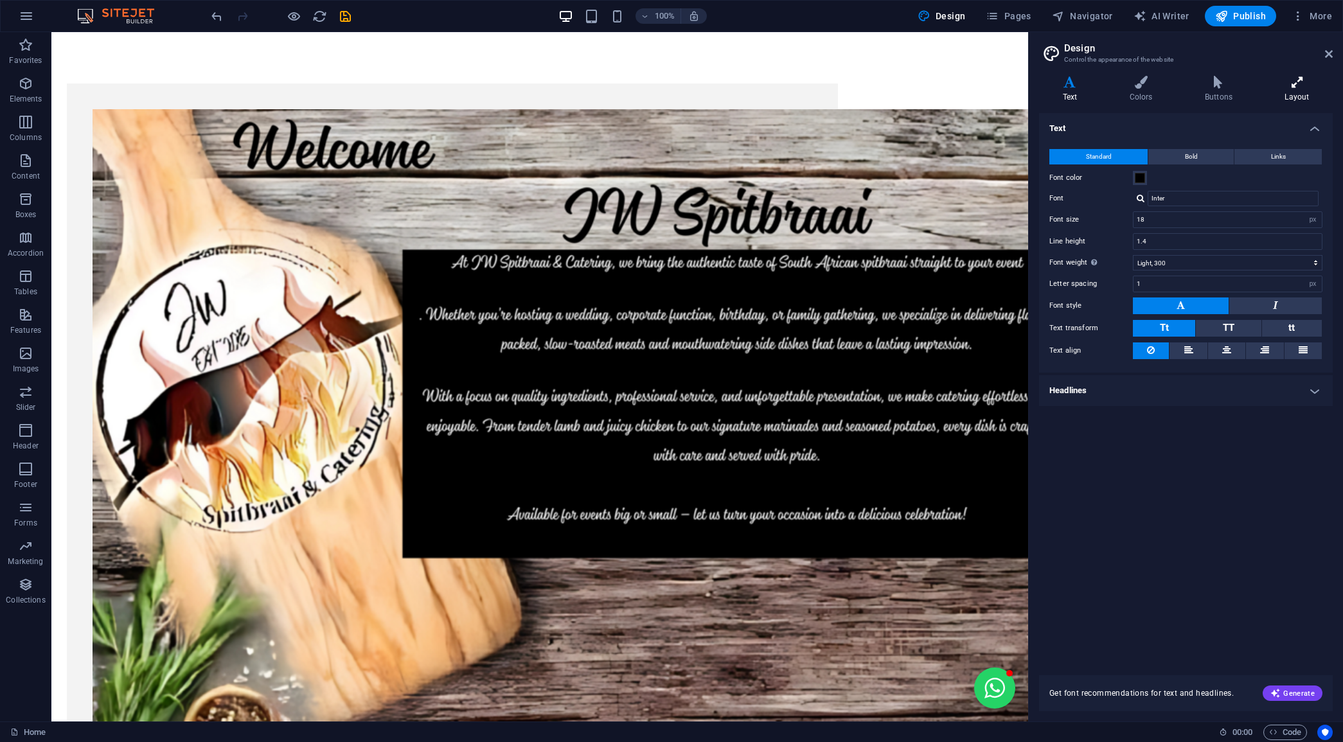
click at [1299, 93] on h4 "Layout" at bounding box center [1297, 89] width 71 height 27
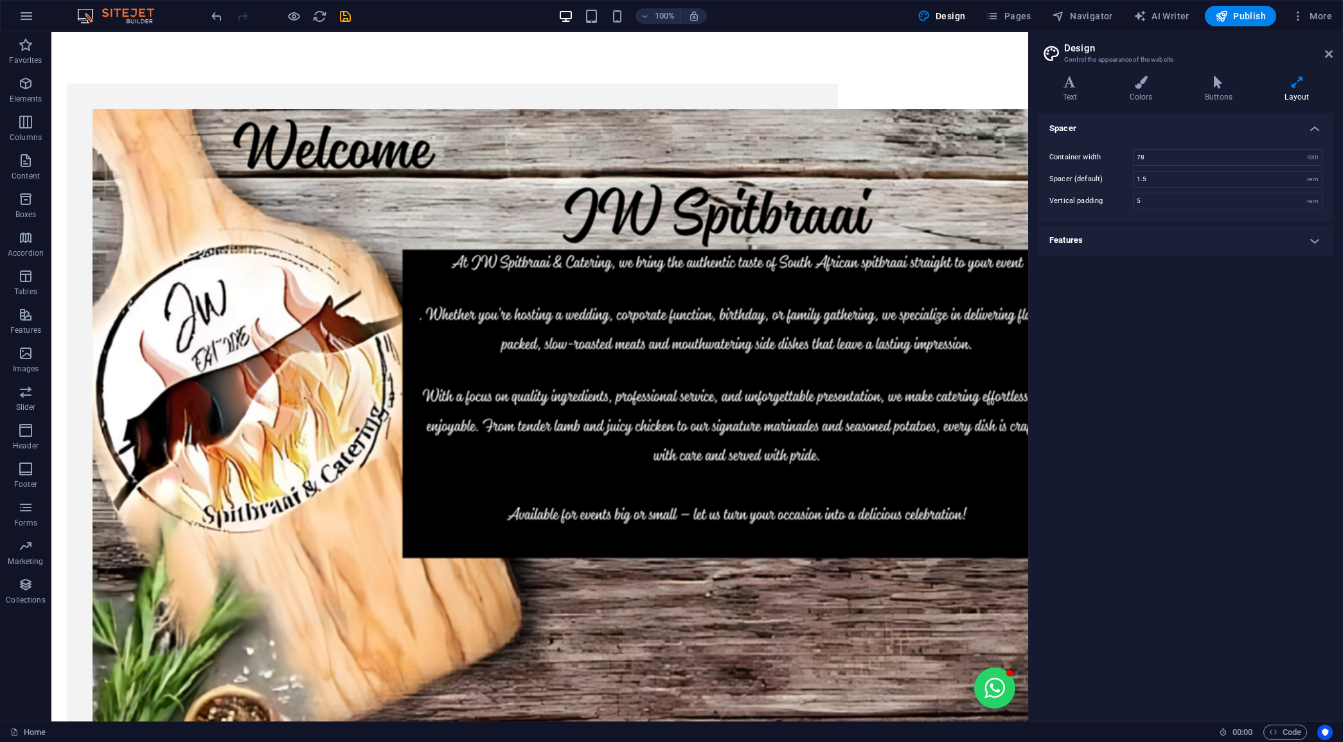
click at [125, 17] on img at bounding box center [122, 15] width 96 height 15
click at [1024, 14] on span "Pages" at bounding box center [1008, 16] width 45 height 13
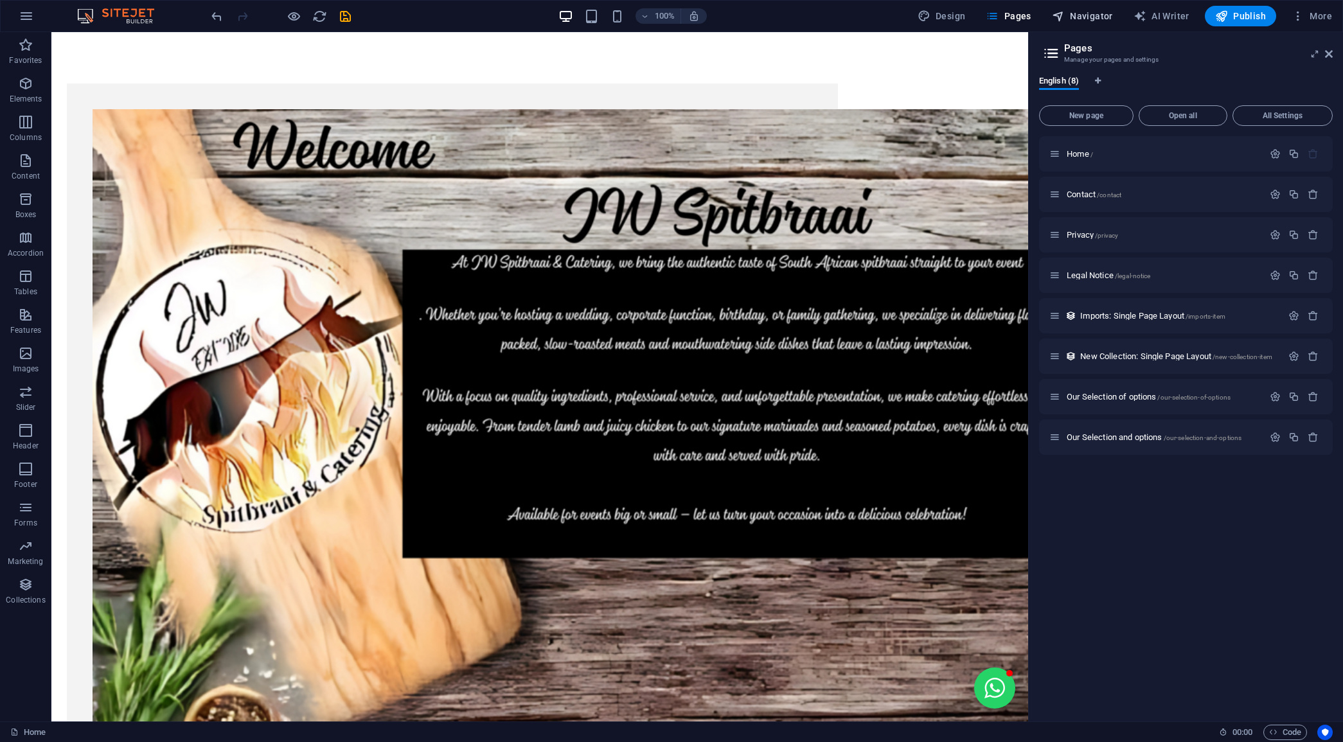
click at [1105, 10] on span "Navigator" at bounding box center [1082, 16] width 61 height 13
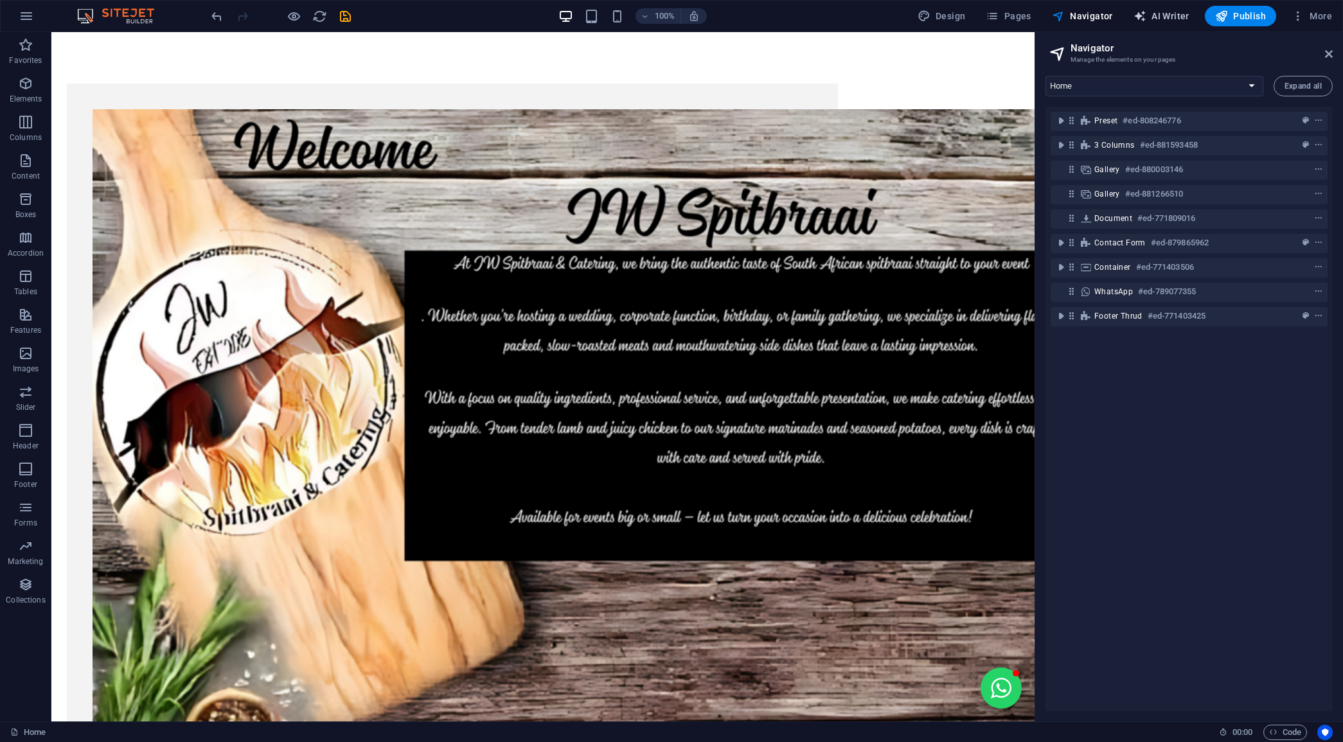
click at [1151, 8] on button "AI Writer" at bounding box center [1162, 16] width 66 height 21
select select "English"
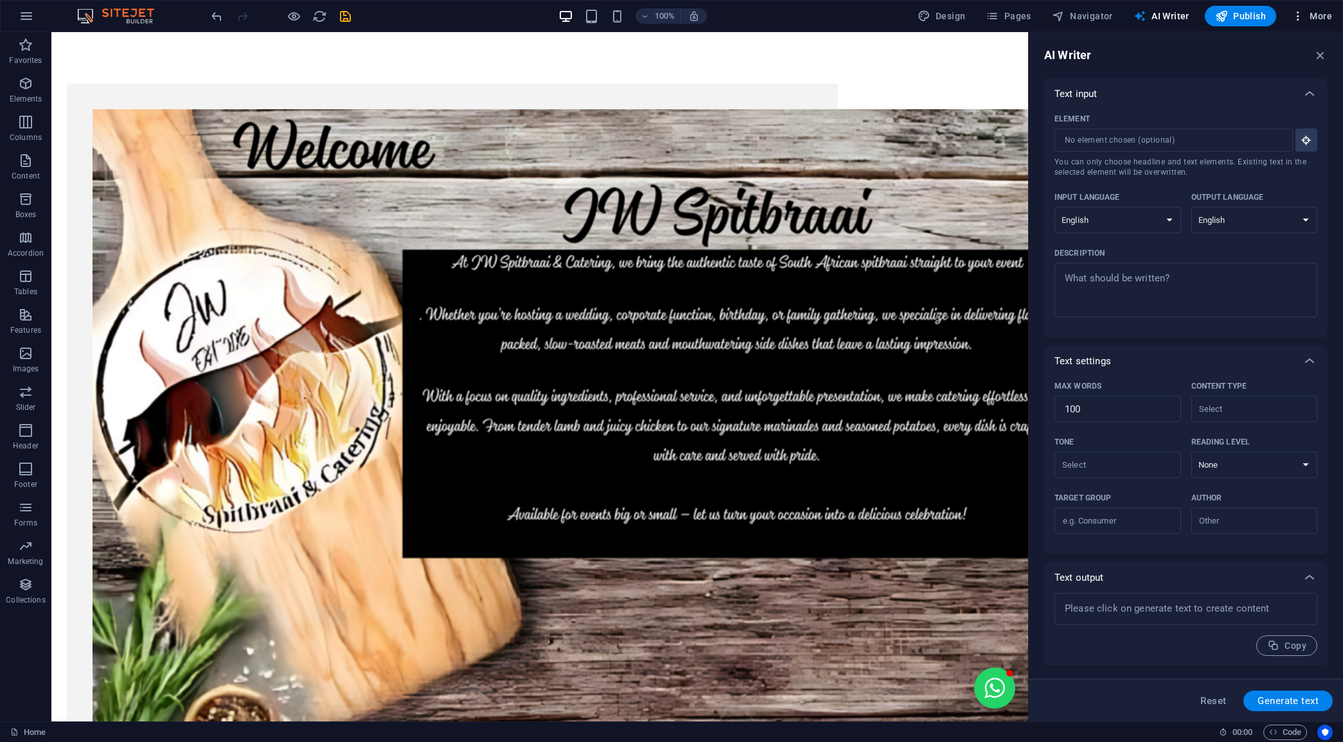
click at [1316, 13] on span "More" at bounding box center [1312, 16] width 40 height 13
click at [1258, 75] on h6 "SEO Settings" at bounding box center [1285, 80] width 76 height 15
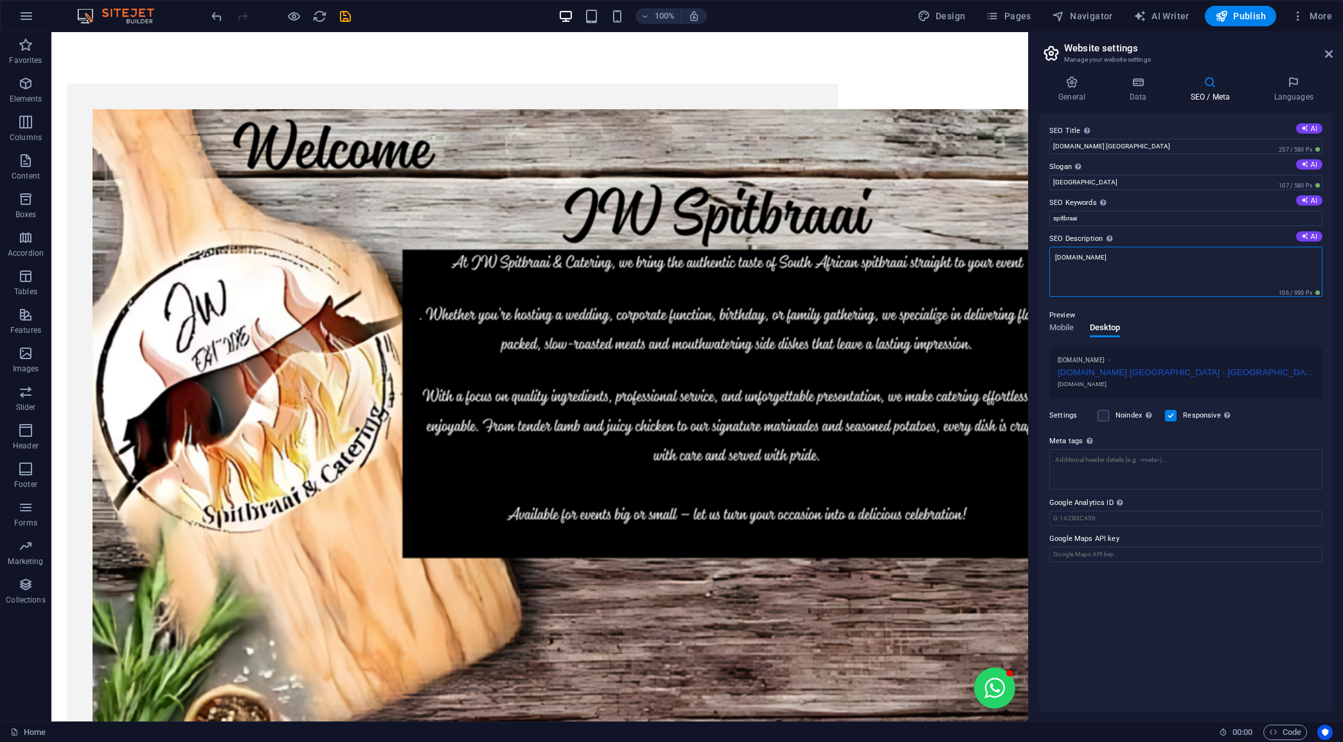
click at [1127, 261] on textarea "[DOMAIN_NAME]" at bounding box center [1186, 272] width 273 height 50
type textarea "jwspitbraai.co.za Cape Town"
click at [1203, 81] on icon at bounding box center [1210, 82] width 78 height 13
click at [1211, 85] on icon at bounding box center [1210, 82] width 78 height 13
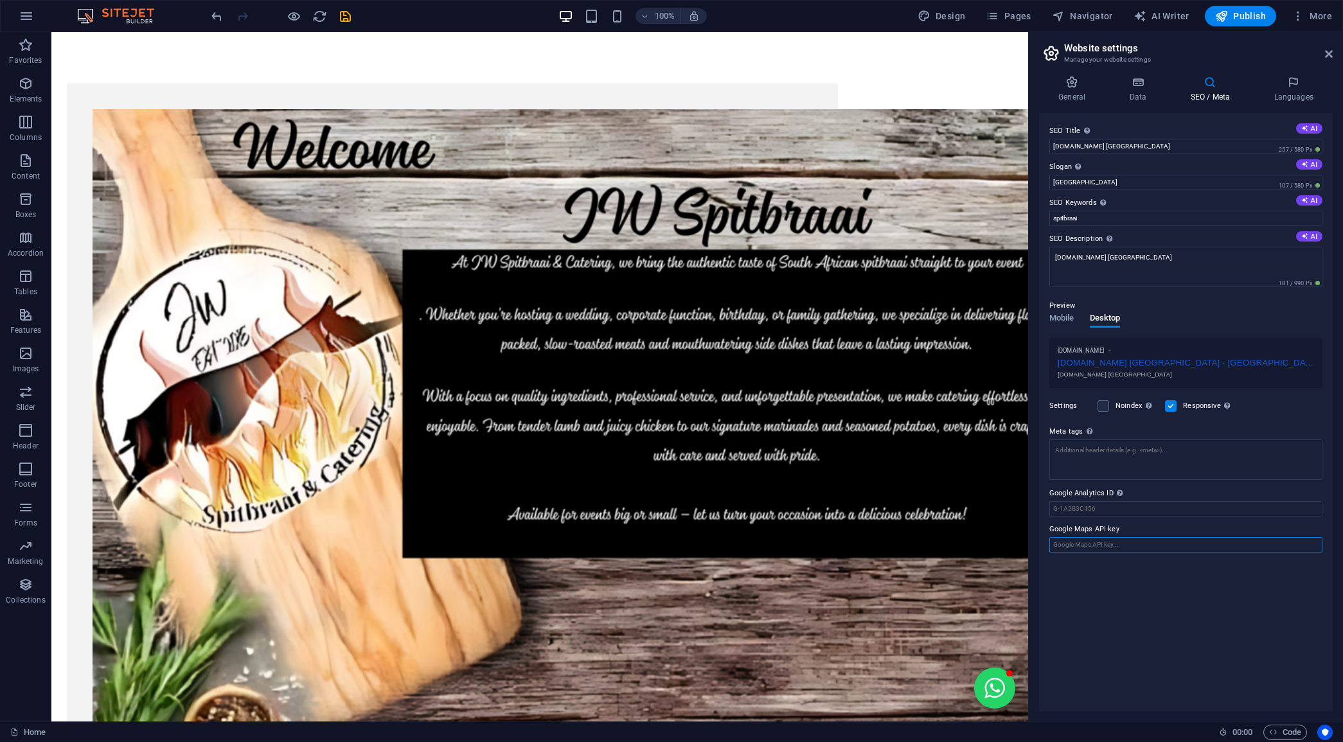
click at [1116, 547] on input "Google Maps API key" at bounding box center [1186, 544] width 273 height 15
click at [1132, 76] on icon at bounding box center [1138, 82] width 56 height 13
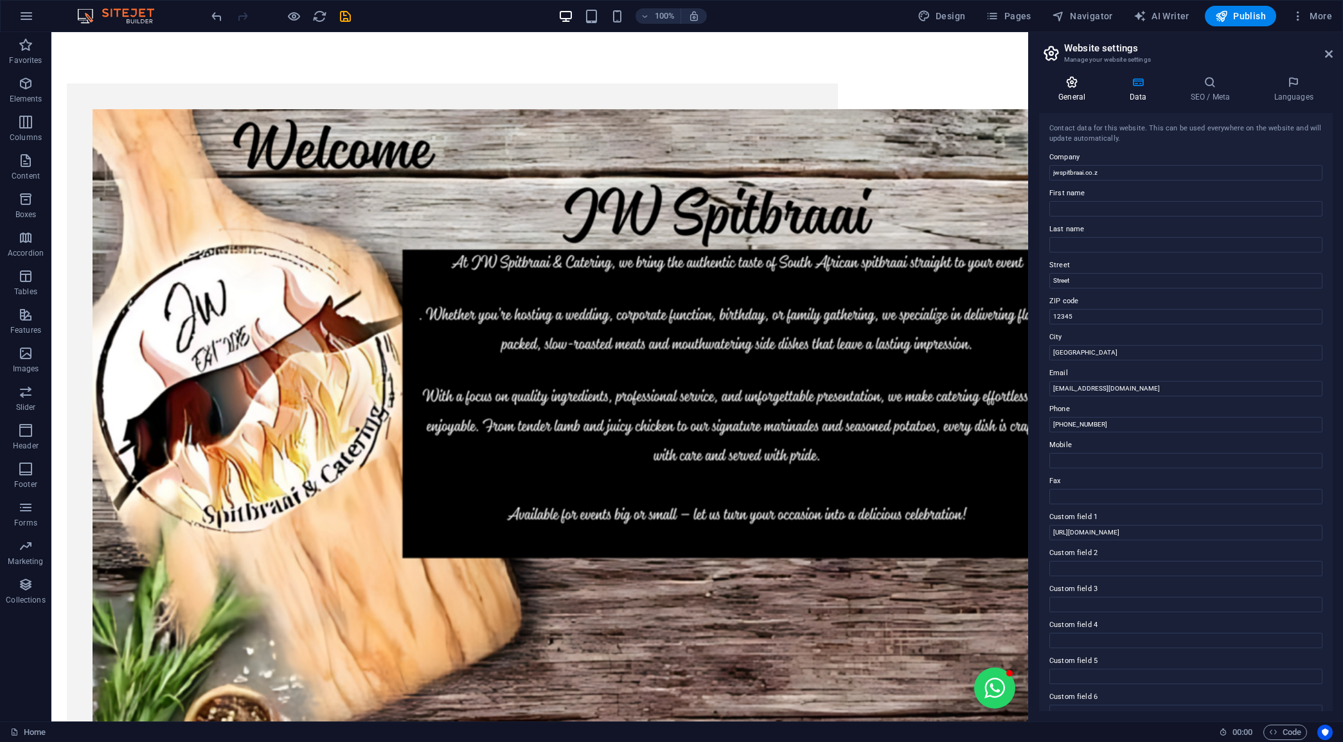
click at [1064, 85] on icon at bounding box center [1072, 82] width 66 height 13
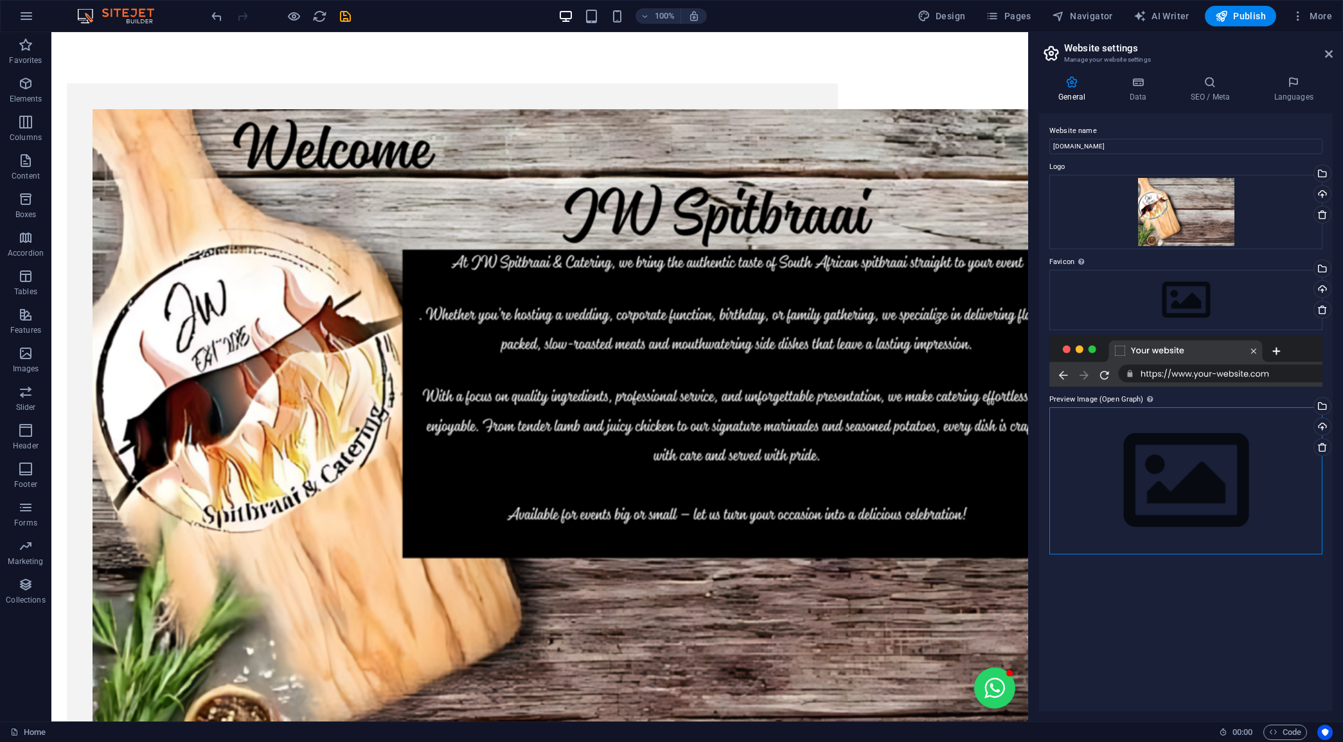
click at [1132, 447] on div "Drag files here, click to choose files or select files from Files or our free s…" at bounding box center [1186, 480] width 273 height 147
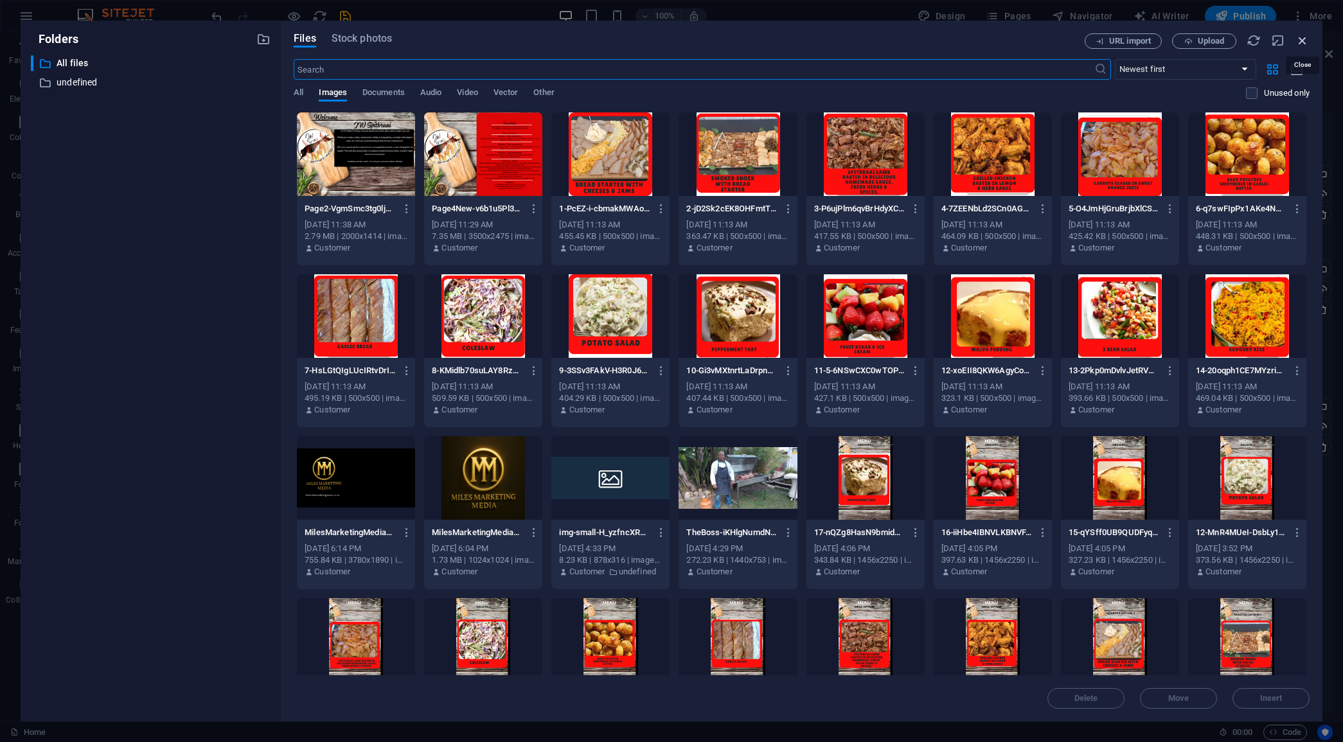
click at [1305, 40] on icon "button" at bounding box center [1303, 40] width 14 height 14
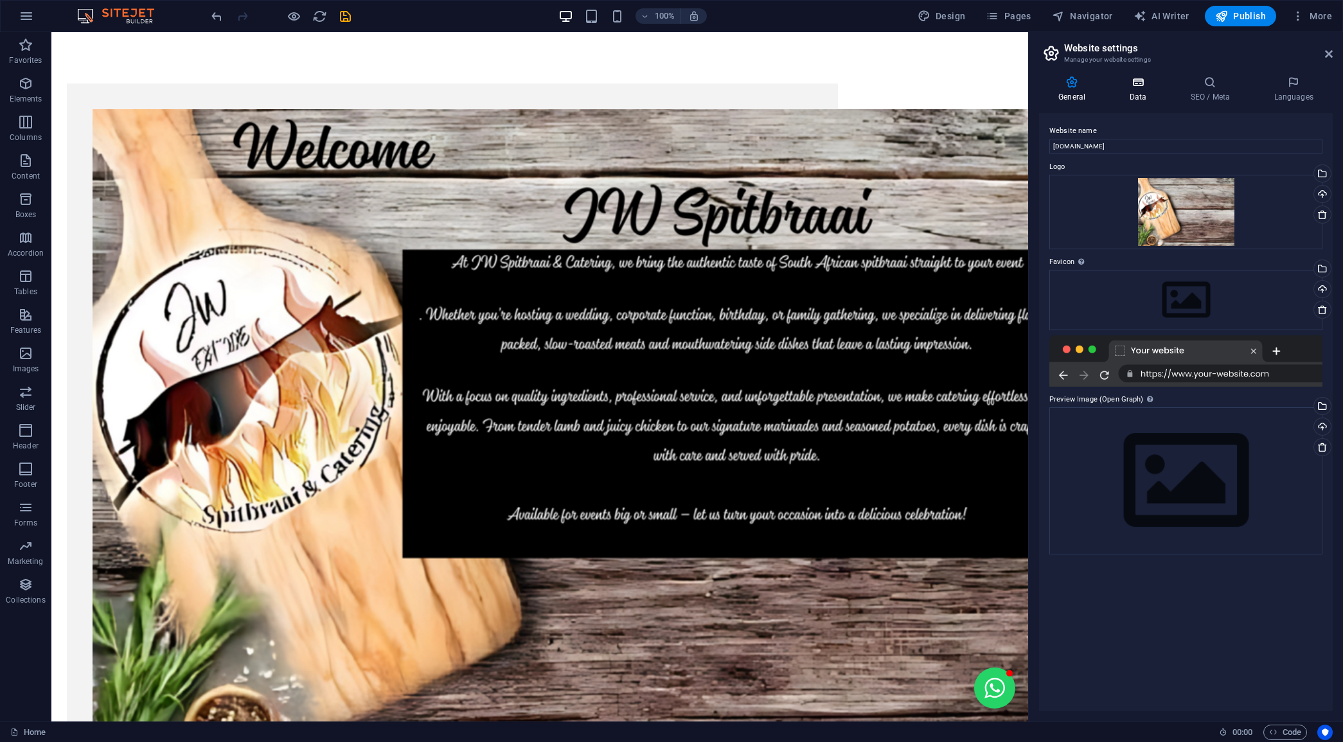
click at [1143, 82] on icon at bounding box center [1138, 82] width 56 height 13
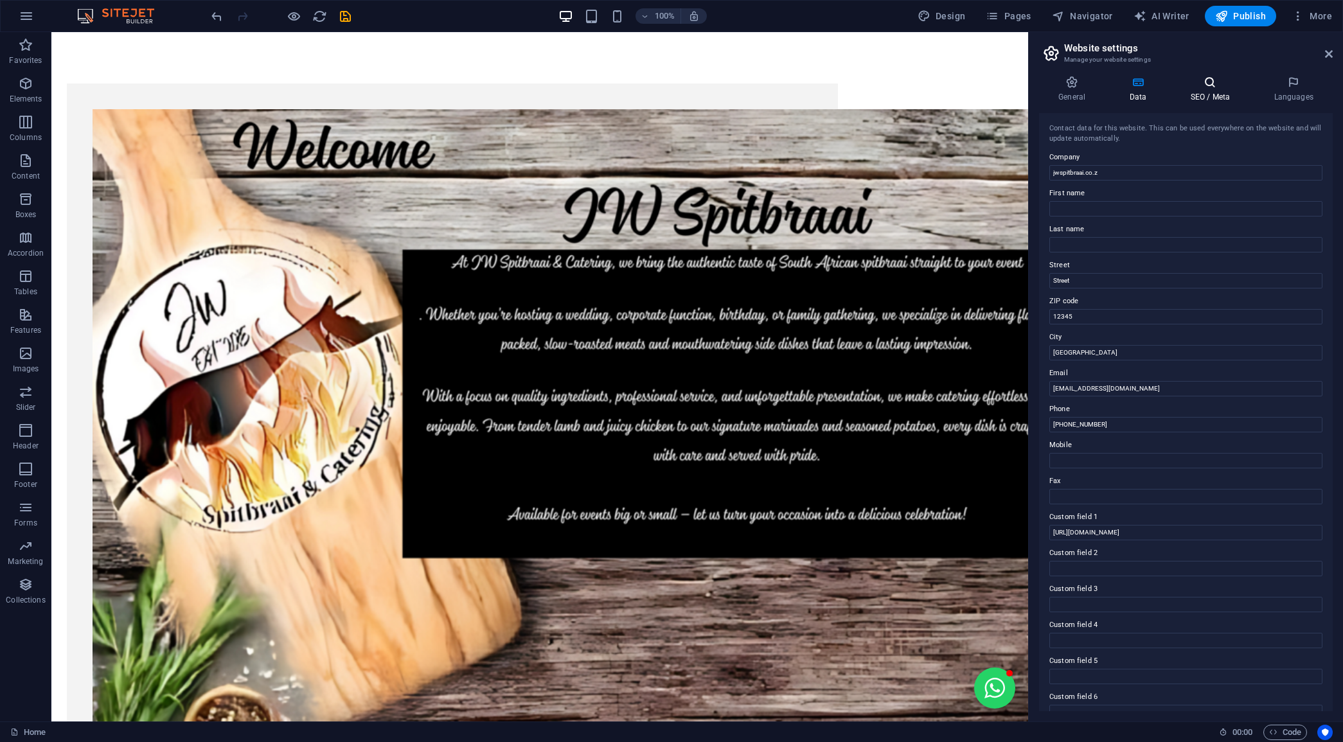
click at [1196, 96] on h4 "SEO / Meta" at bounding box center [1213, 89] width 84 height 27
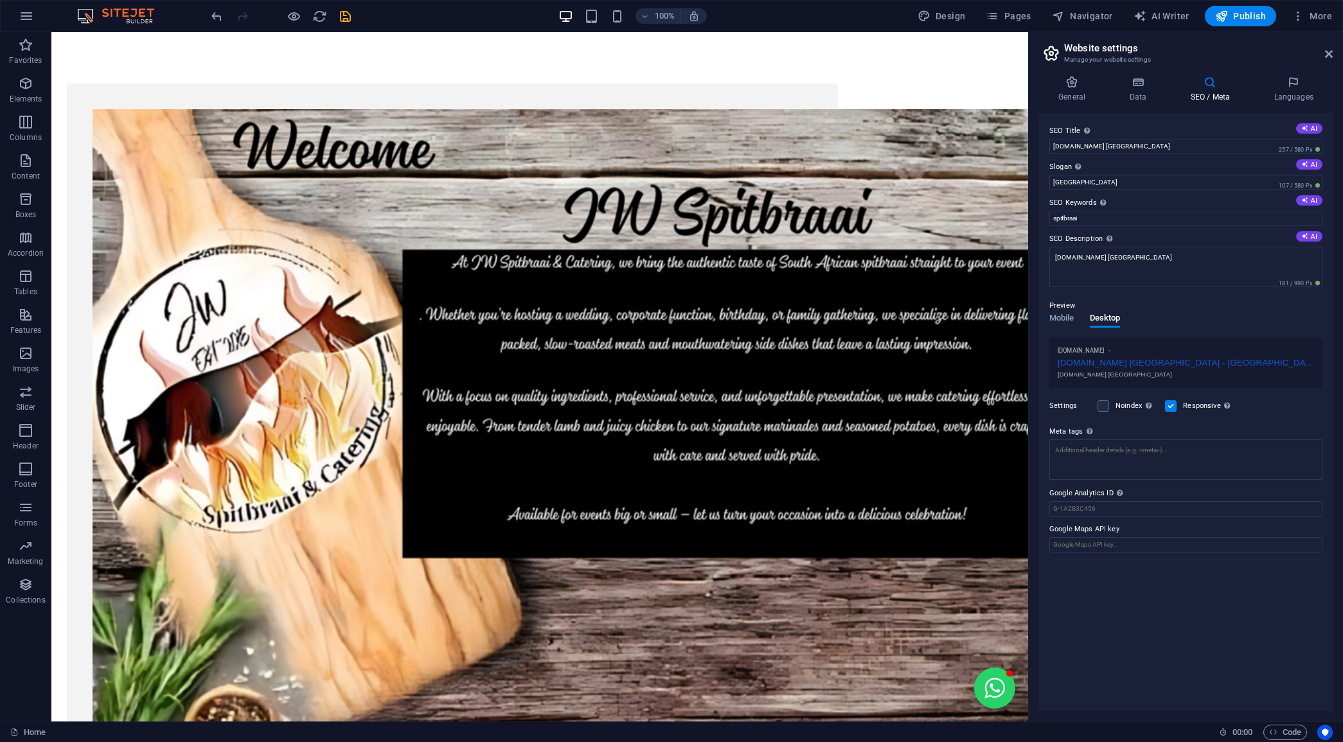
click at [1161, 363] on div "[DOMAIN_NAME] [GEOGRAPHIC_DATA] - [GEOGRAPHIC_DATA]" at bounding box center [1186, 361] width 256 height 13
click at [1204, 355] on div "[DOMAIN_NAME] [GEOGRAPHIC_DATA] - [GEOGRAPHIC_DATA]" at bounding box center [1186, 361] width 256 height 13
click at [1193, 360] on div "[DOMAIN_NAME] [GEOGRAPHIC_DATA] - [GEOGRAPHIC_DATA]" at bounding box center [1186, 361] width 256 height 13
click at [1174, 361] on div "[DOMAIN_NAME] [GEOGRAPHIC_DATA] - [GEOGRAPHIC_DATA]" at bounding box center [1186, 361] width 256 height 13
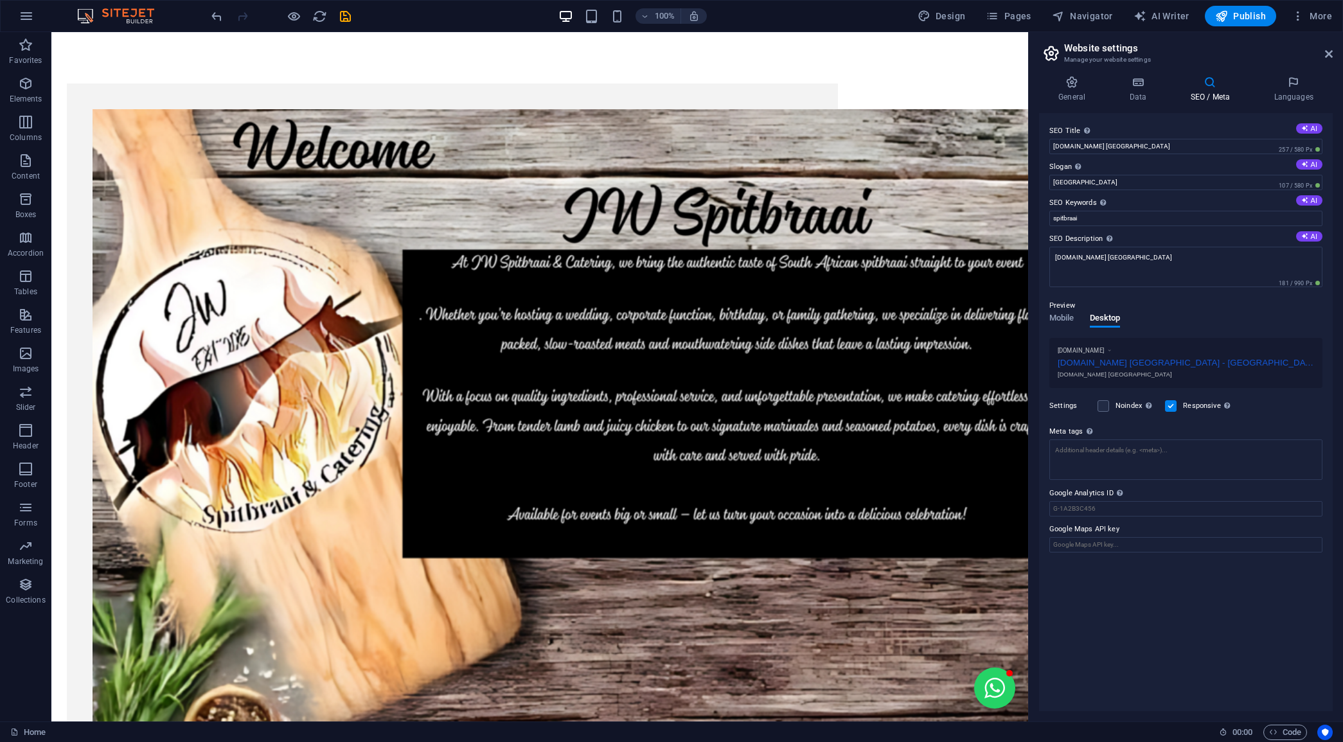
click at [1174, 361] on div "[DOMAIN_NAME] [GEOGRAPHIC_DATA] - [GEOGRAPHIC_DATA]" at bounding box center [1186, 361] width 256 height 13
click at [1113, 259] on textarea "jwspitbraai.co.za Cape Town" at bounding box center [1186, 272] width 273 height 50
click at [1060, 255] on textarea "jwspitbraai.co.za Cape Town" at bounding box center [1186, 272] width 273 height 50
click at [1125, 370] on div "www.example.com jwspitbraai.co.za Cape Town - Cape Town jwspitbraai.co.za Cape …" at bounding box center [1186, 373] width 273 height 50
click at [1101, 346] on div "www.example.com" at bounding box center [1186, 350] width 256 height 8
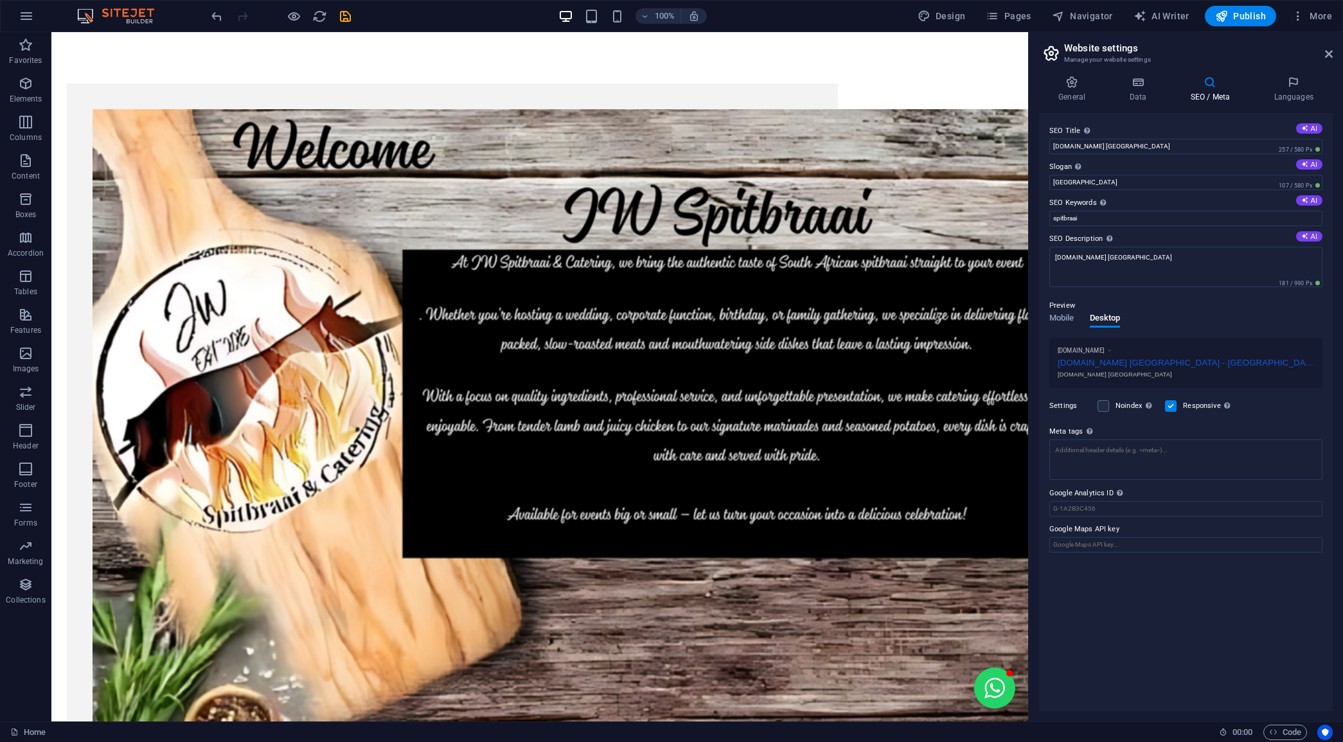
click at [1111, 352] on div "www.example.com" at bounding box center [1186, 350] width 256 height 8
click at [1109, 363] on div "[DOMAIN_NAME] [GEOGRAPHIC_DATA] - [GEOGRAPHIC_DATA]" at bounding box center [1186, 361] width 256 height 13
click at [1208, 367] on div "[DOMAIN_NAME] [GEOGRAPHIC_DATA] - [GEOGRAPHIC_DATA]" at bounding box center [1186, 361] width 256 height 13
click at [1208, 364] on div "[DOMAIN_NAME] [GEOGRAPHIC_DATA] - [GEOGRAPHIC_DATA]" at bounding box center [1186, 361] width 256 height 13
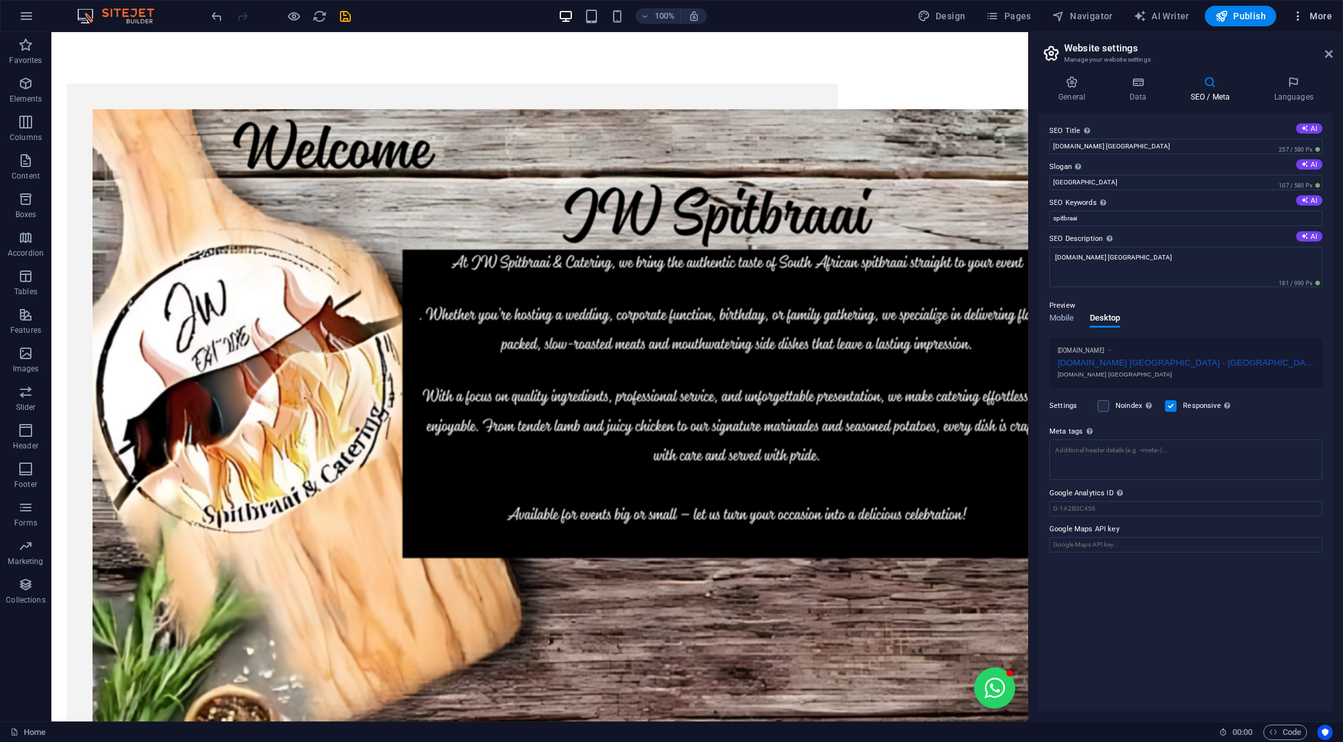
click at [1312, 10] on span "More" at bounding box center [1312, 16] width 40 height 13
click at [1276, 354] on h6 "Data" at bounding box center [1285, 357] width 76 height 15
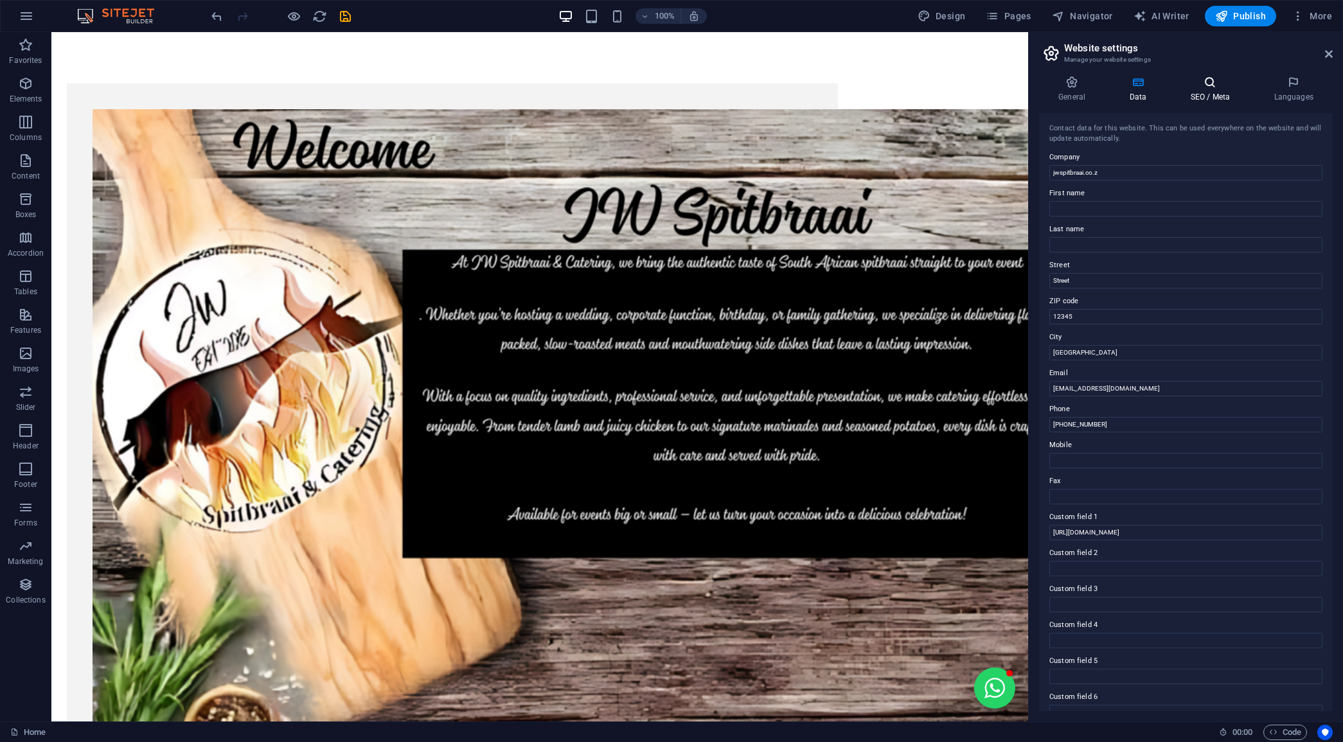
click at [1203, 88] on icon at bounding box center [1210, 82] width 78 height 13
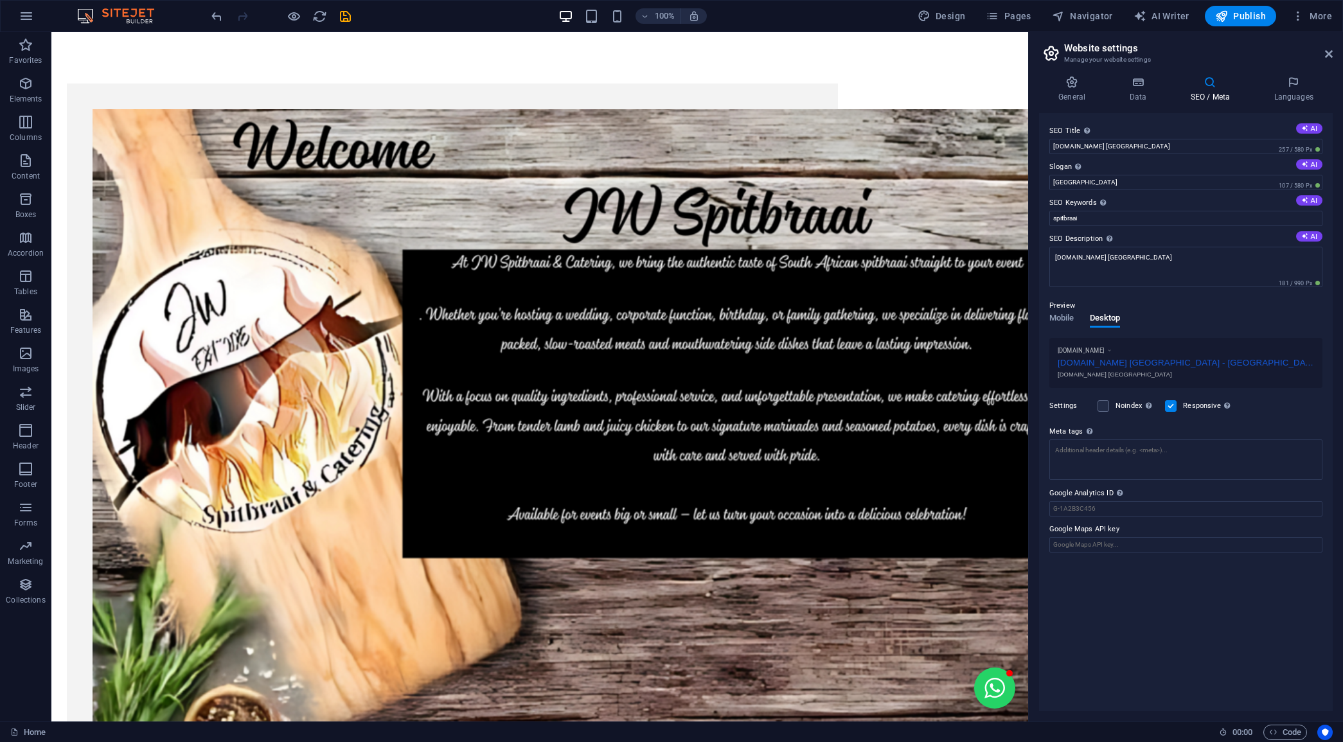
click at [855, 17] on div "100% Design Pages Navigator AI Writer Publish More" at bounding box center [773, 16] width 1129 height 21
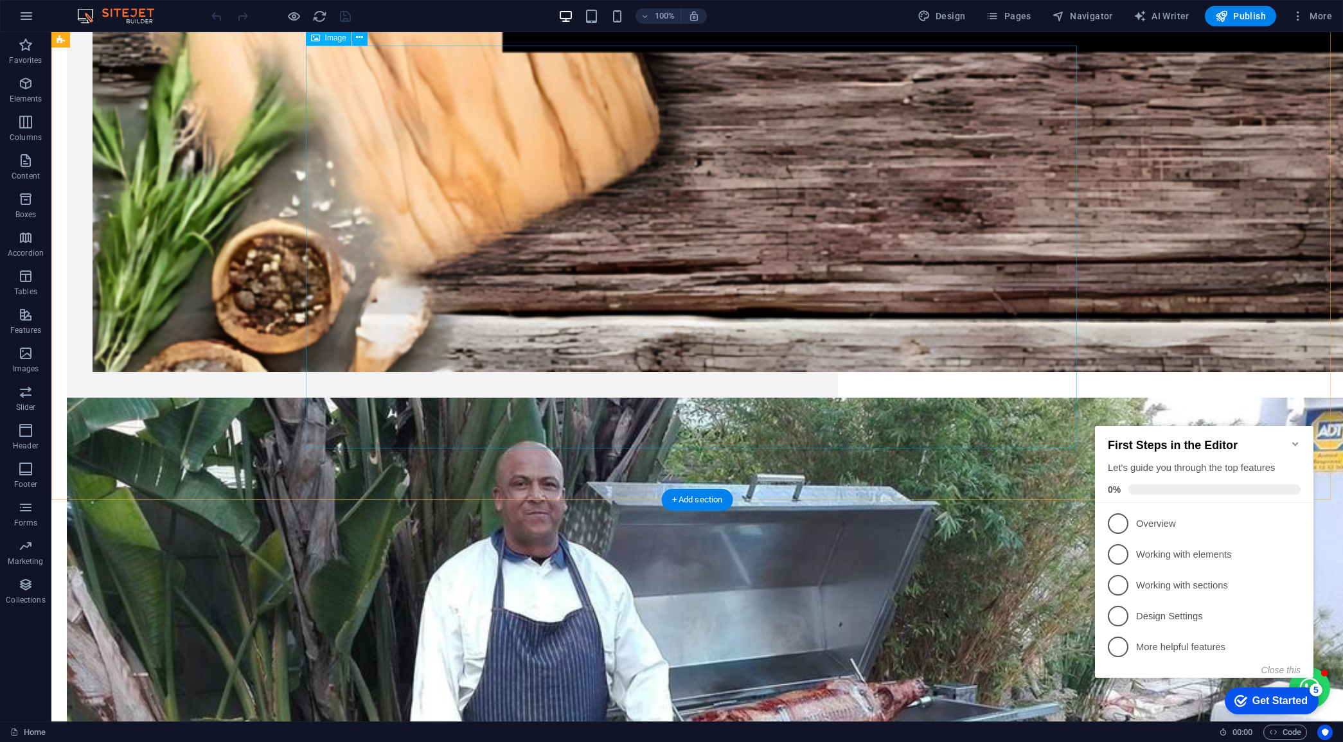
scroll to position [803, 0]
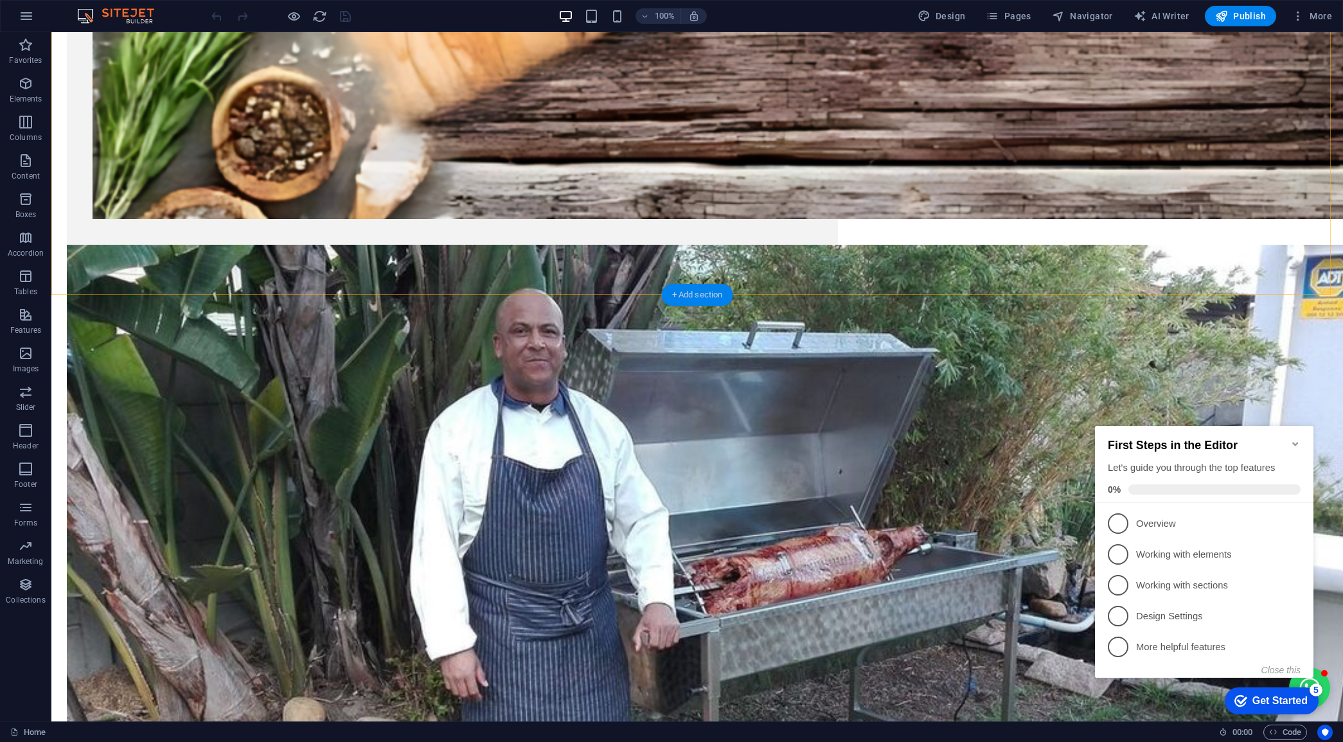
click at [692, 297] on div "+ Add section" at bounding box center [697, 295] width 71 height 22
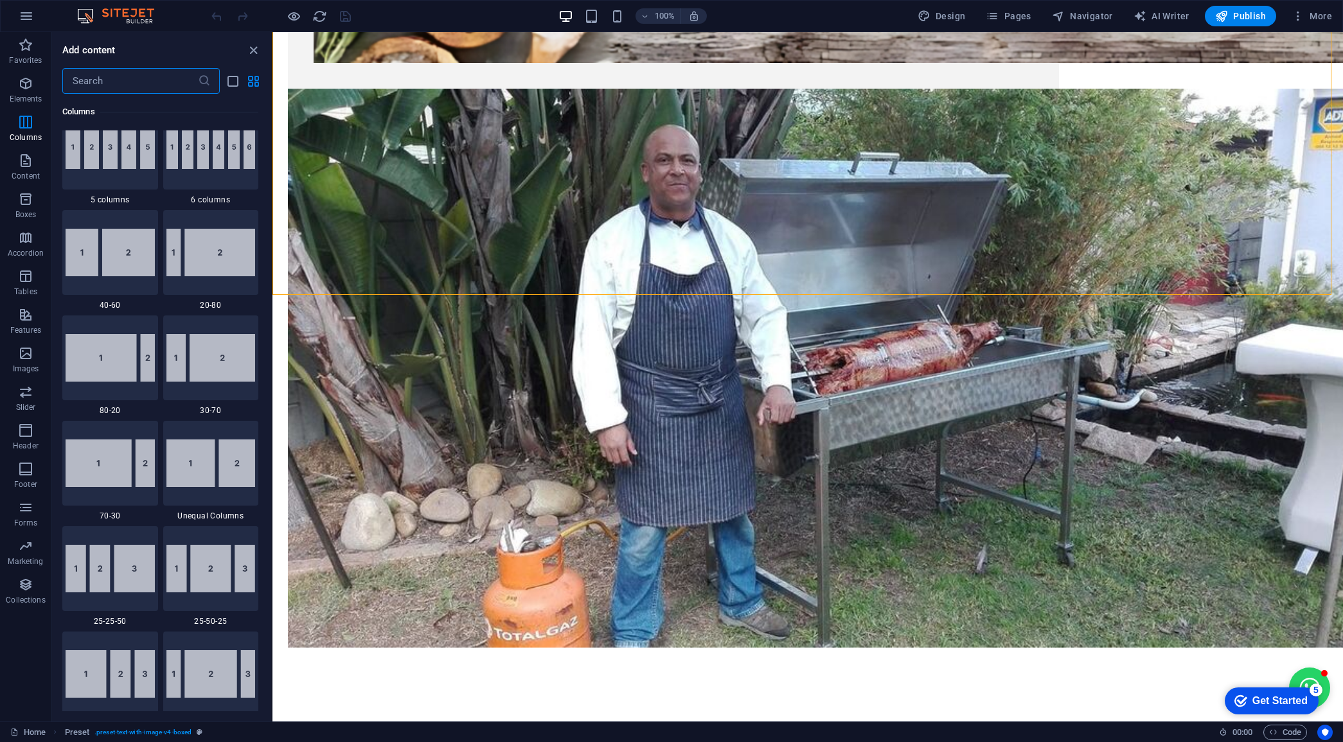
scroll to position [801, 0]
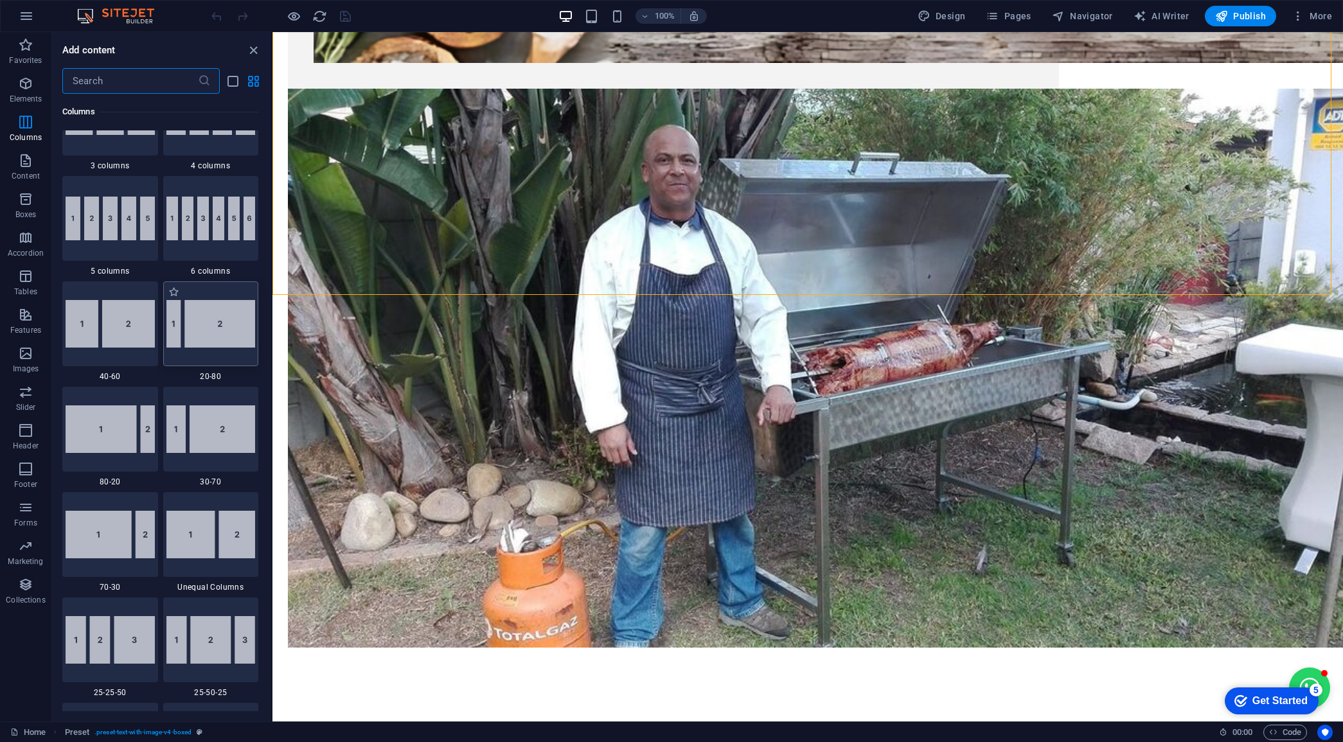
click at [209, 331] on img at bounding box center [210, 324] width 89 height 48
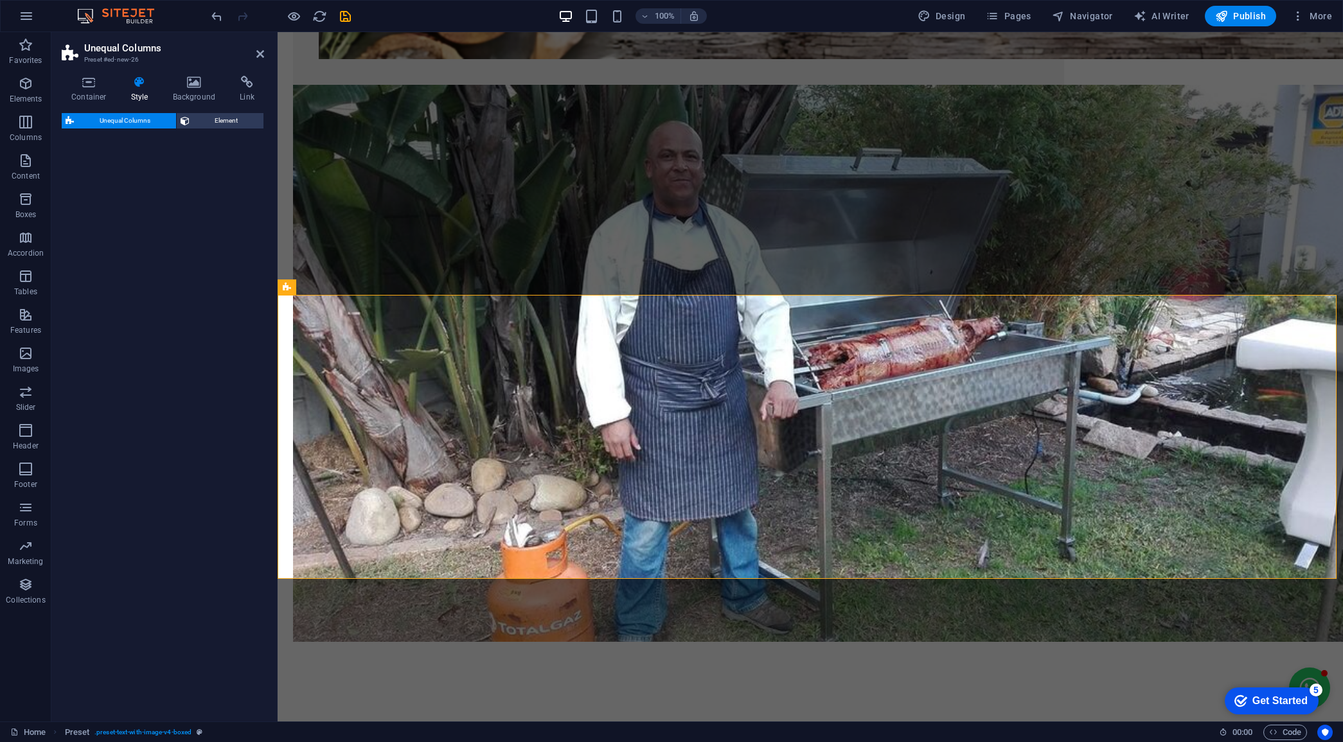
select select "%"
select select "rem"
select select "preset-unequal-columns-v2-2-20-80"
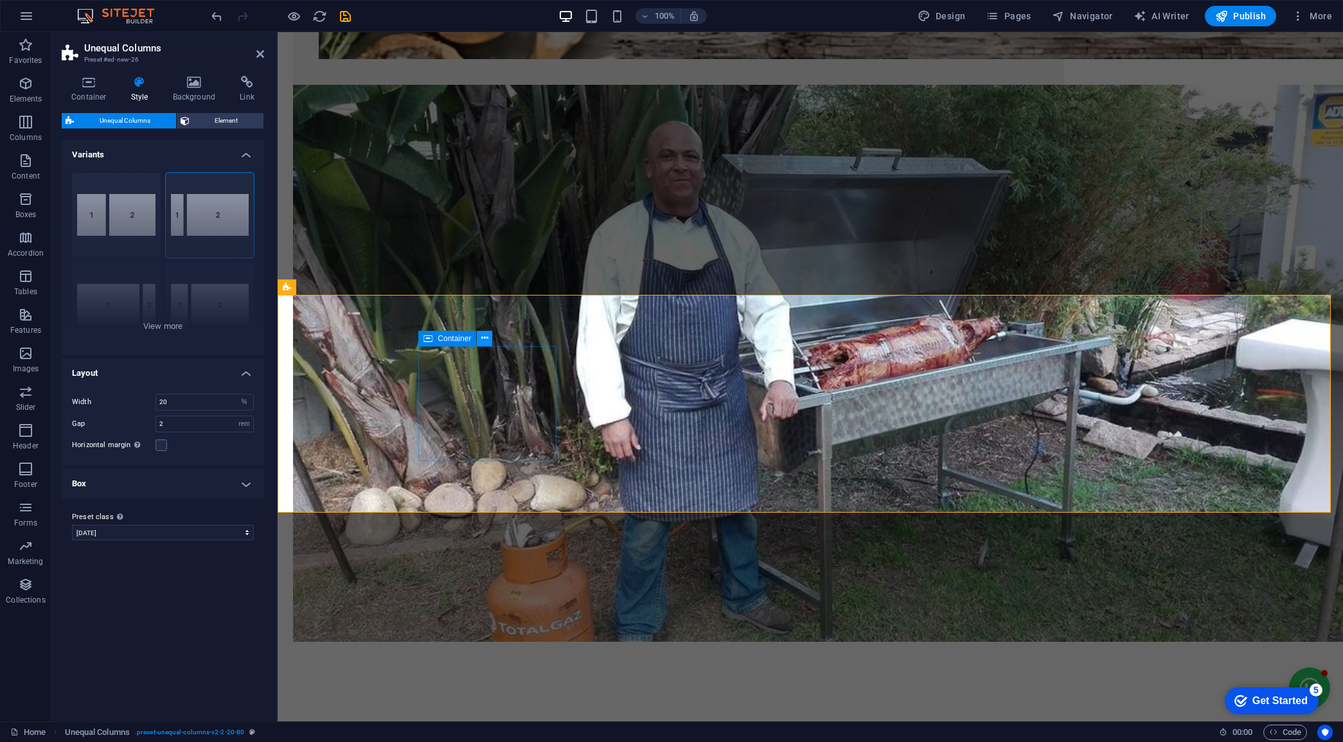
click at [483, 333] on icon at bounding box center [484, 338] width 7 height 13
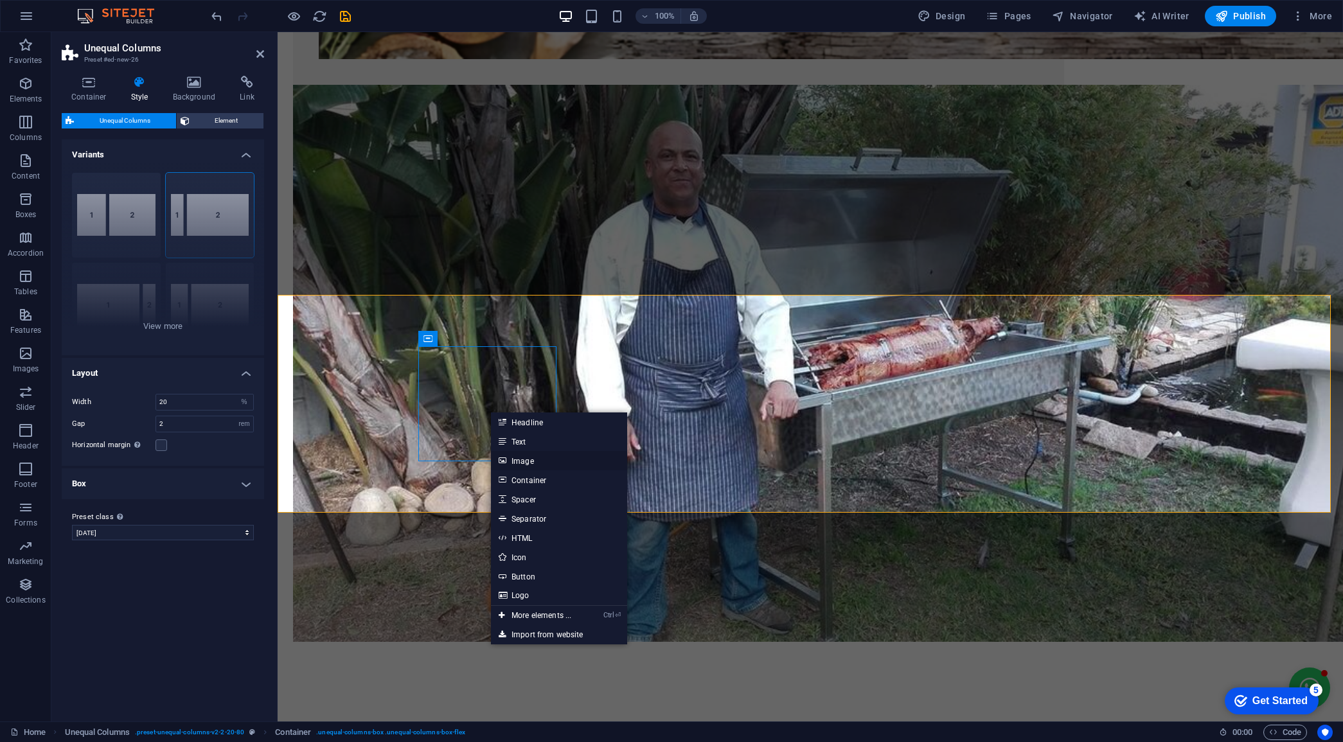
click at [523, 454] on link "Image" at bounding box center [559, 460] width 136 height 19
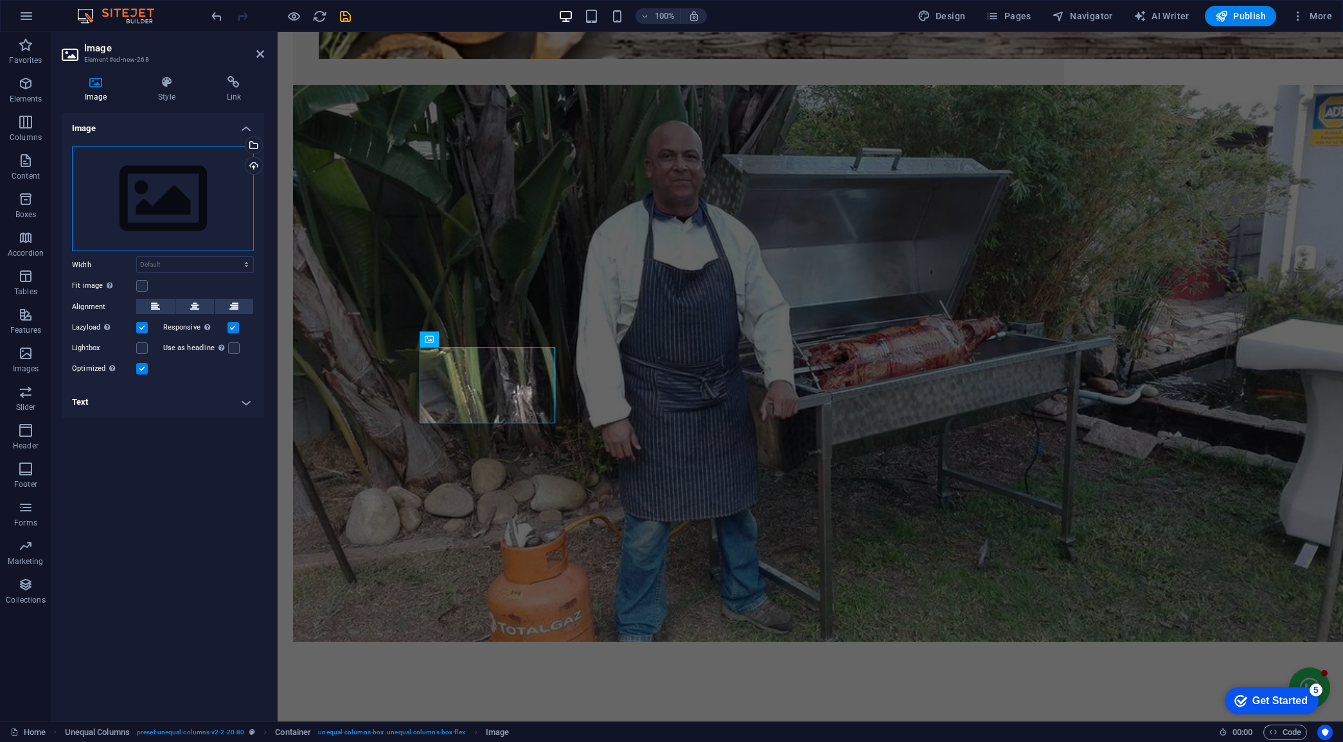
click at [159, 181] on div "Drag files here, click to choose files or select files from Files or our free s…" at bounding box center [163, 199] width 182 height 105
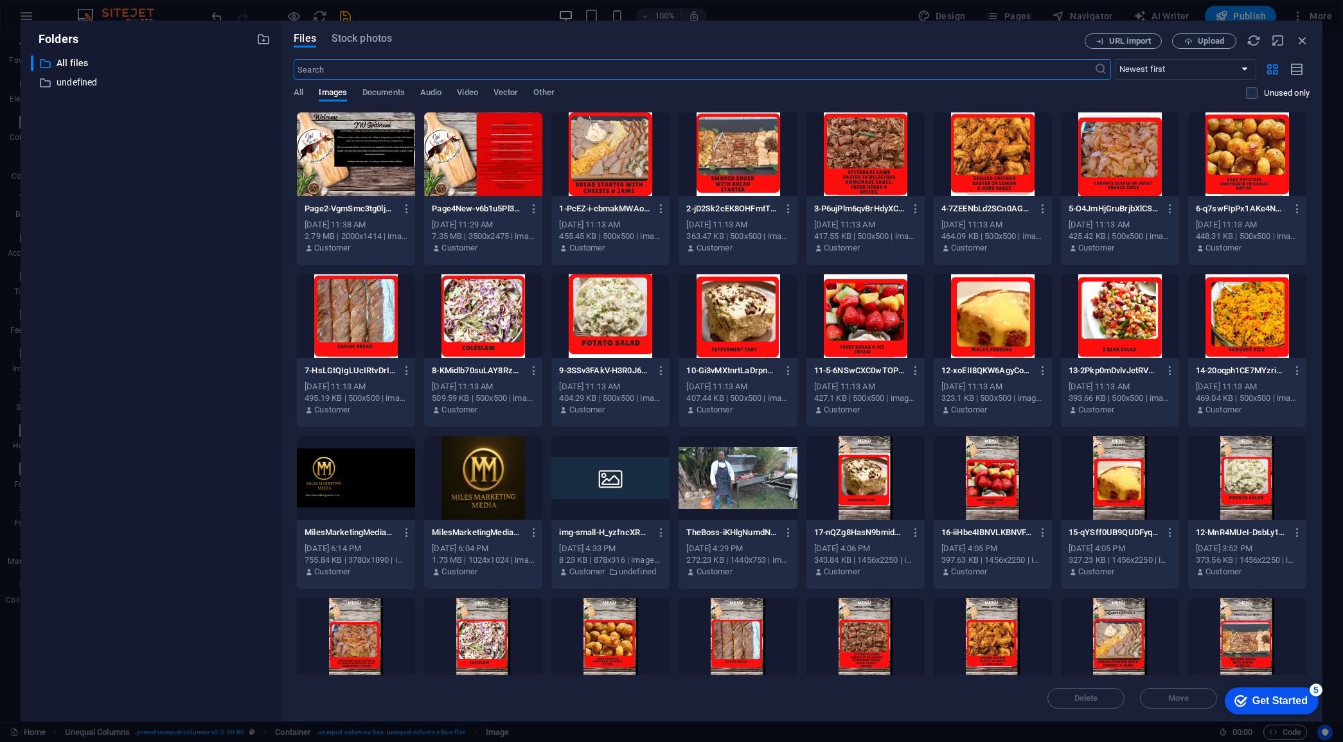
scroll to position [757, 0]
click at [479, 159] on div at bounding box center [483, 154] width 118 height 84
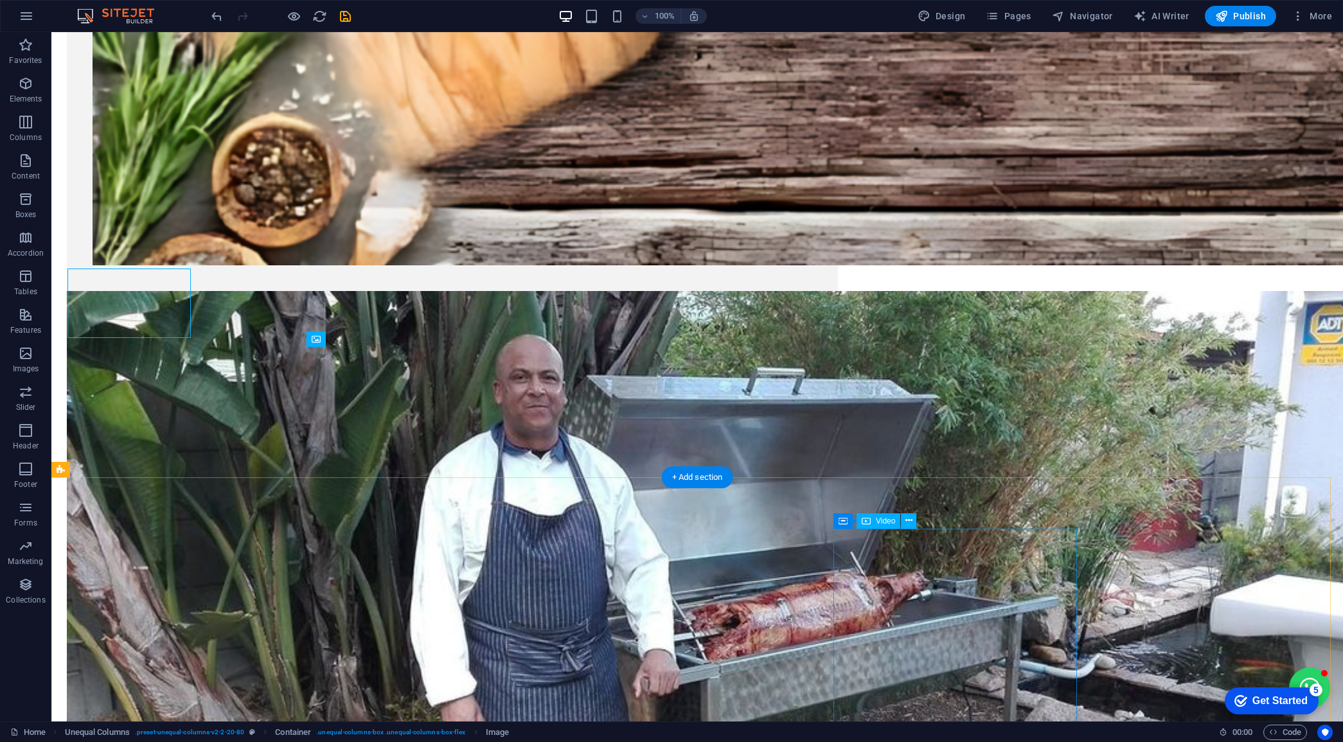
scroll to position [803, 0]
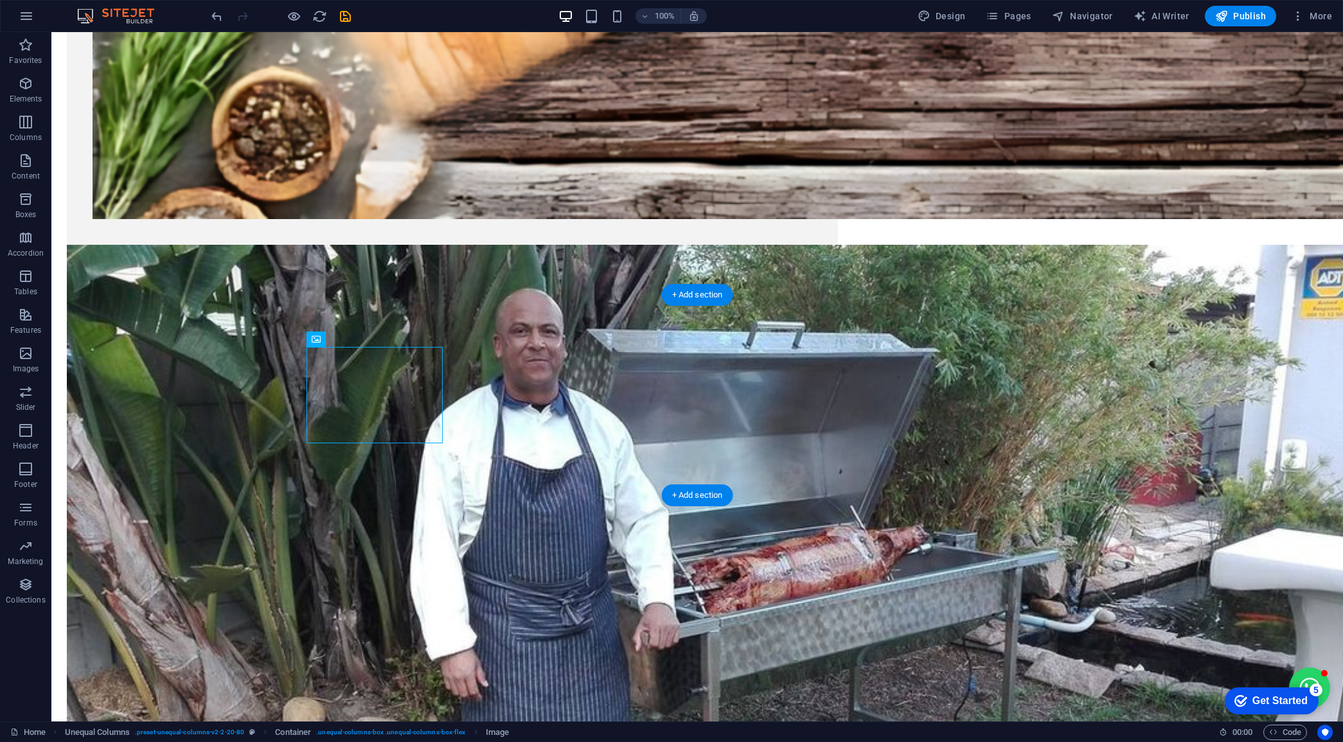
drag, startPoint x: 398, startPoint y: 382, endPoint x: 567, endPoint y: 371, distance: 168.8
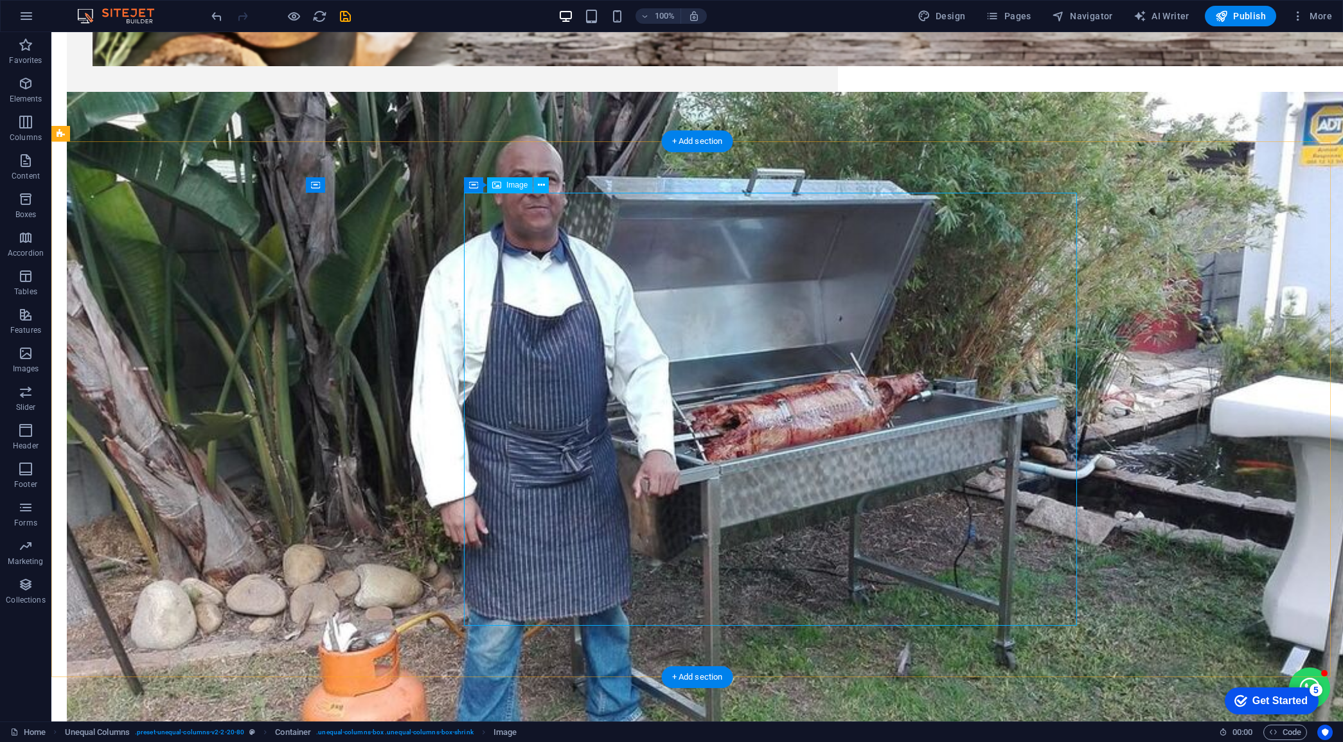
scroll to position [964, 0]
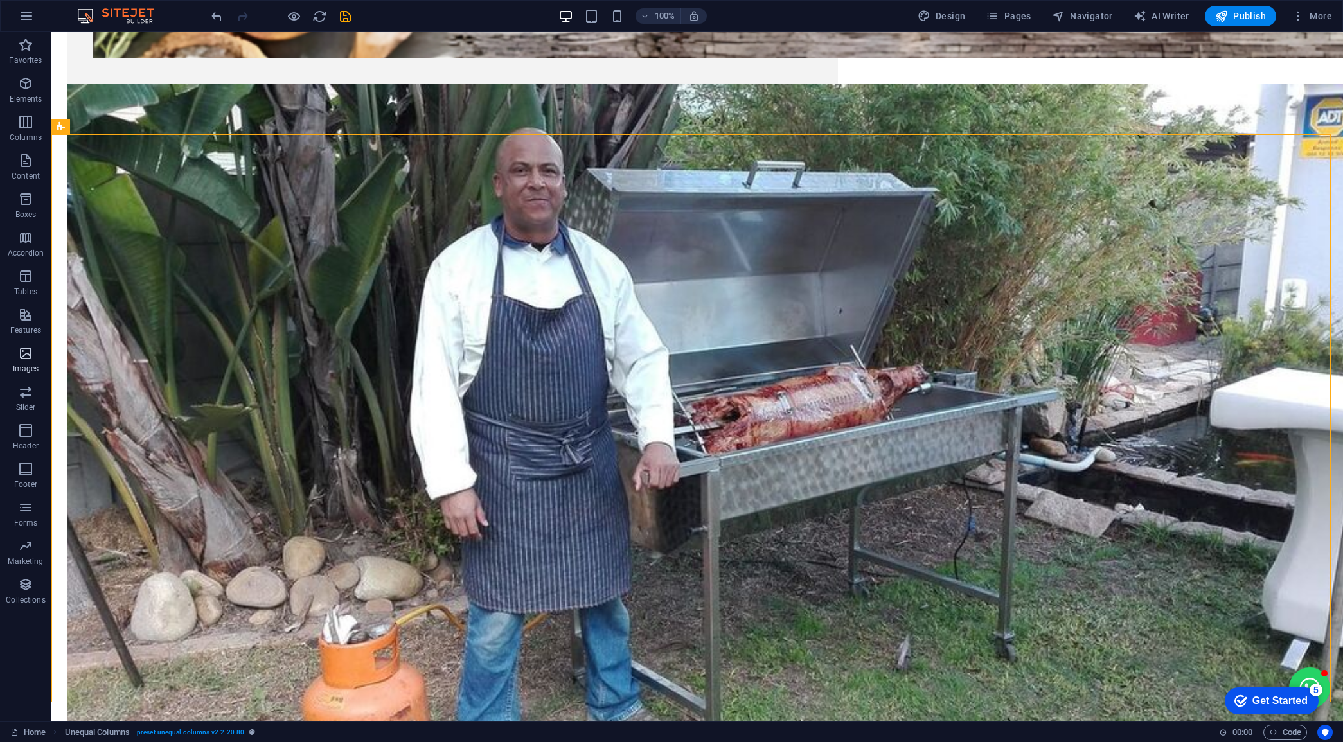
click at [19, 344] on button "Images" at bounding box center [25, 360] width 51 height 39
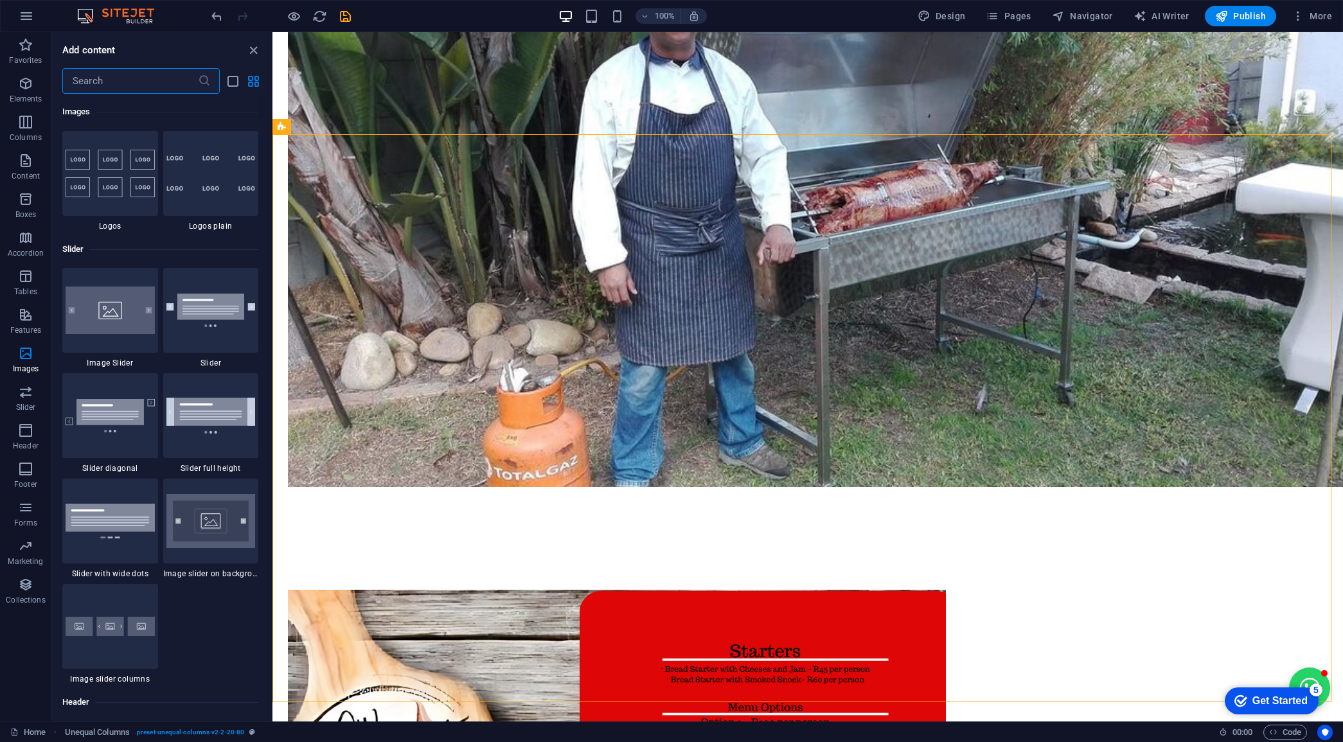
scroll to position [7158, 0]
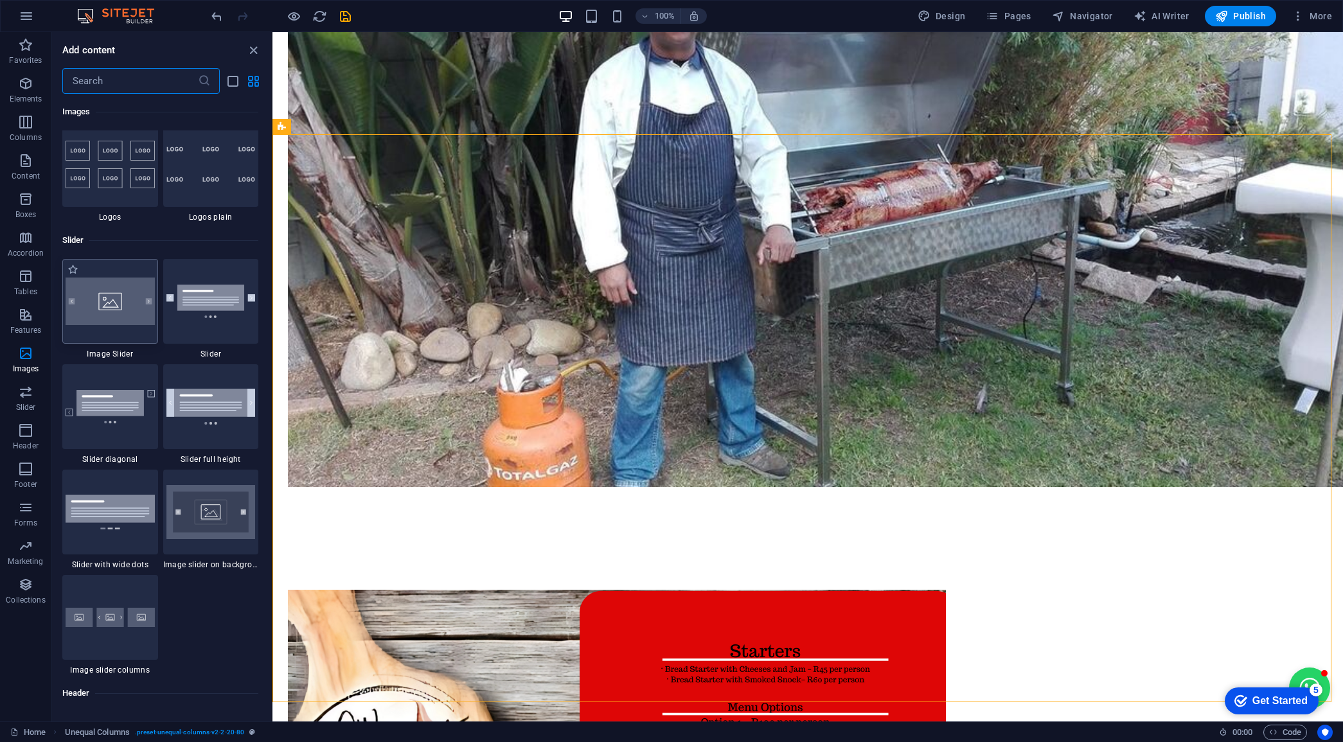
click at [109, 307] on img at bounding box center [110, 302] width 89 height 48
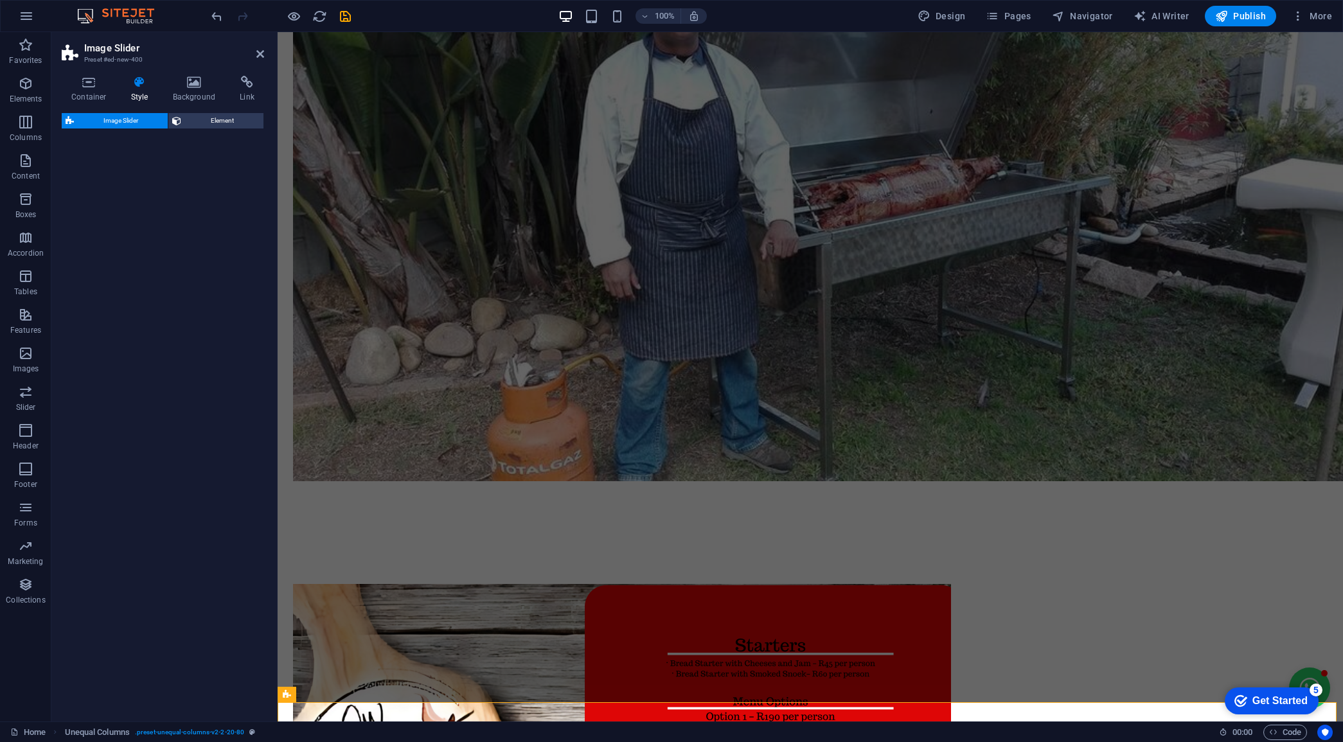
select select "rem"
click at [95, 91] on h4 "Container" at bounding box center [92, 89] width 60 height 27
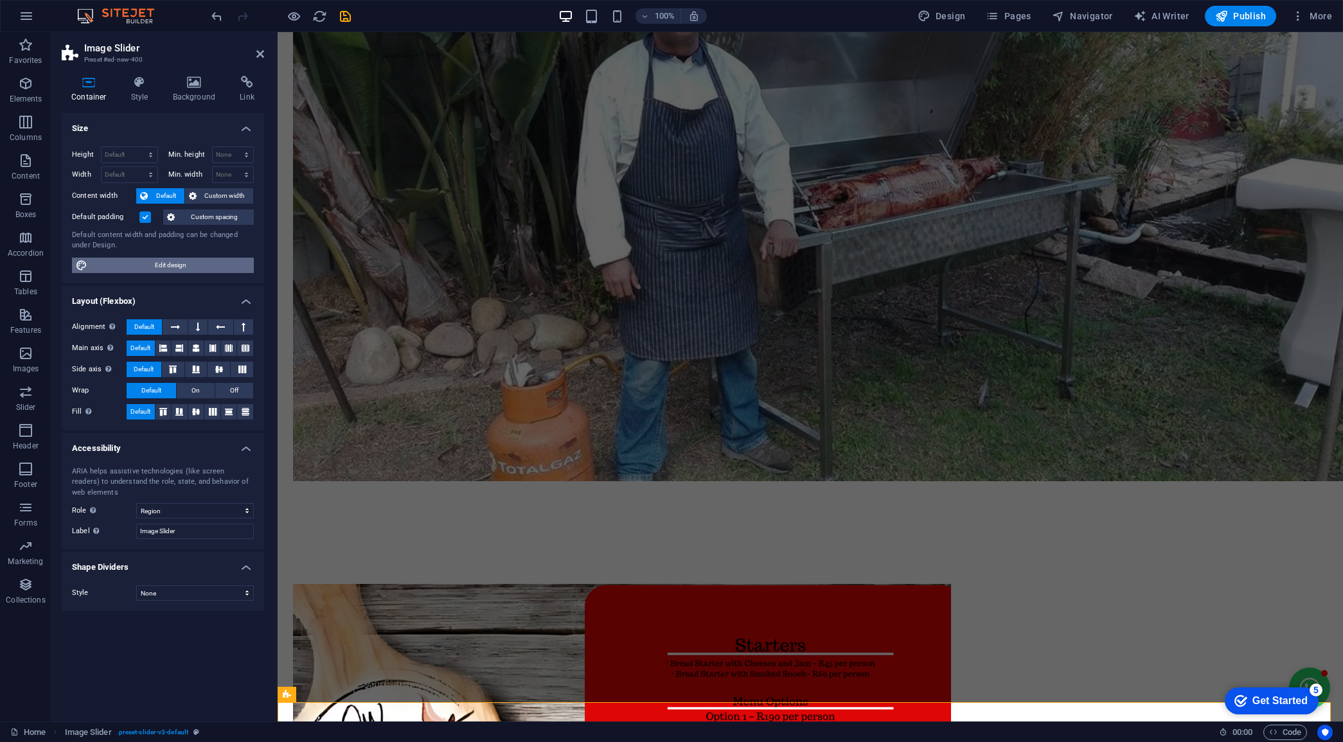
click at [169, 265] on span "Edit design" at bounding box center [170, 265] width 159 height 15
select select "rem"
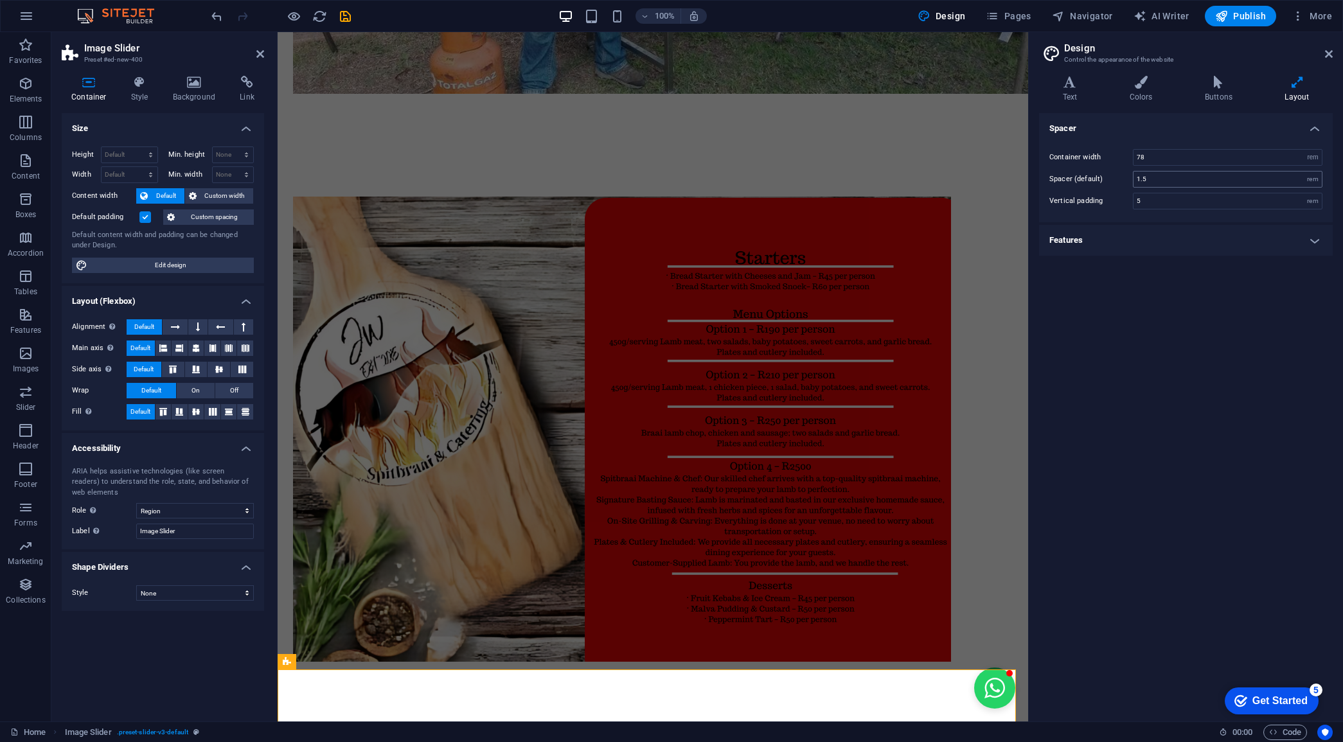
scroll to position [918, 0]
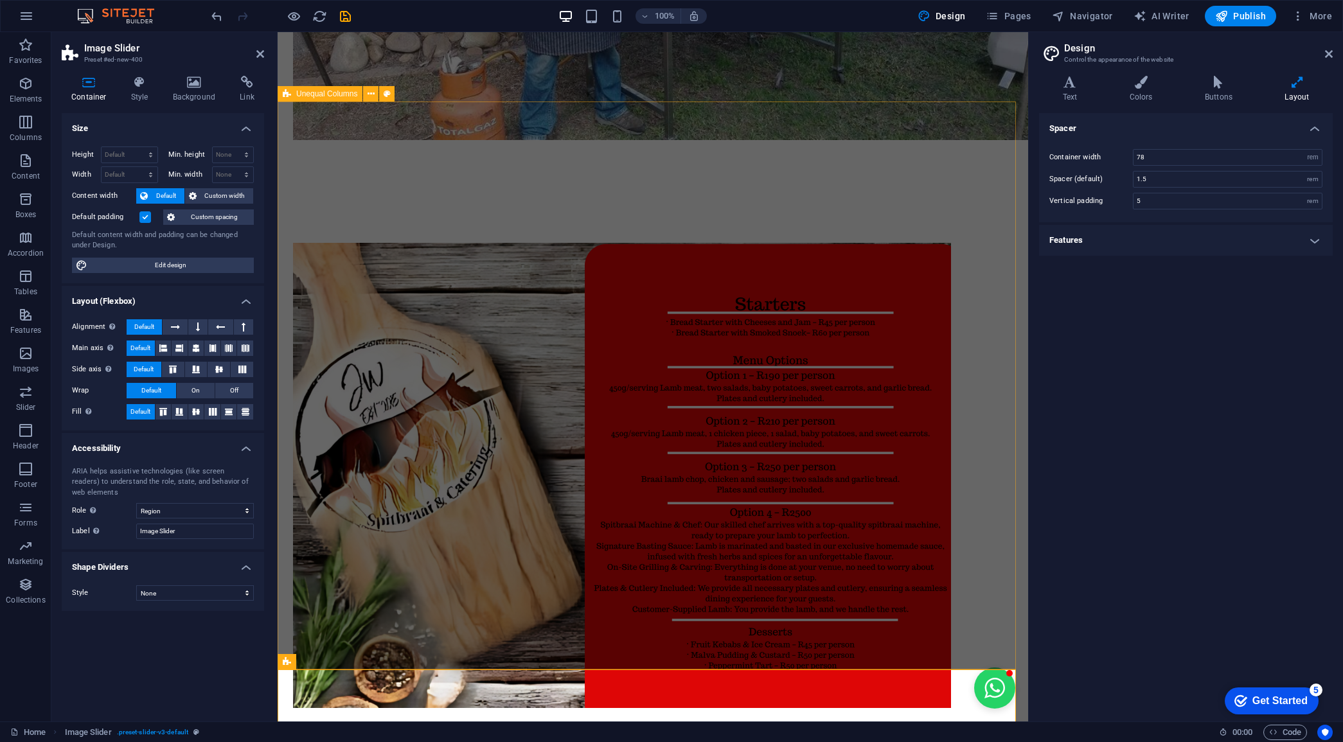
click at [582, 192] on div at bounding box center [653, 476] width 751 height 568
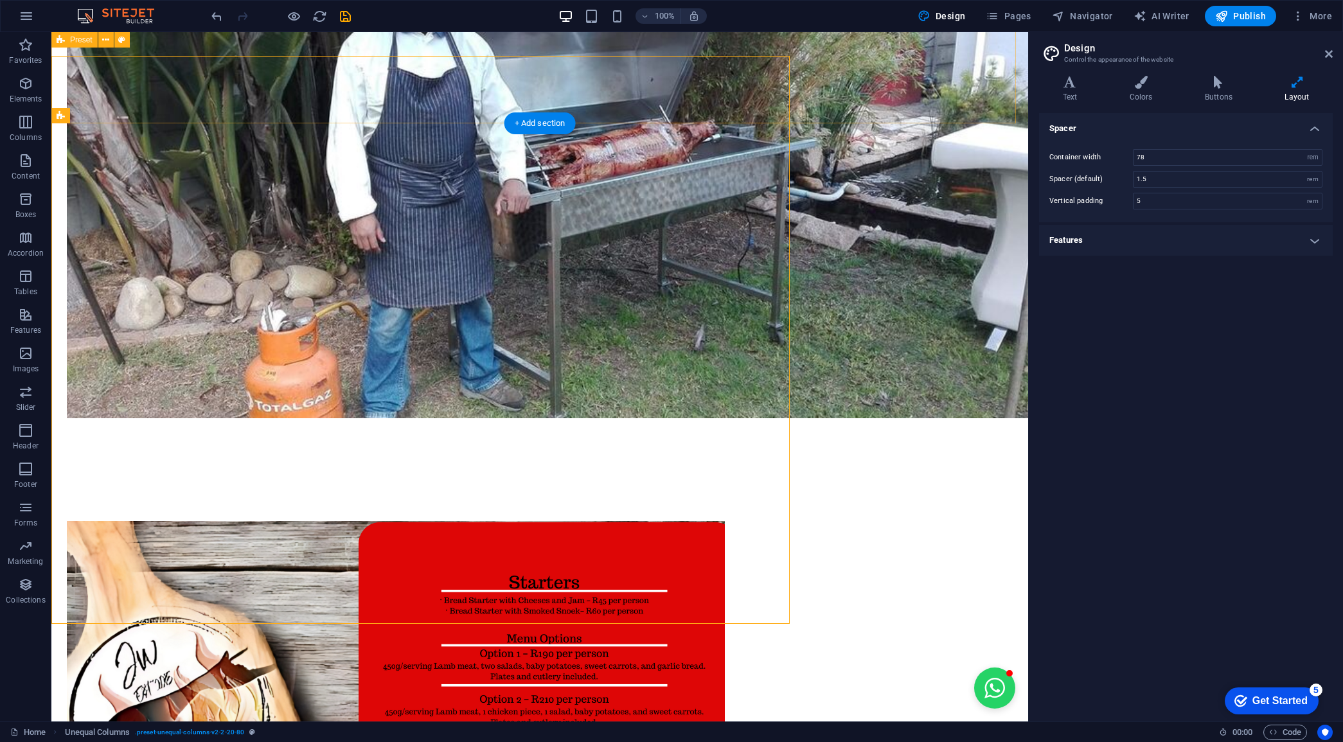
scroll to position [964, 0]
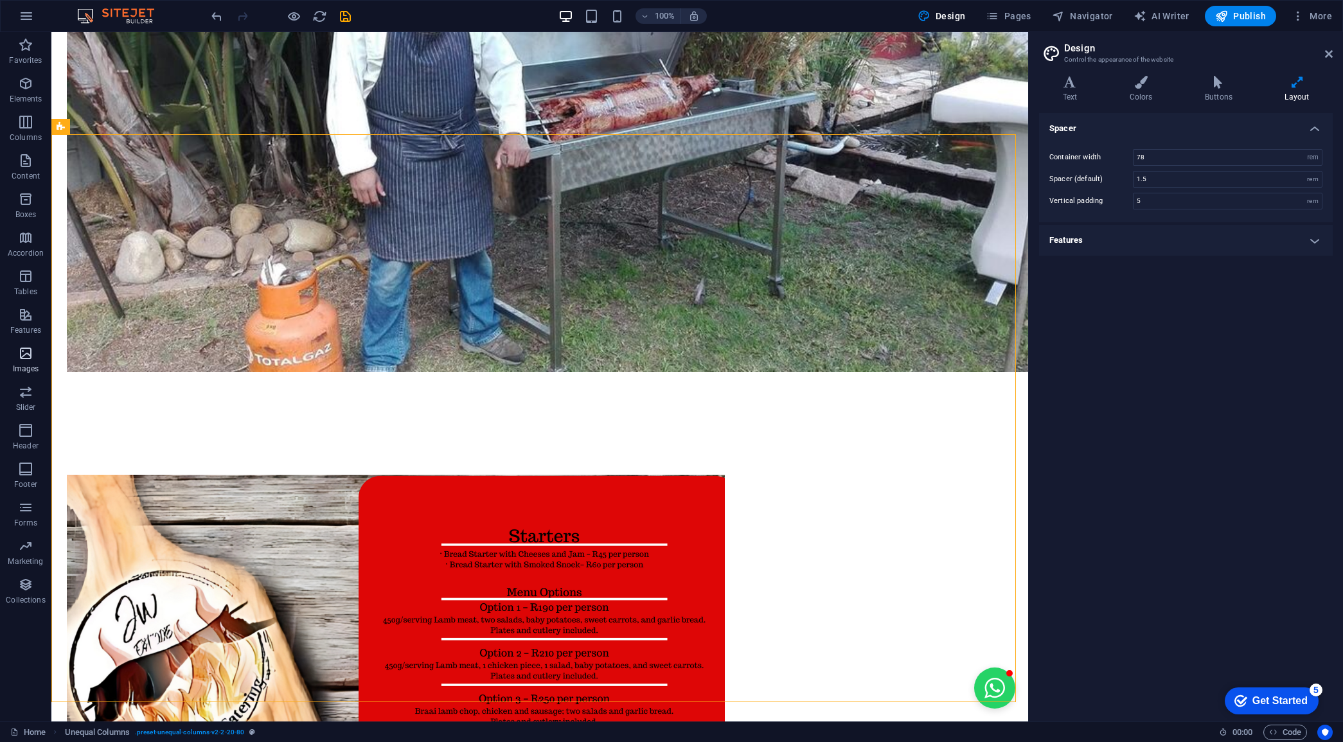
click at [18, 353] on icon "button" at bounding box center [25, 353] width 15 height 15
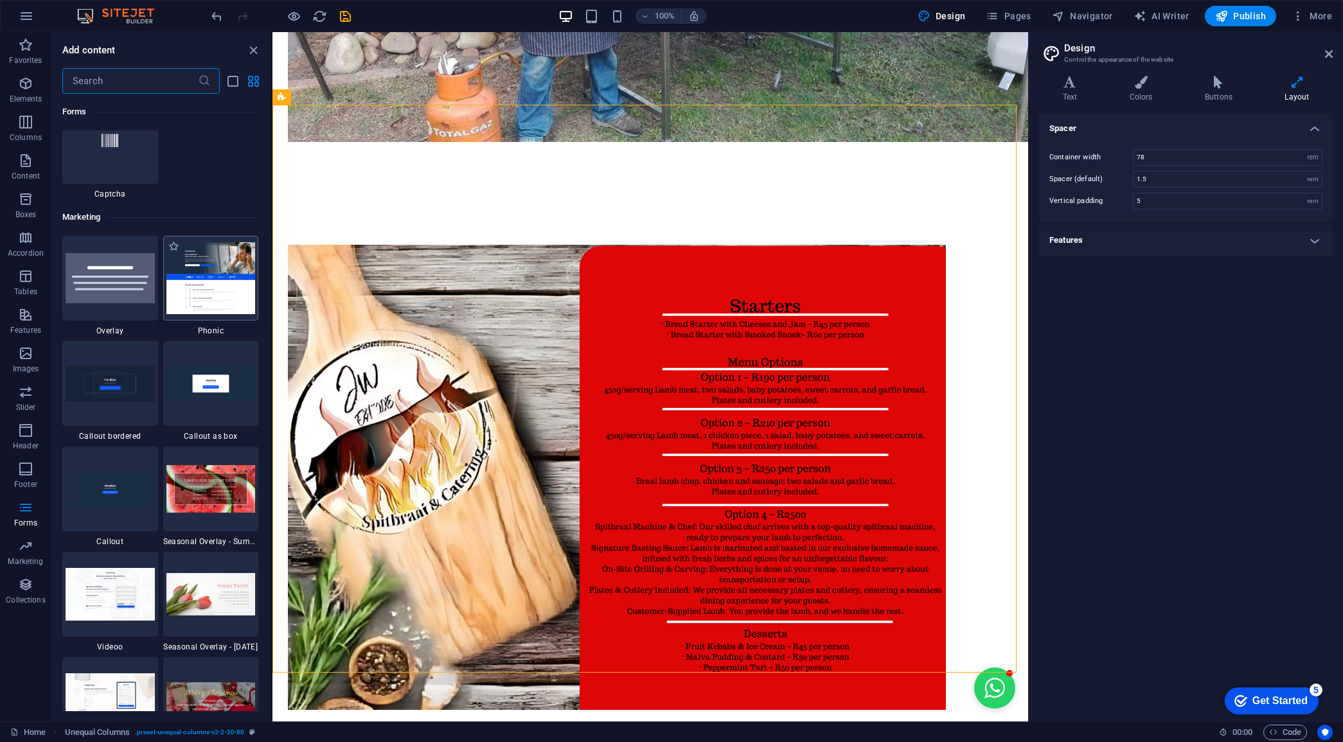
scroll to position [10452, 0]
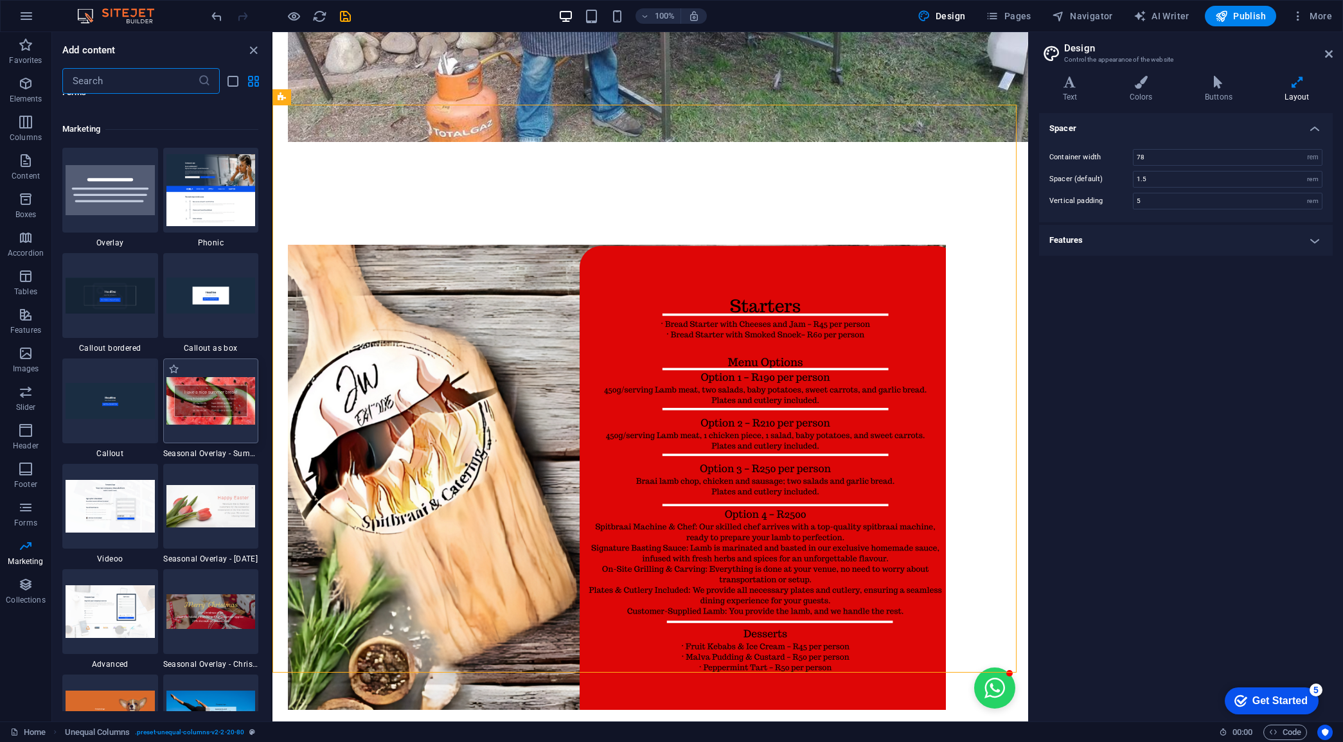
click at [206, 406] on img at bounding box center [210, 401] width 89 height 48
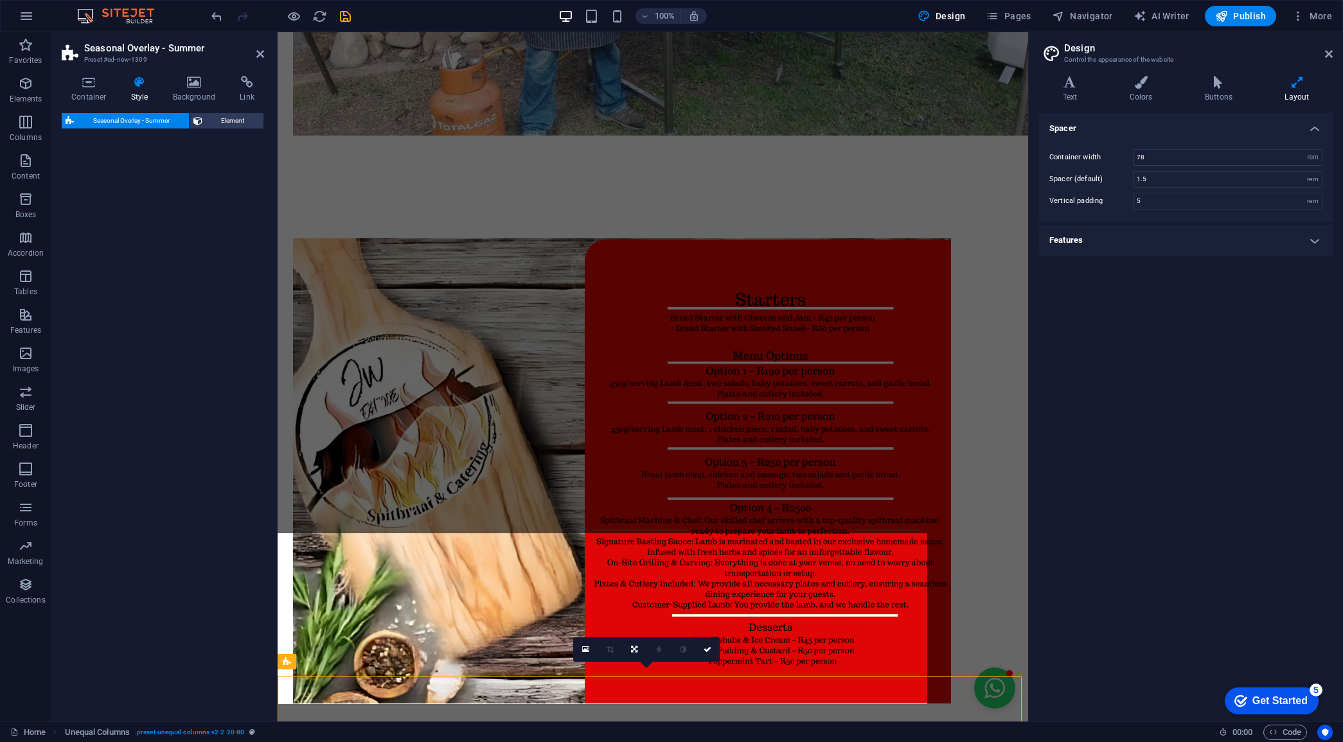
select select "px"
select select "rem"
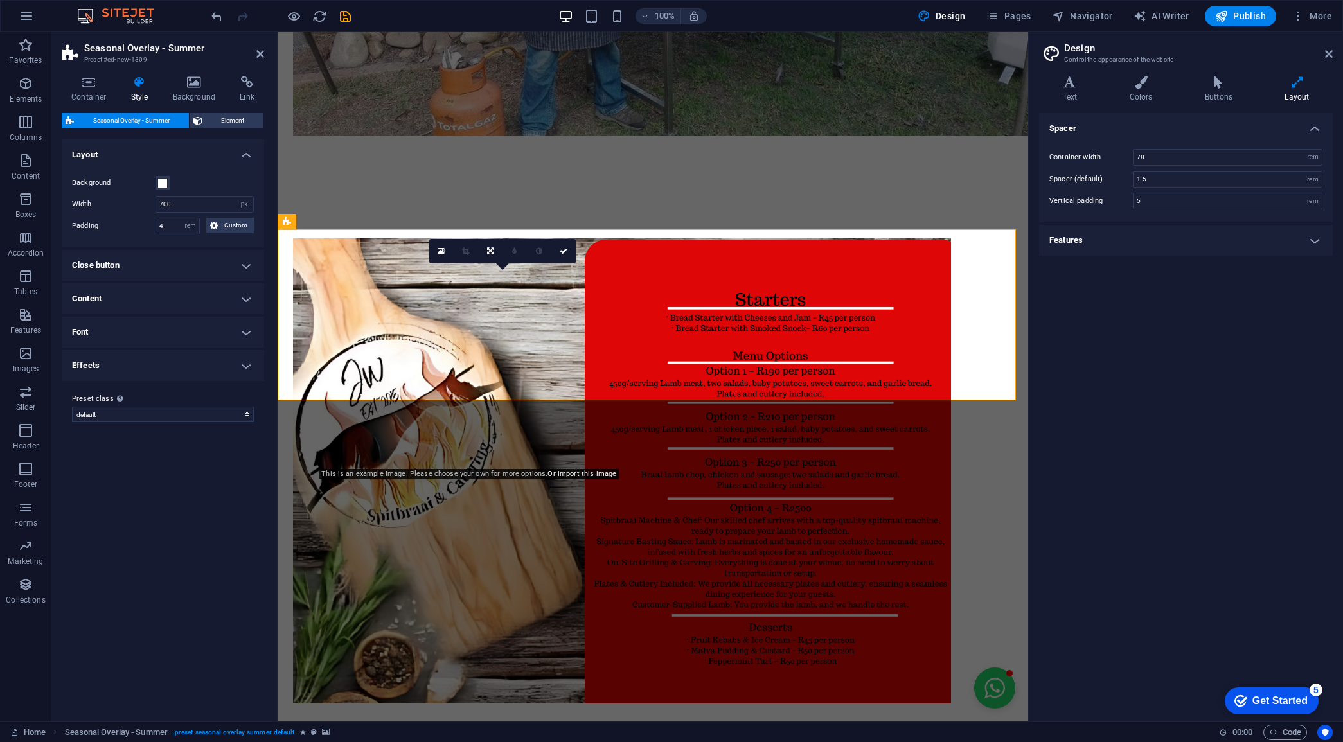
scroll to position [1358, 0]
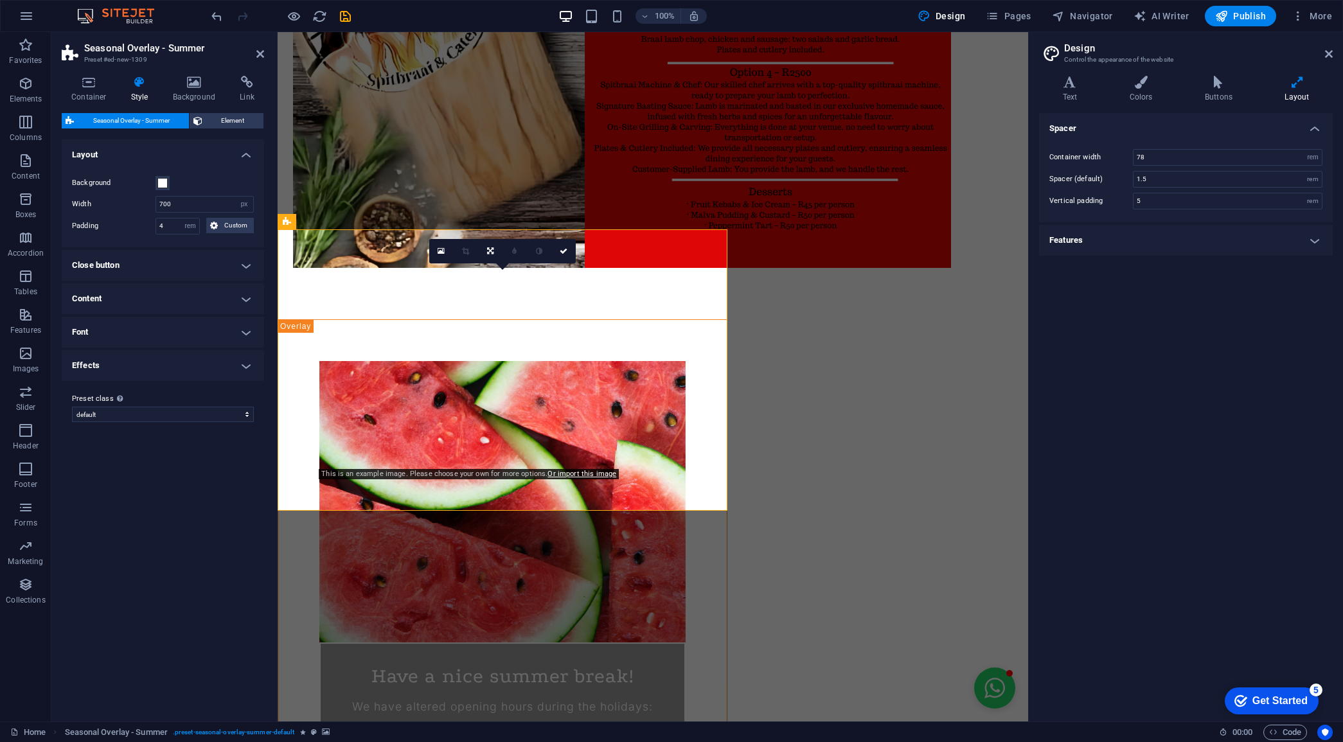
click at [1328, 50] on icon at bounding box center [1329, 54] width 8 height 10
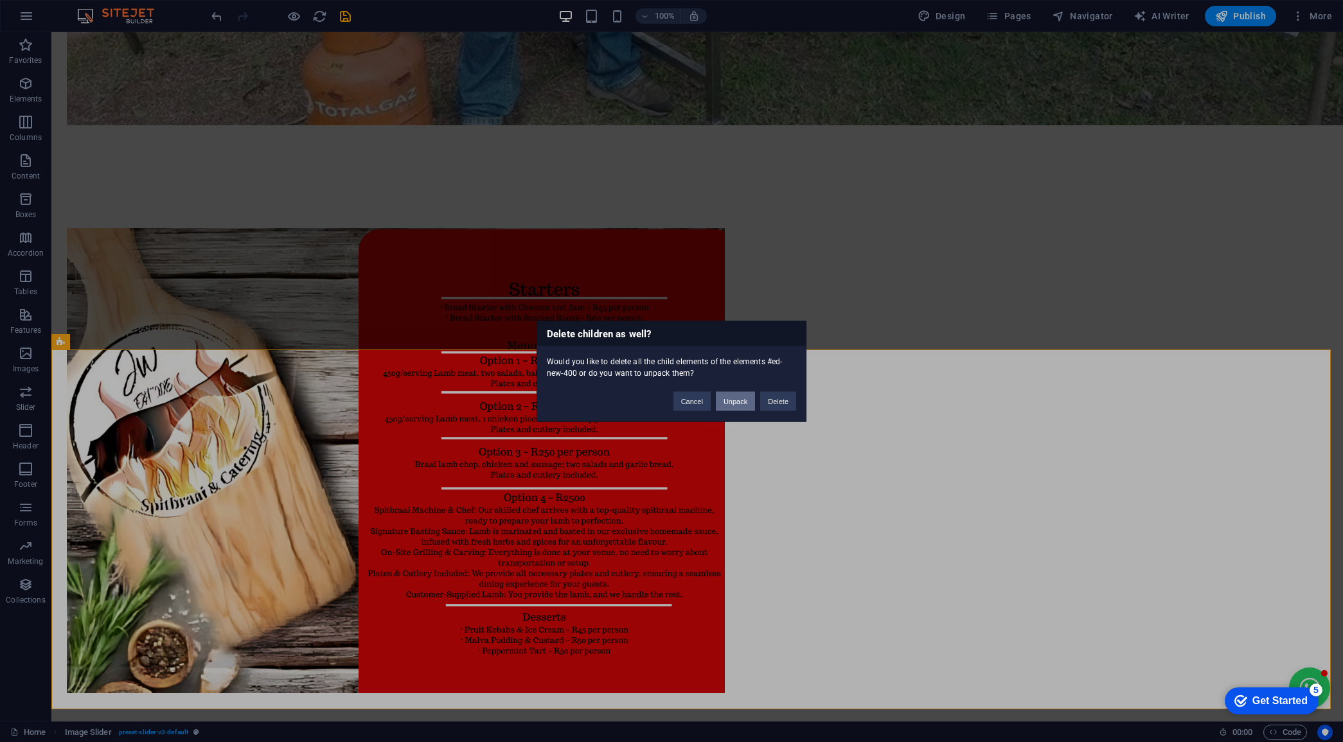
click at [740, 400] on button "Unpack" at bounding box center [735, 400] width 39 height 19
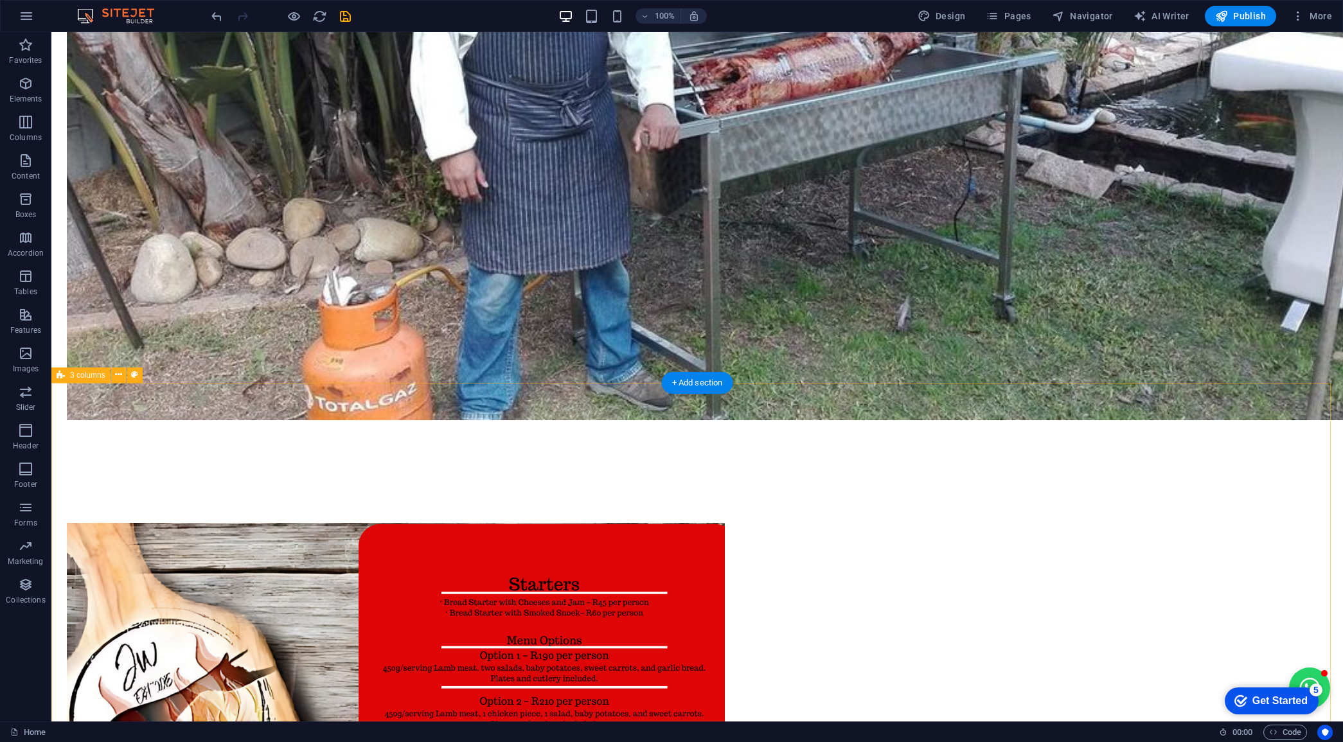
scroll to position [1276, 0]
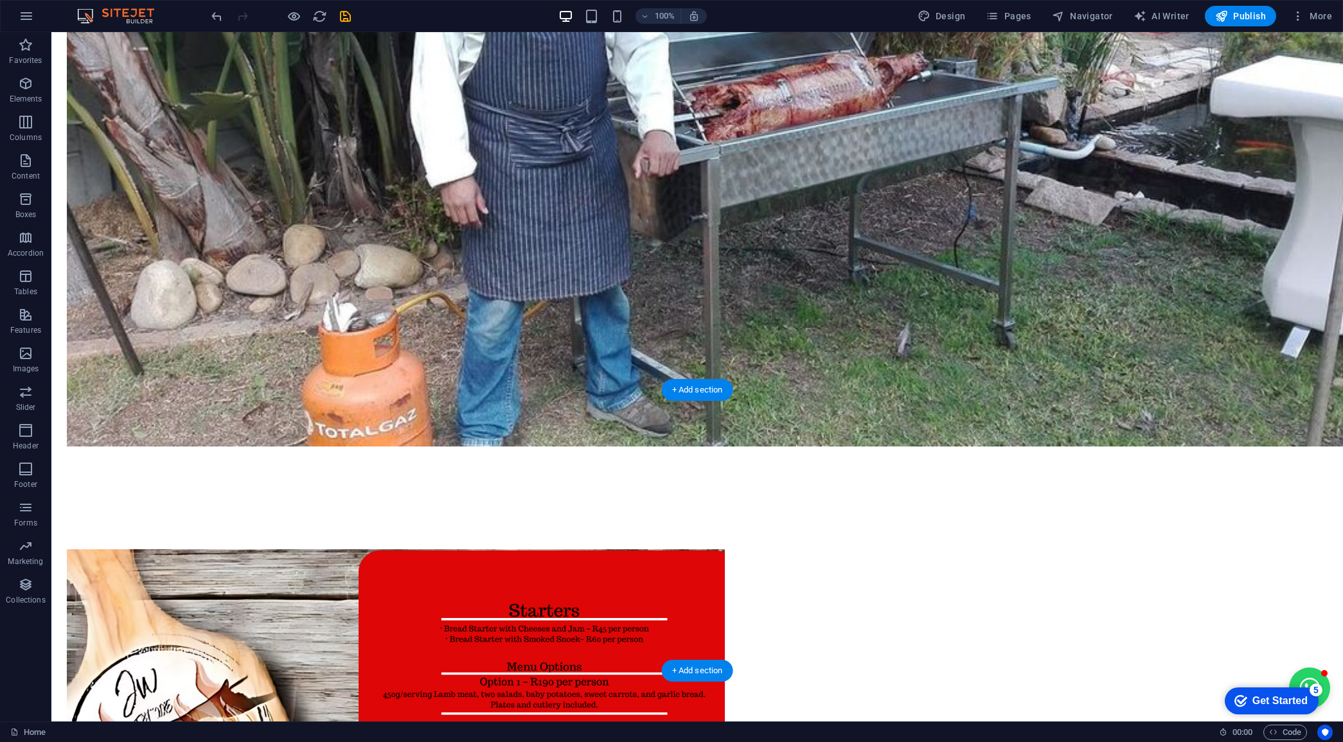
click at [26, 355] on icon "button" at bounding box center [25, 353] width 15 height 15
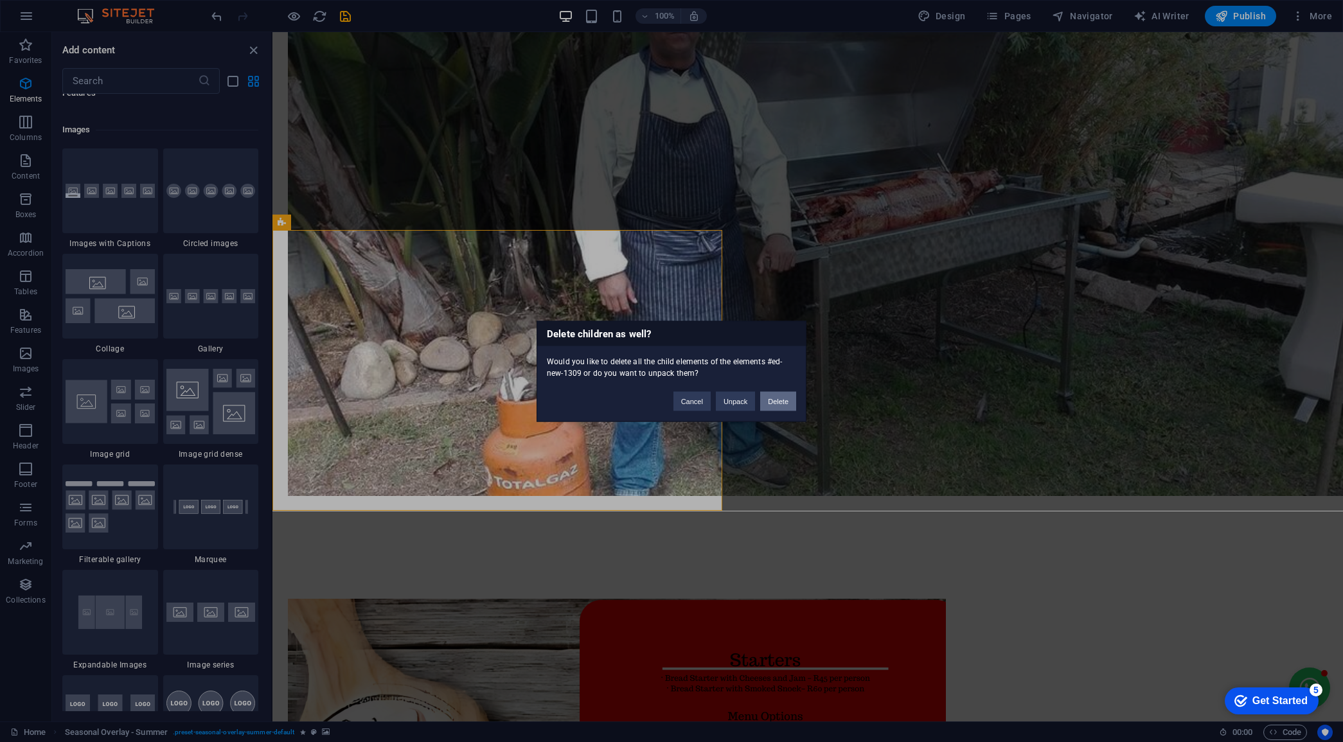
scroll to position [1436, 0]
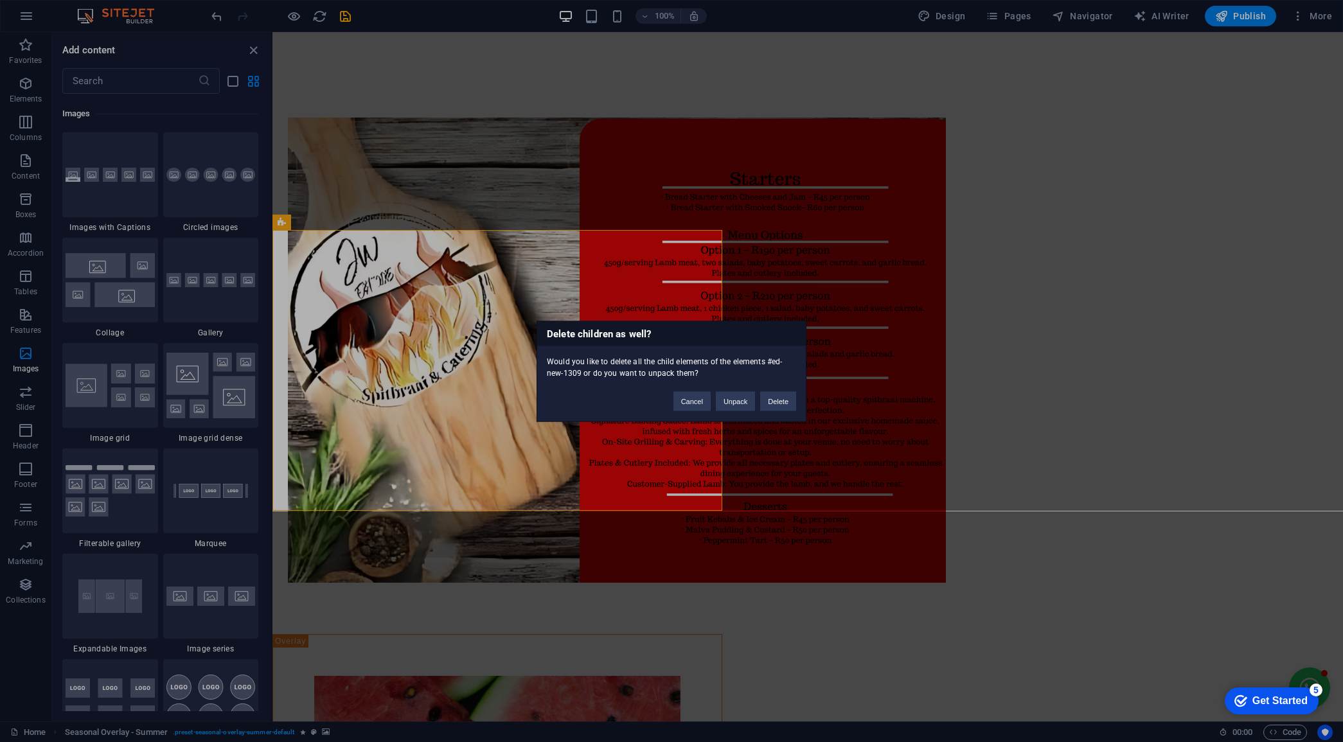
click at [744, 415] on div "Delete children as well? Would you like to delete all the child elements of the…" at bounding box center [672, 371] width 270 height 101
click at [767, 397] on button "Delete" at bounding box center [778, 400] width 36 height 19
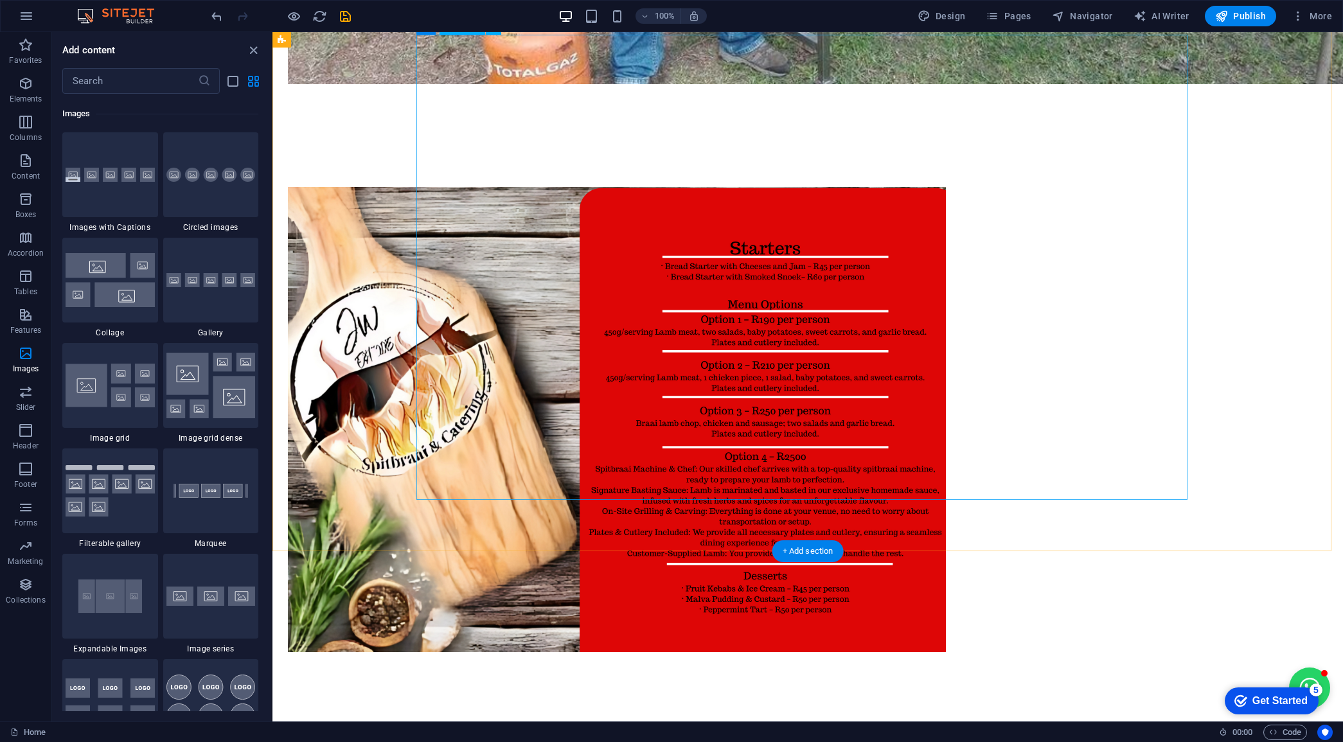
scroll to position [1115, 0]
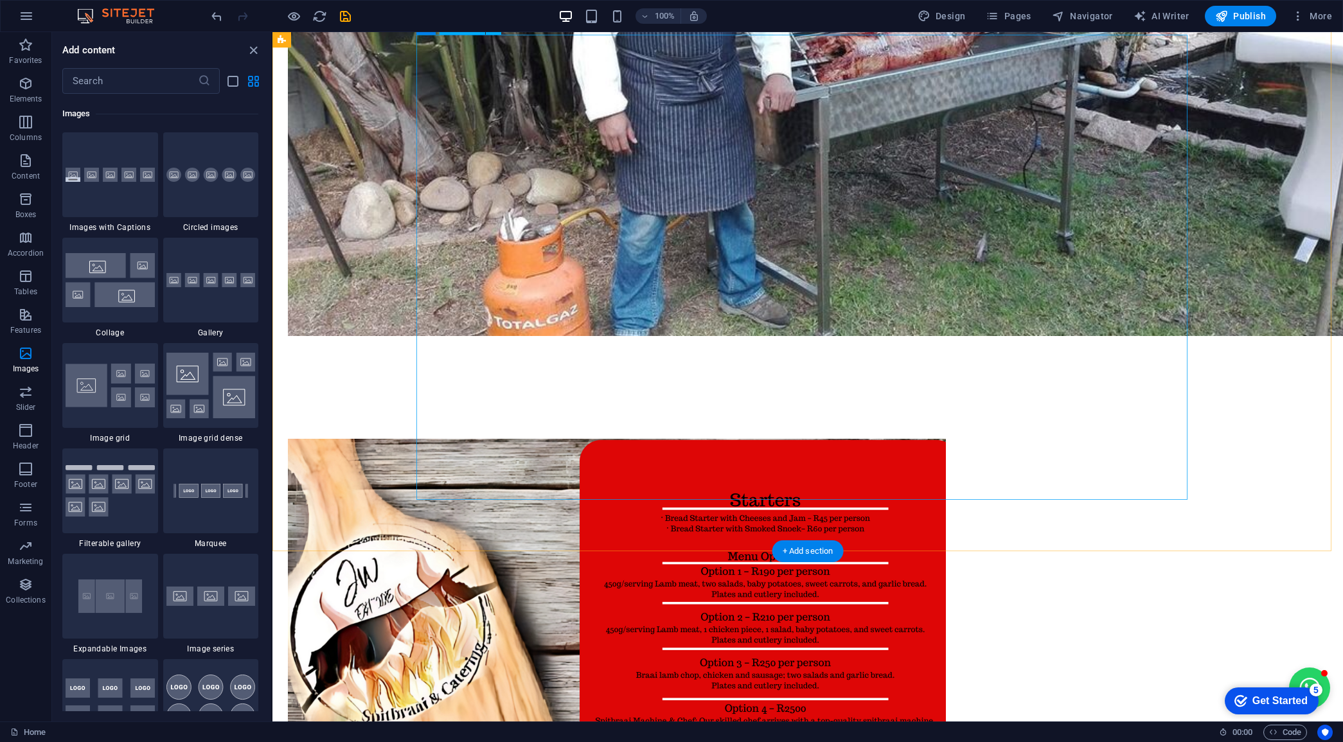
click at [982, 439] on figure at bounding box center [673, 671] width 771 height 465
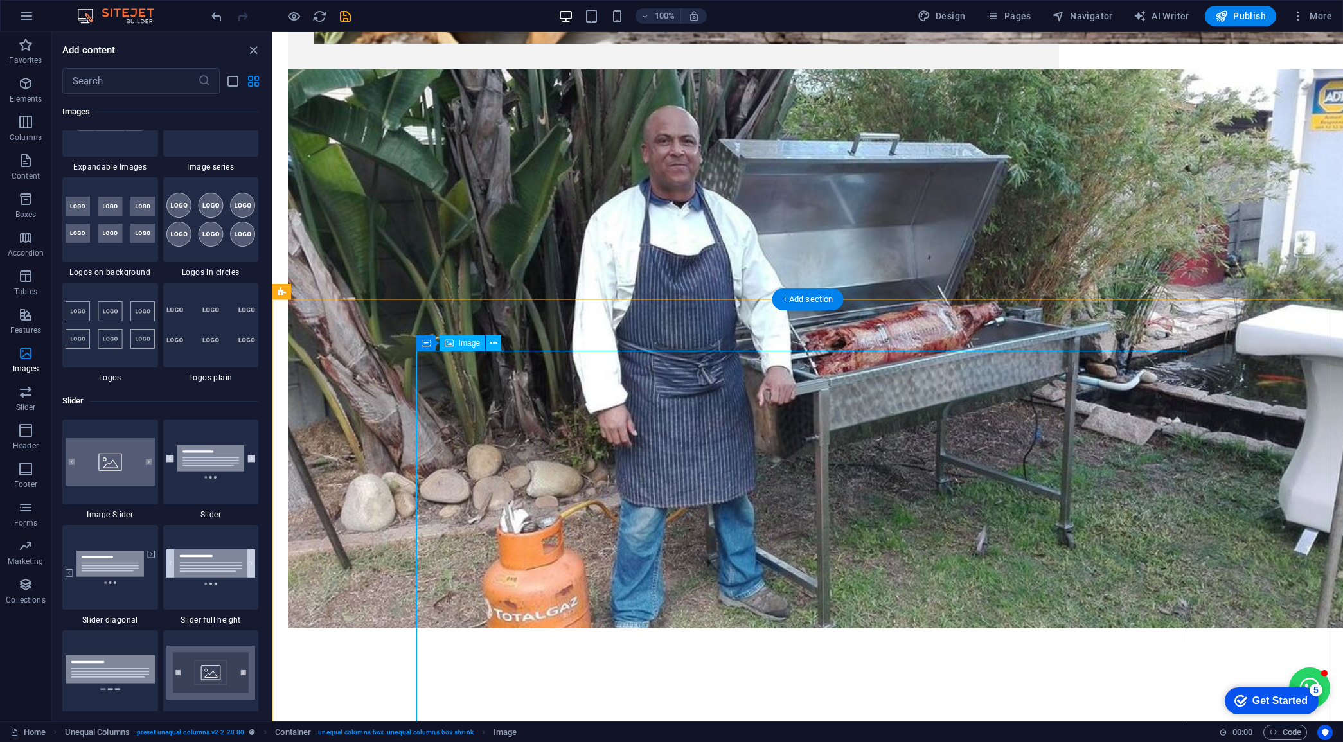
scroll to position [794, 0]
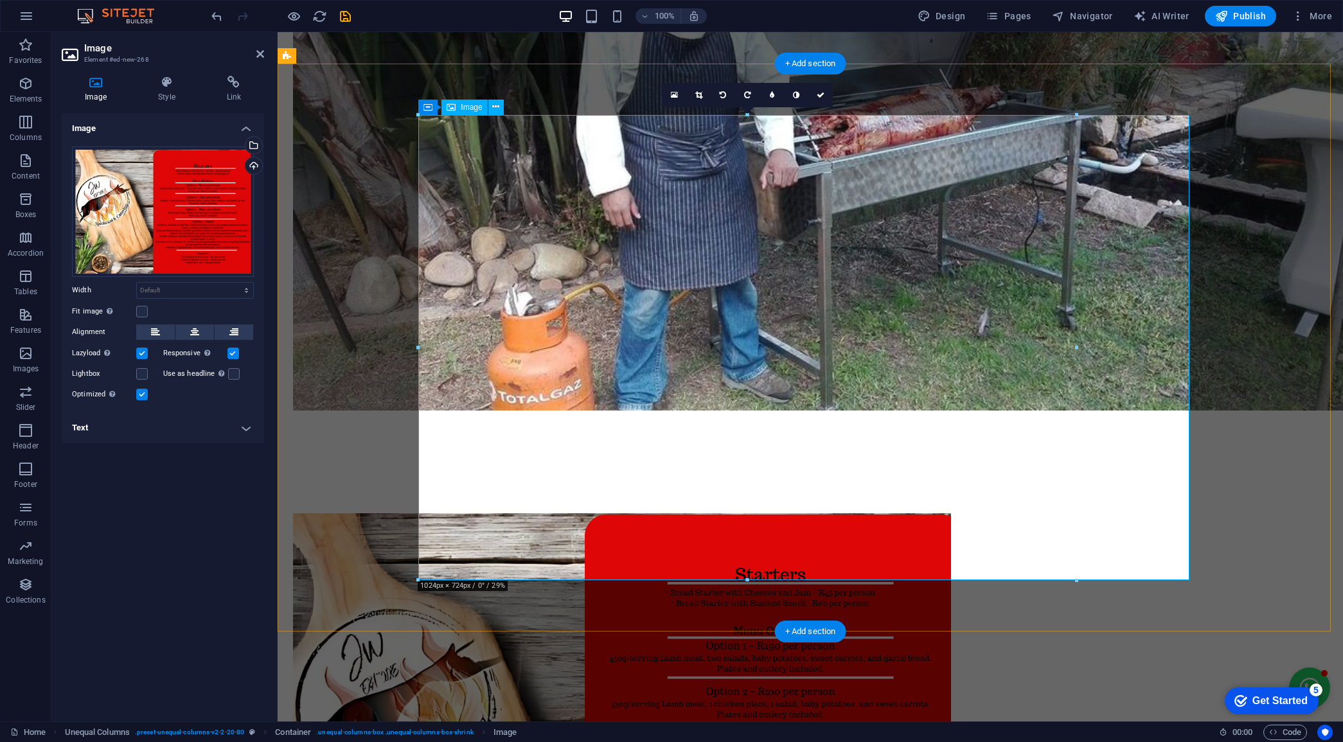
scroll to position [954, 0]
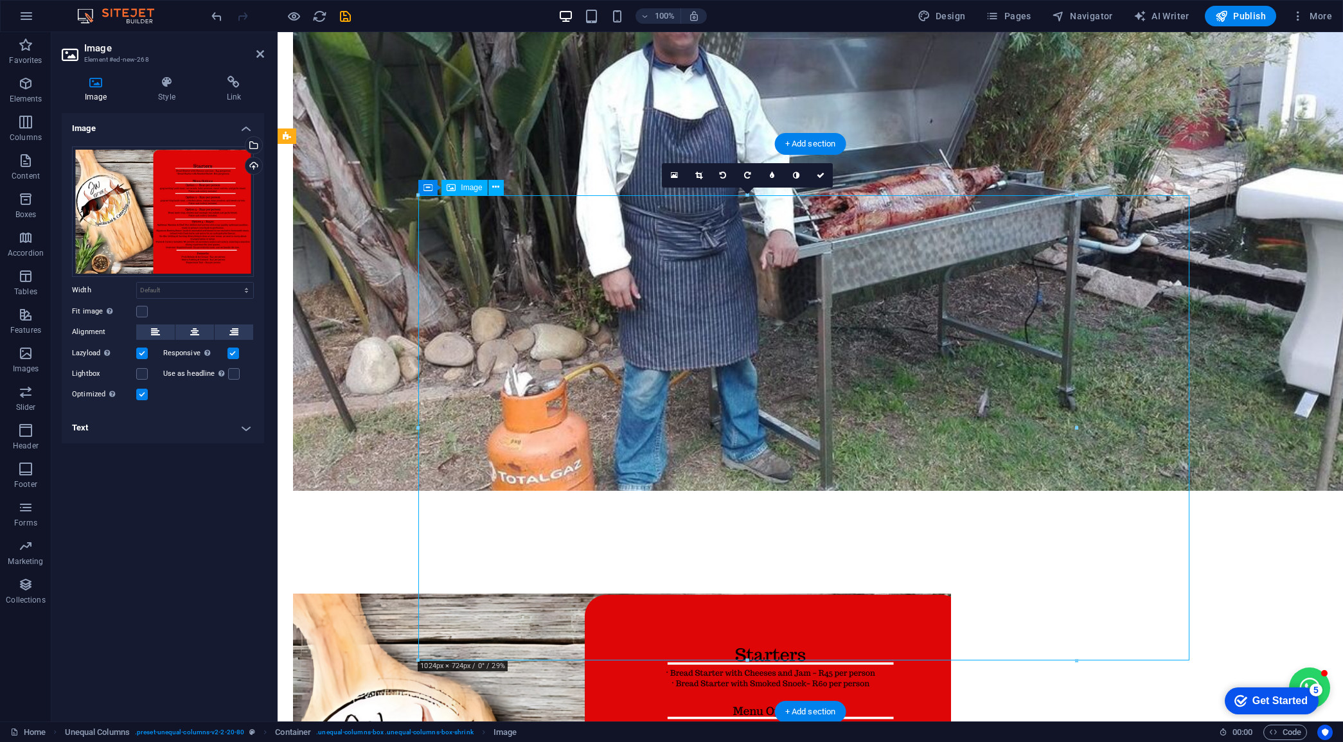
drag, startPoint x: 1356, startPoint y: 454, endPoint x: 1117, endPoint y: 422, distance: 241.2
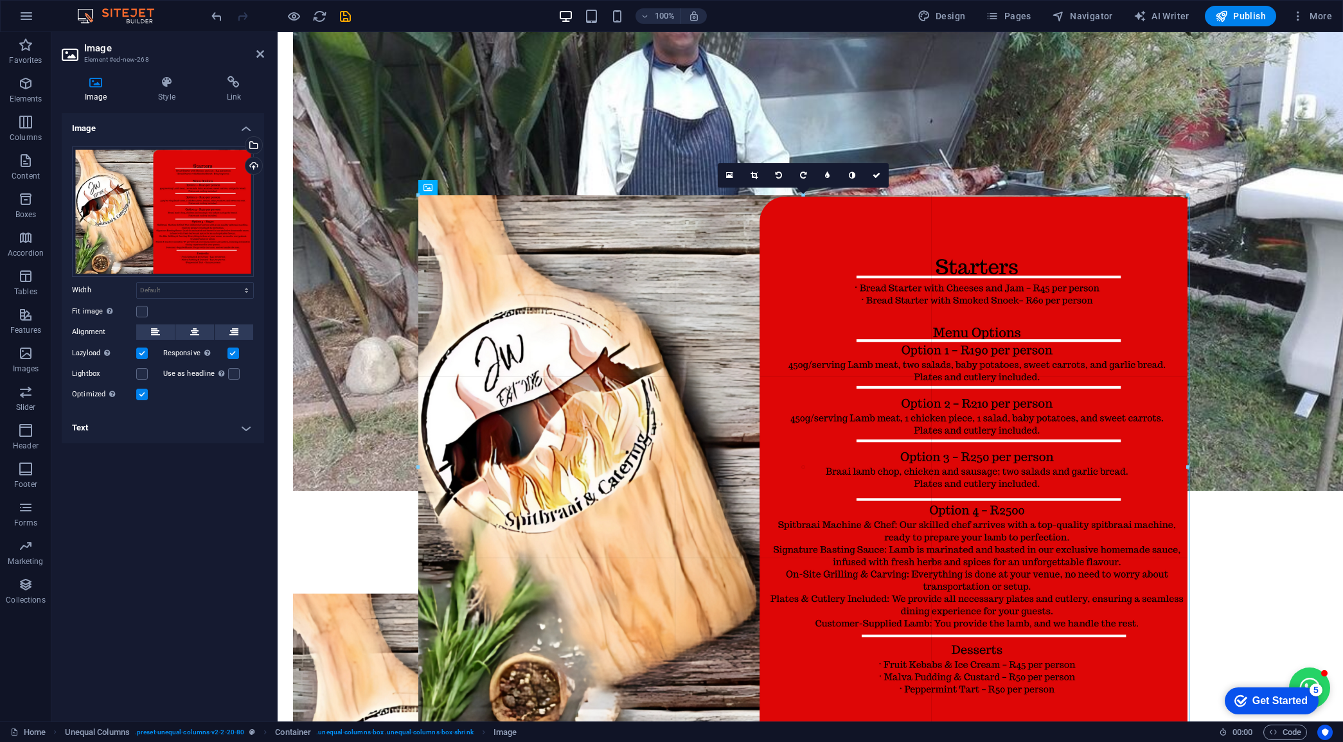
drag, startPoint x: 802, startPoint y: 392, endPoint x: 1194, endPoint y: 434, distance: 394.3
type input "1197"
select select "px"
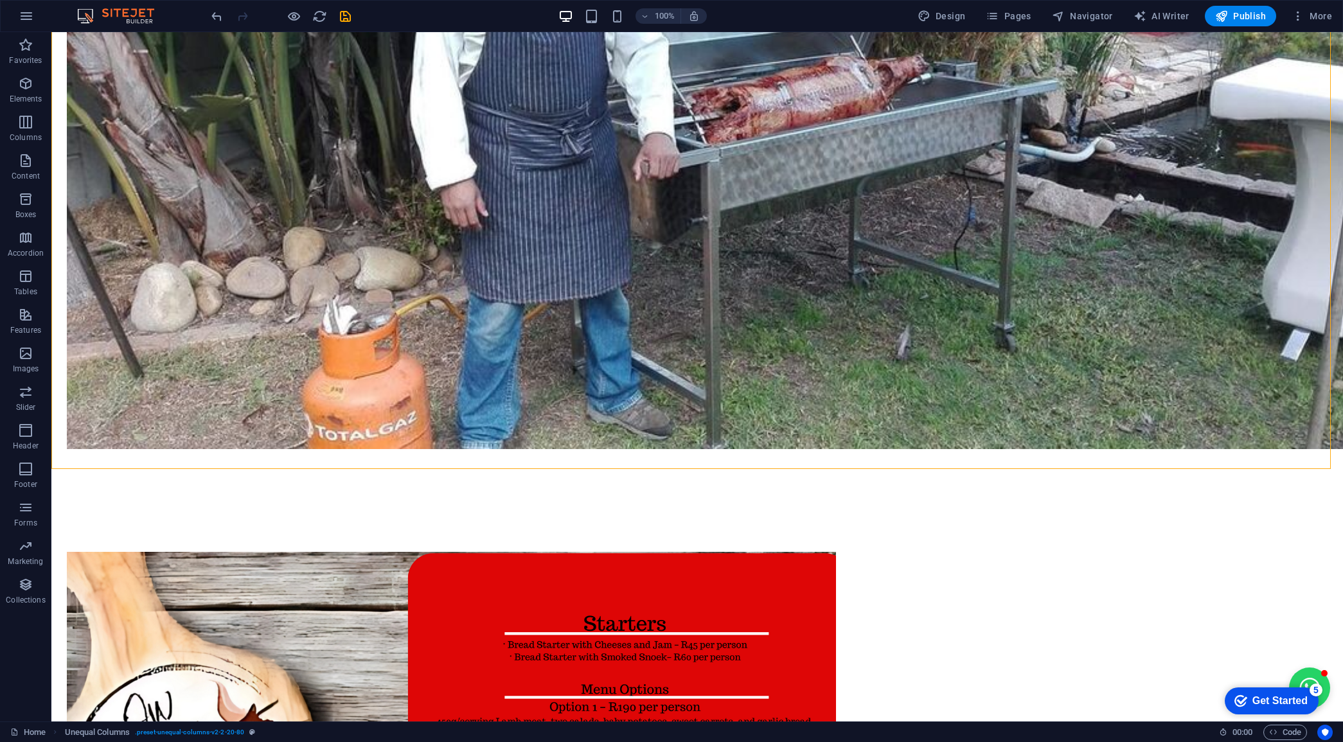
scroll to position [1276, 0]
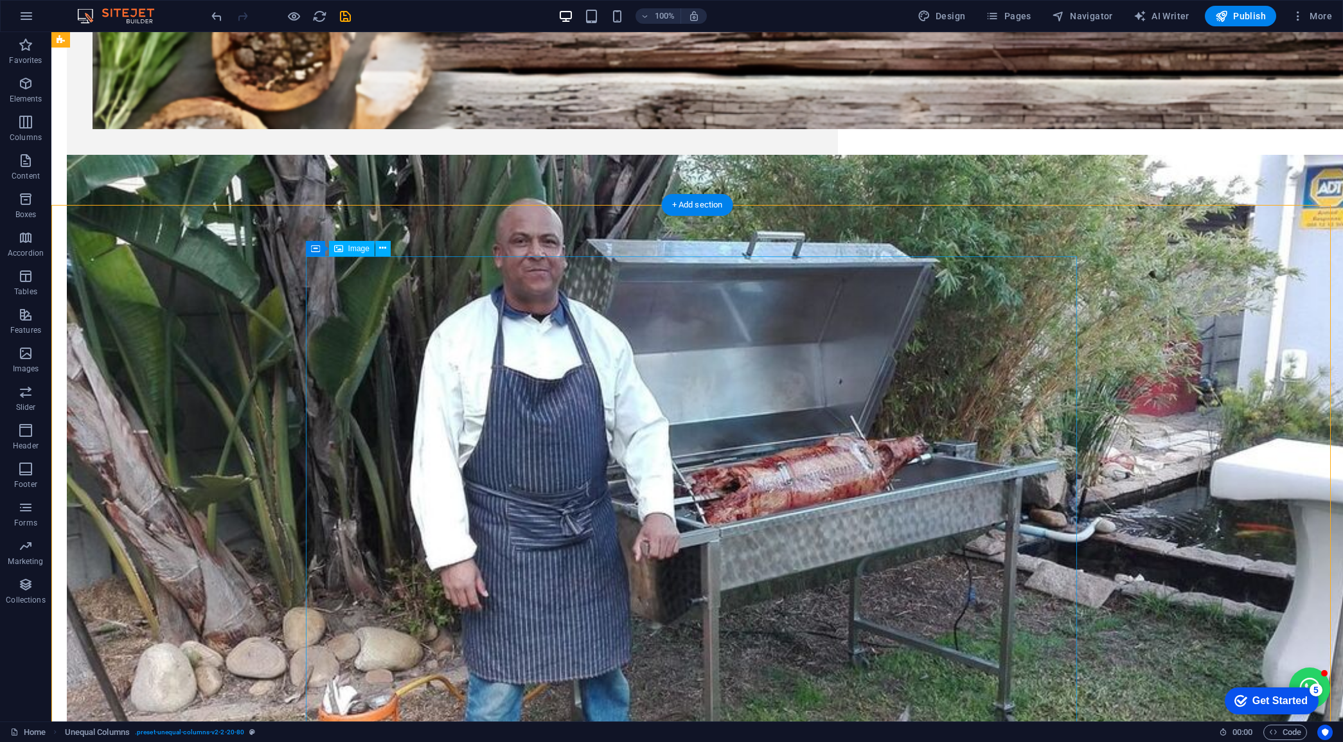
scroll to position [874, 0]
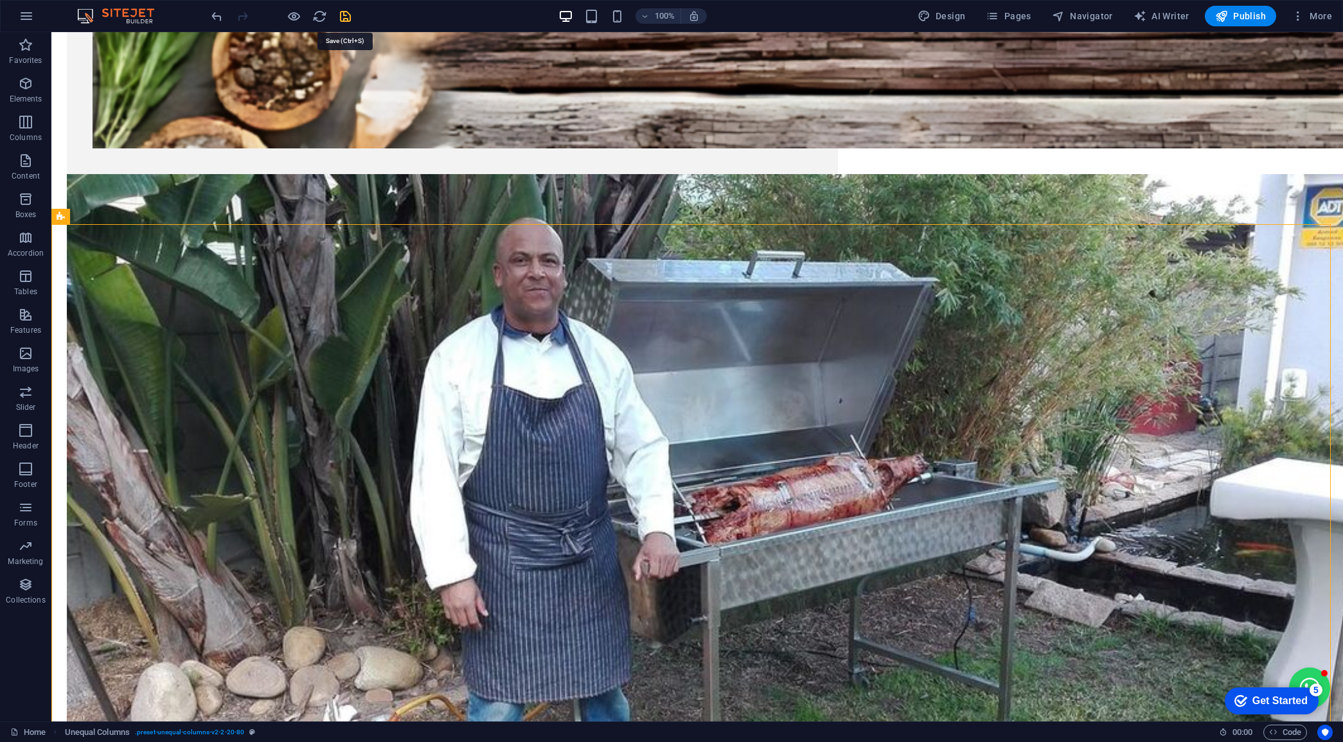
drag, startPoint x: 328, startPoint y: 18, endPoint x: 339, endPoint y: 19, distance: 11.6
click at [339, 19] on div at bounding box center [281, 16] width 144 height 21
click at [339, 19] on icon "save" at bounding box center [345, 16] width 15 height 15
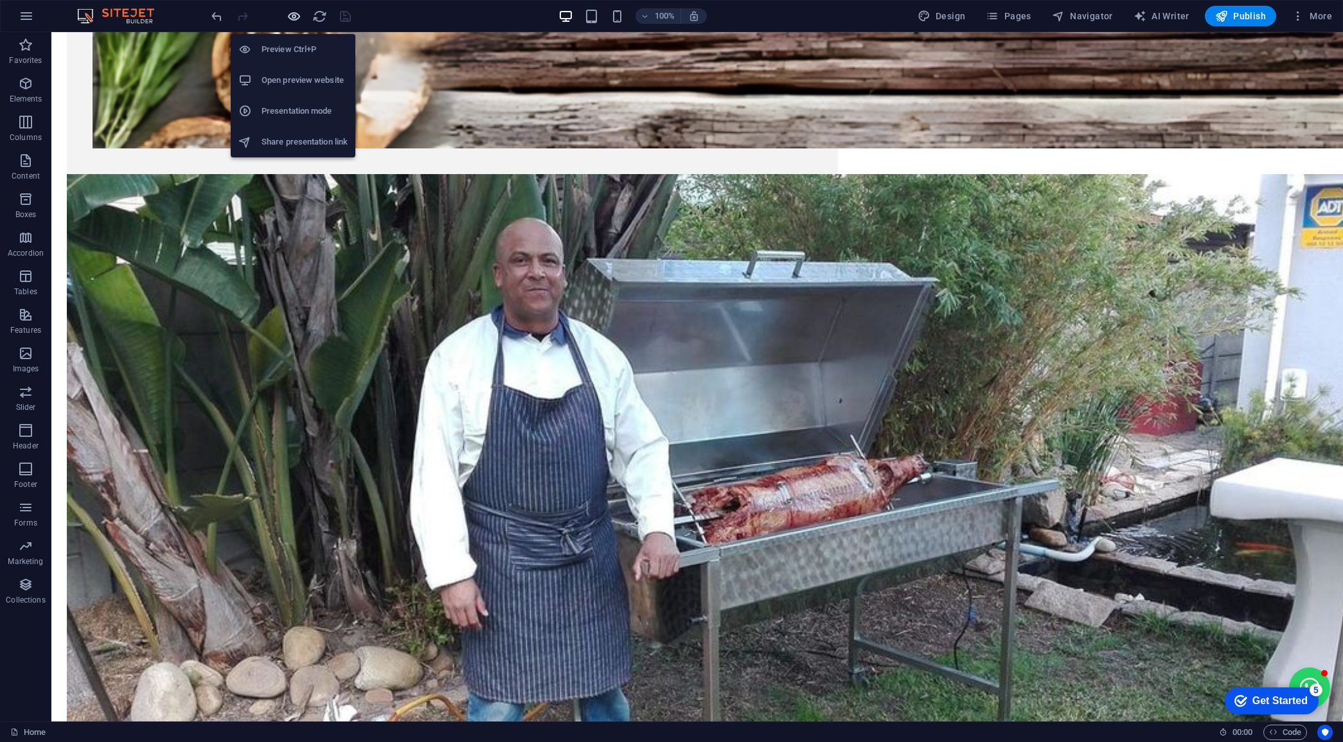
click at [288, 16] on icon "button" at bounding box center [294, 16] width 15 height 15
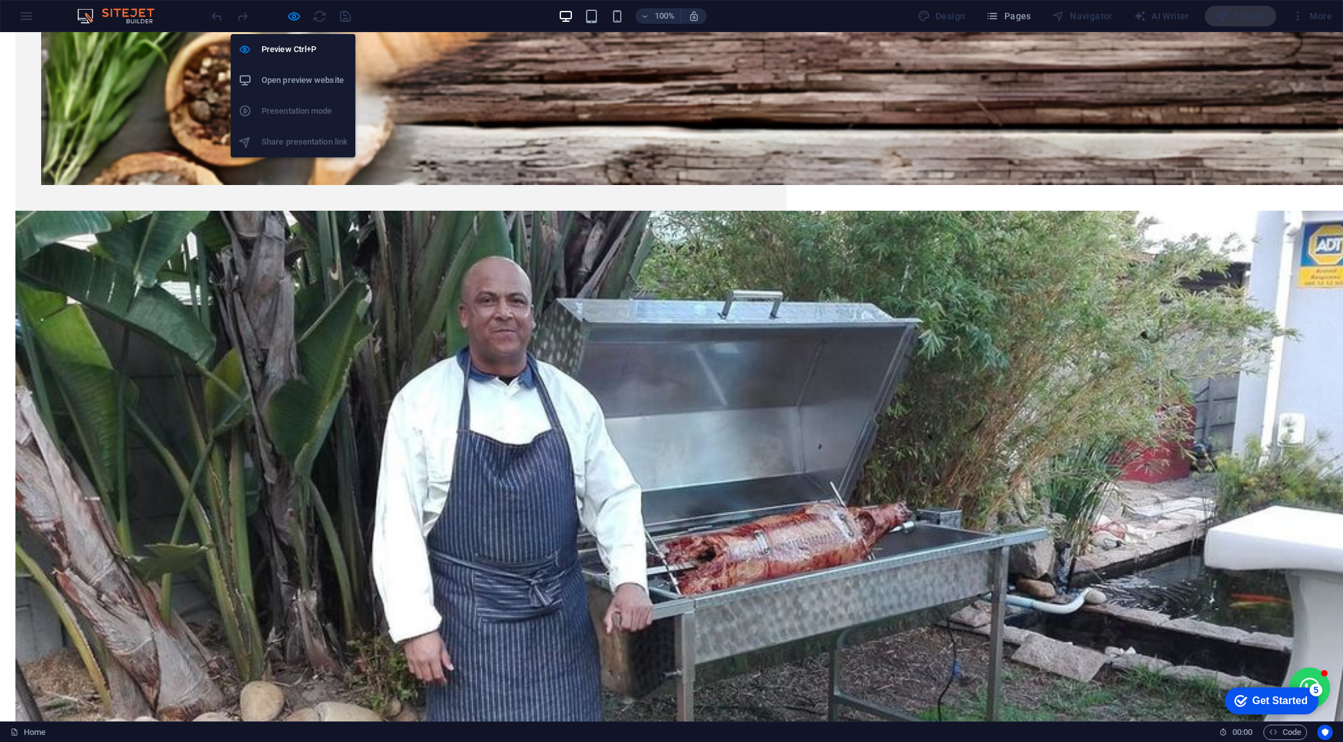
click at [310, 77] on h6 "Open preview website" at bounding box center [305, 80] width 86 height 15
click at [294, 18] on icon "button" at bounding box center [294, 16] width 15 height 15
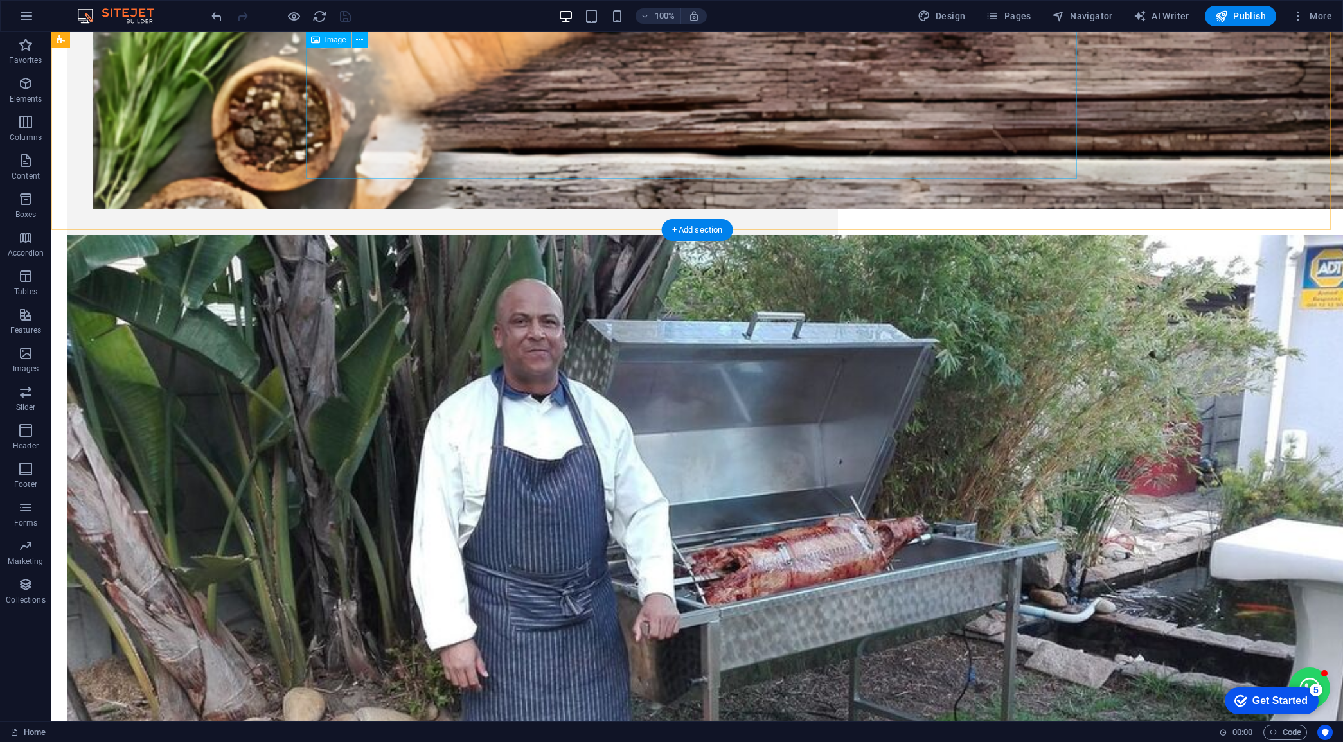
scroll to position [713, 0]
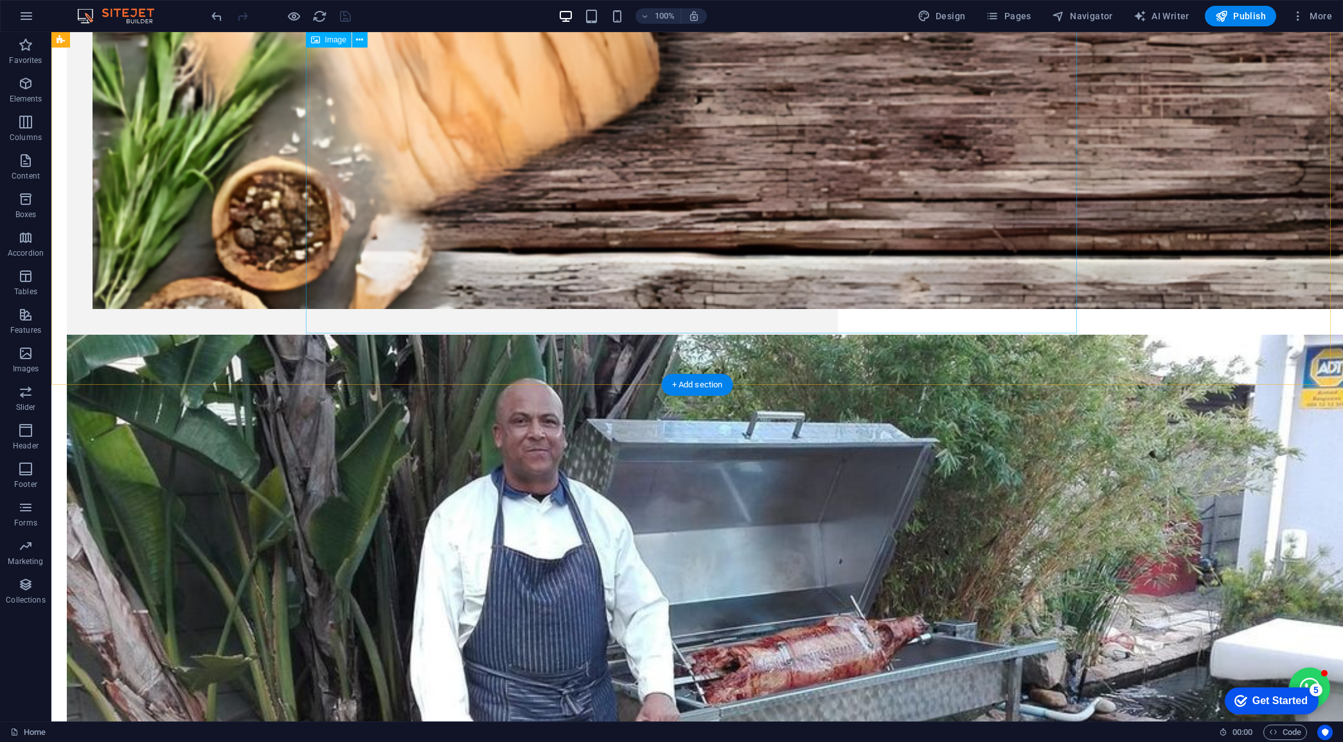
click at [543, 335] on figure at bounding box center [452, 672] width 771 height 675
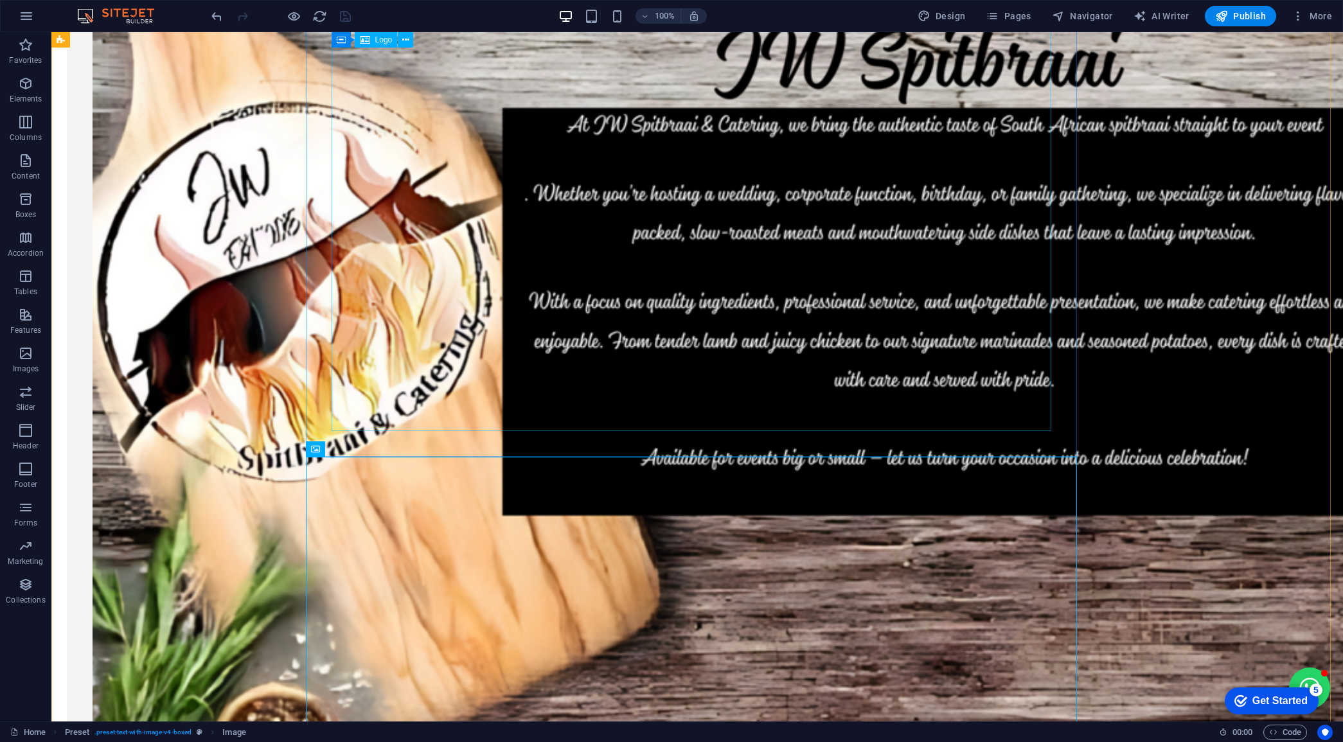
scroll to position [151, 0]
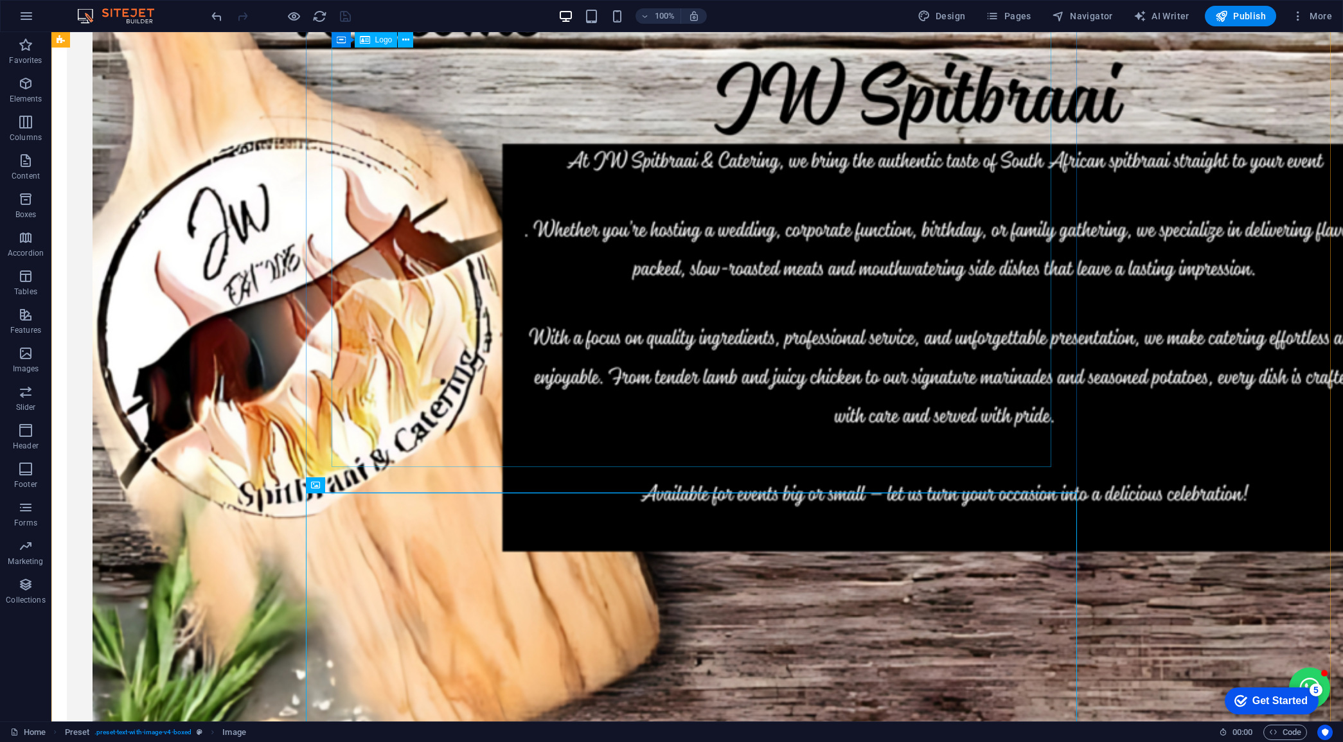
click at [335, 166] on div at bounding box center [453, 414] width 720 height 913
click at [1247, 151] on div at bounding box center [697, 752] width 1292 height 1742
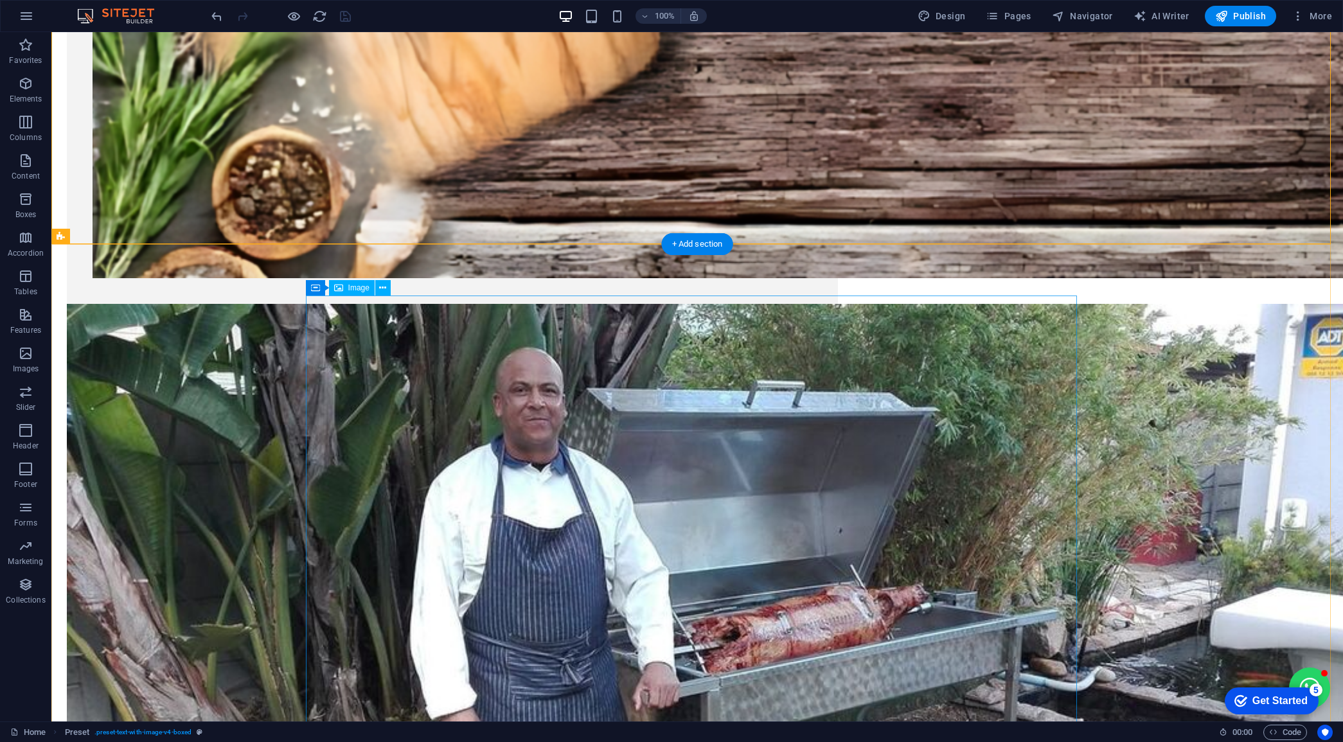
scroll to position [874, 0]
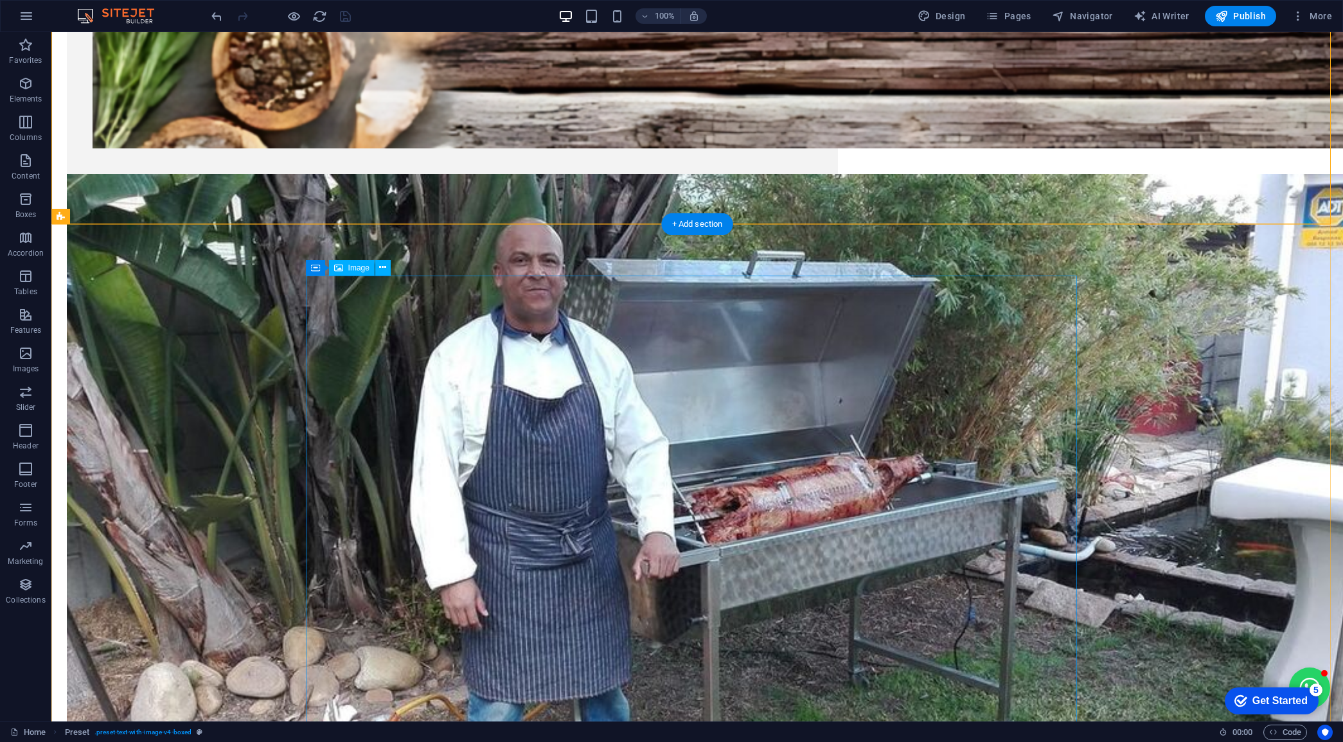
click at [1188, 98] on div at bounding box center [697, 29] width 1292 height 1742
click at [1232, 21] on span "Publish" at bounding box center [1240, 16] width 51 height 13
